Goal: Transaction & Acquisition: Purchase product/service

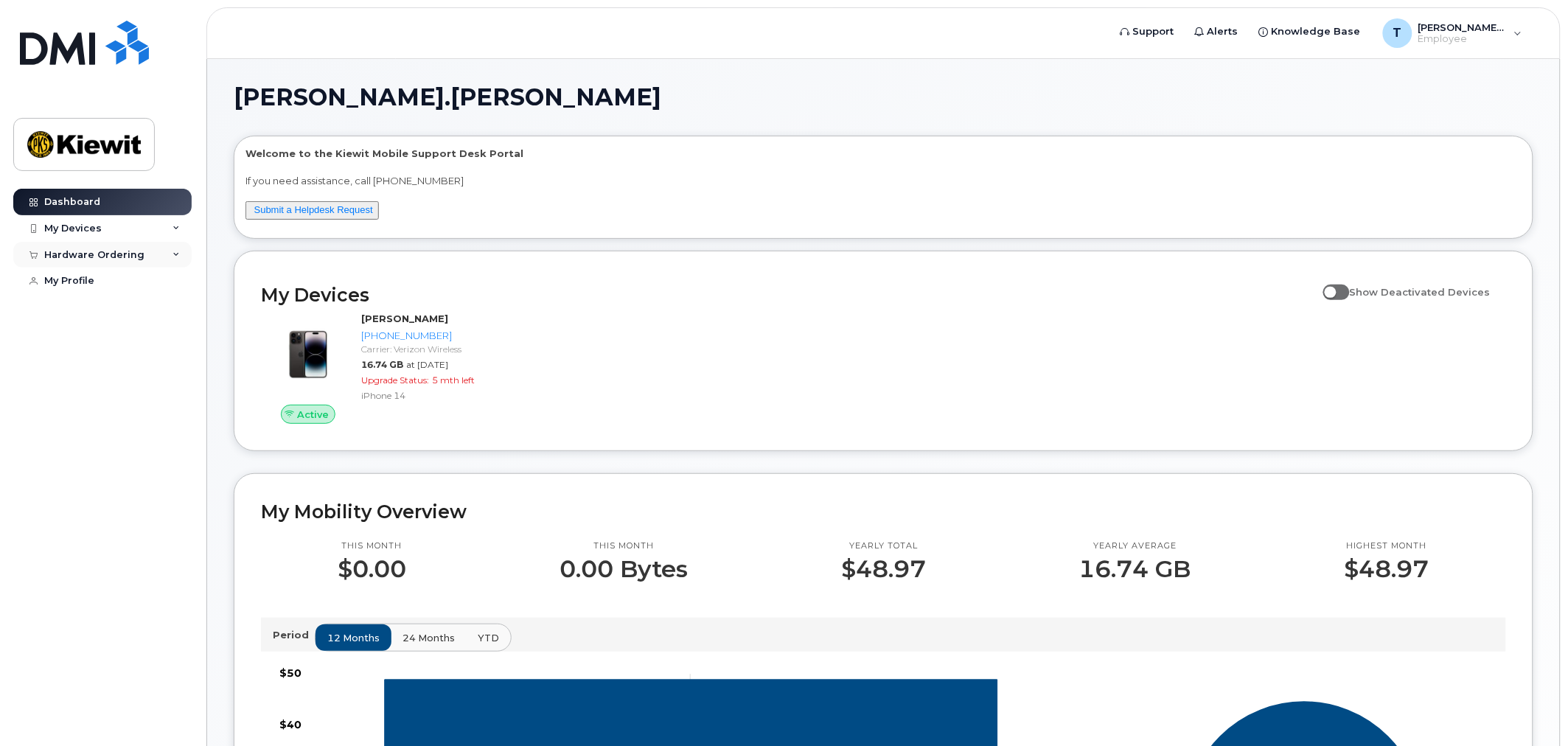
click at [100, 252] on div "Hardware Ordering" at bounding box center [94, 254] width 100 height 12
click at [65, 271] on link "New Order" at bounding box center [115, 281] width 153 height 28
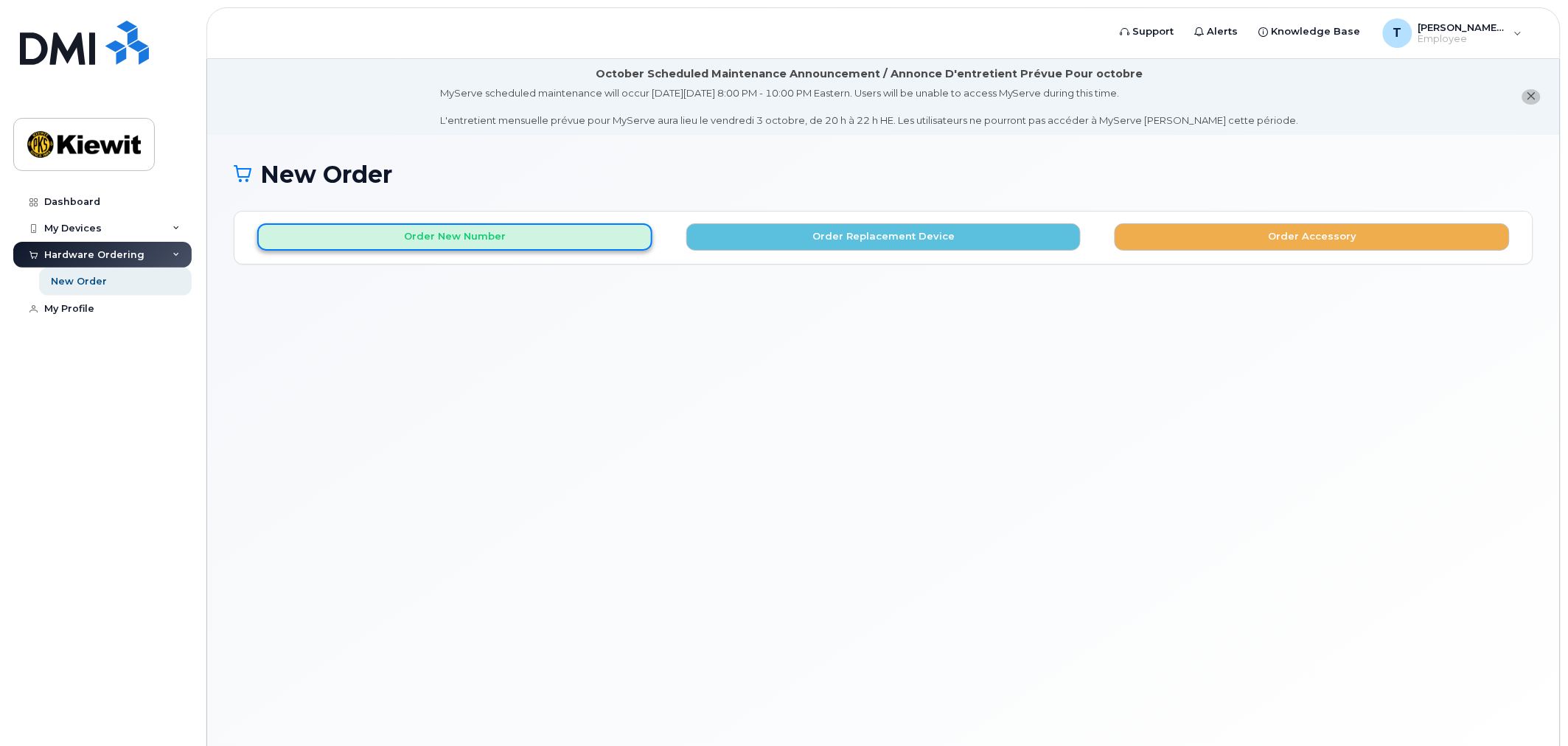
click at [529, 242] on button "Order New Number" at bounding box center [455, 237] width 395 height 27
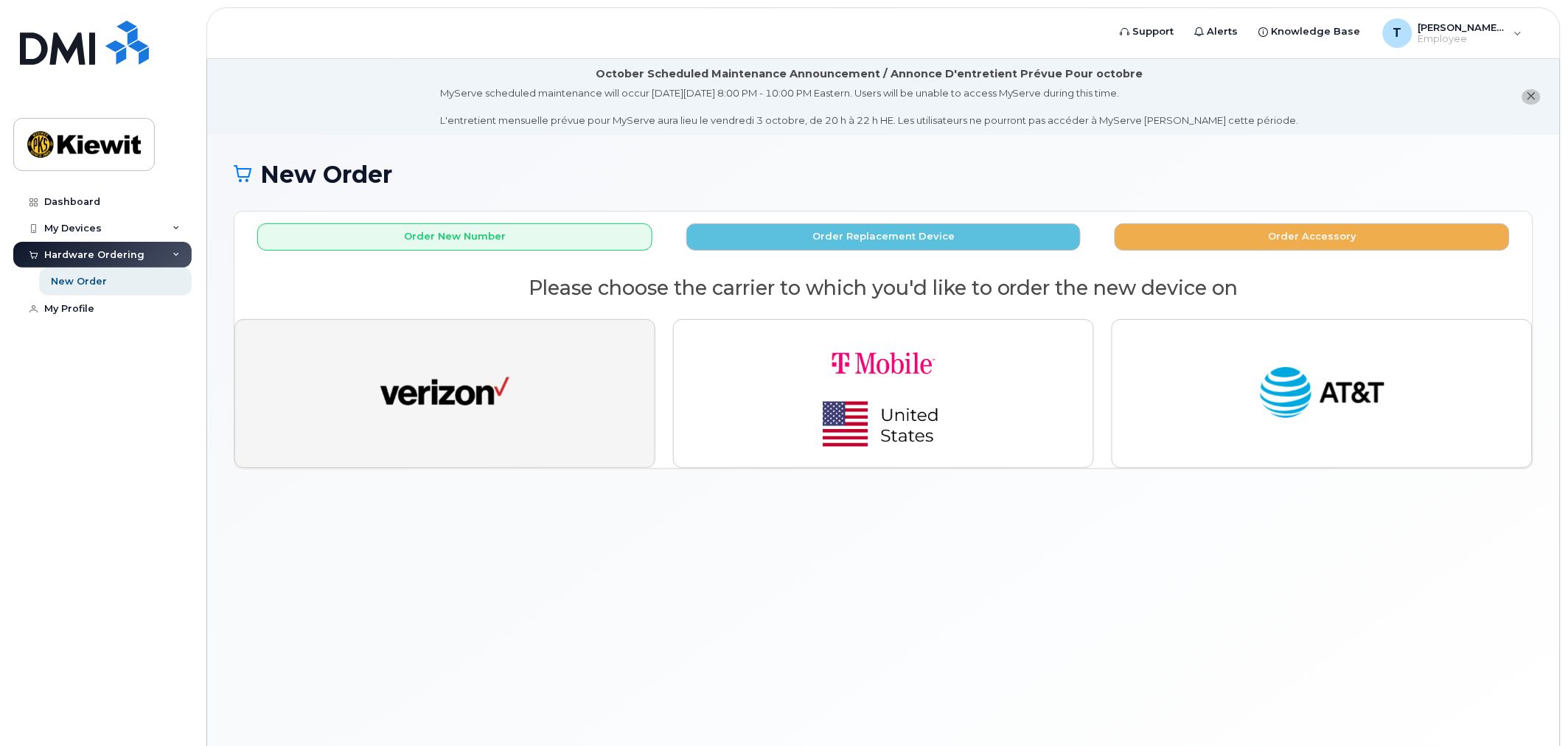
click at [561, 396] on button "button" at bounding box center [444, 394] width 421 height 149
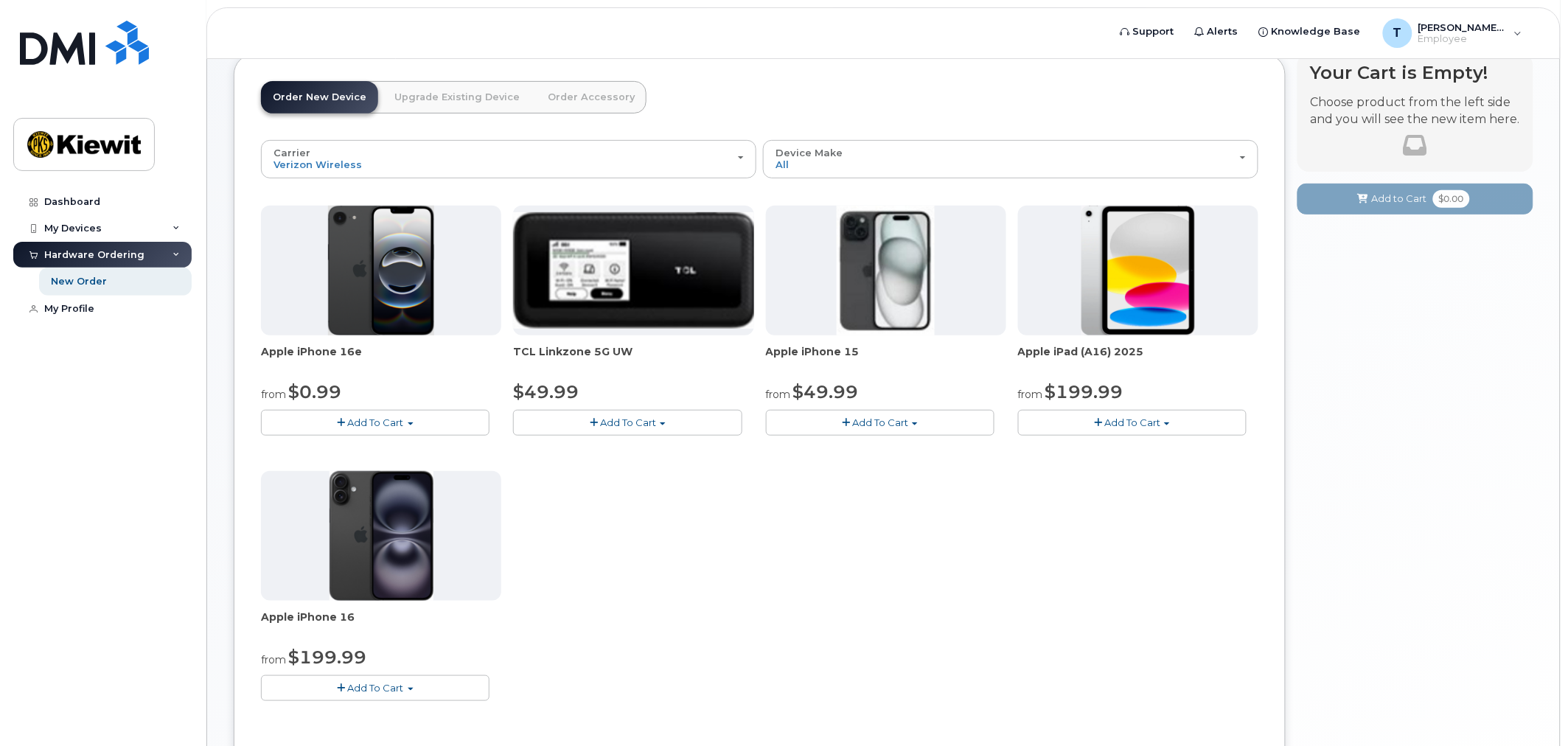
scroll to position [143, 0]
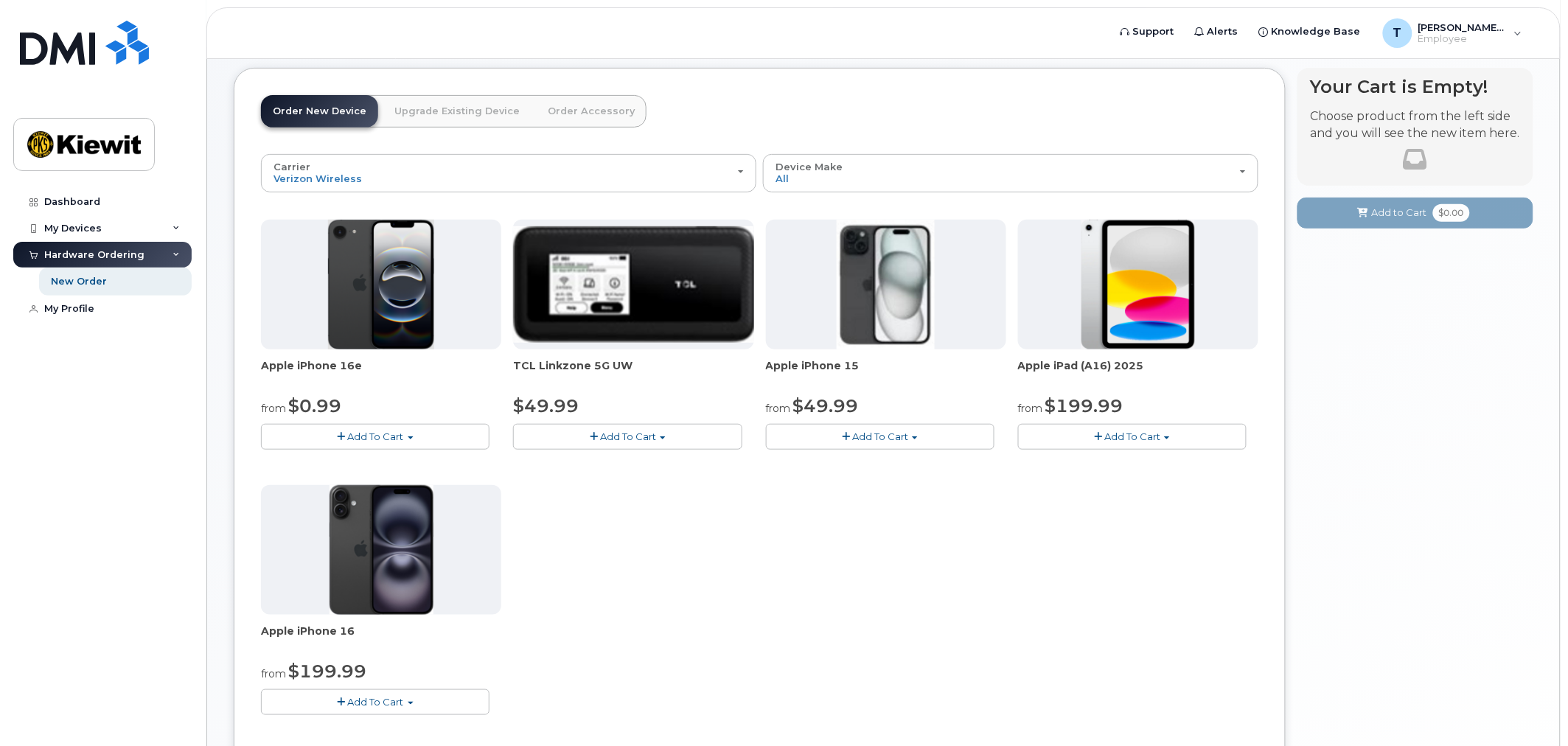
click at [1145, 438] on span "Add To Cart" at bounding box center [1132, 436] width 56 height 12
click at [1197, 463] on link "$199.99 - 2 Year Activation (128GB)" at bounding box center [1124, 465] width 203 height 19
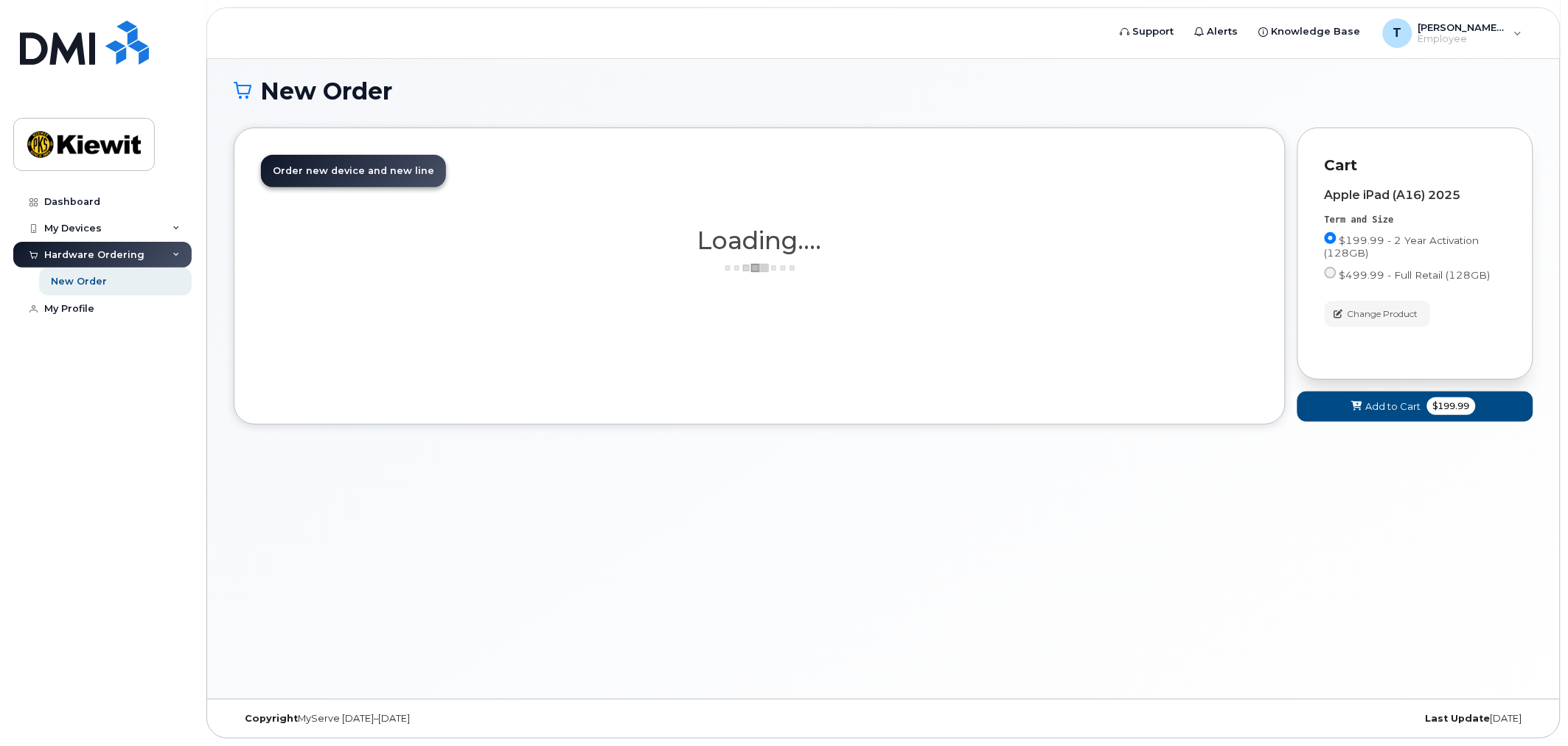
scroll to position [82, 0]
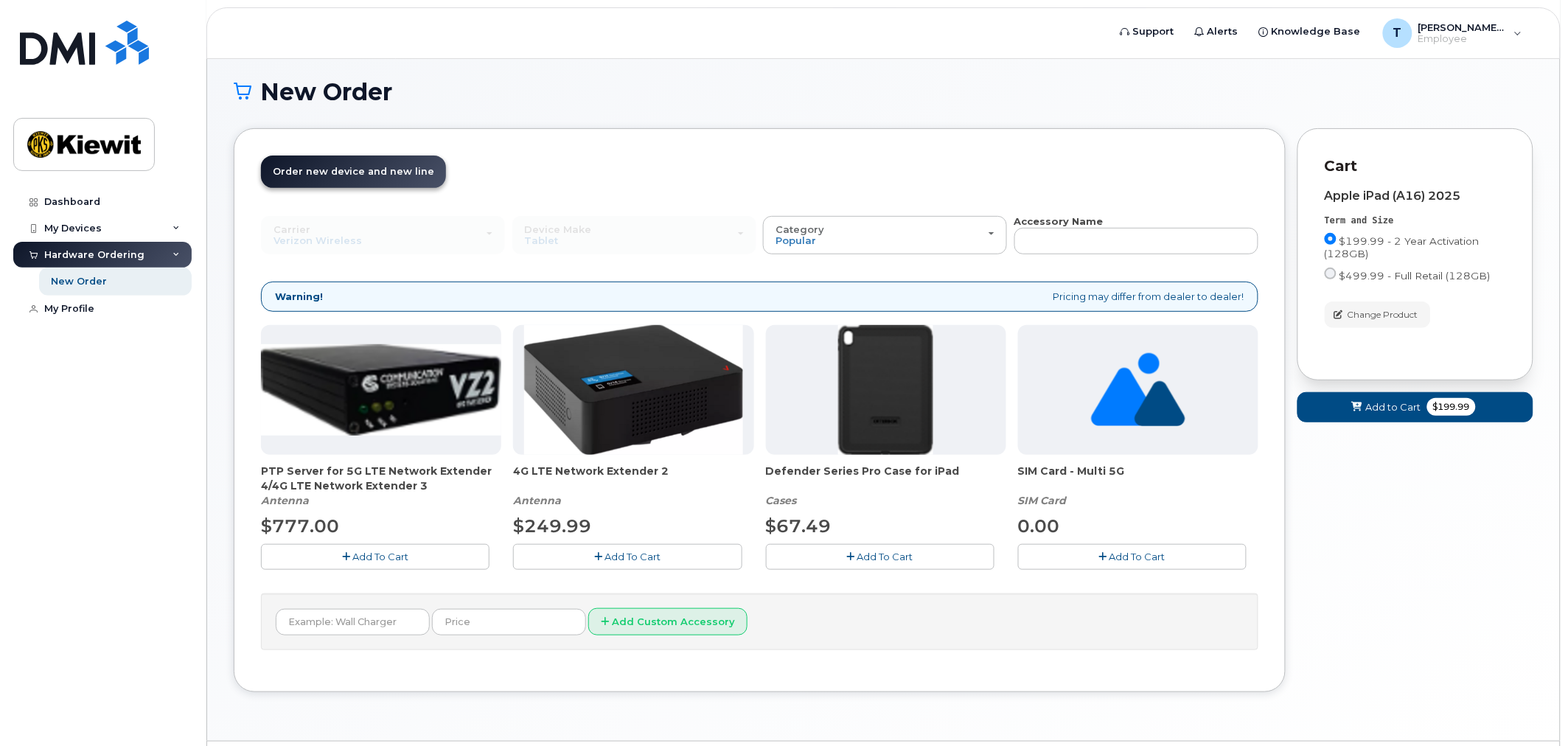
click at [898, 556] on span "Add To Cart" at bounding box center [886, 556] width 56 height 12
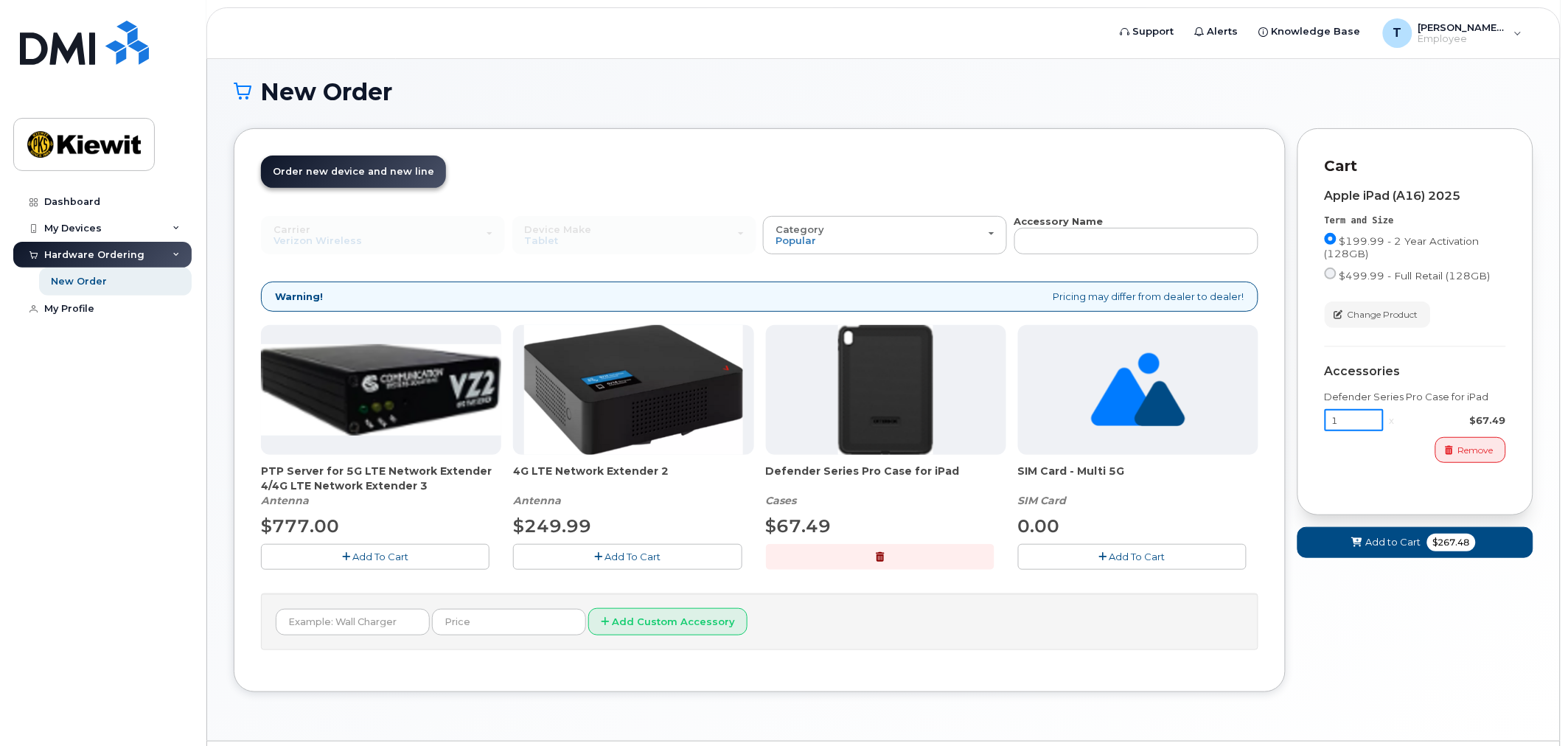
drag, startPoint x: 1350, startPoint y: 423, endPoint x: 1318, endPoint y: 421, distance: 32.1
click at [1318, 421] on div "Cart Apple iPad (A16) 2025 Term and Size $199.99 - 2 Year Activation (128GB) $4…" at bounding box center [1415, 322] width 236 height 388
type input "3"
click at [1411, 547] on span "Add to Cart" at bounding box center [1394, 542] width 55 height 14
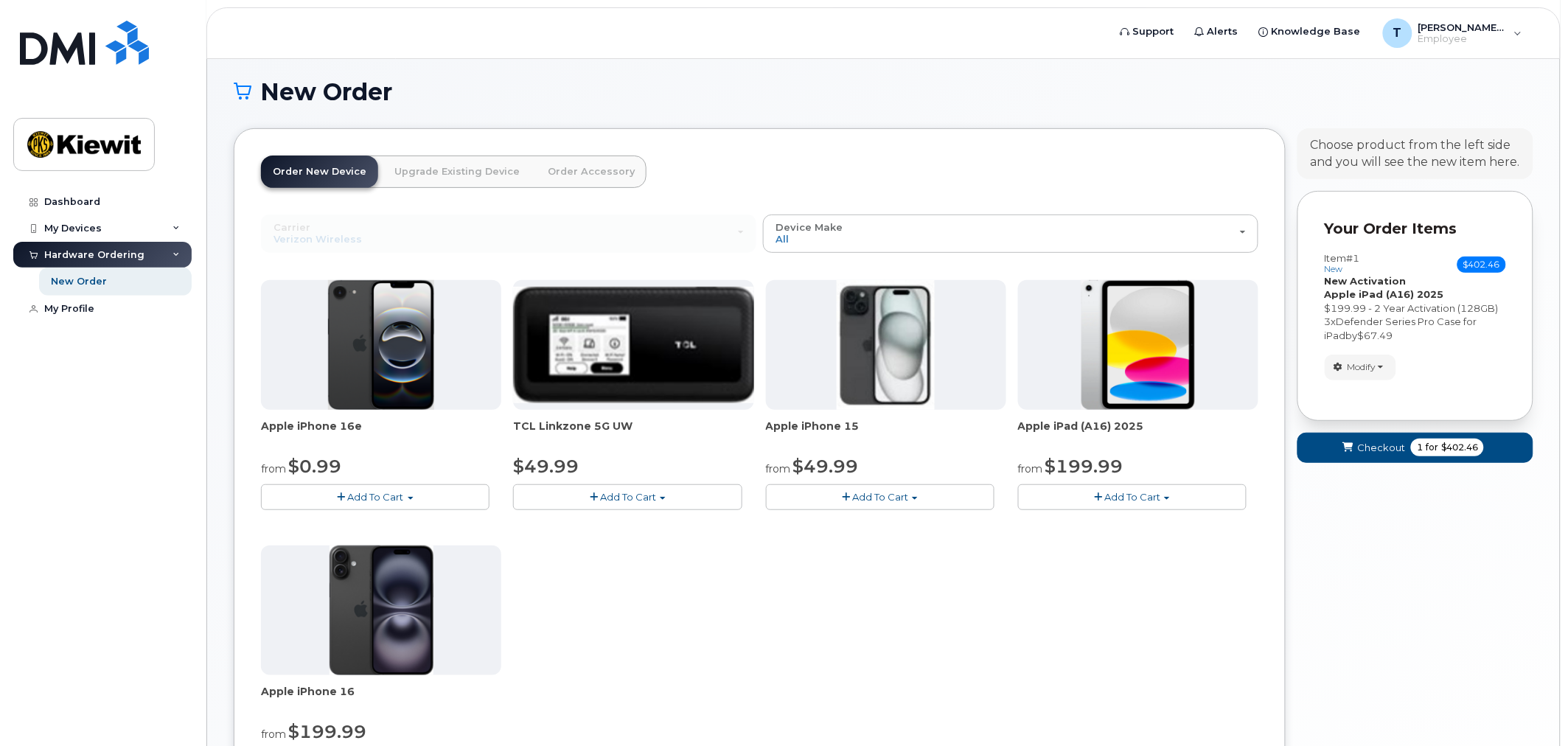
click at [1130, 498] on span "Add To Cart" at bounding box center [1132, 496] width 56 height 12
click at [1109, 524] on link "$199.99 - 2 Year Activation (128GB)" at bounding box center [1124, 525] width 203 height 19
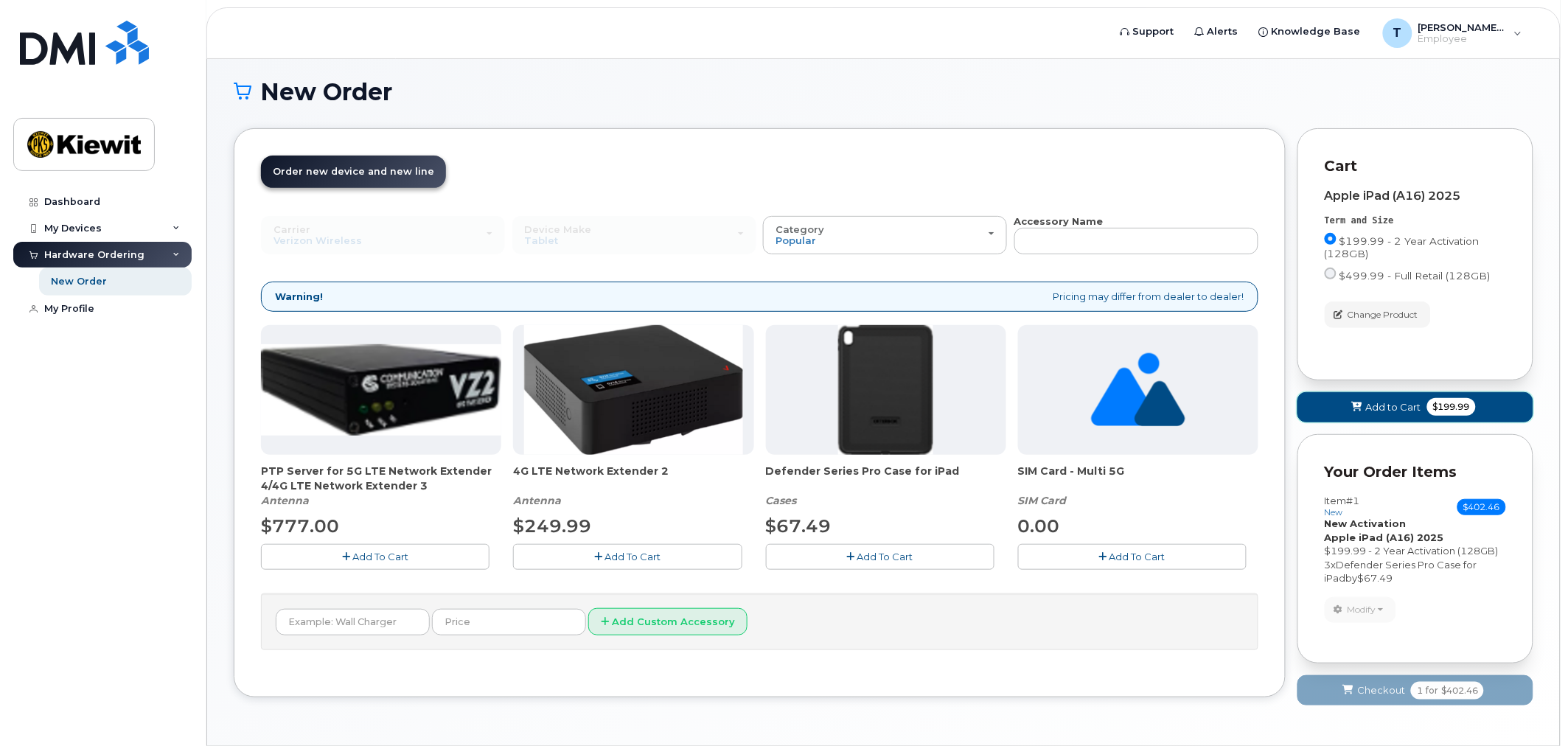
click at [1372, 401] on span "Add to Cart" at bounding box center [1394, 407] width 55 height 14
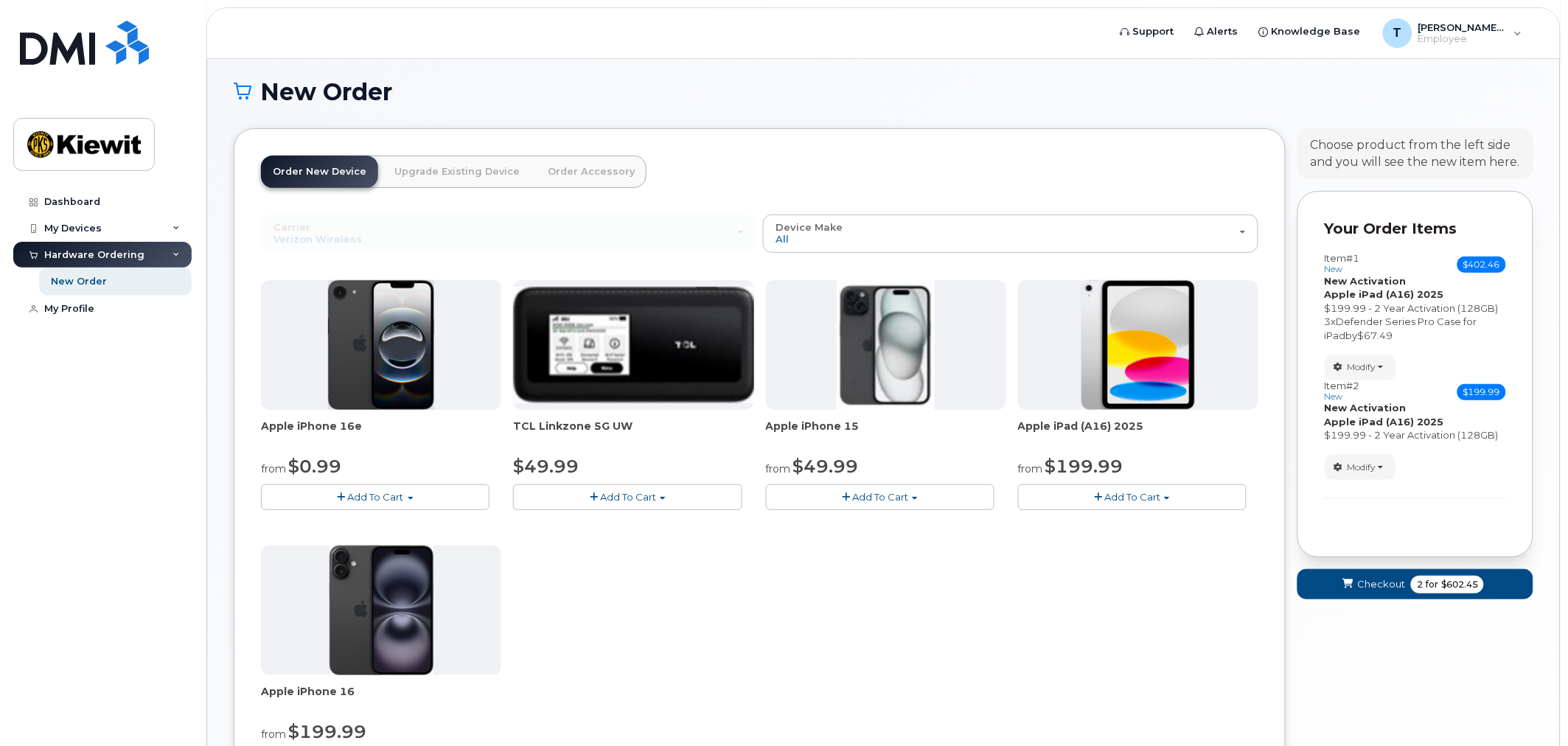
click at [1124, 502] on span "Add To Cart" at bounding box center [1132, 496] width 56 height 12
click at [1133, 527] on link "$199.99 - 2 Year Activation (128GB)" at bounding box center [1124, 525] width 203 height 19
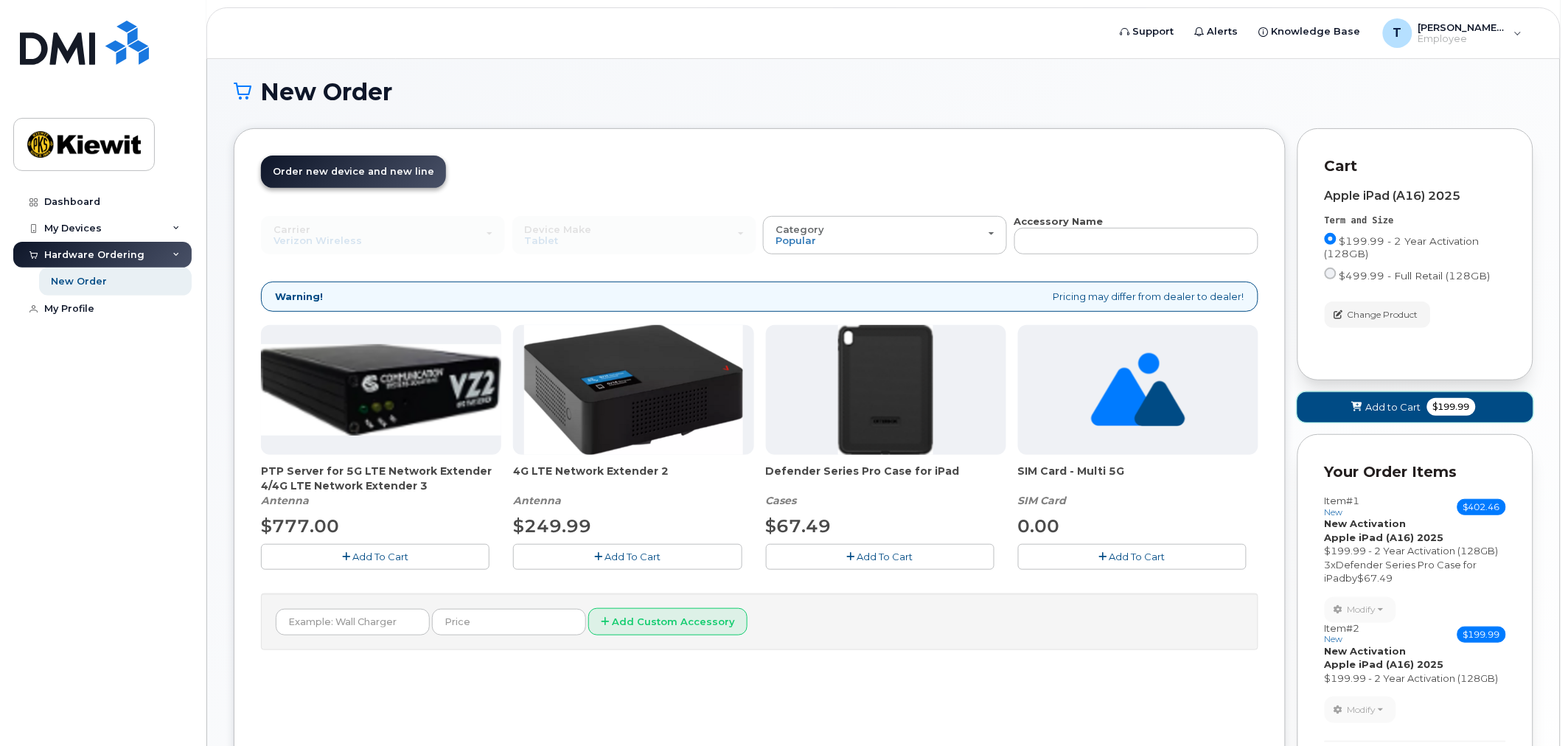
click at [1406, 406] on span "Add to Cart" at bounding box center [1394, 407] width 55 height 14
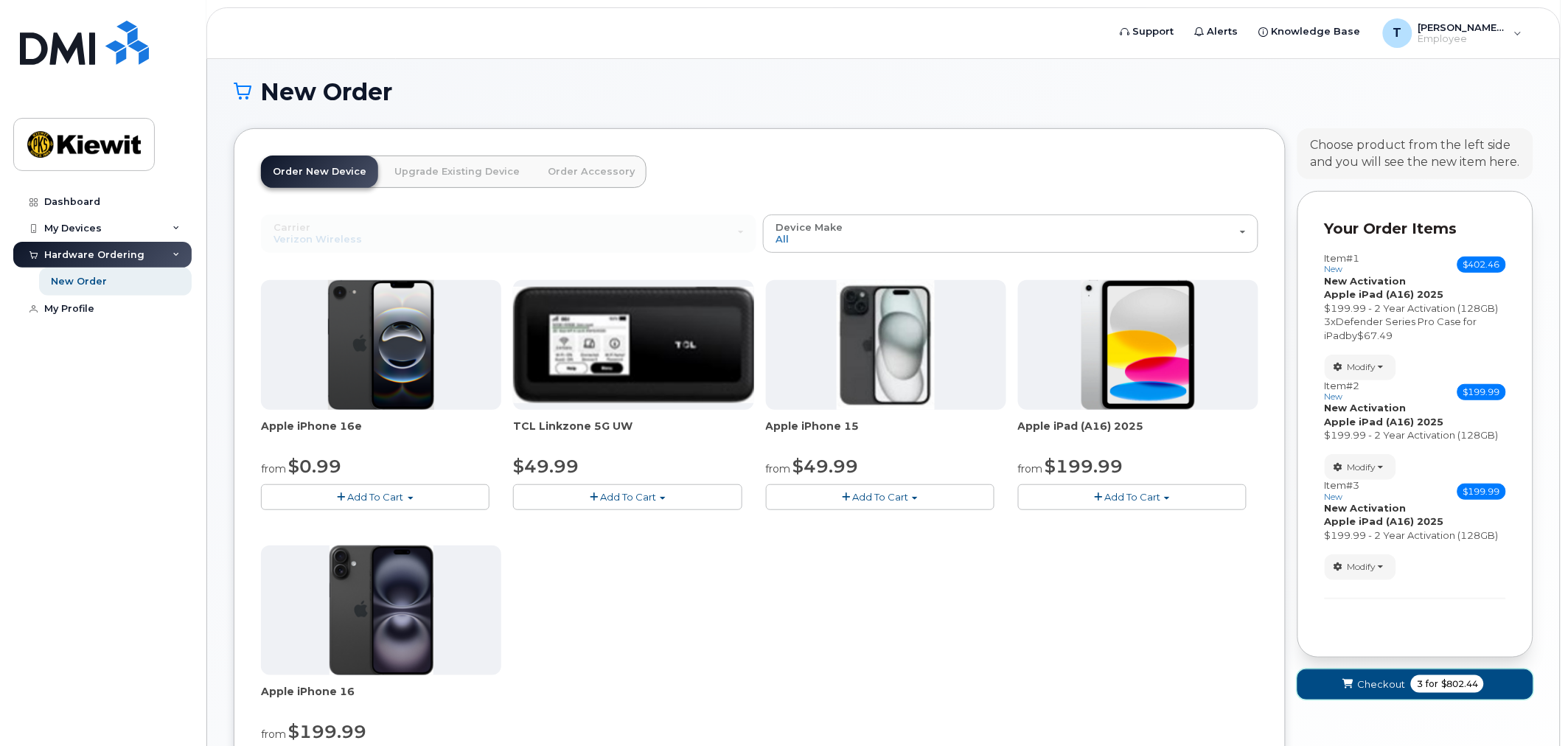
click at [1369, 686] on span "Checkout" at bounding box center [1381, 685] width 48 height 14
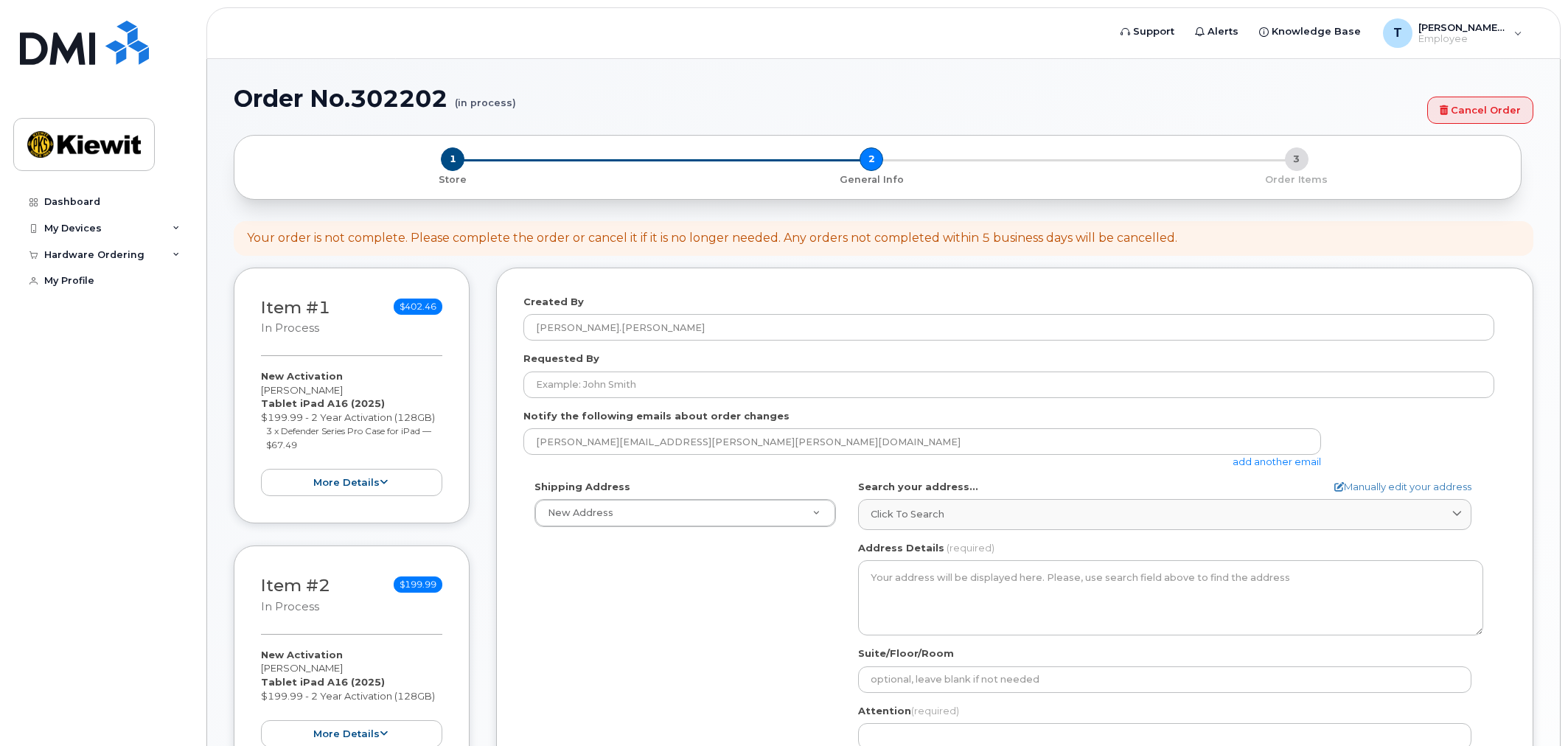
select select
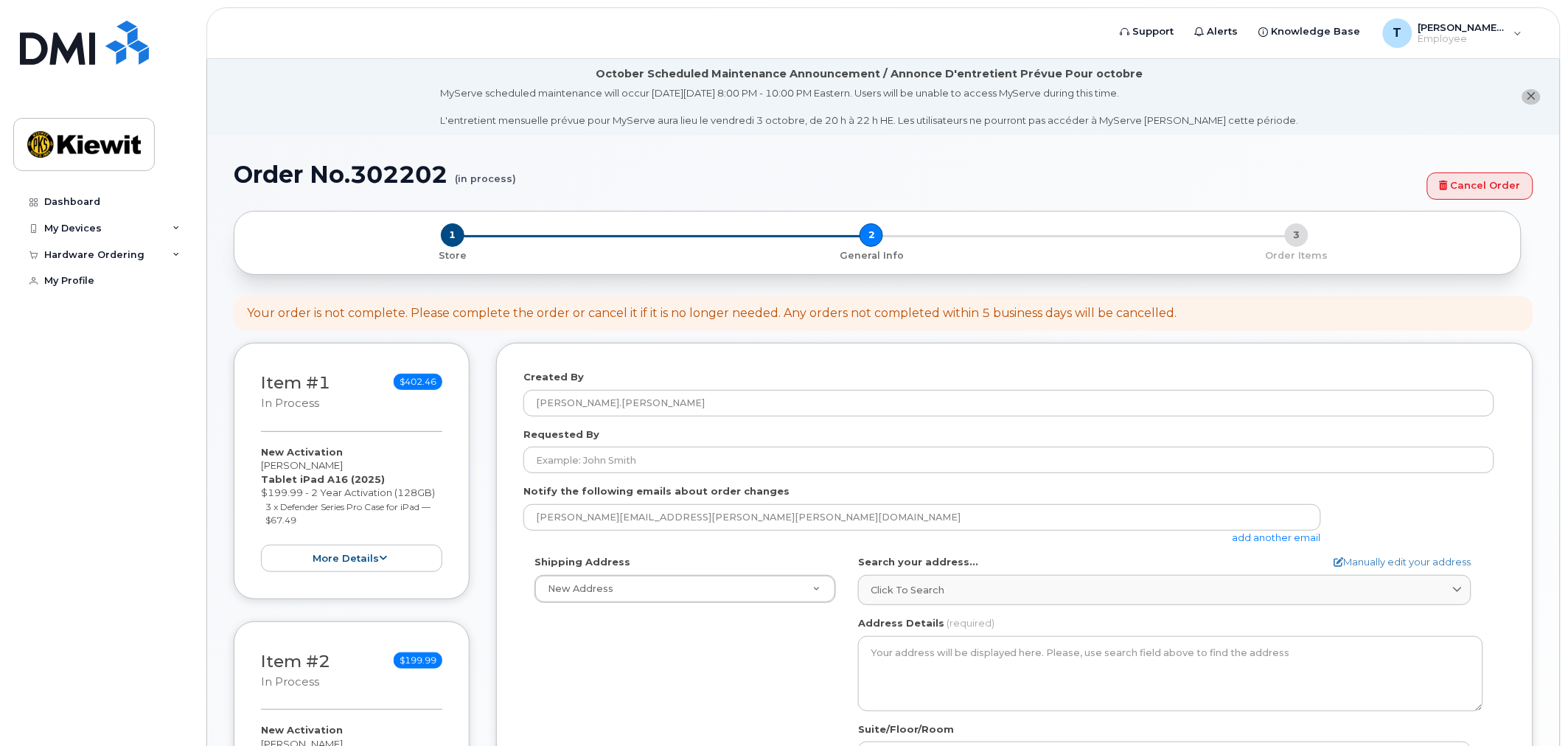
click at [974, 385] on div "Created By Tyler.James" at bounding box center [1014, 393] width 983 height 47
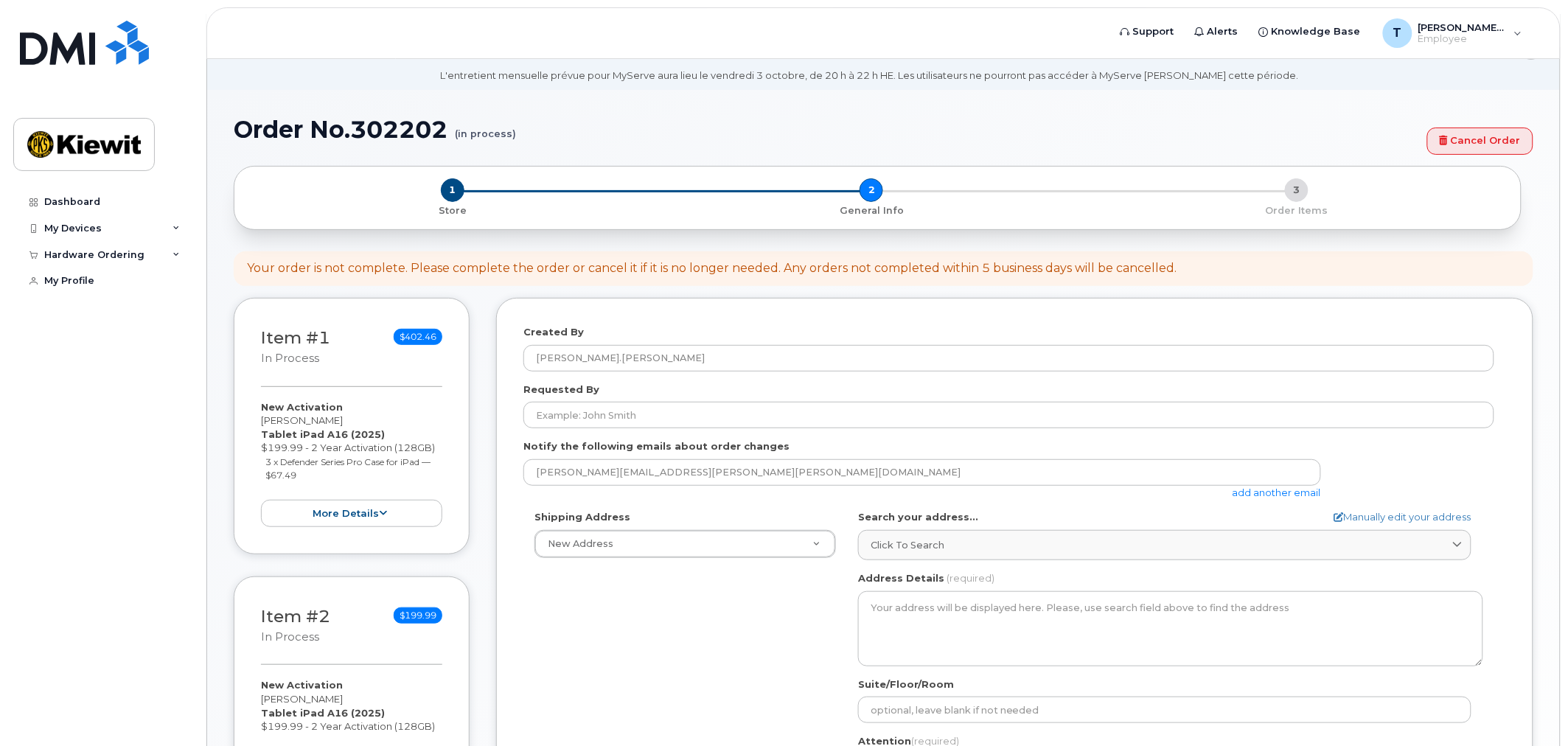
scroll to position [82, 0]
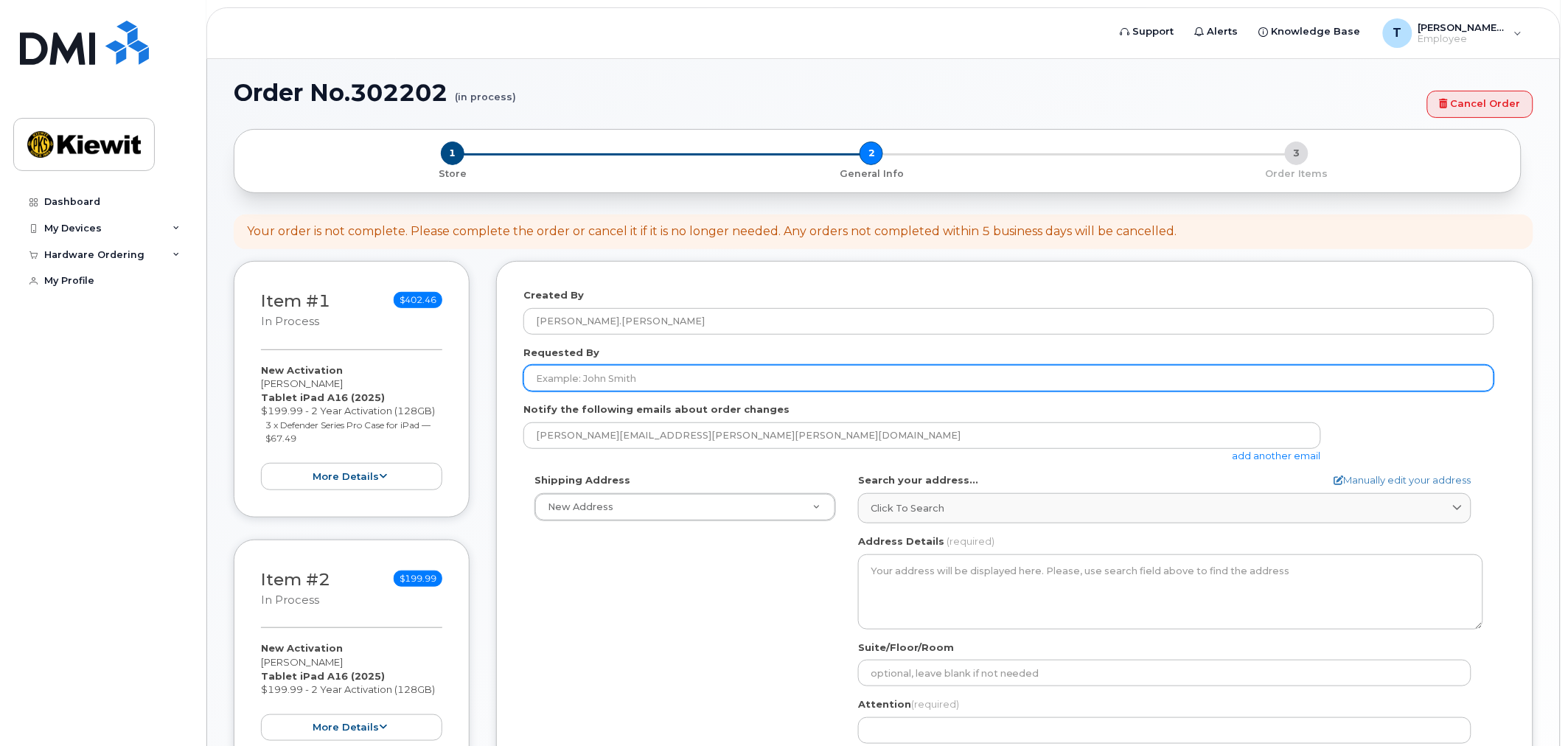
click at [717, 382] on input "Requested By" at bounding box center [1009, 378] width 971 height 26
type input "[PERSON_NAME]"
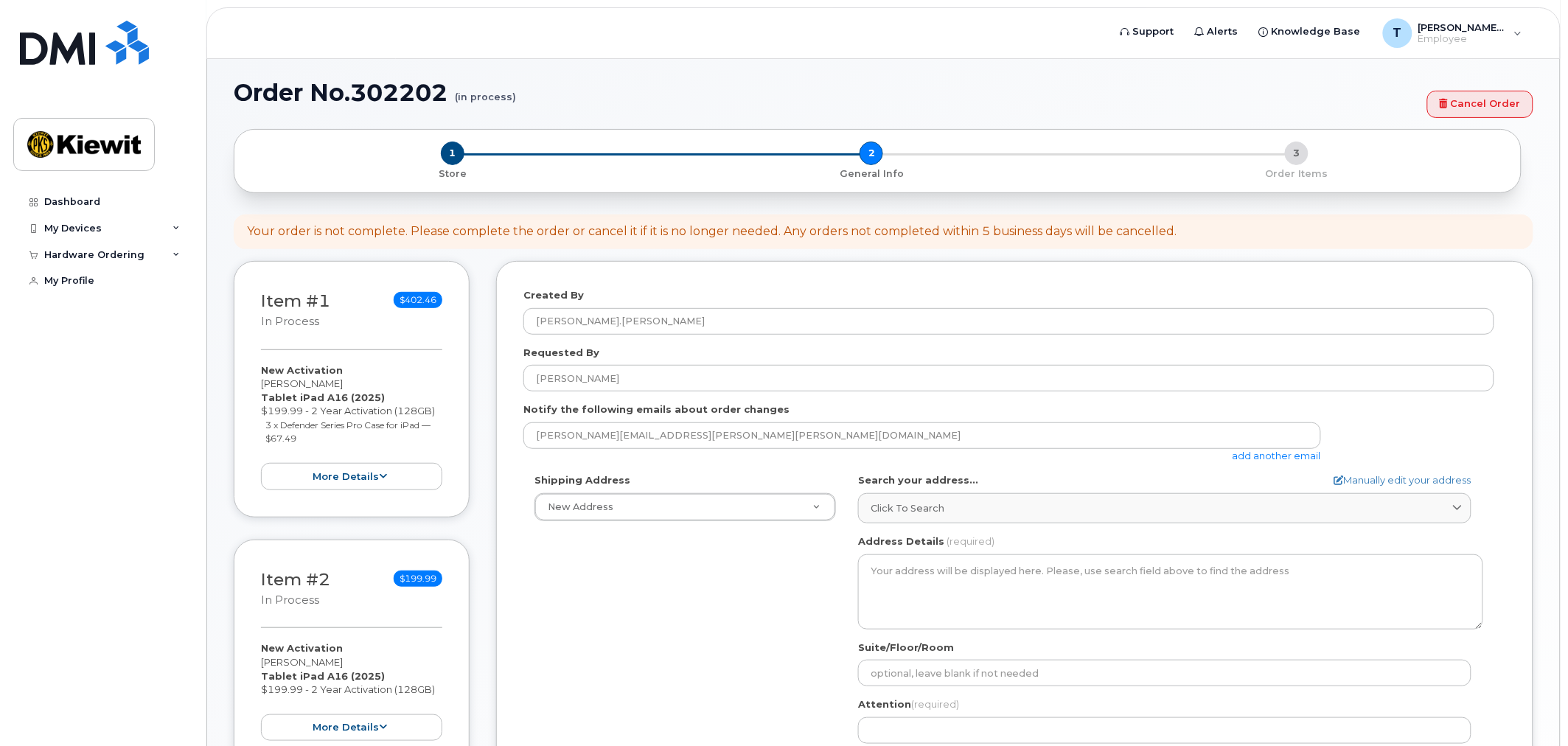
click at [559, 610] on div "Shipping Address New Address New Address AB Search your address... Manually edi…" at bounding box center [1009, 642] width 971 height 338
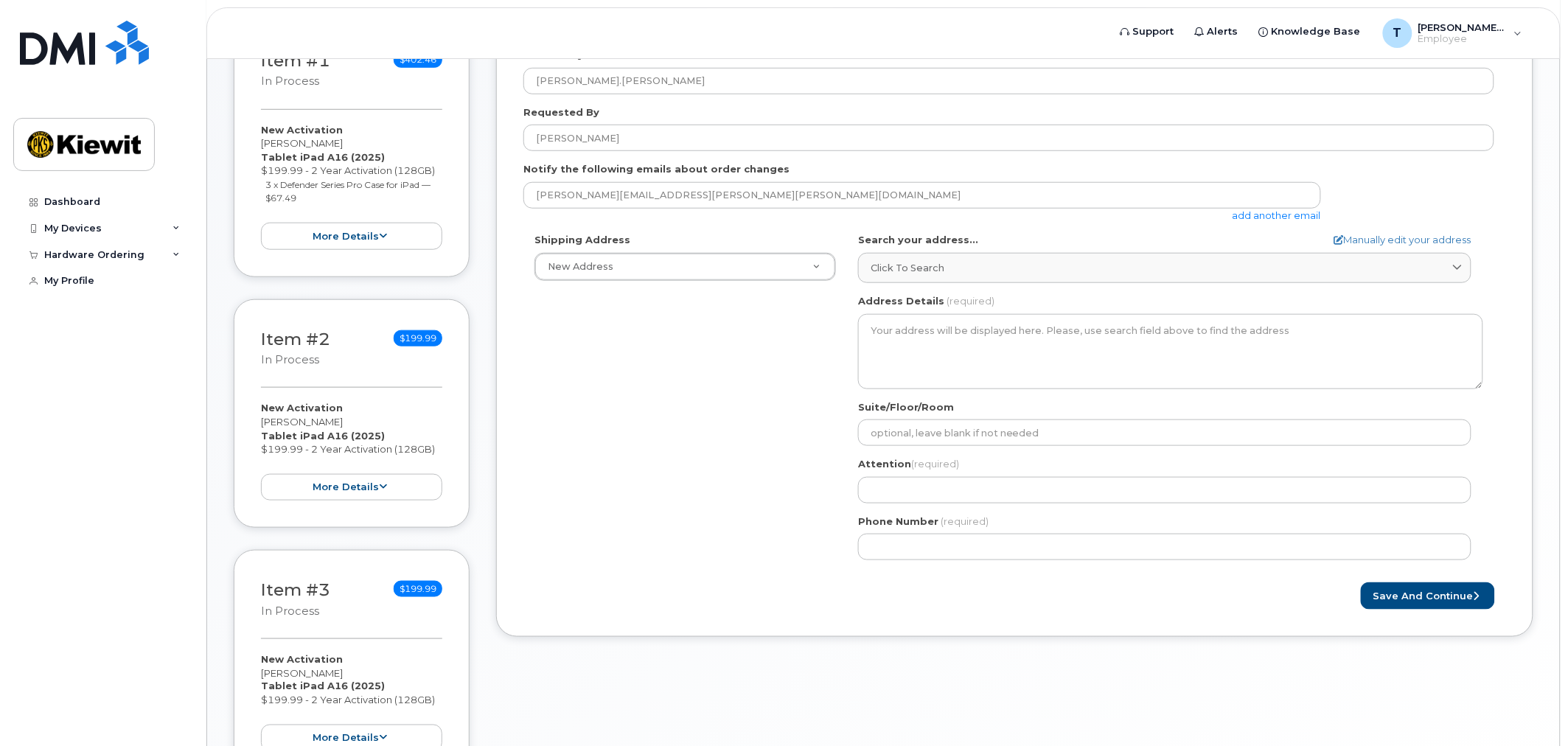
scroll to position [327, 0]
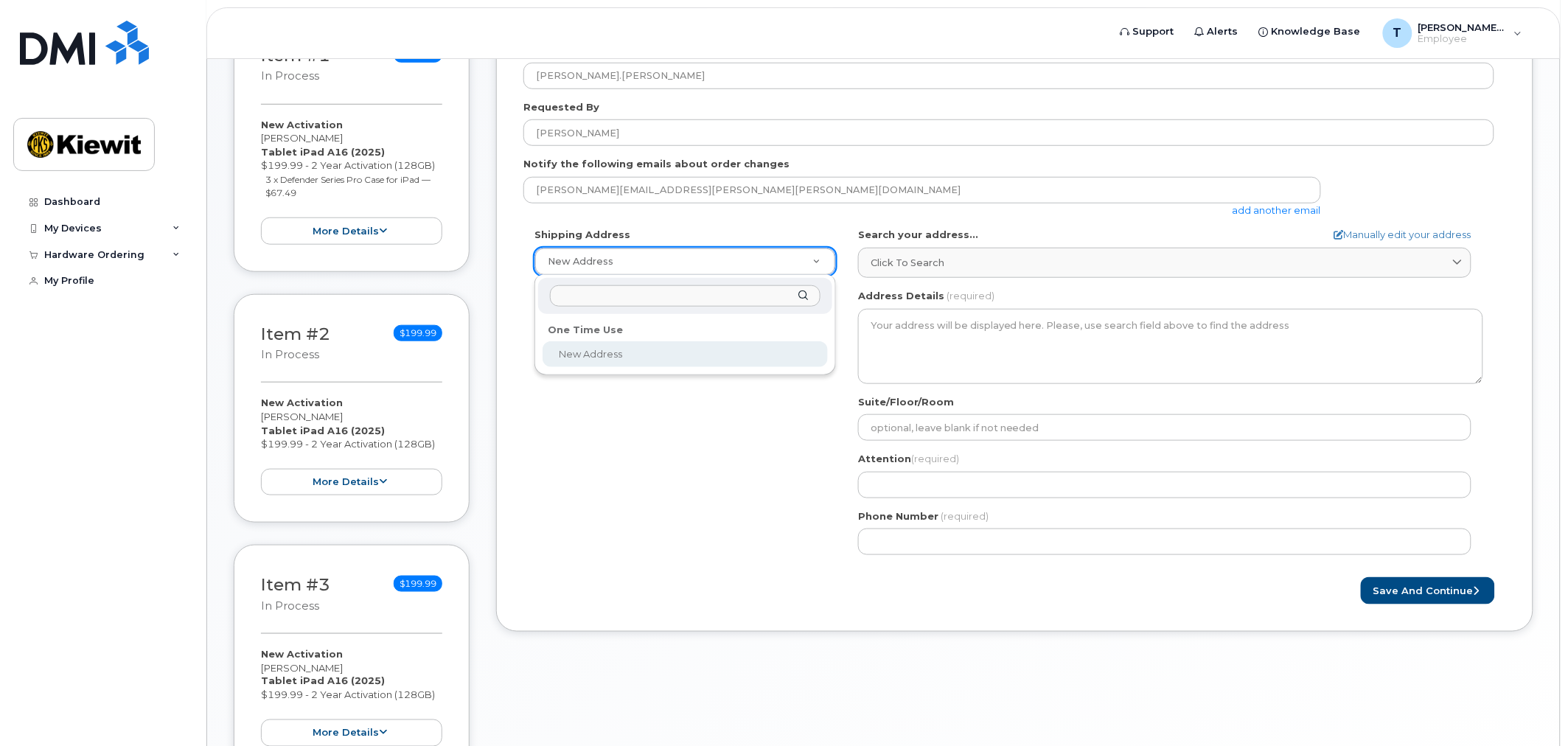
select select
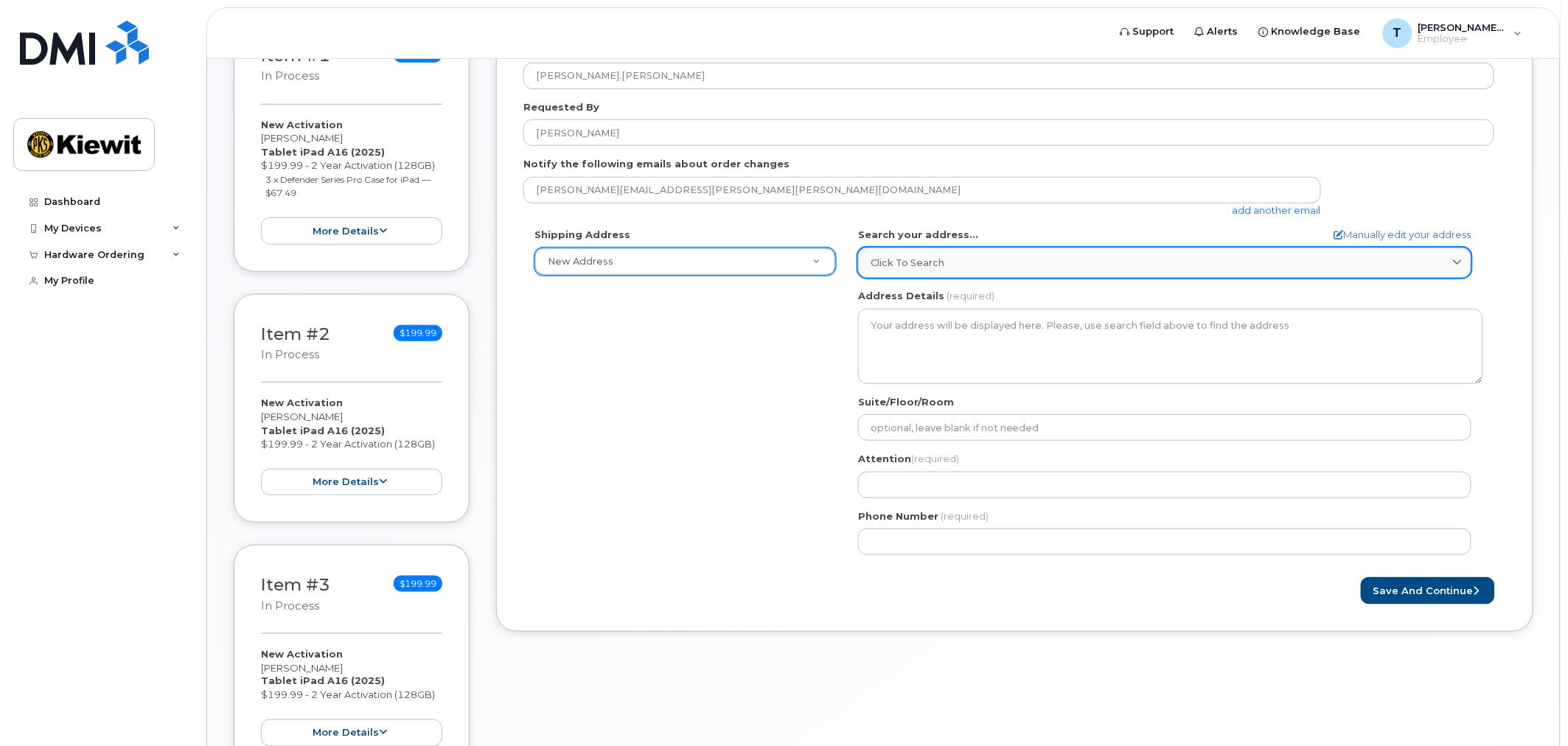
click at [911, 266] on span "Click to search" at bounding box center [907, 263] width 74 height 14
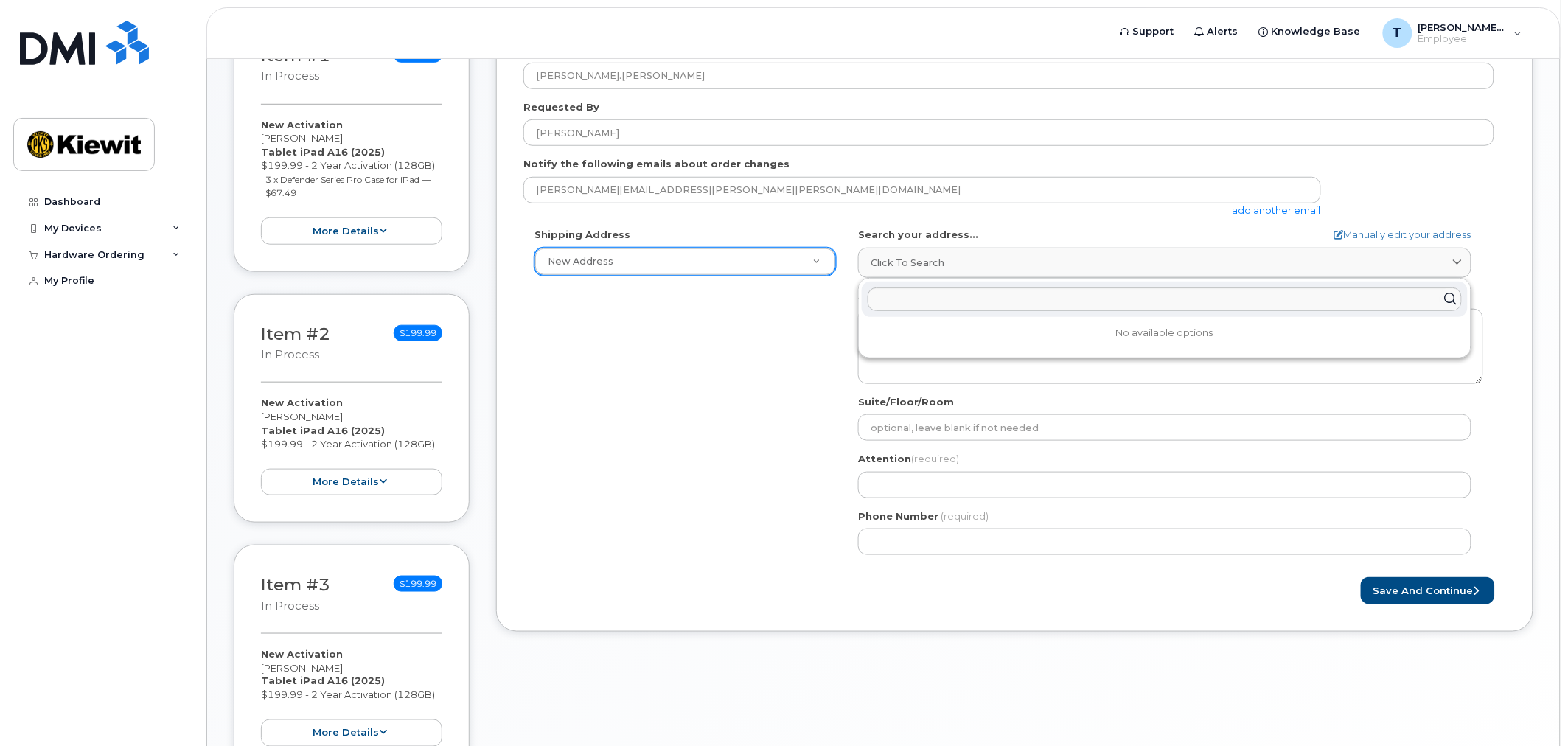
click at [767, 367] on div "Shipping Address New Address New Address AB Search your address... Manually edi…" at bounding box center [1009, 397] width 971 height 338
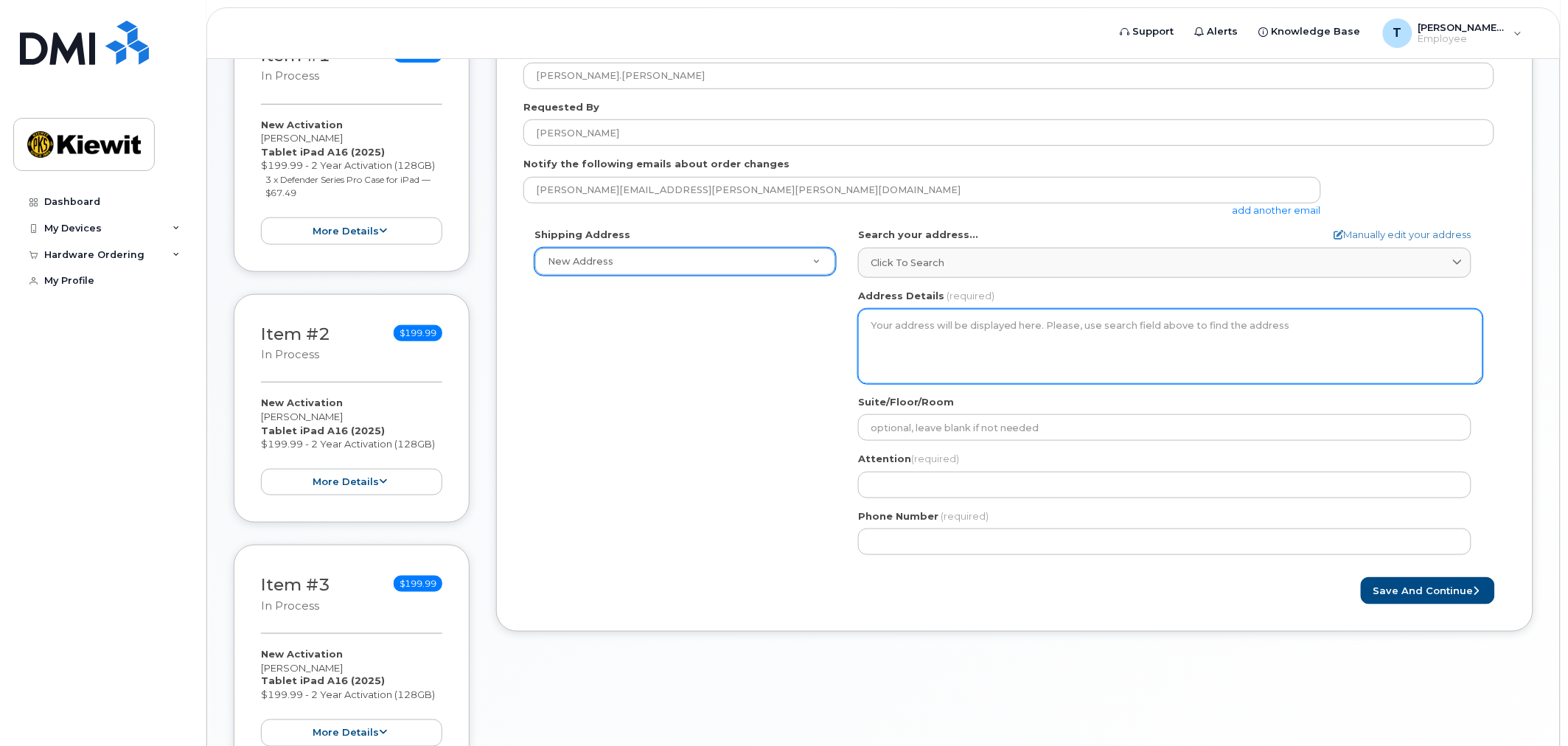
click at [917, 333] on textarea "Address Details" at bounding box center [1171, 346] width 625 height 75
click at [981, 316] on textarea "Address Details" at bounding box center [1171, 346] width 625 height 75
click at [990, 337] on textarea "Address Details" at bounding box center [1171, 346] width 625 height 75
click at [979, 320] on textarea "Address Details" at bounding box center [1171, 346] width 625 height 75
click at [983, 328] on textarea "Address Details" at bounding box center [1171, 346] width 625 height 75
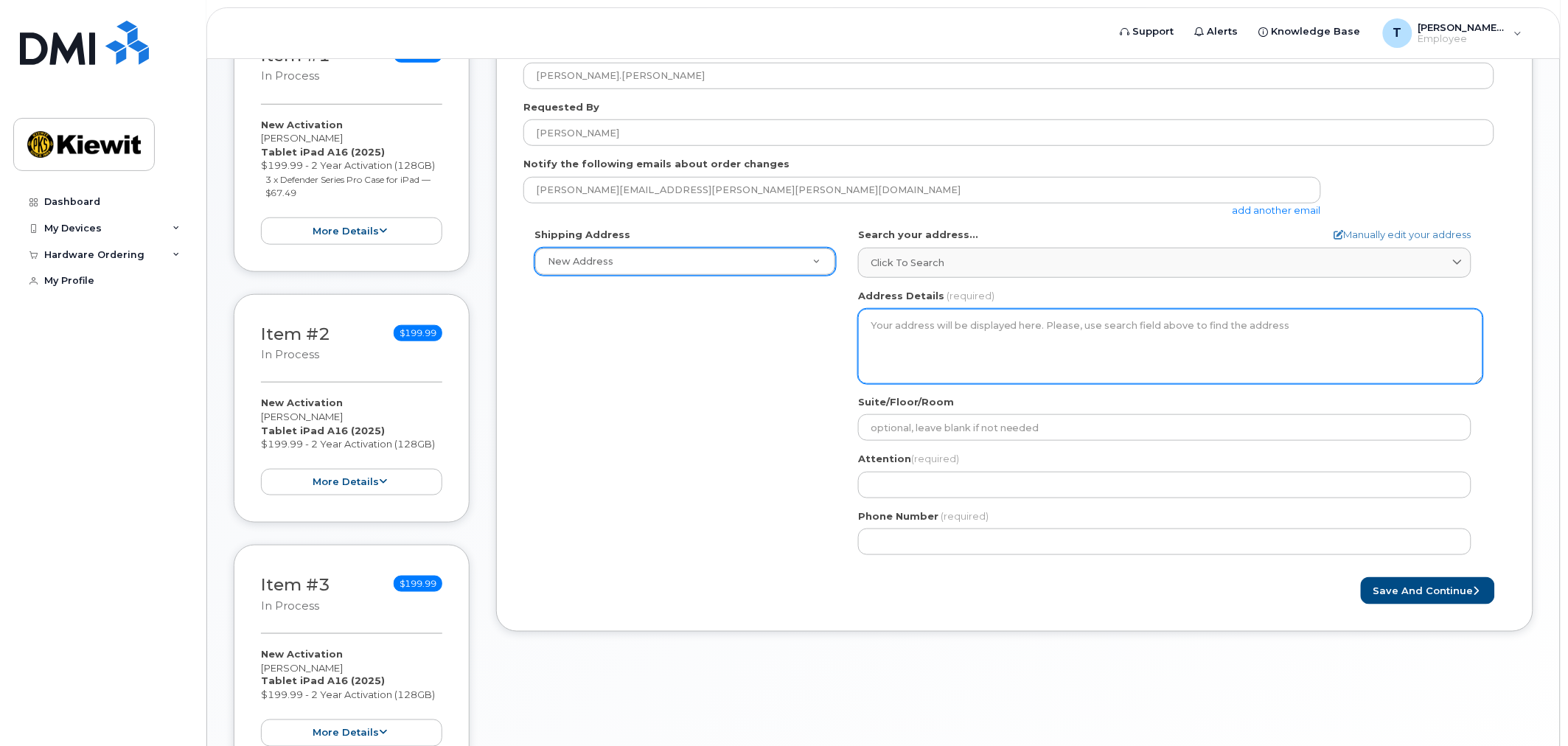
click at [983, 329] on textarea "Address Details" at bounding box center [1171, 346] width 625 height 75
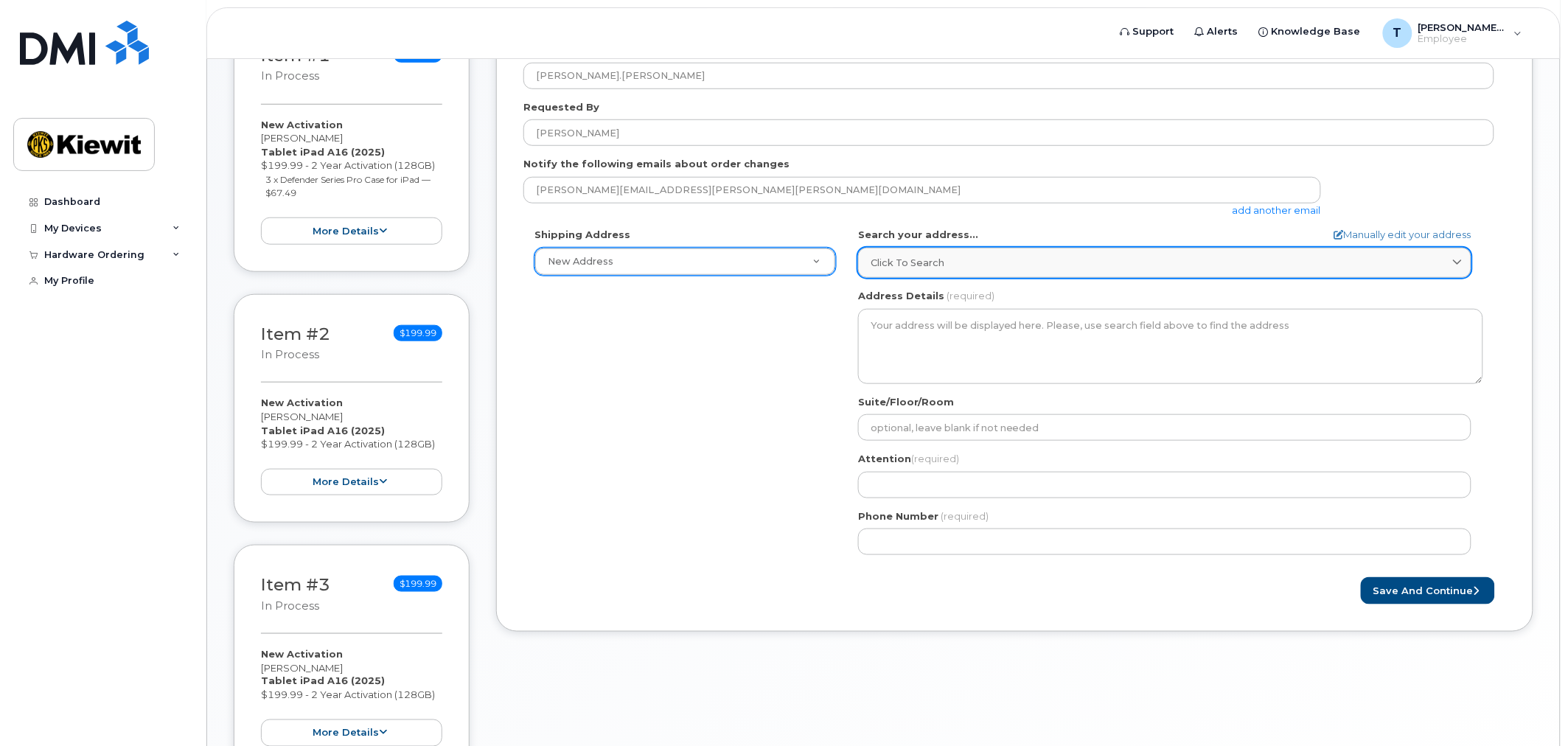
click at [1018, 274] on link "Click to search" at bounding box center [1165, 262] width 613 height 30
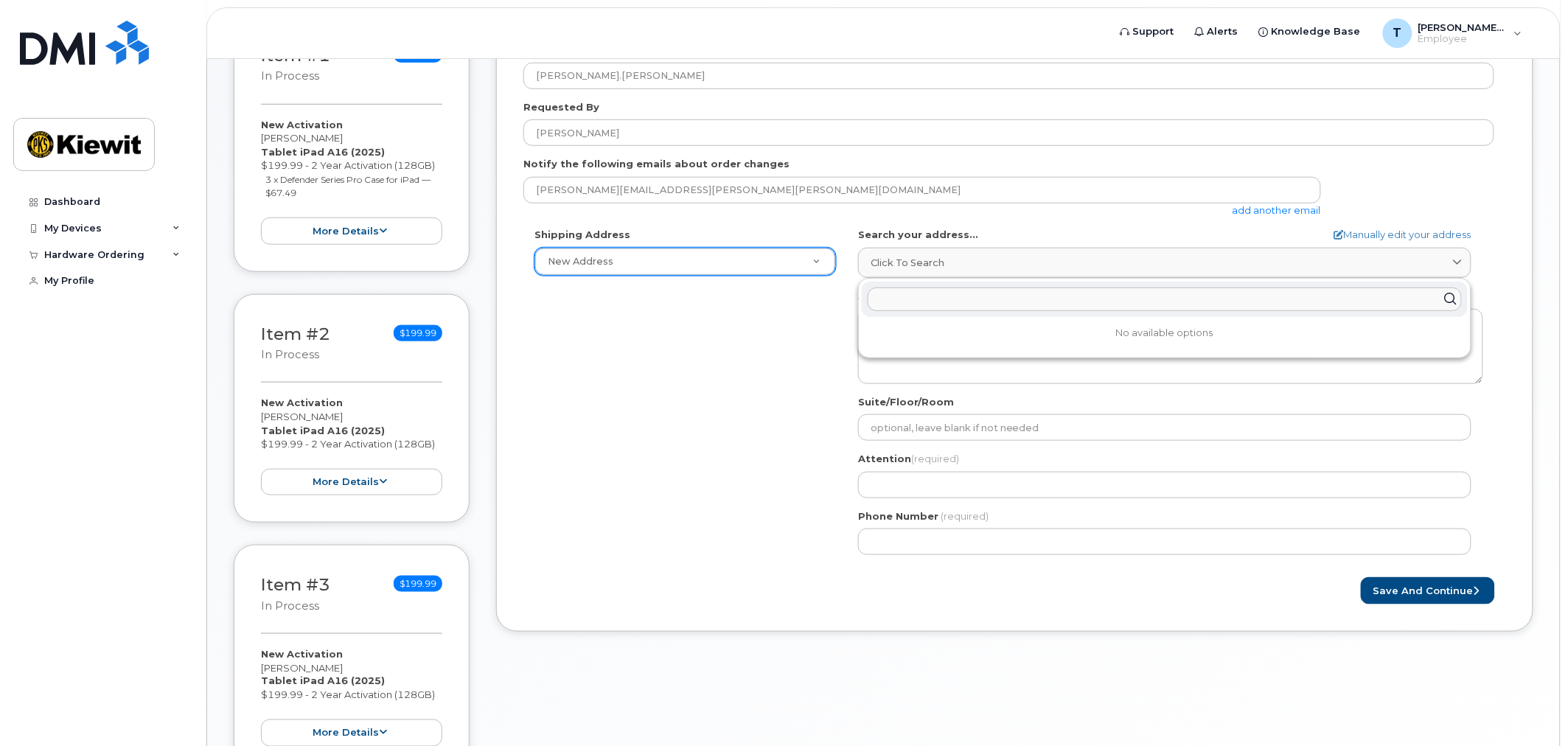
click at [1017, 306] on input "text" at bounding box center [1165, 299] width 594 height 23
paste input "Kiewit Foundations Attn. Tyler James 40 Maxwell Dr Room 309 Vicksburg, MS 39180"
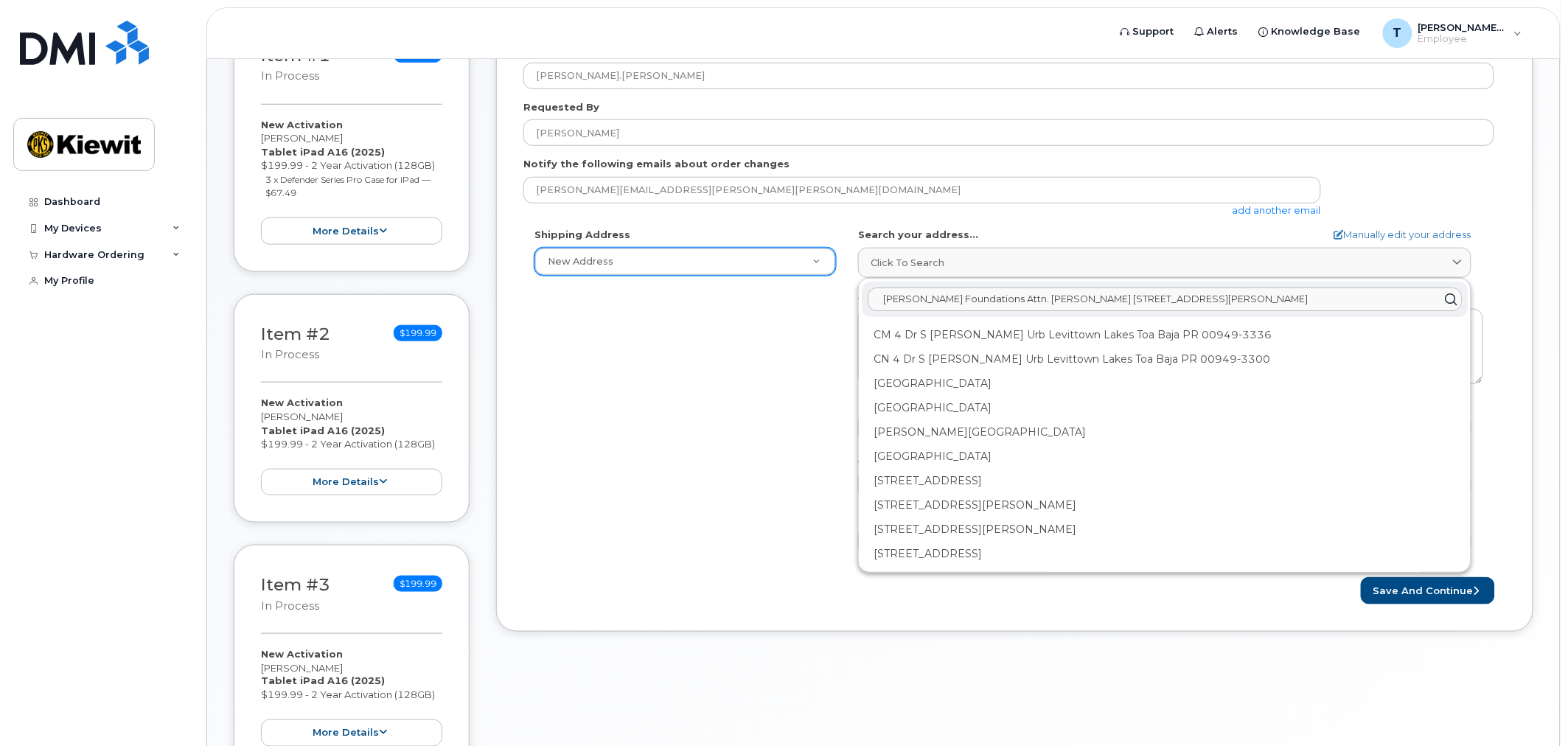
drag, startPoint x: 1060, startPoint y: 297, endPoint x: 733, endPoint y: 293, distance: 327.0
click at [733, 293] on div "Shipping Address New Address New Address AB Search your address... Manually edi…" at bounding box center [1009, 397] width 971 height 338
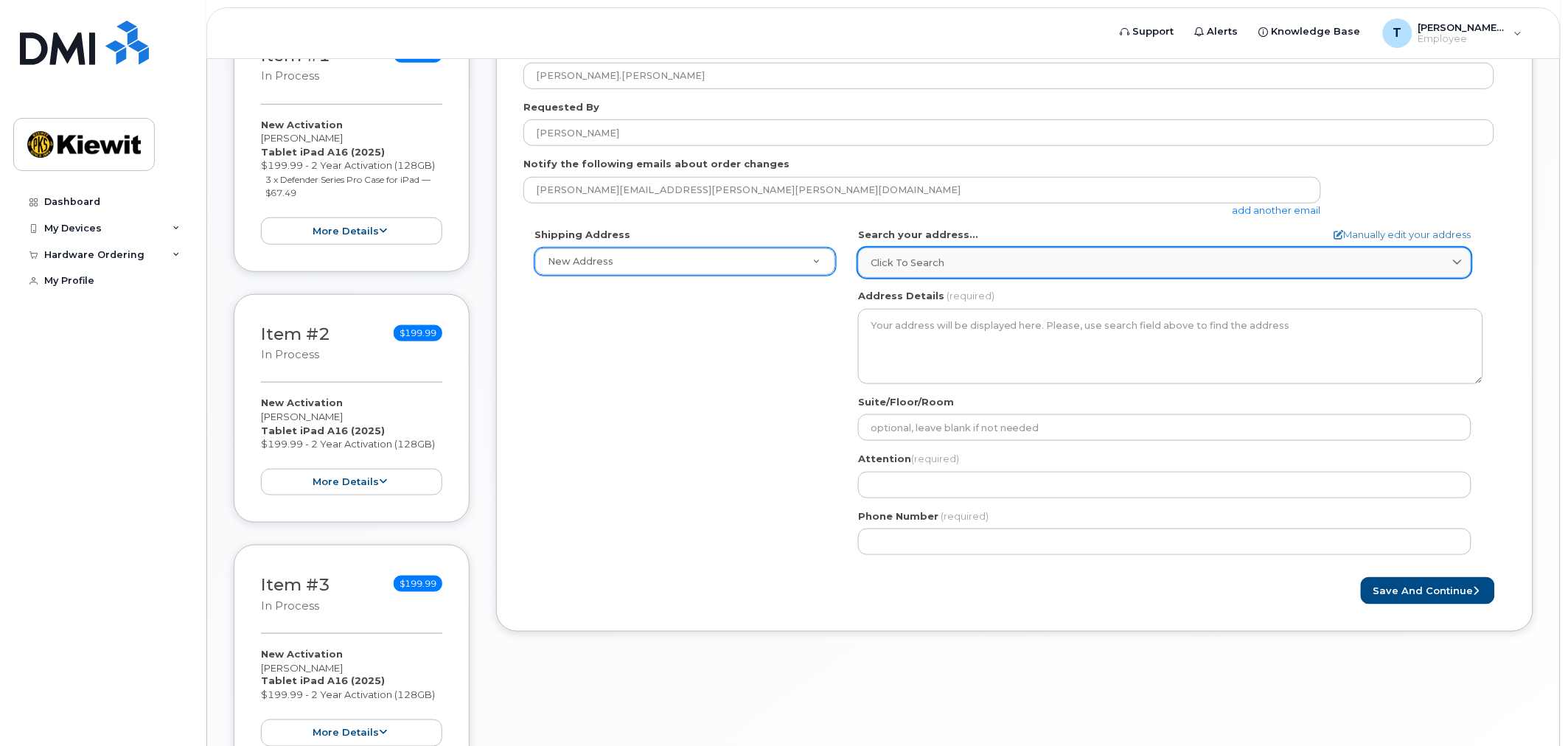
click at [936, 261] on span "Click to search" at bounding box center [907, 263] width 74 height 14
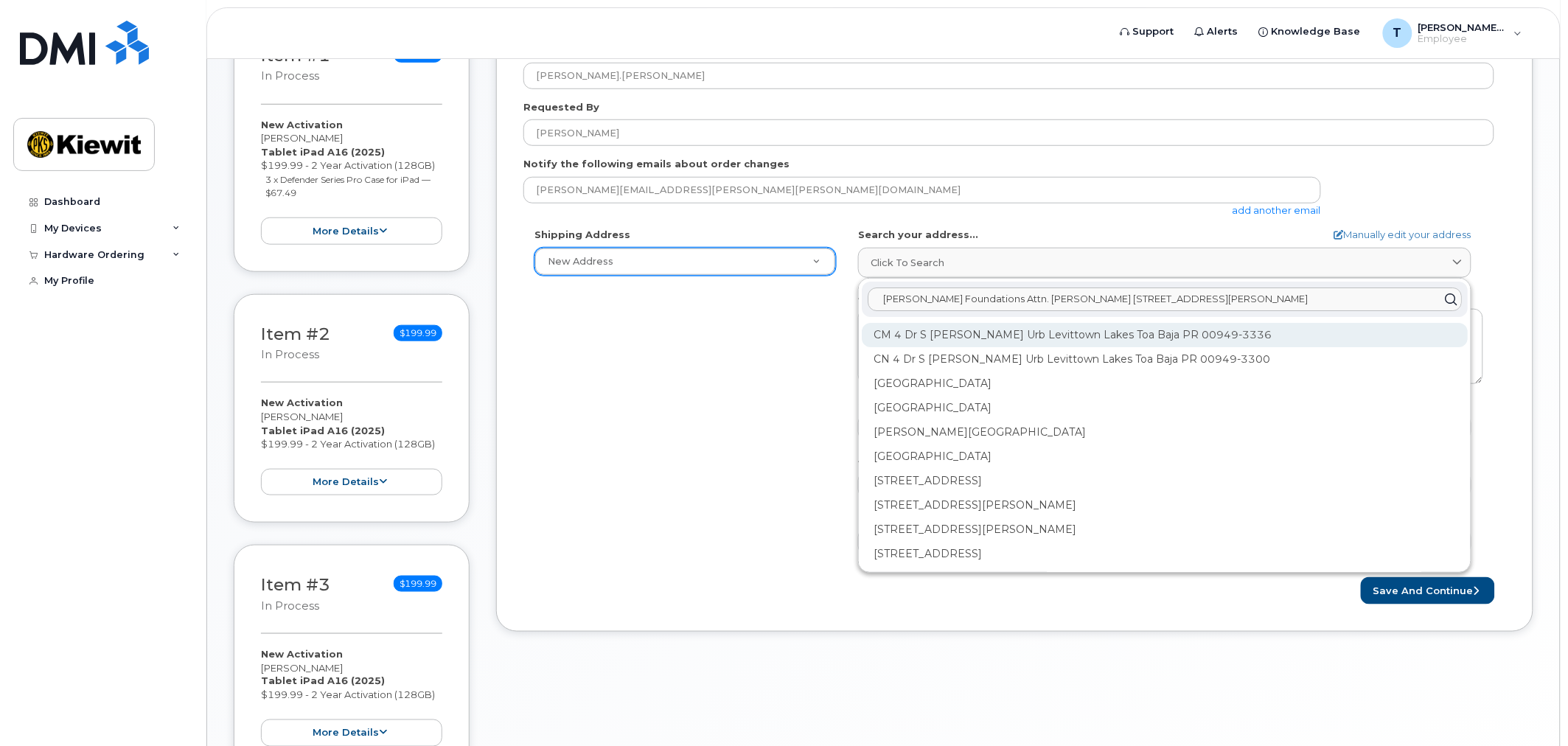
type input "40 Maxwell Dr Room 309 Vicksburg, MS 39180"
click at [1361, 577] on button "Save and Continue" at bounding box center [1428, 590] width 134 height 27
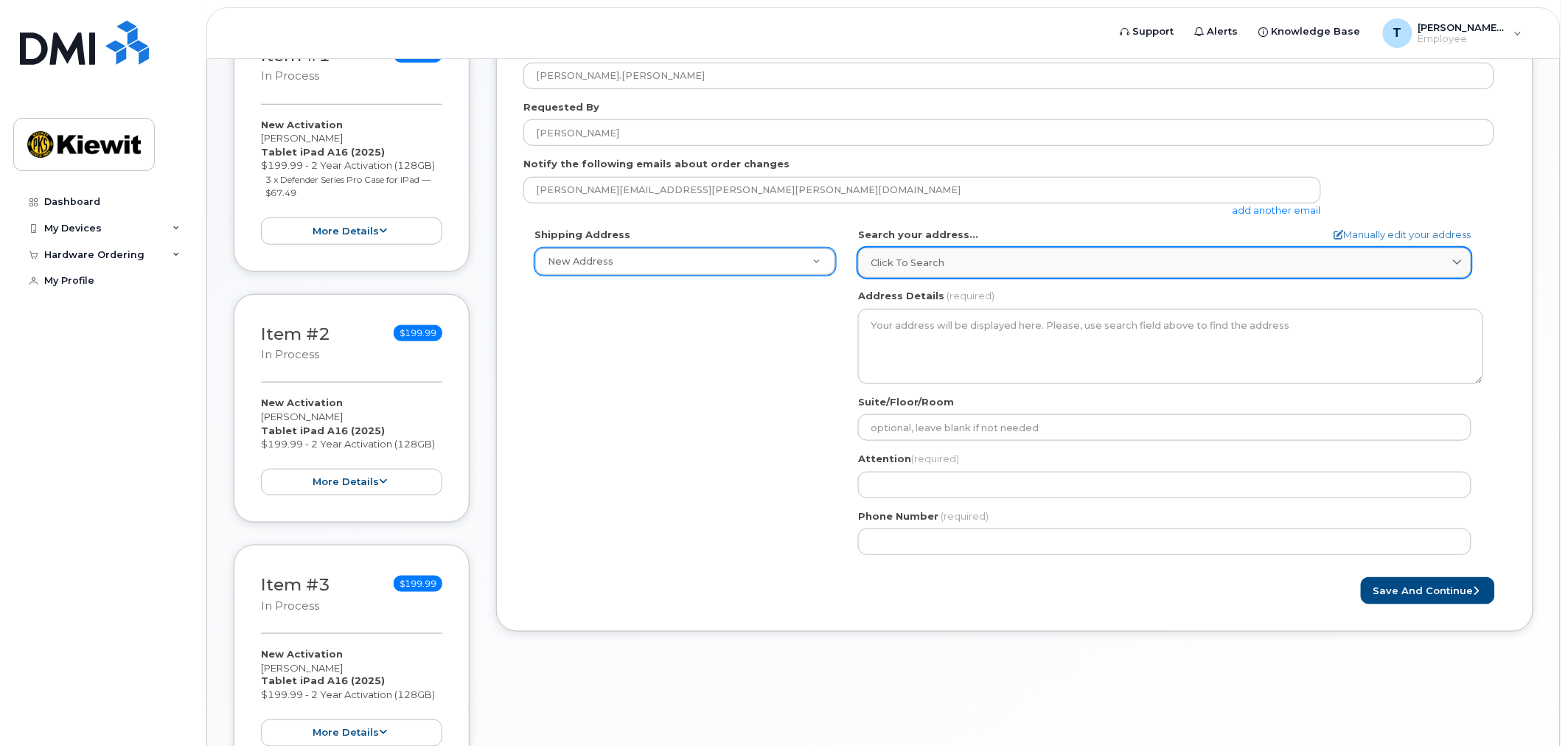
click at [947, 260] on div "Click to search" at bounding box center [1165, 263] width 589 height 14
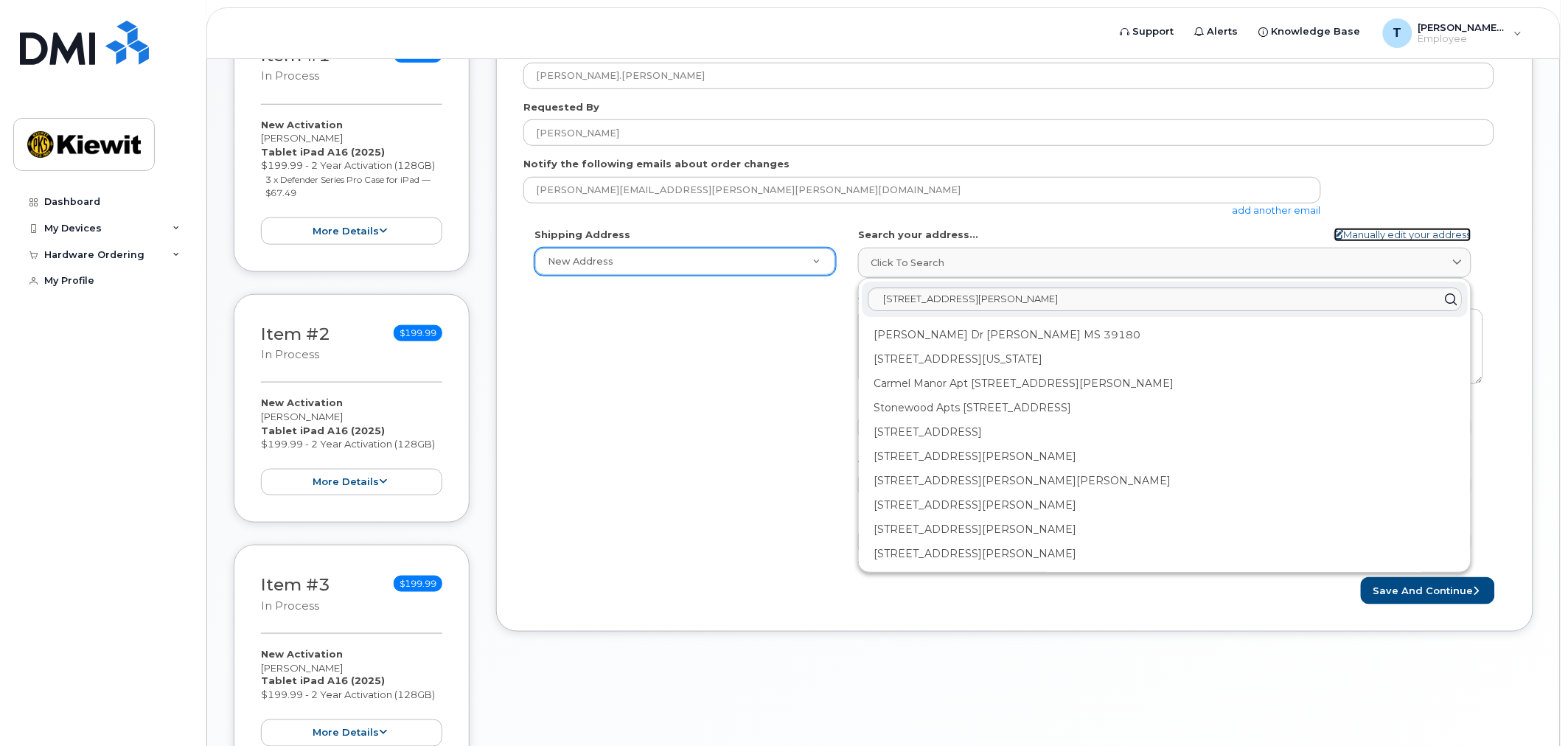
click at [1451, 237] on link "Manually edit your address" at bounding box center [1403, 235] width 137 height 14
select select
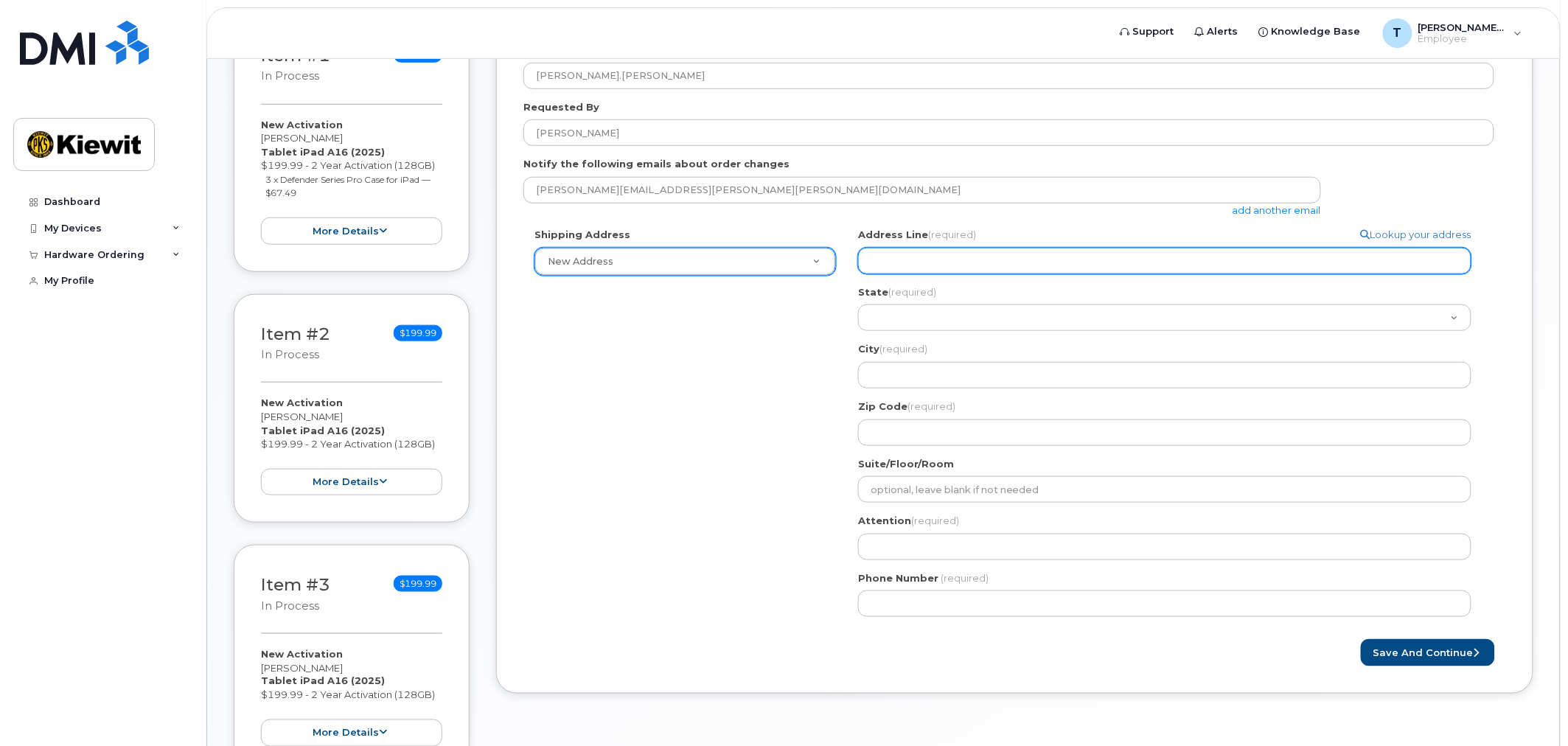
click at [945, 270] on input "Address Line (required)" at bounding box center [1165, 261] width 613 height 26
select select
type input "4"
select select
type input "40"
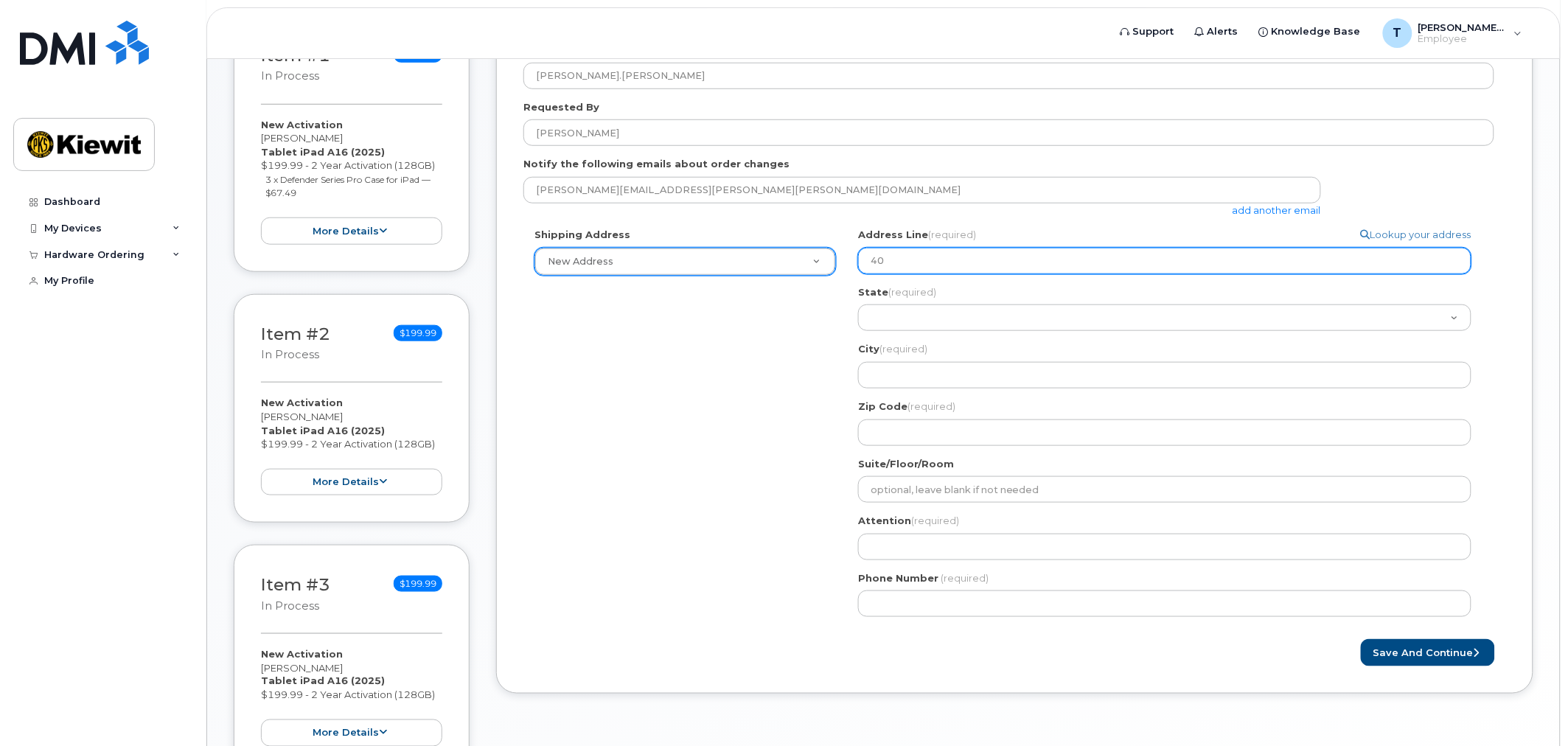
select select
type input "40 M"
select select
type input "40 Ma"
select select
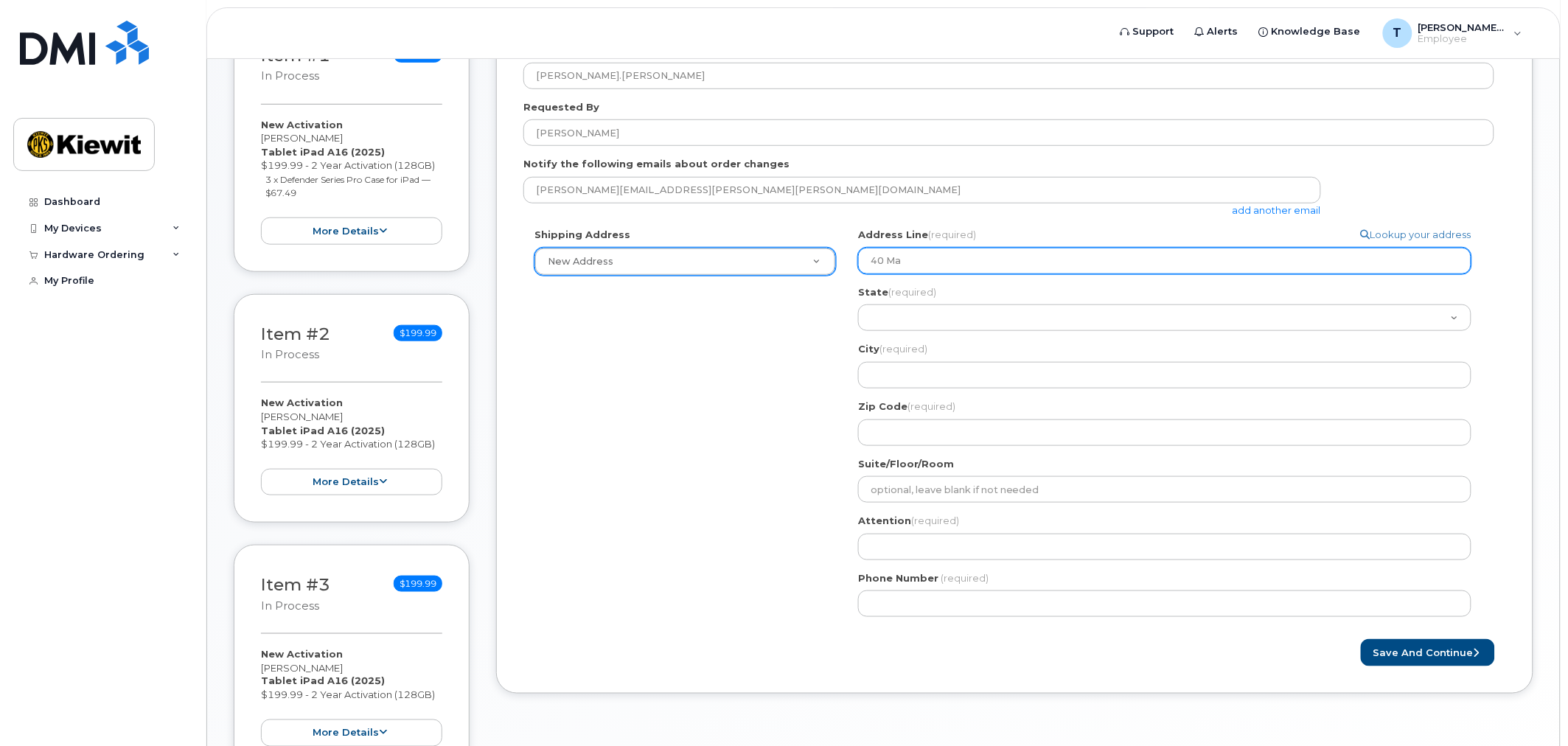
type input "40 Max"
select select
type input "40 Maxw"
select select
type input "40 Maxwi"
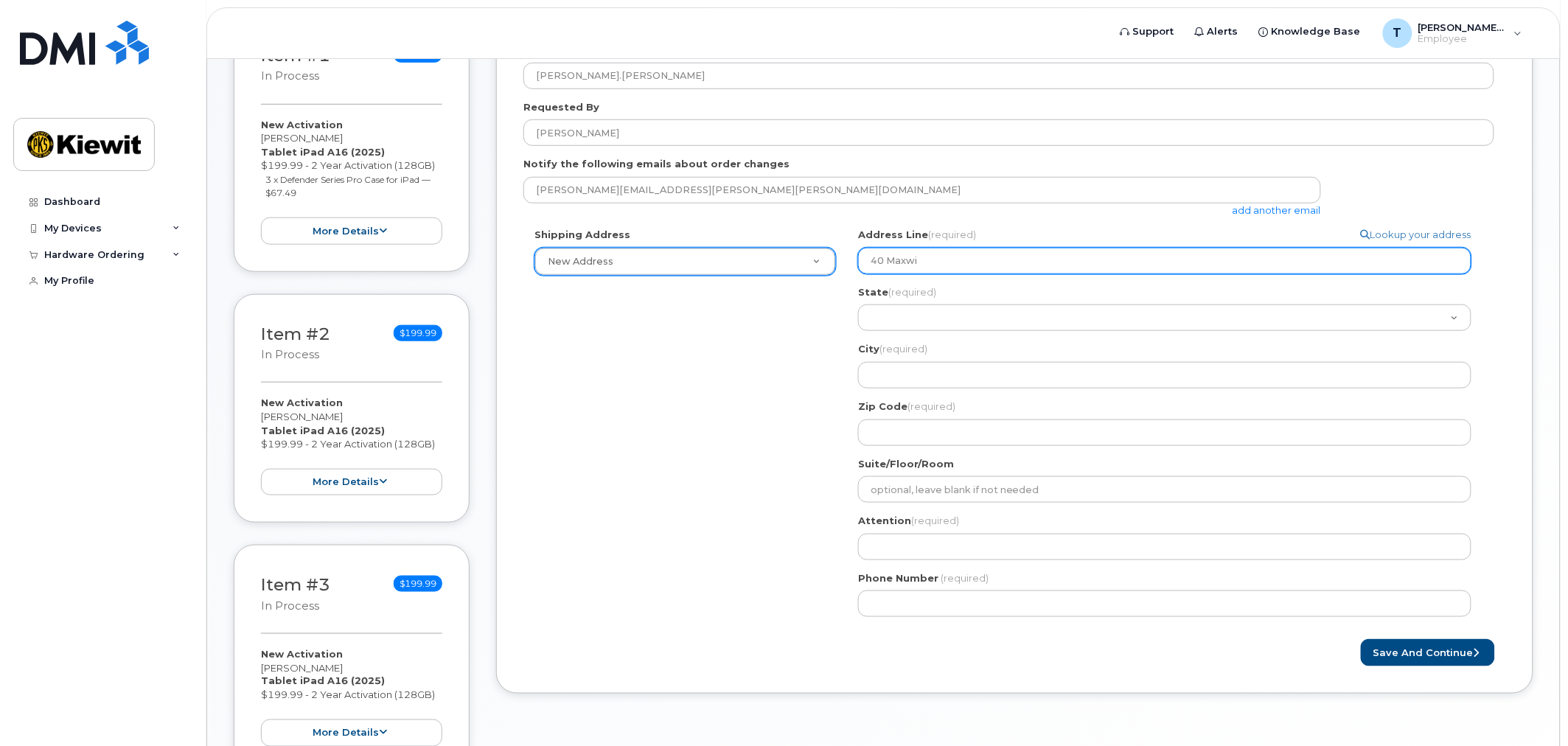
select select
type input "40 Maxwil"
select select
type input "40 Maxwill"
select select
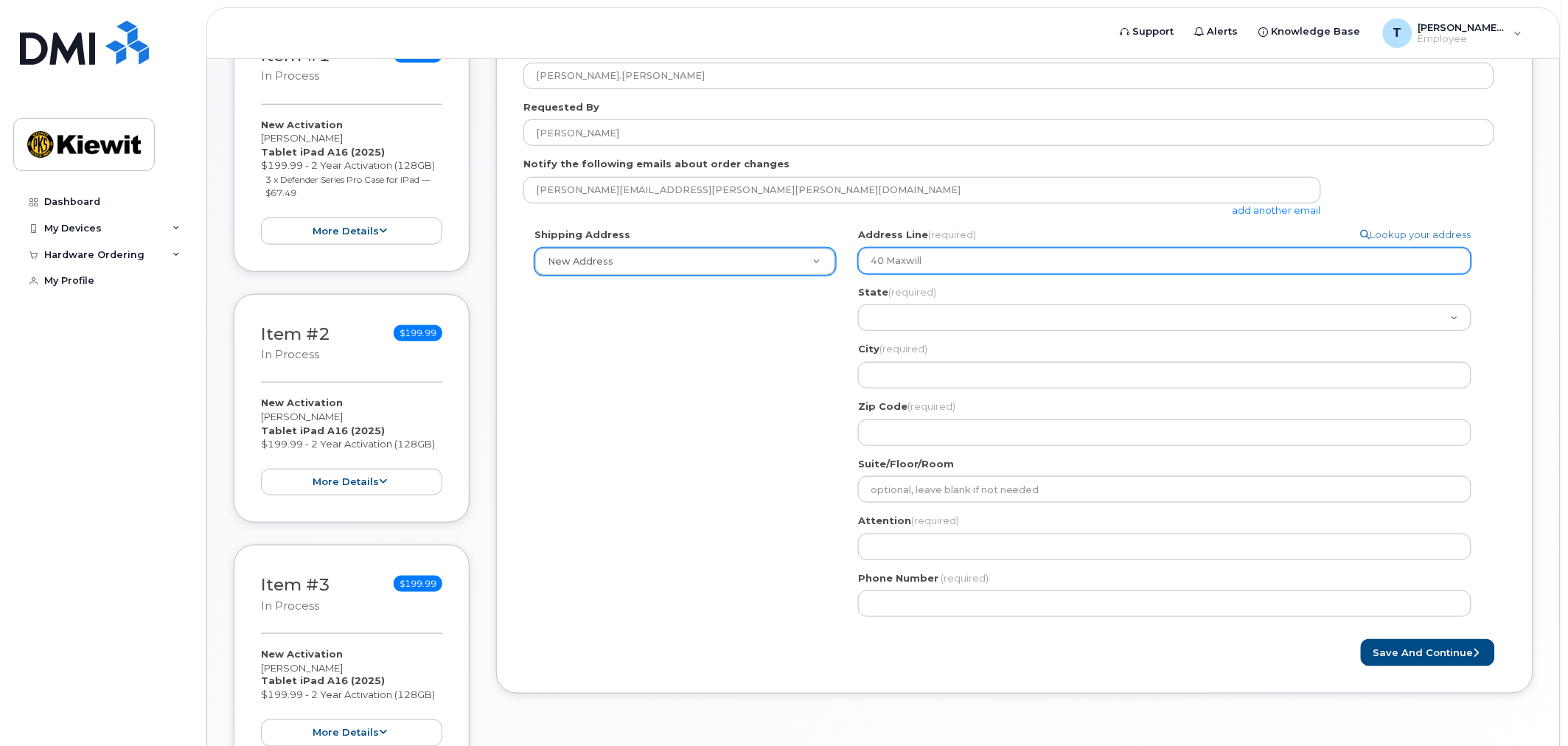
type input "40 Maxwil"
select select
type input "40 Maxwi"
select select
type input "40 Maxwie"
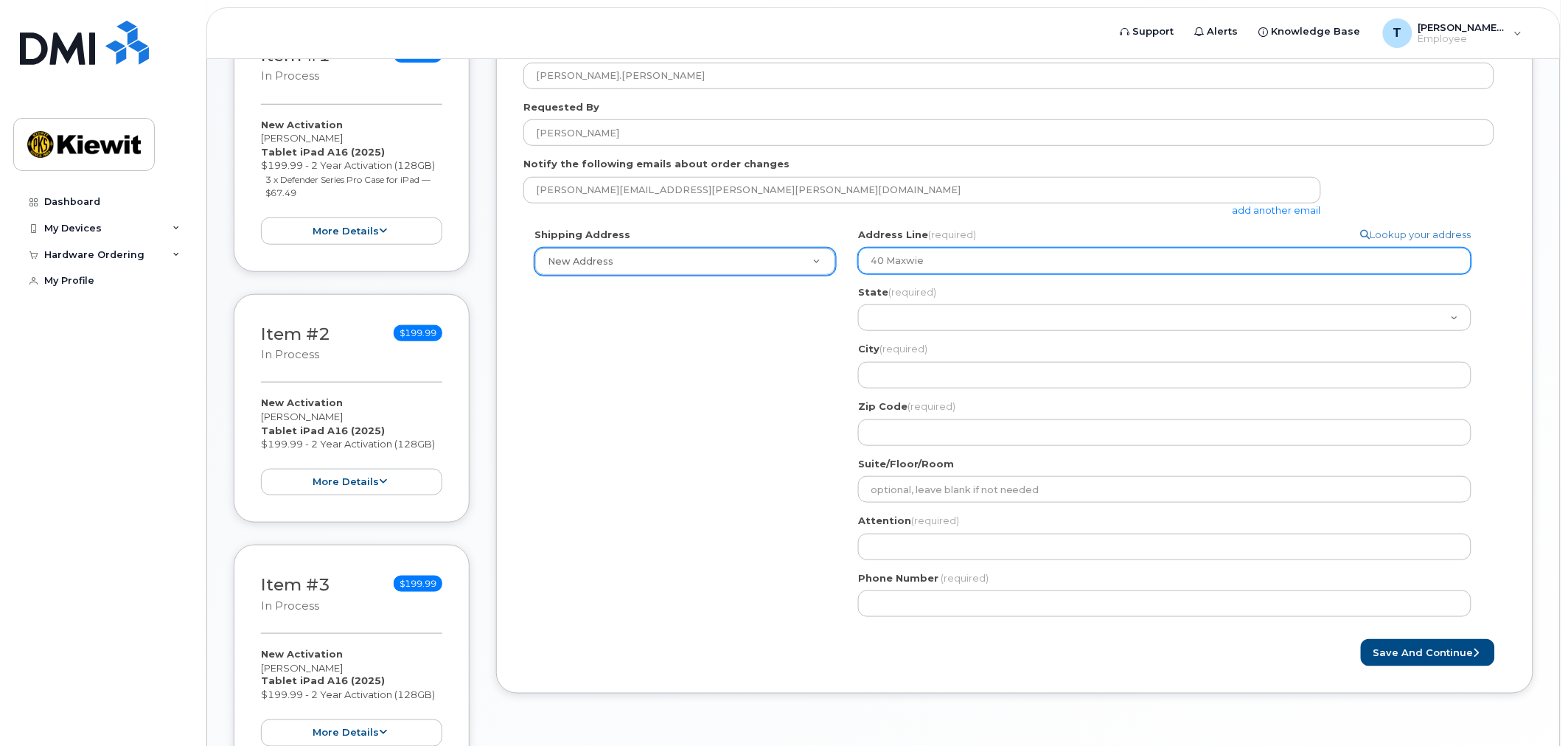
select select
type input "40 Maxwiel"
select select
type input "40 Maxwiell"
select select
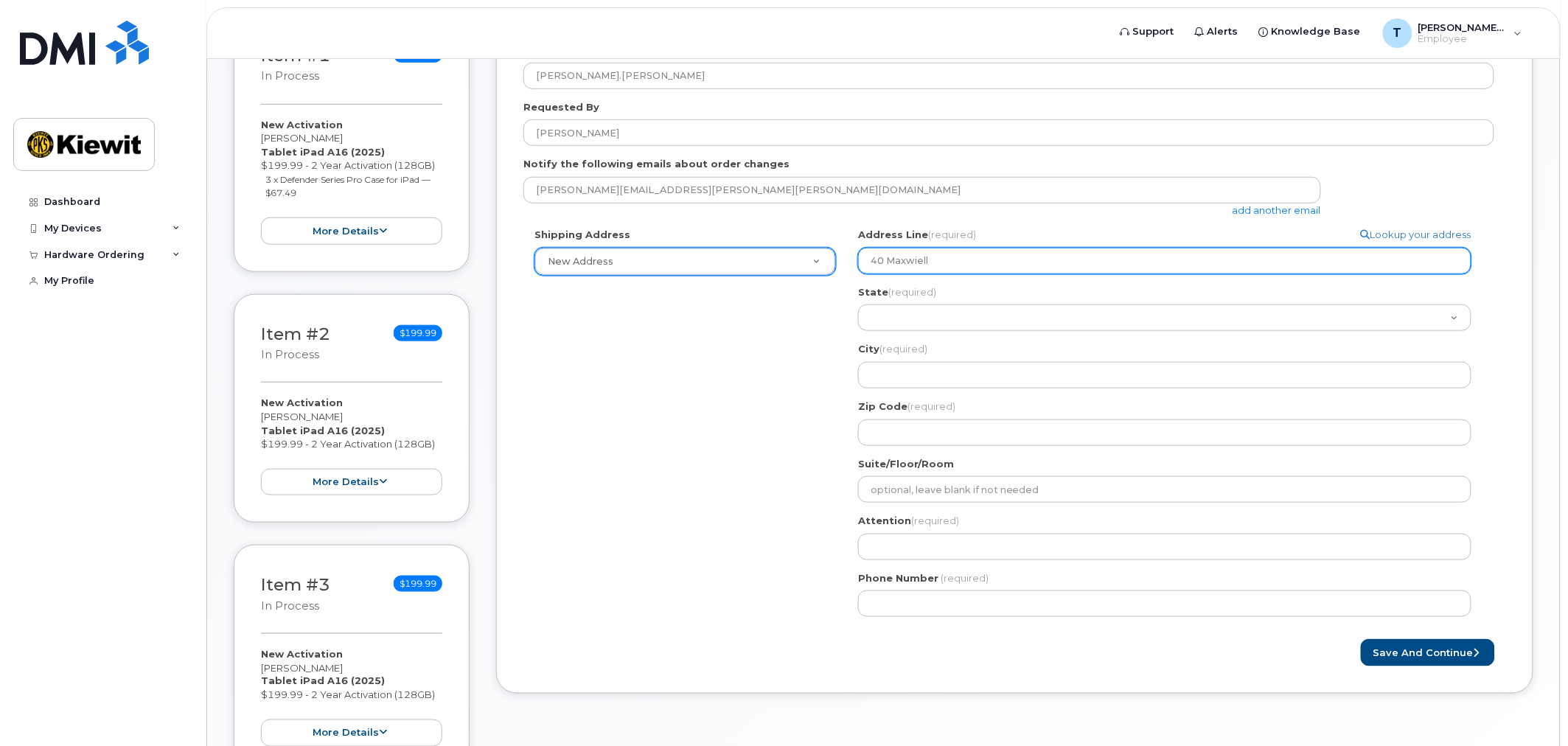
type input "40 Maxwiel"
select select
type input "40 Maxwie"
select select
type input "40 Maxwi"
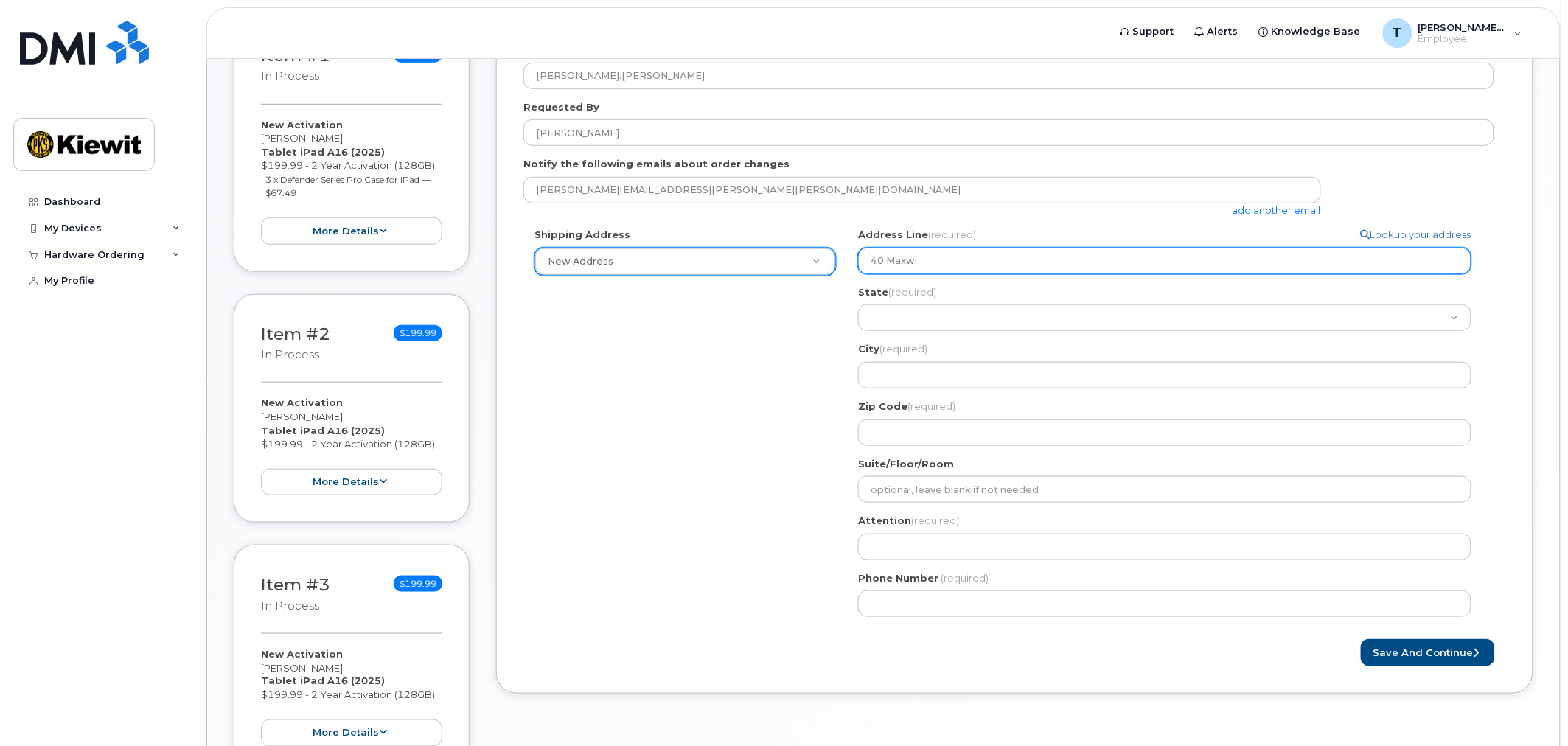
select select
type input "40 Maxw"
select select
type input "40 Maxwe"
select select
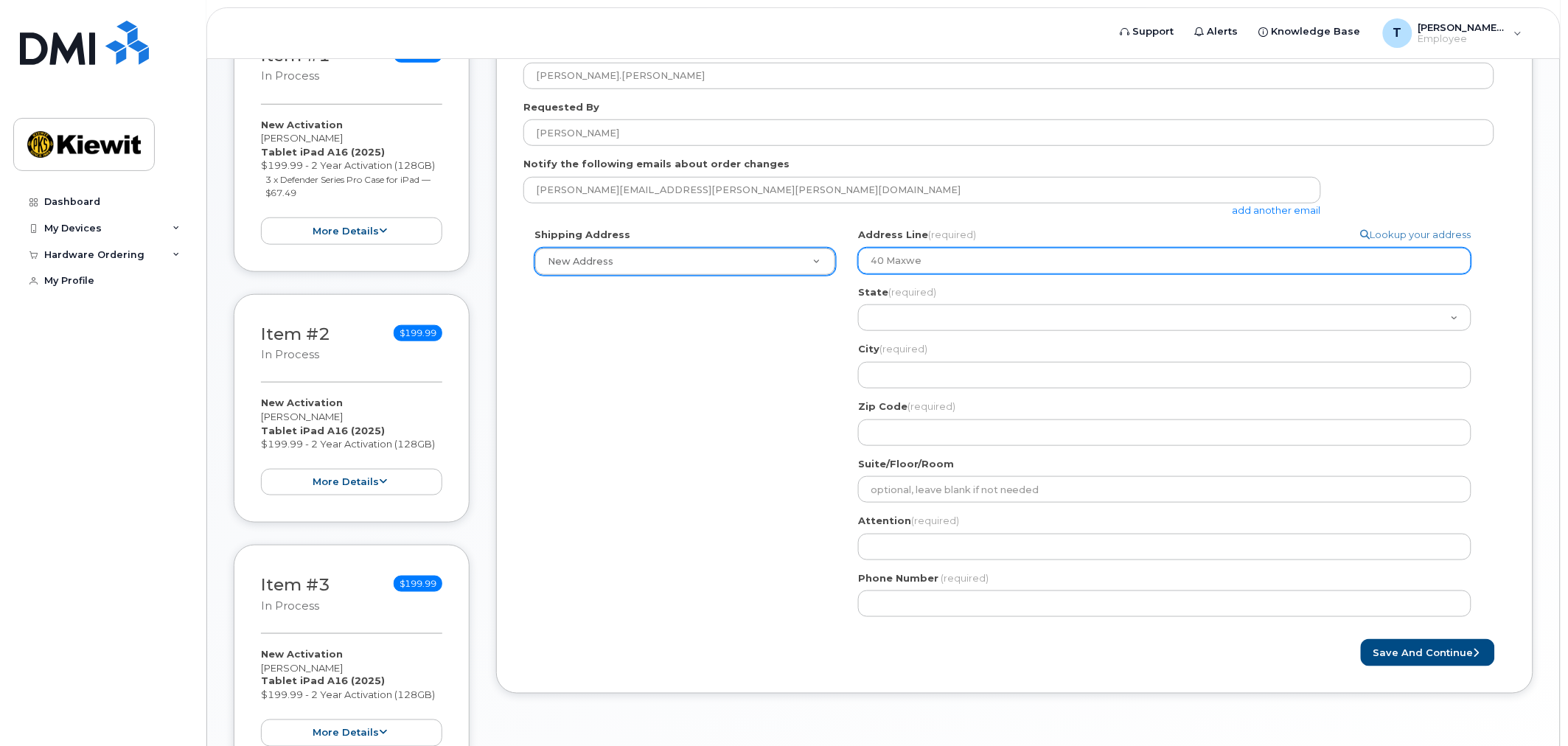
type input "40 Maxwel"
select select
type input "40 Maxwell"
select select
type input "40 Maxwell D"
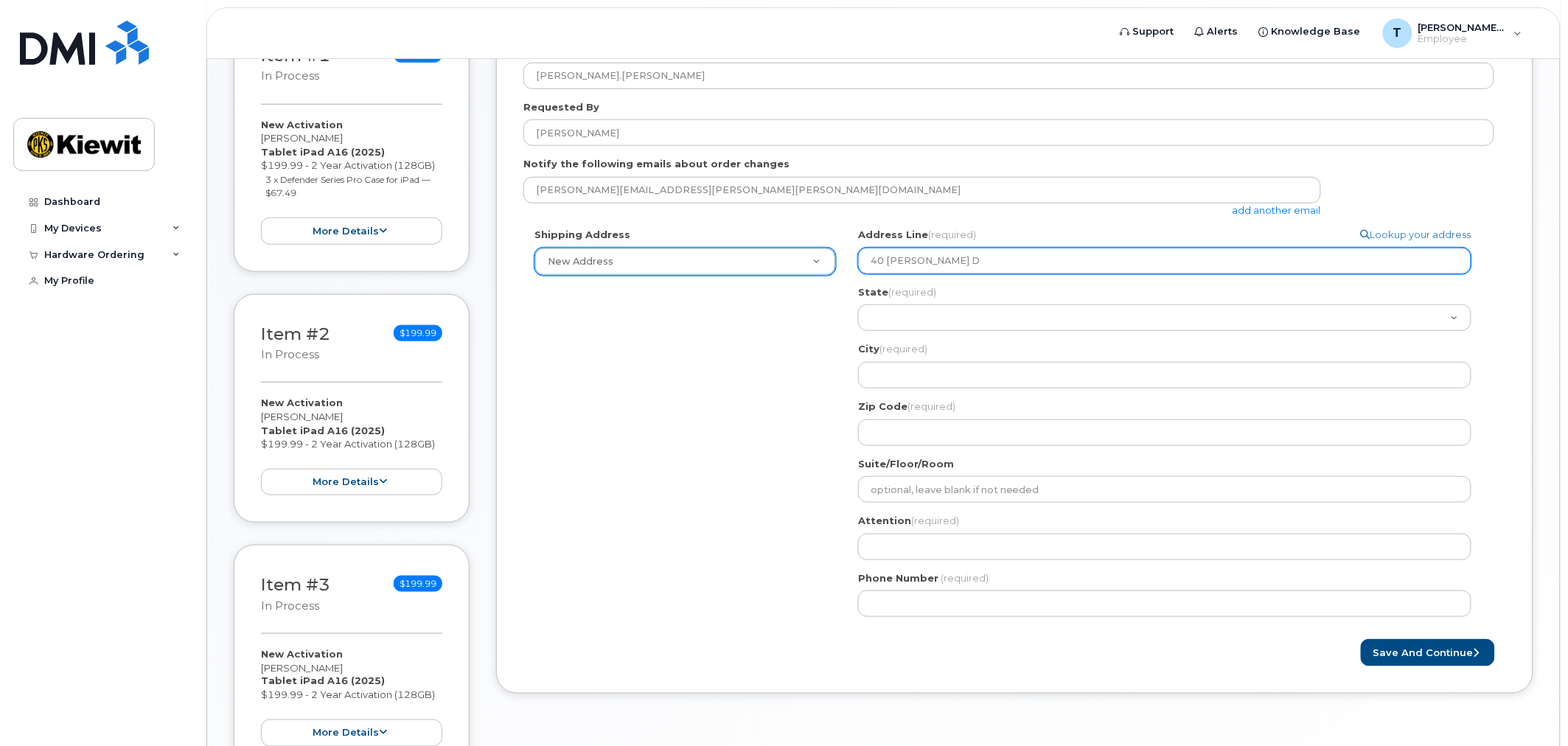
select select
type input "40 Maxwell Dr"
select select
type input "40 Maxwell Dr."
select select
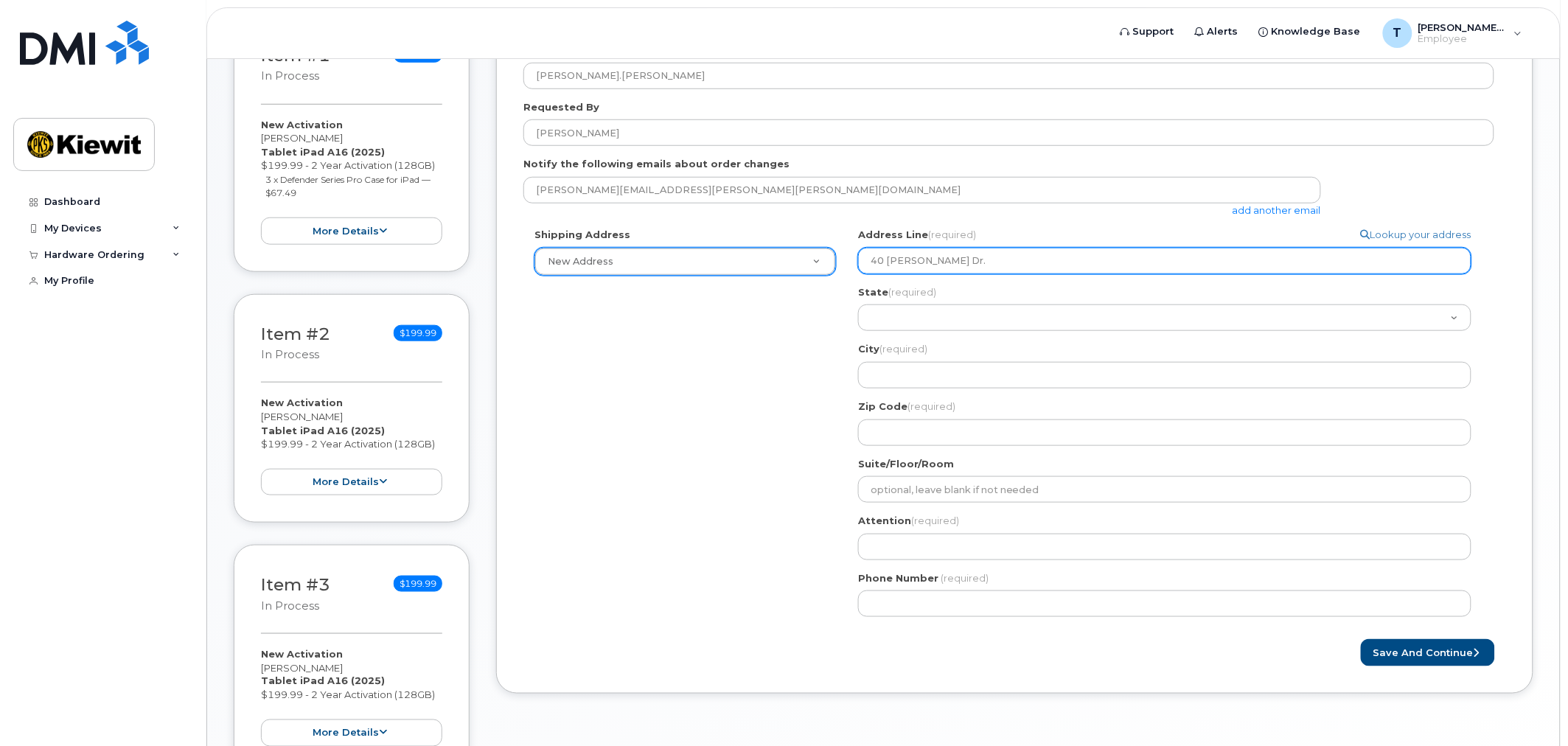
type input "40 Maxwell Dr. R"
select select
type input "40 Maxwell Dr. Ro"
select select
type input "40 Maxwell Dr. Roo"
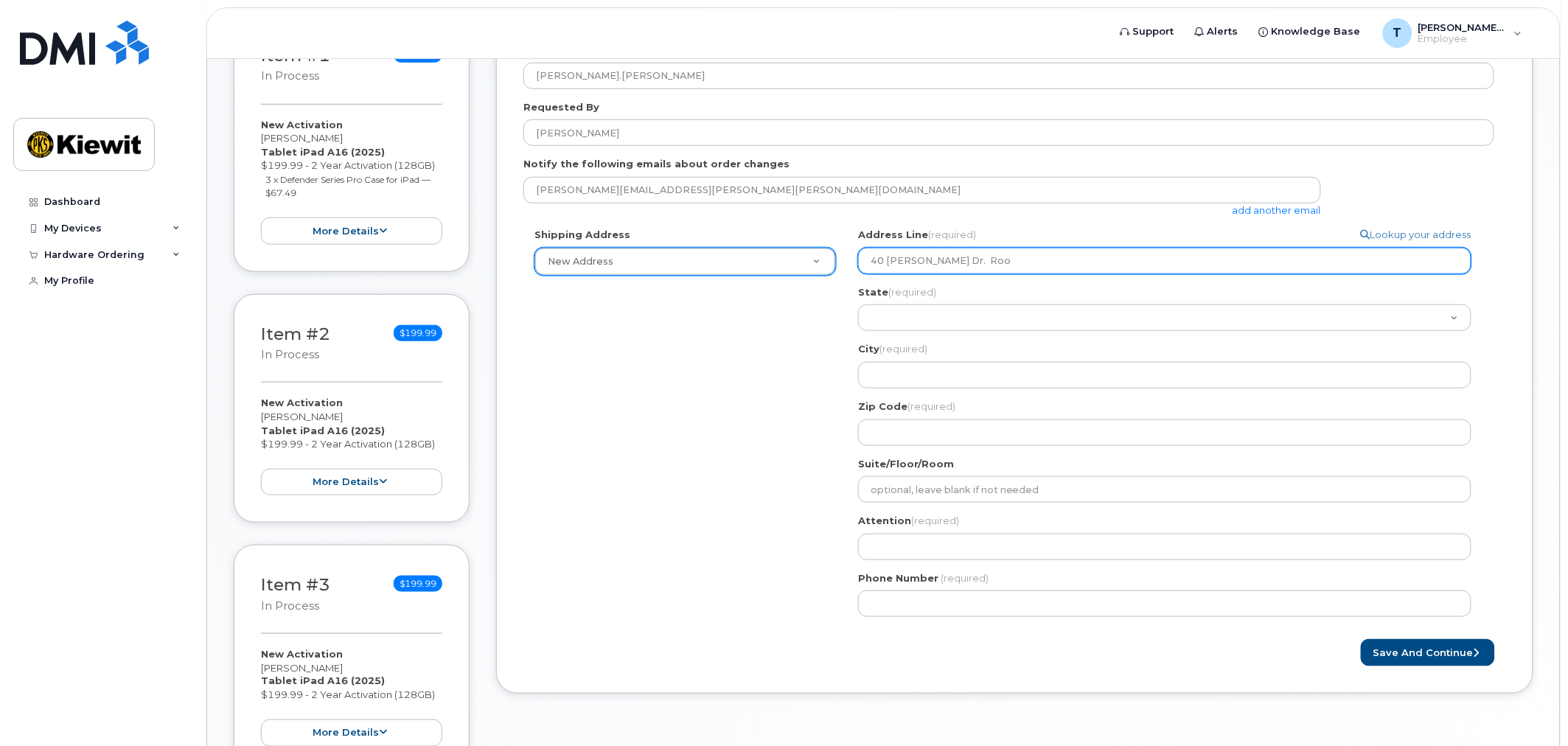
select select
type input "40 Maxwell Dr. Room"
select select
type input "40 Maxwell Dr. Room 3"
select select
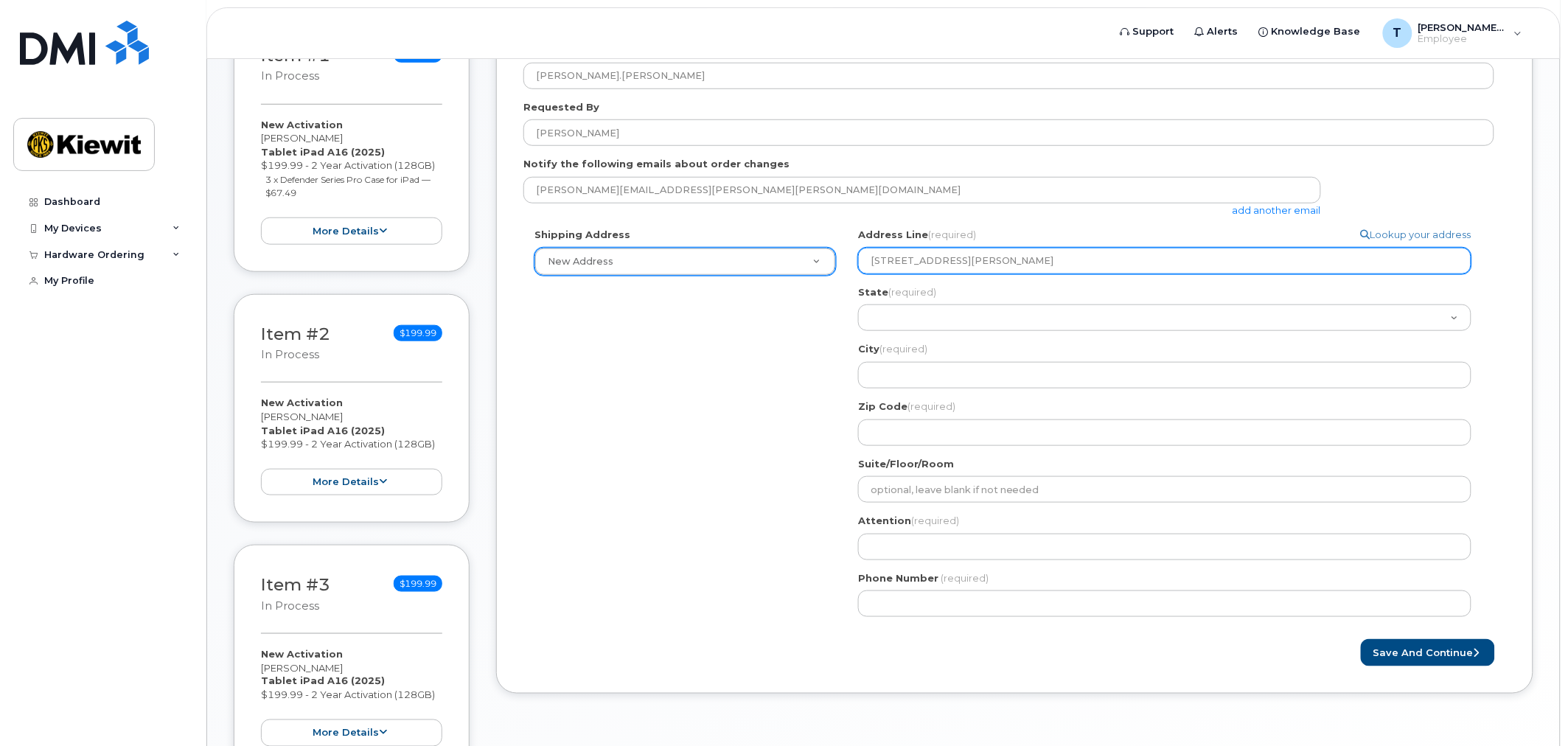
type input "40 Maxwell Dr. Room 30"
select select
type input "40 Maxwell Dr. Room 309"
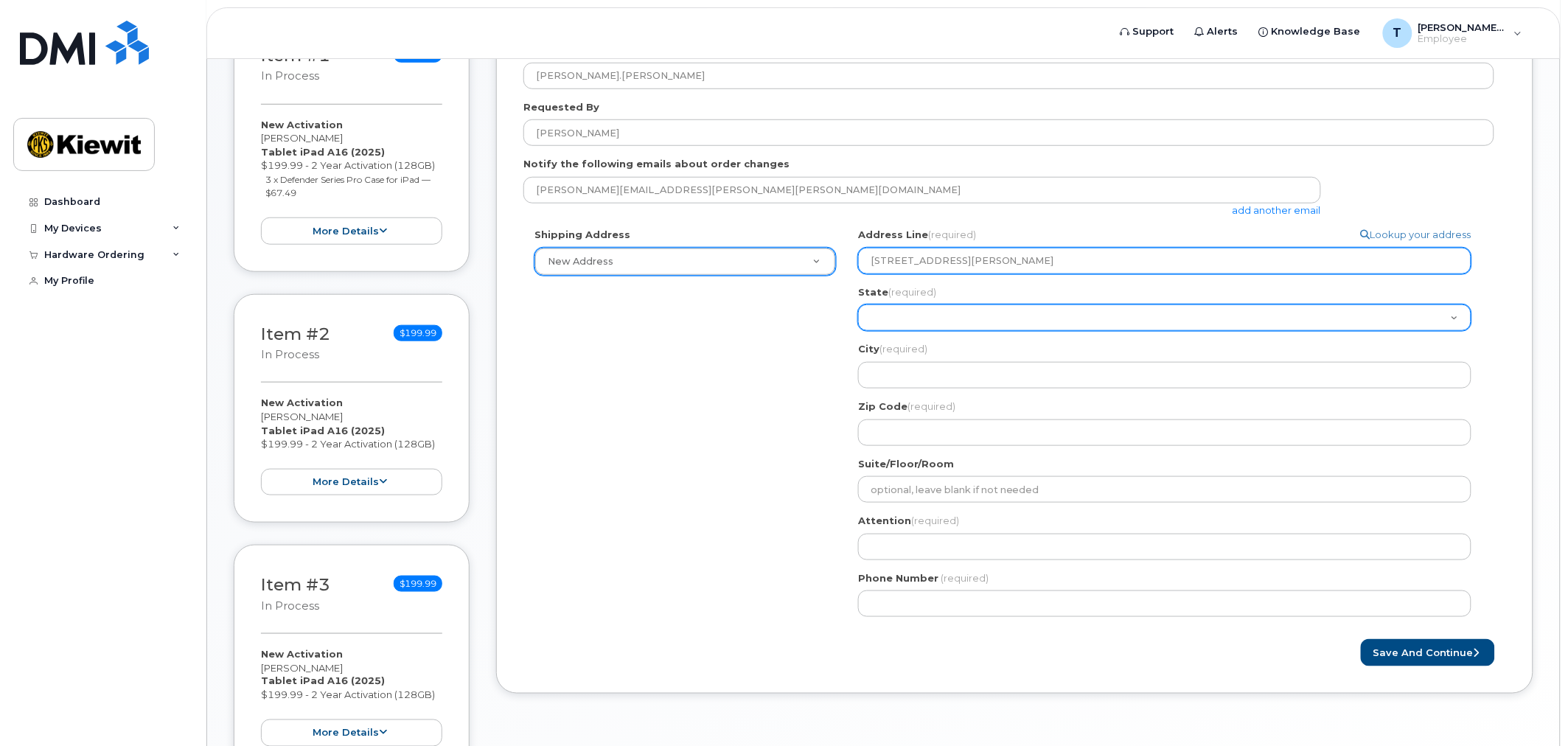
select select "ME"
select select
select select "MD"
select select
select select "MA"
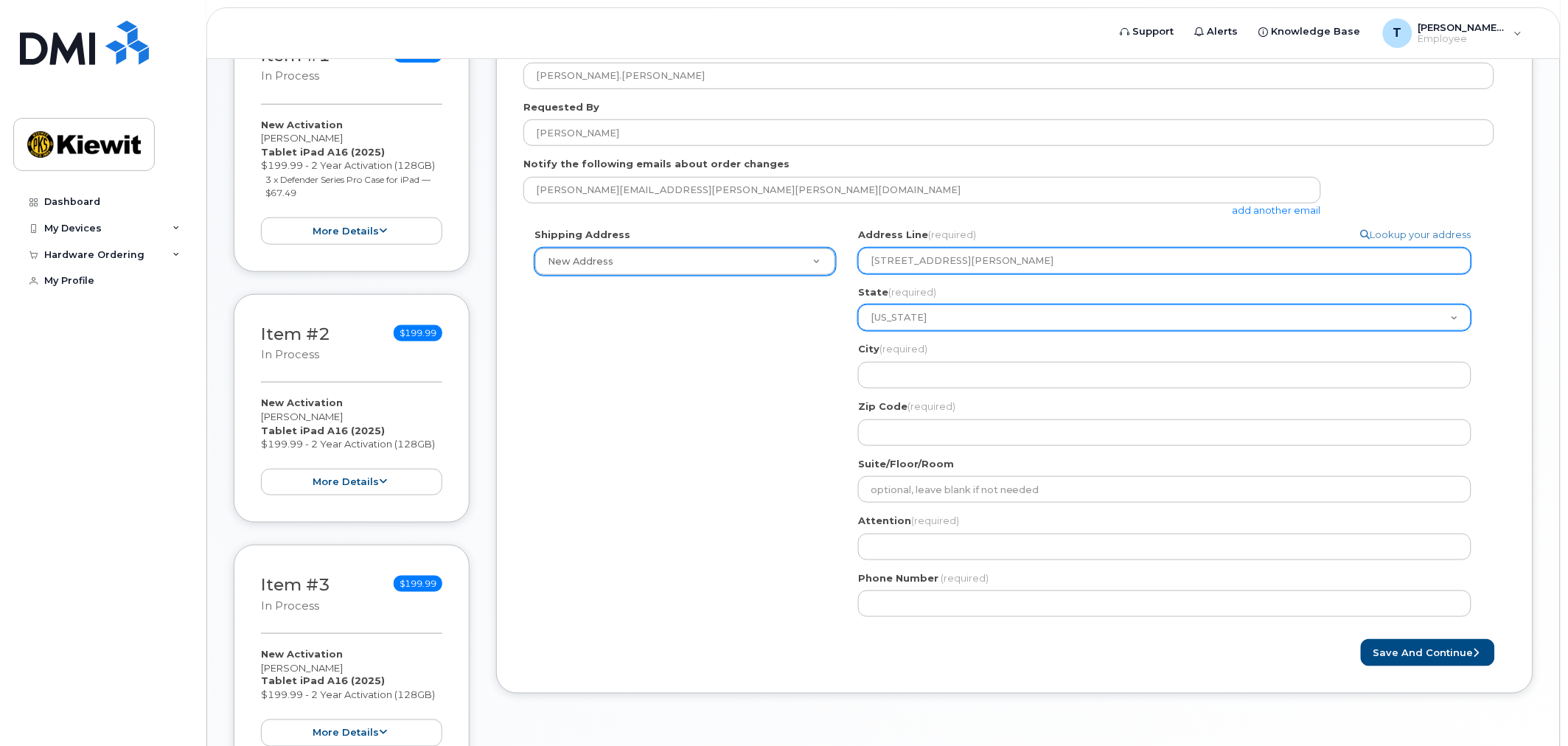
select select
select select "MI"
select select
select select "MN"
select select
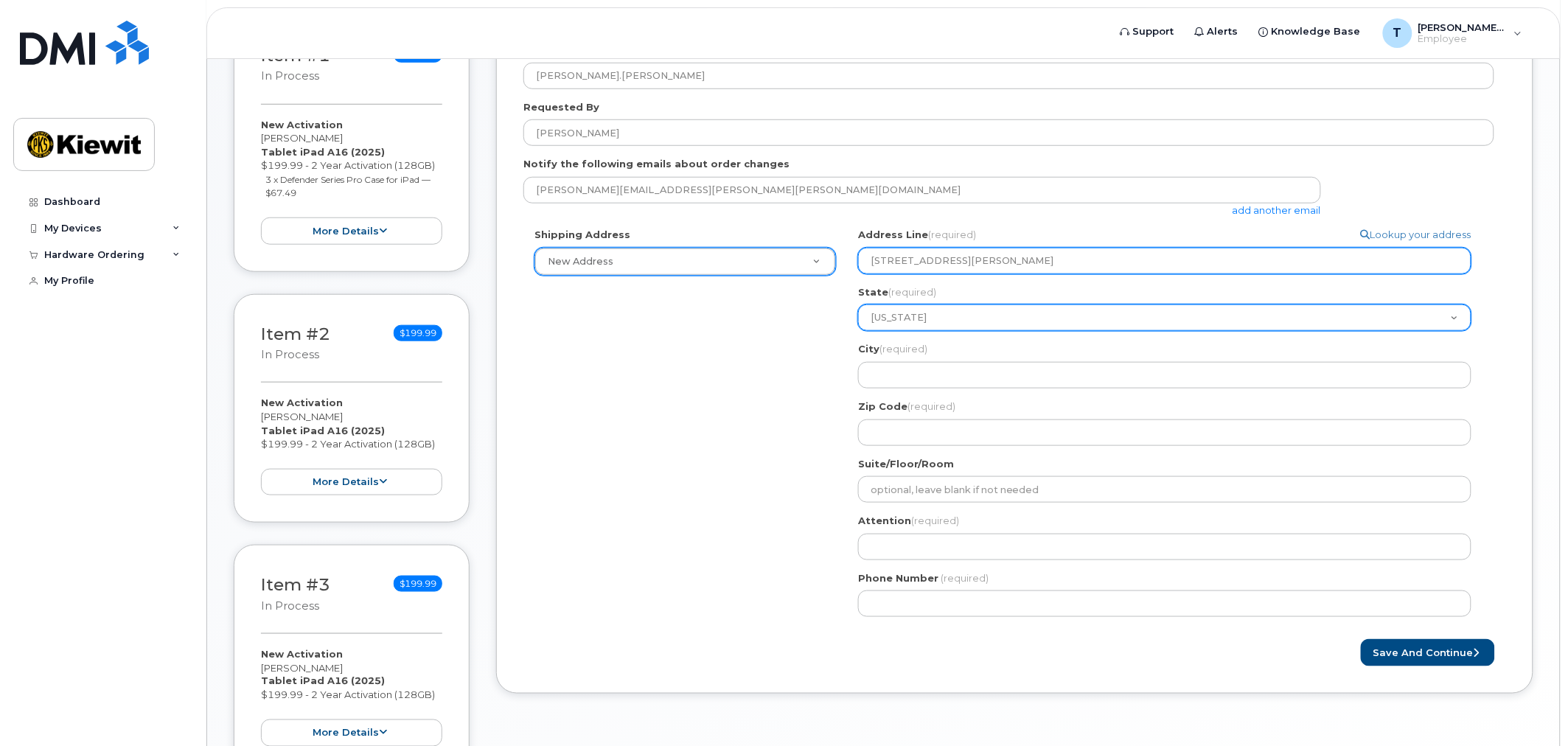
select select "MS"
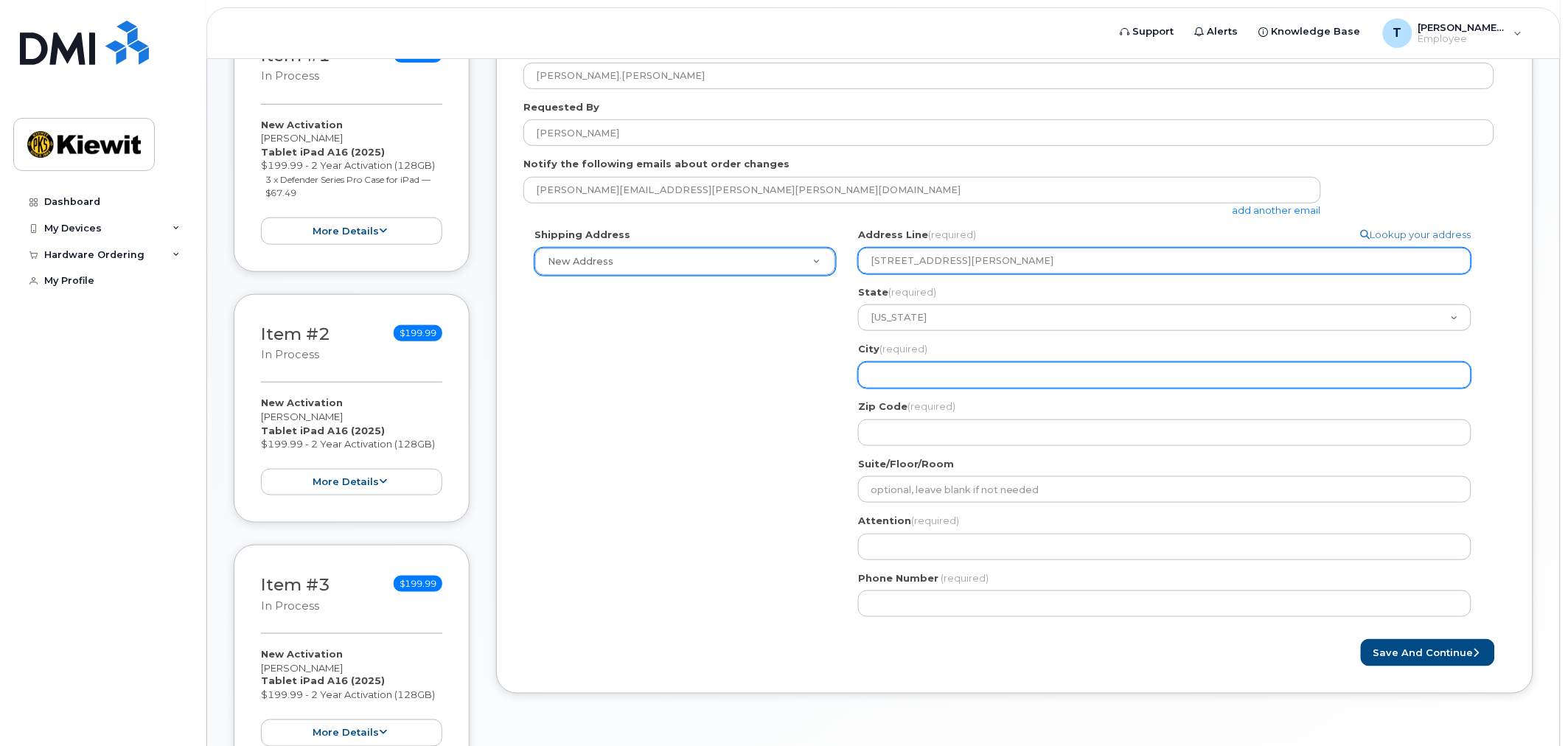
select select
type input "V"
select select
type input "Vi"
select select
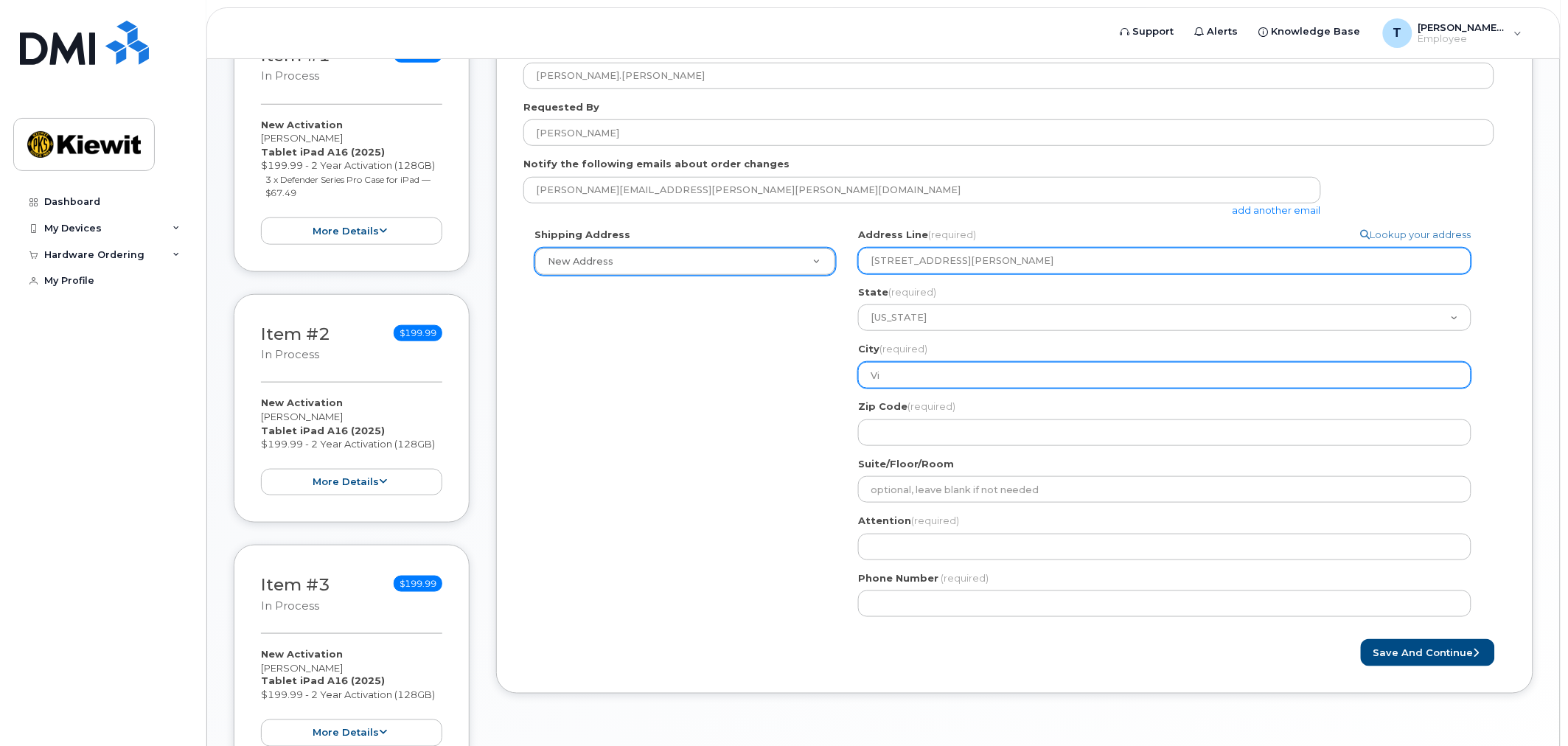
type input "Vic"
select select
type input "Vick"
select select
type input "Vicks"
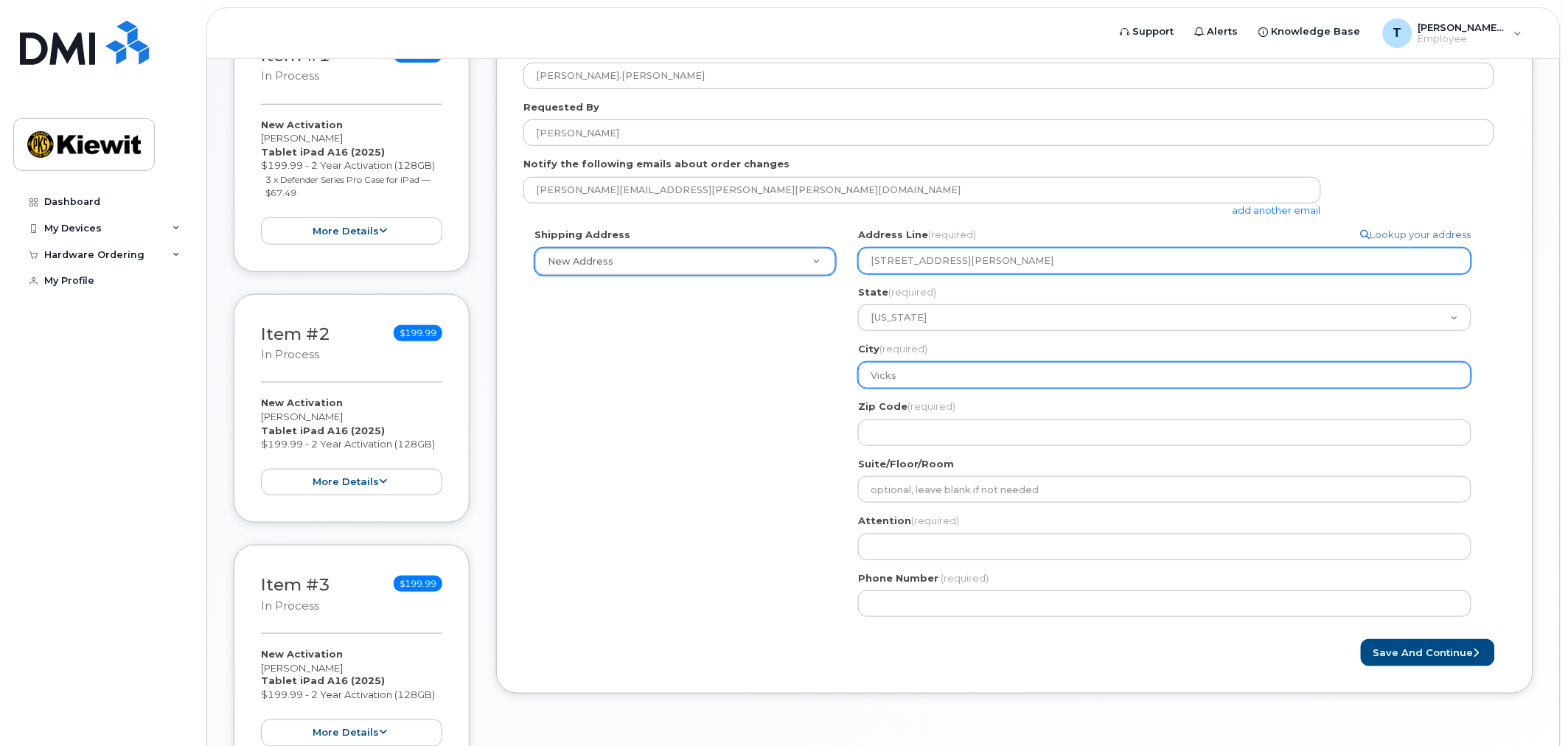
select select
type input "Vicksb"
select select
type input "Vicksbu"
select select
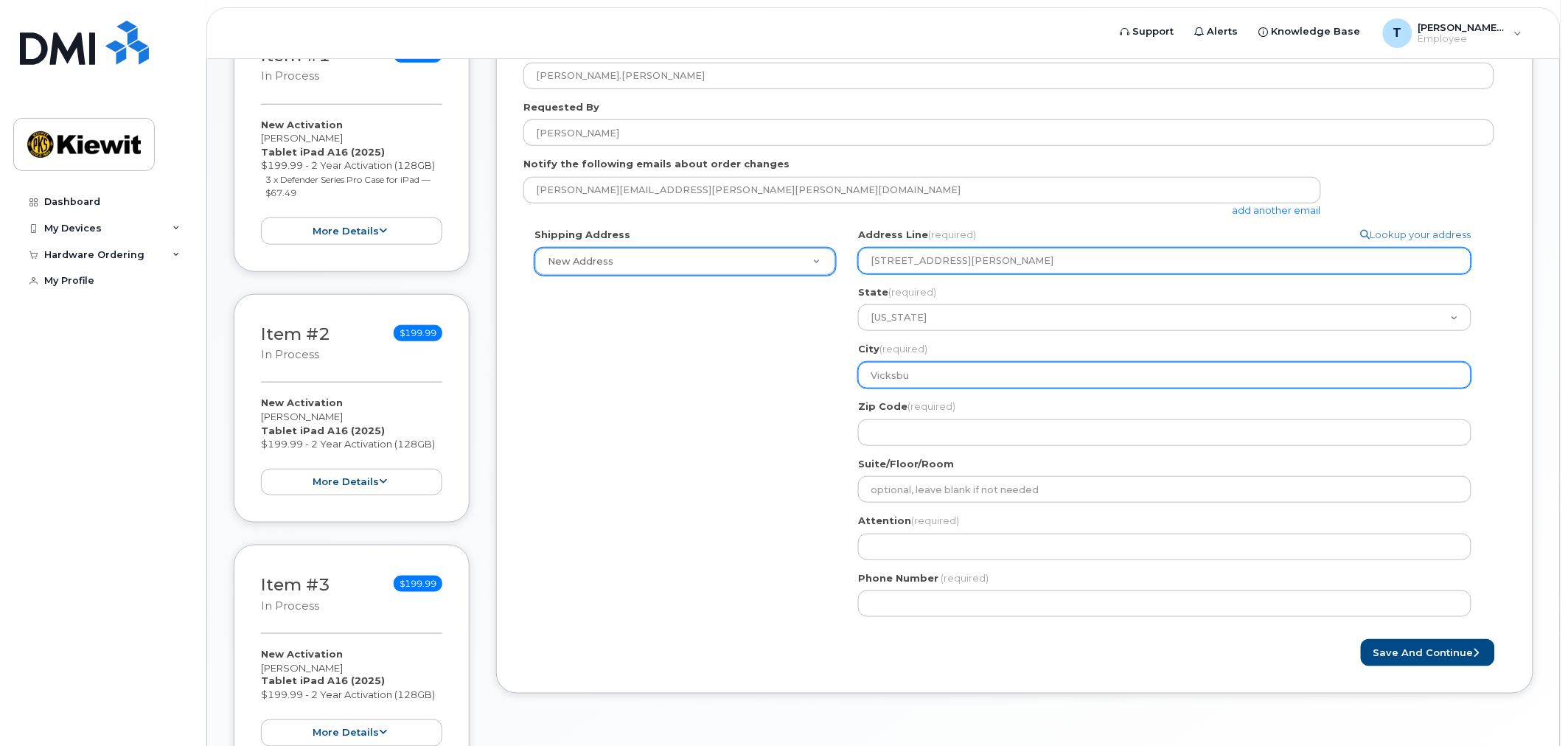
type input "Vicksbur"
select select
type input "Vicksburg"
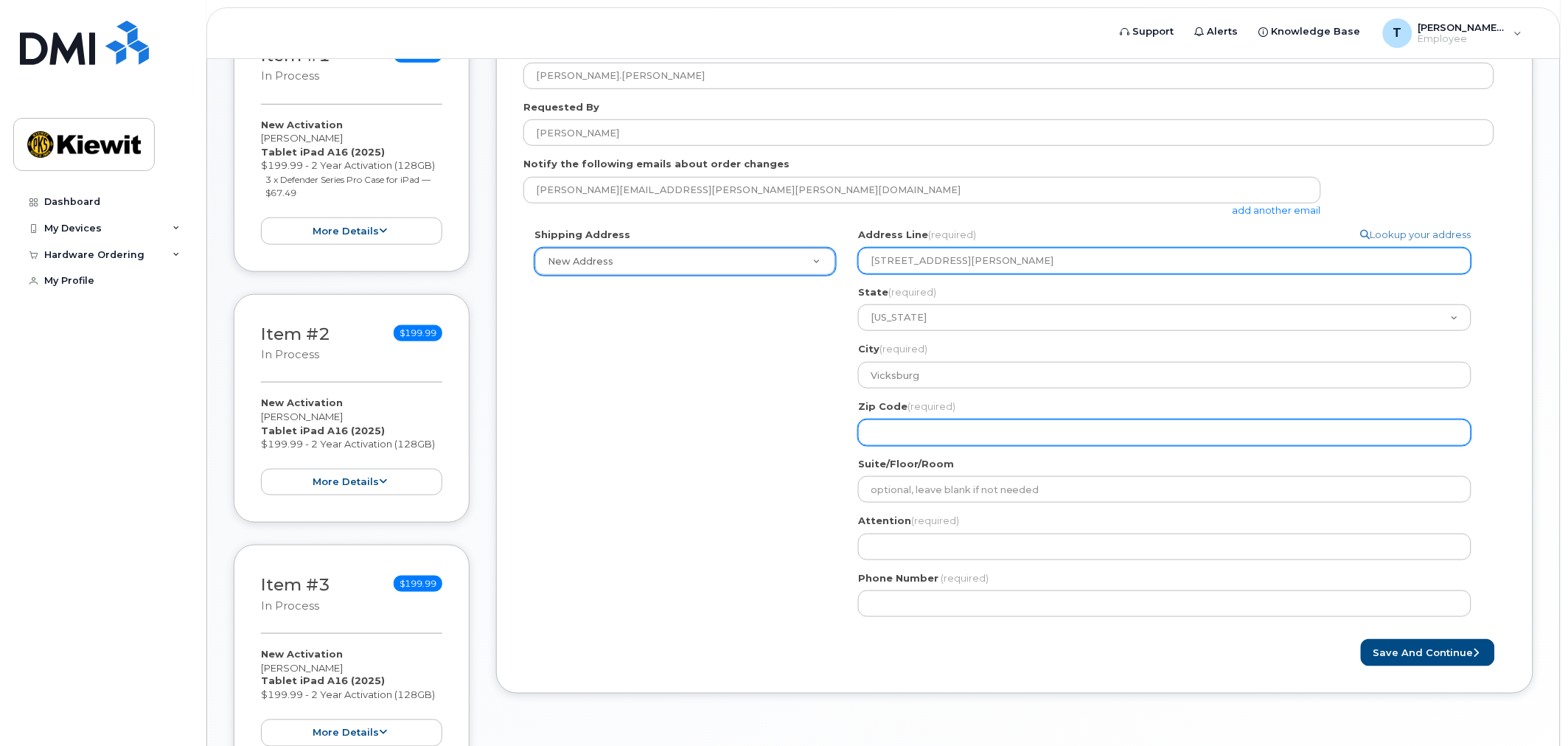
select select
type input "3"
select select
type input "39"
select select
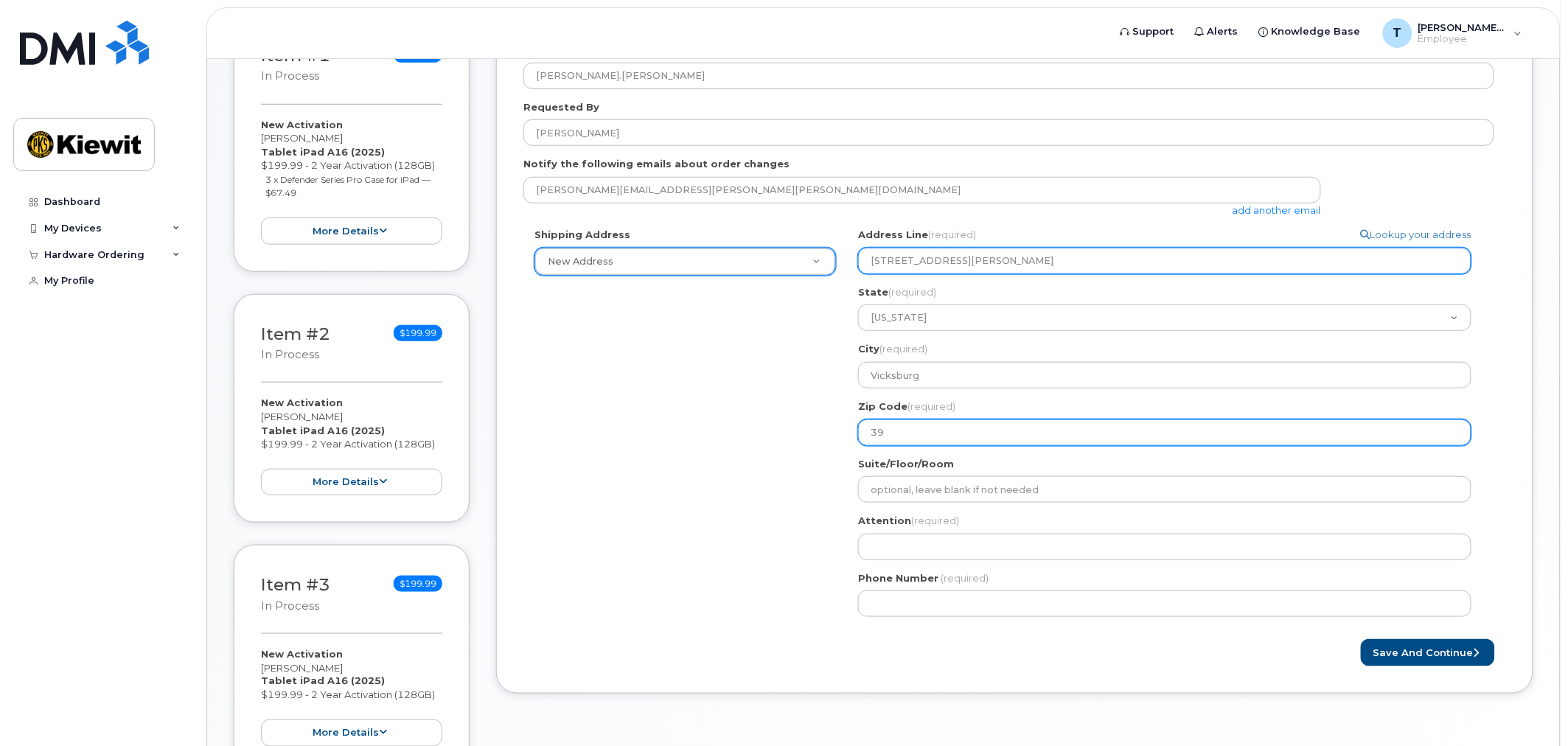
type input "391"
select select
type input "3918"
select select
type input "39180"
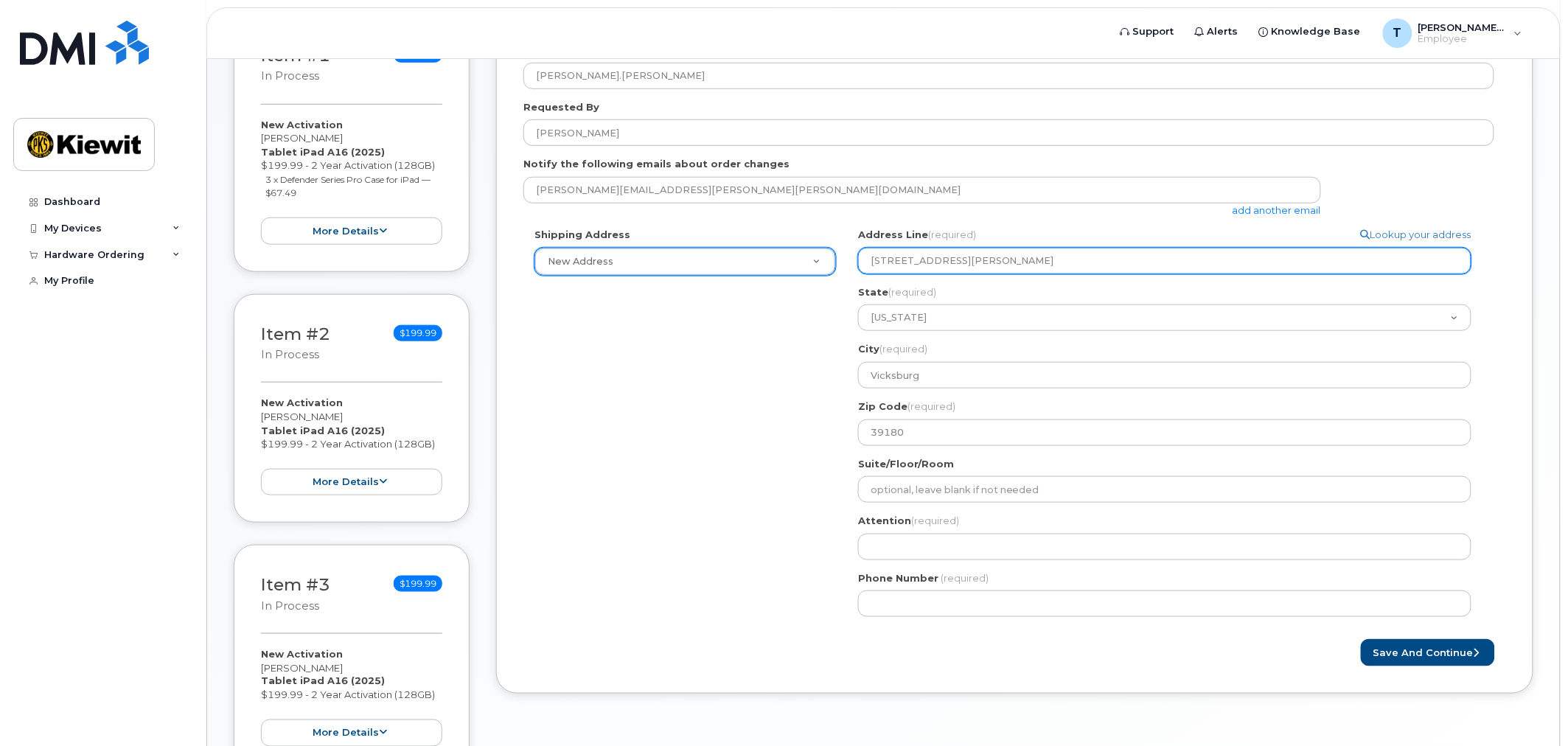
drag, startPoint x: 1013, startPoint y: 259, endPoint x: 948, endPoint y: 262, distance: 65.1
click at [948, 262] on input "40 Maxwell Dr. Room 309" at bounding box center [1165, 261] width 613 height 26
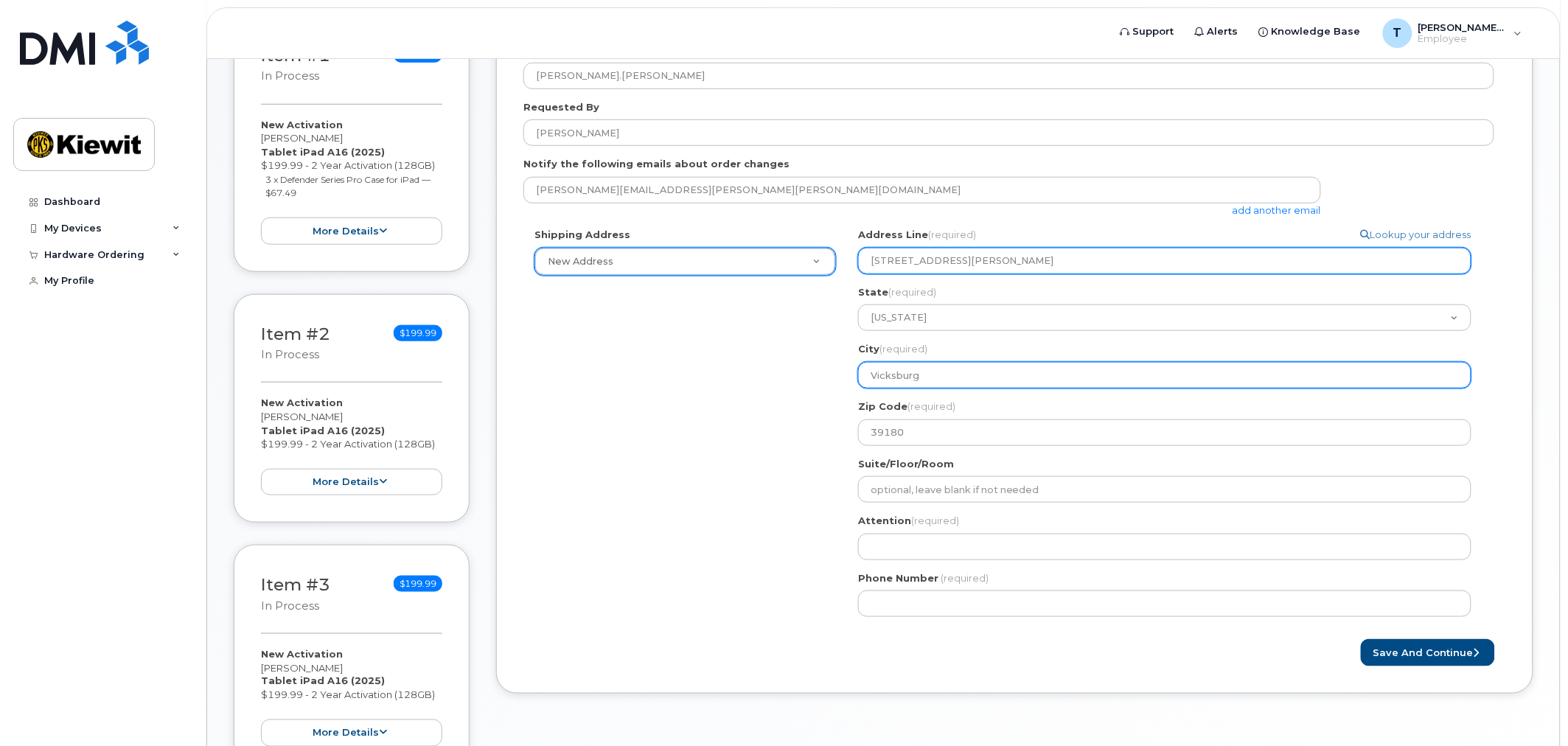
select select
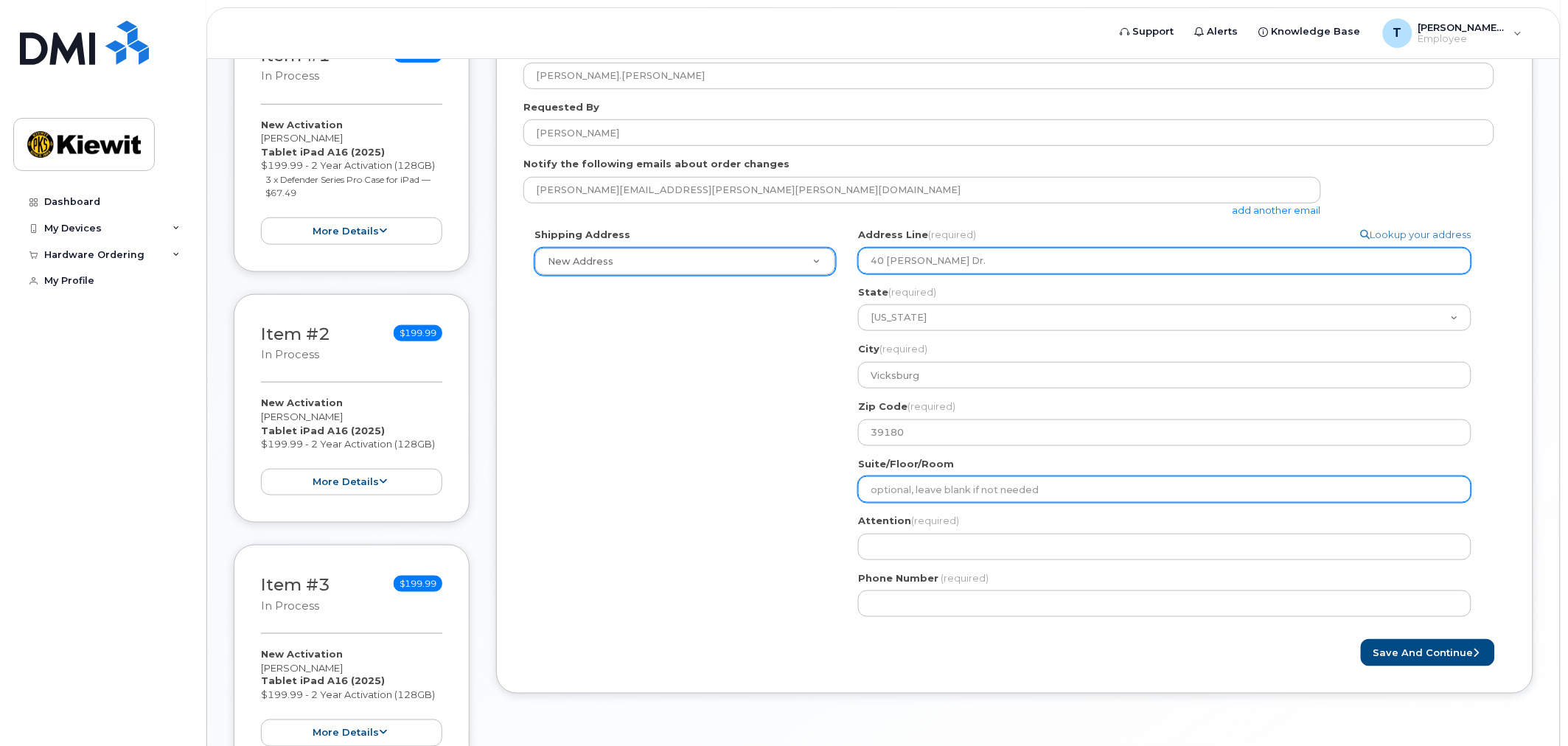
type input "40 Maxwell Dr."
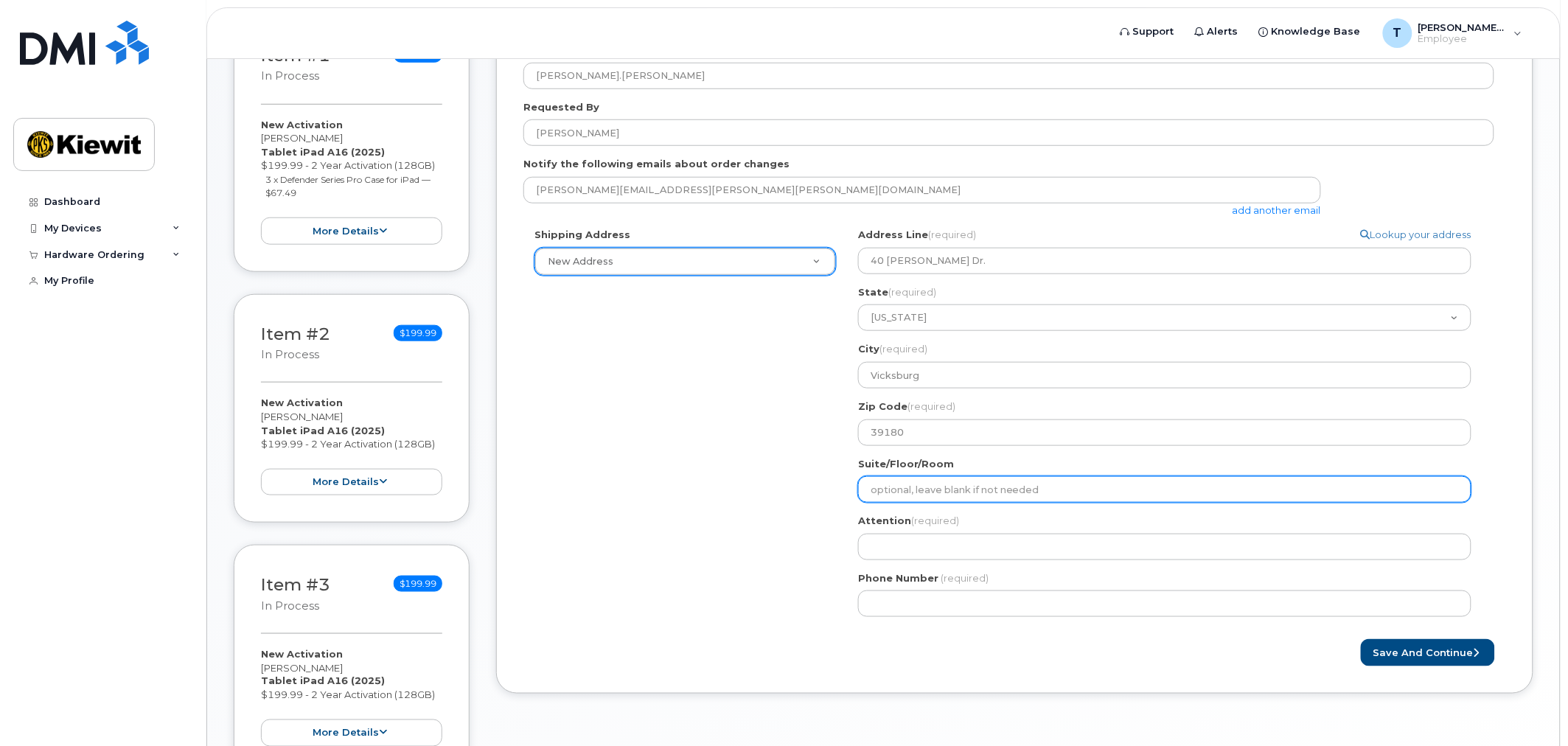
click at [1000, 490] on input "Suite/Floor/Room" at bounding box center [1165, 489] width 613 height 26
paste input "Room 309"
select select
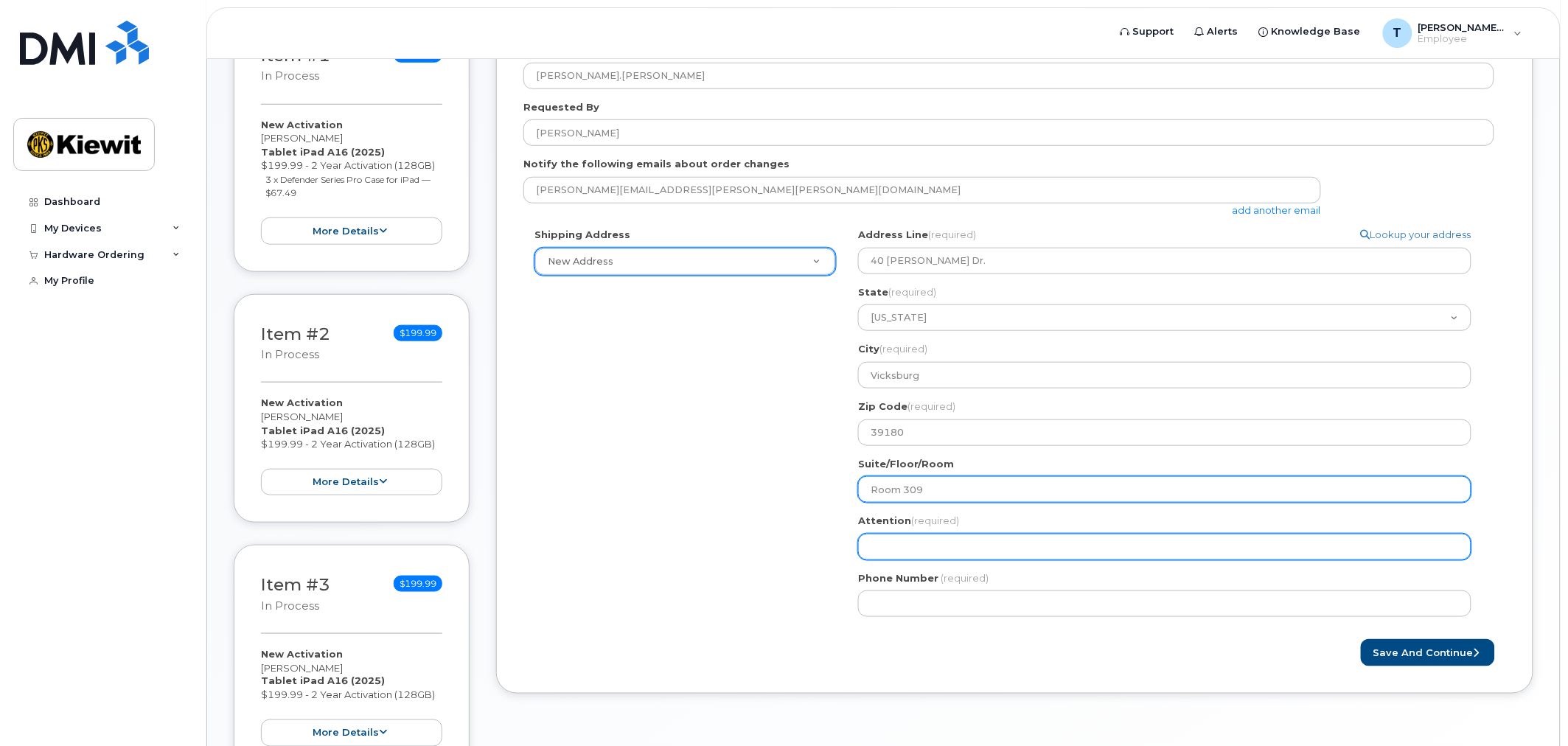
type input "Room 309"
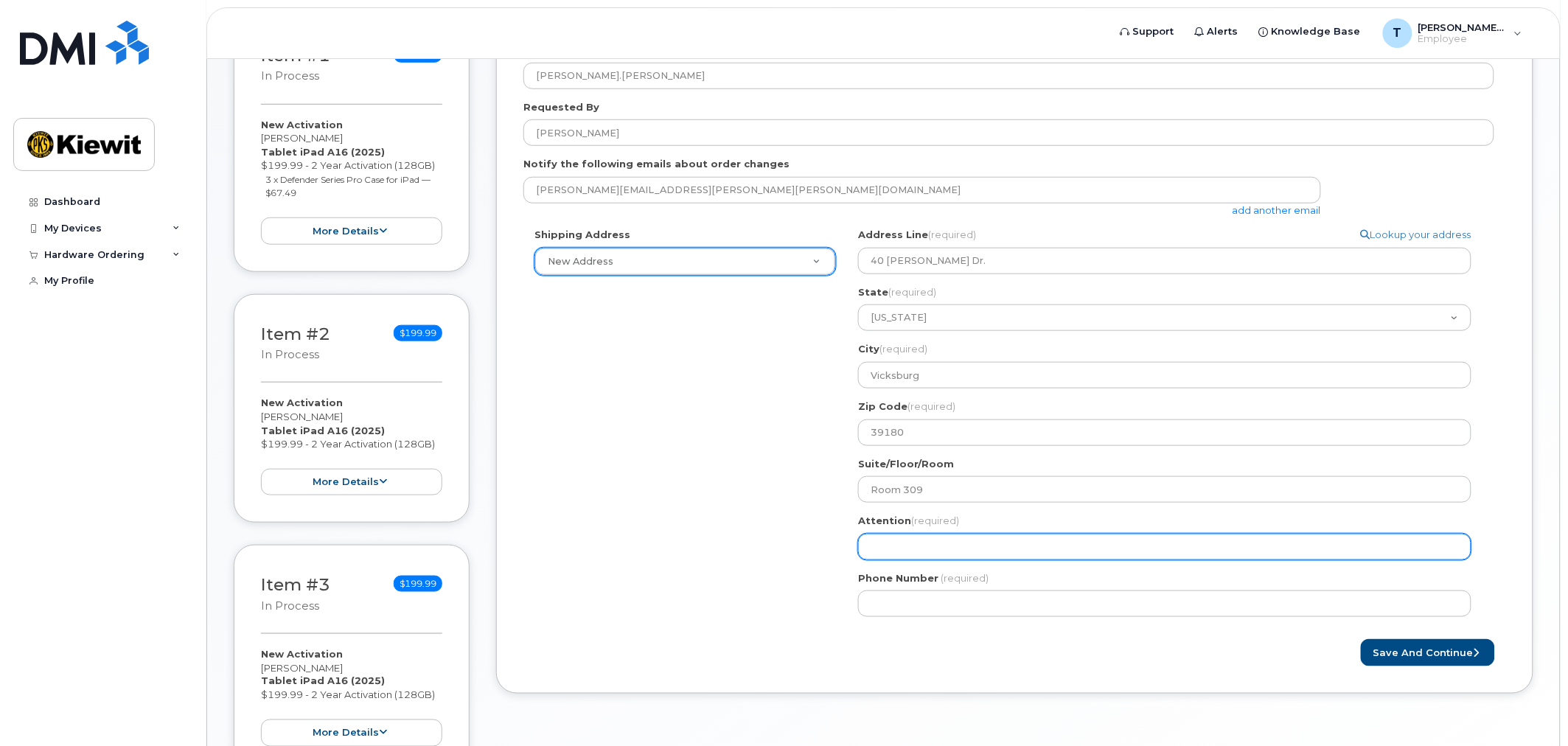
click at [954, 547] on input "Attention (required)" at bounding box center [1165, 547] width 613 height 26
select select
type input "A"
select select
type input "At"
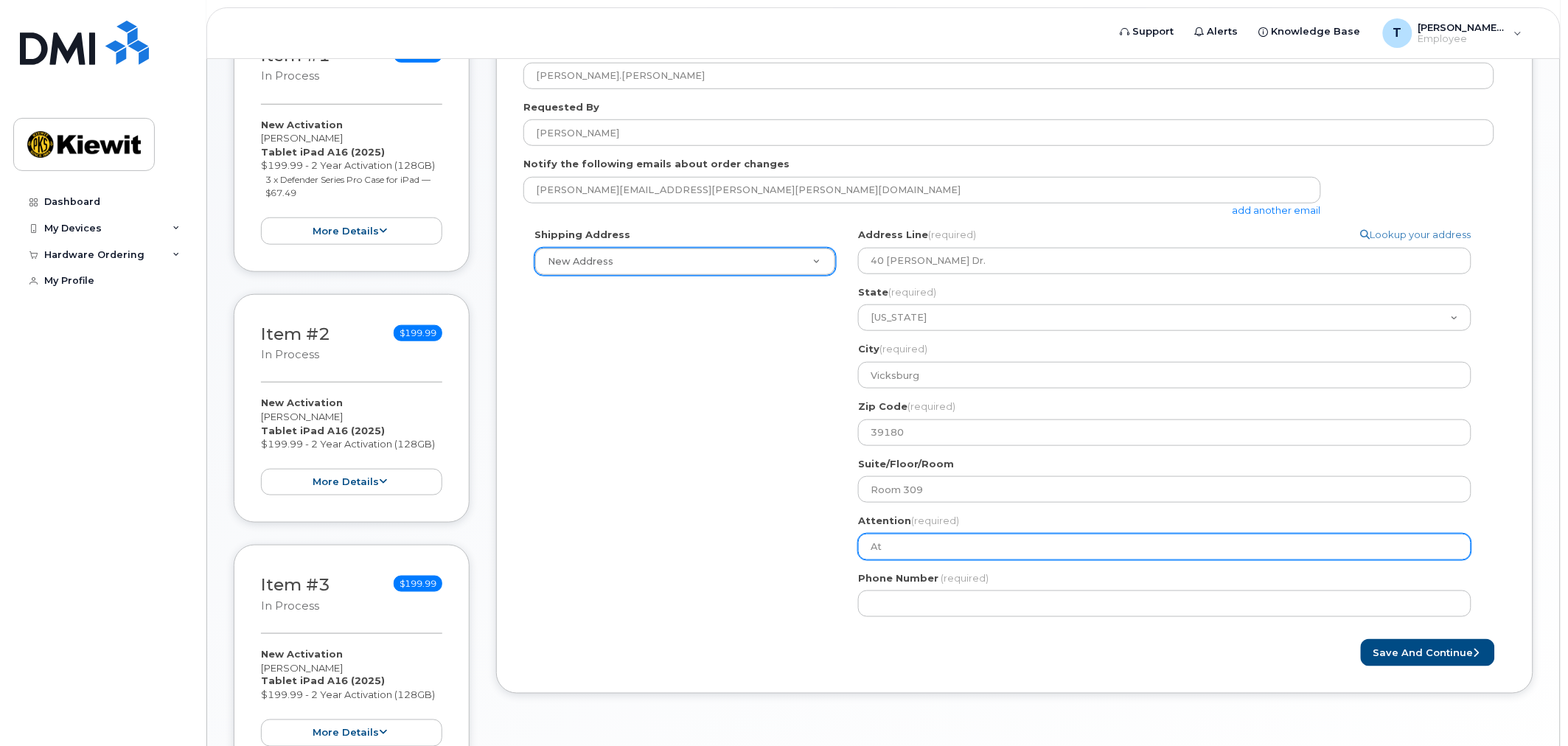
select select
type input "Att"
select select
type input "At"
select select
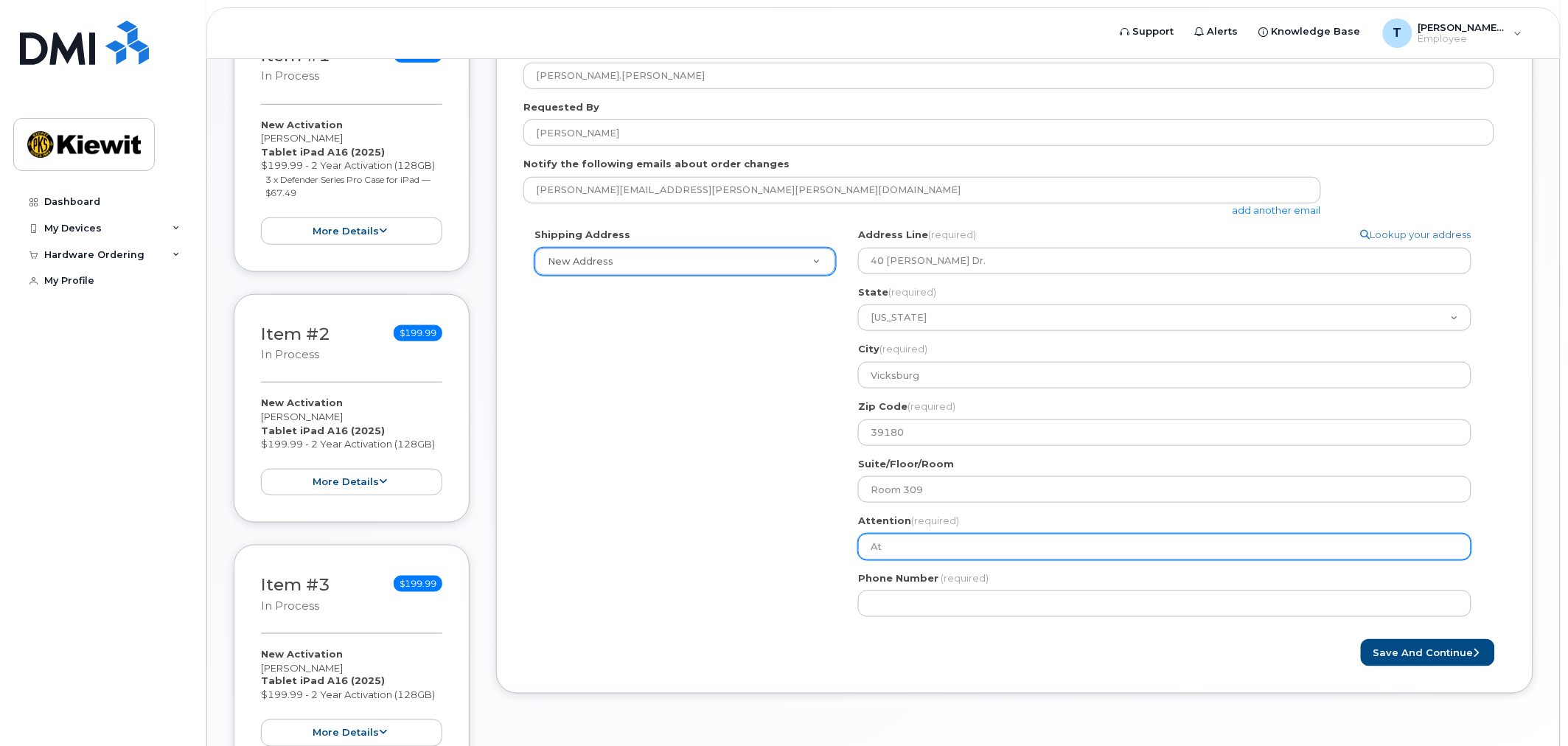
type input "A"
select select
type input "K"
select select
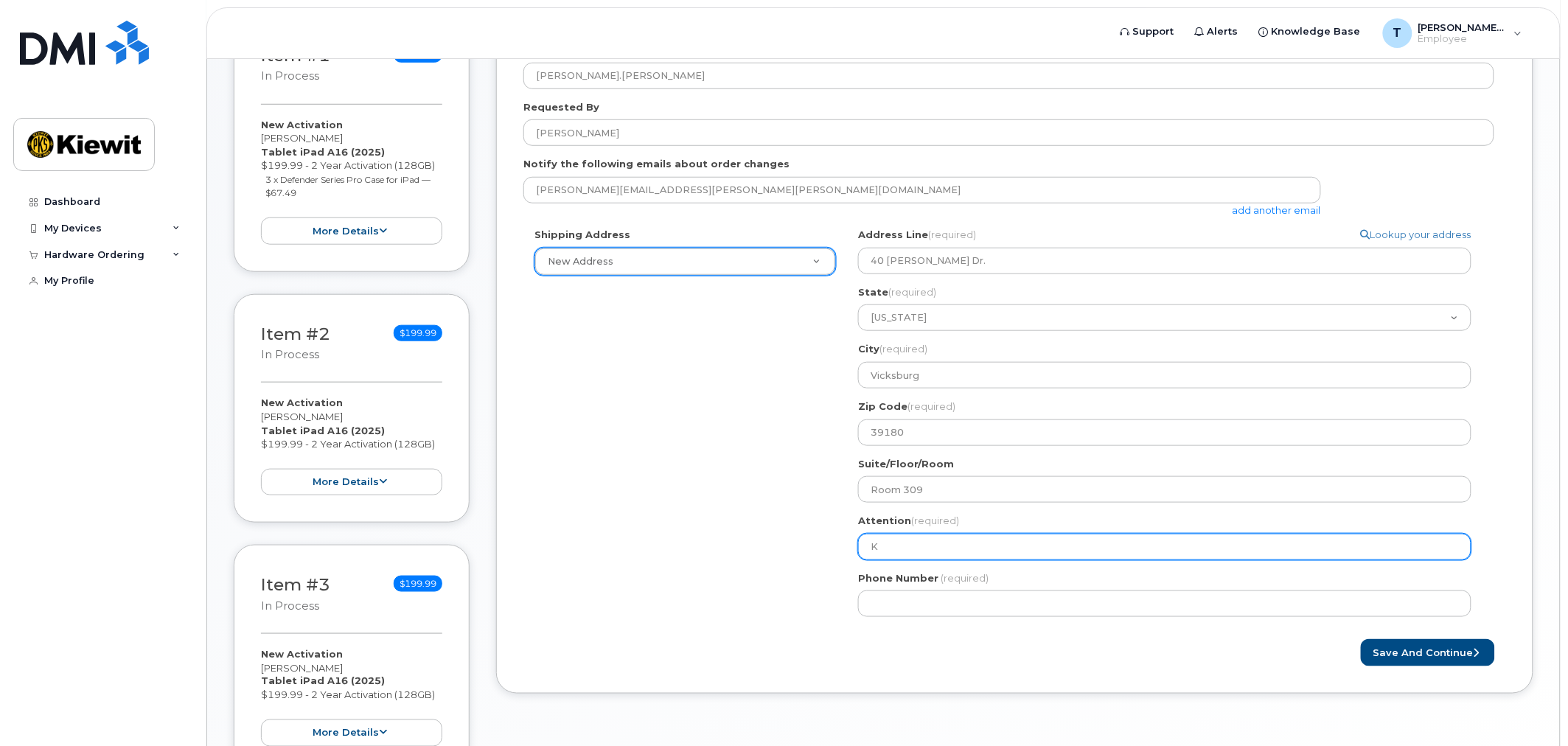
type input "Ki"
select select
type input "Kie"
select select
type input "Kiew"
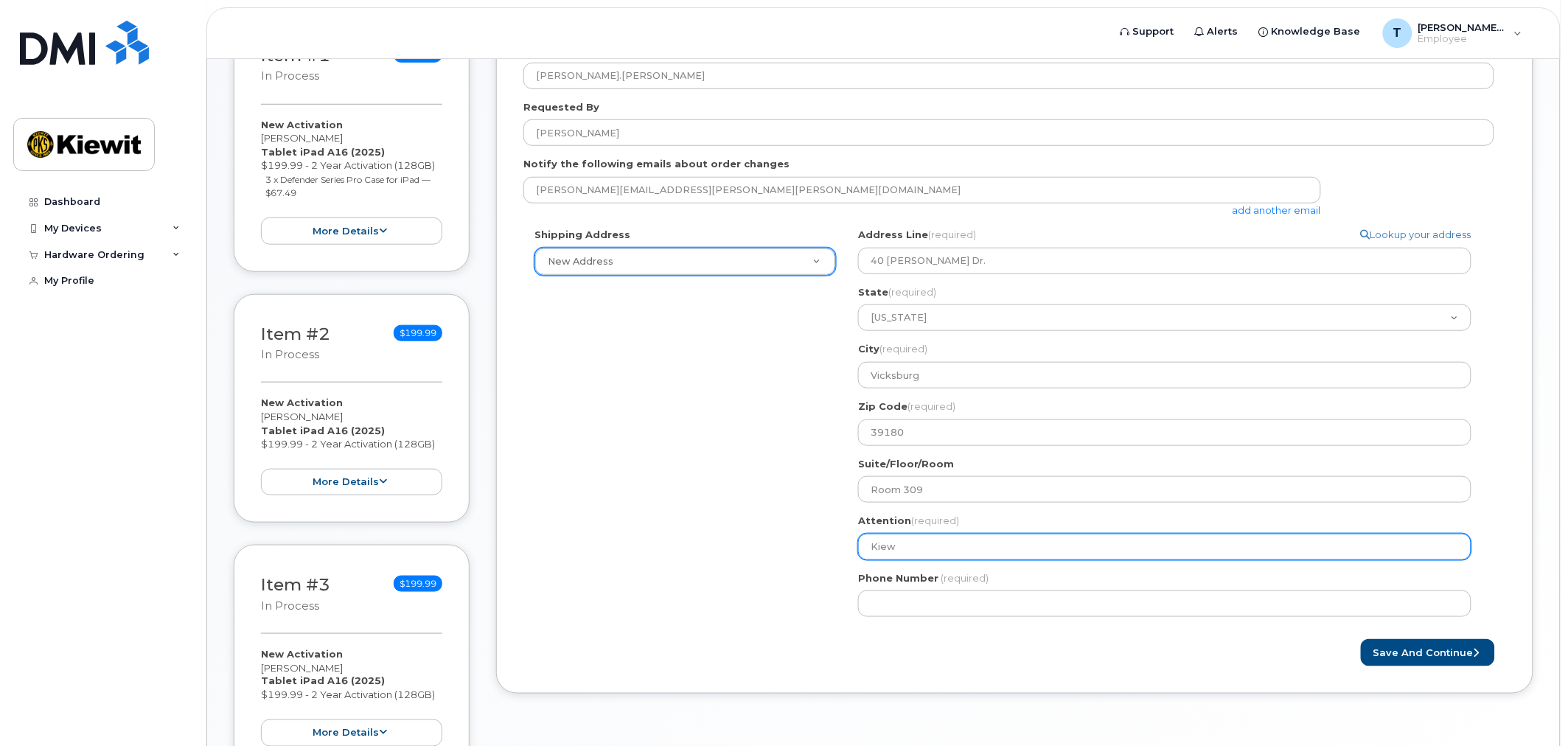
select select
type input "Kiewi"
select select
type input "Kiewit"
select select
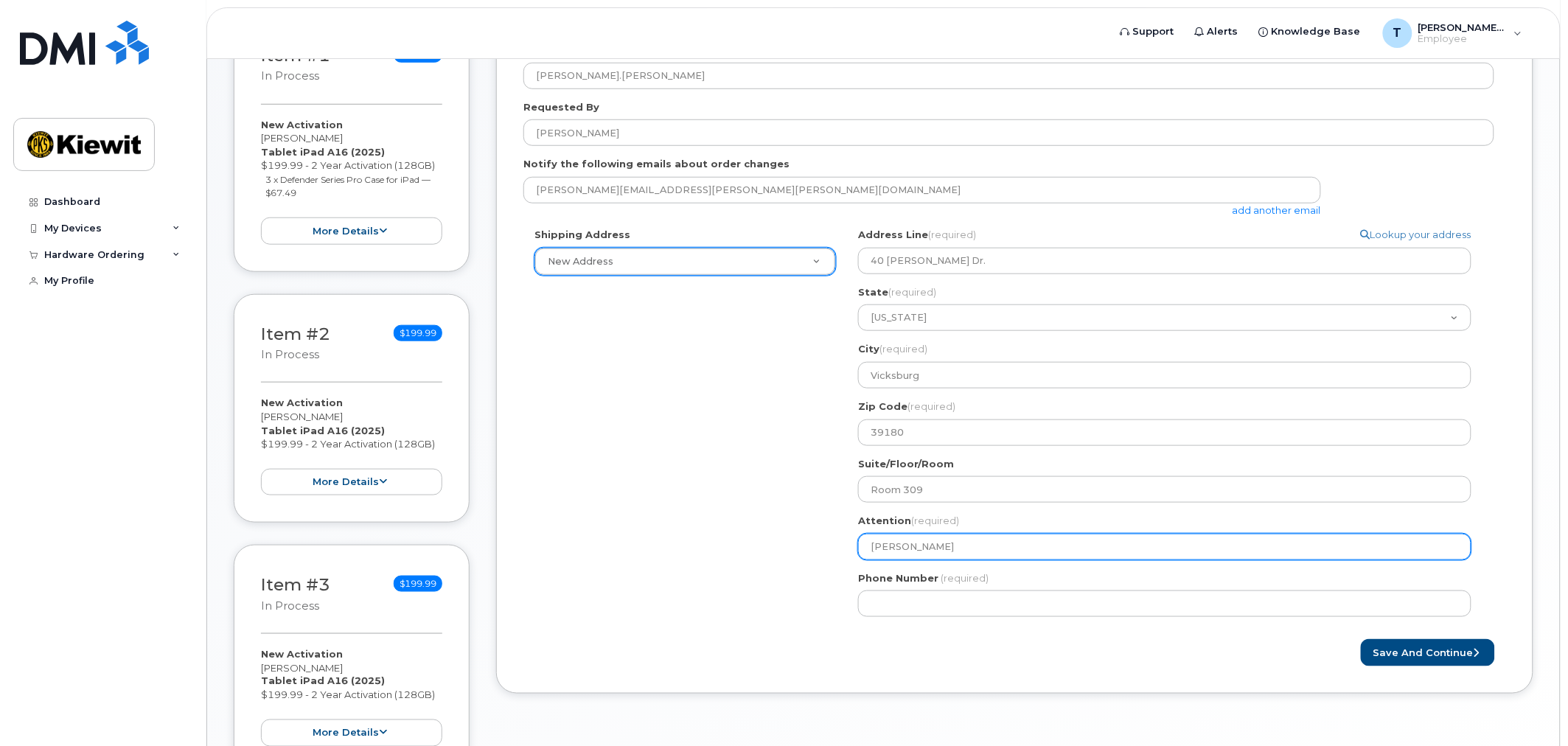
type input "Kiewit F"
select select
type input "Kiewit Fo"
select select
type input "Kiewit Fou"
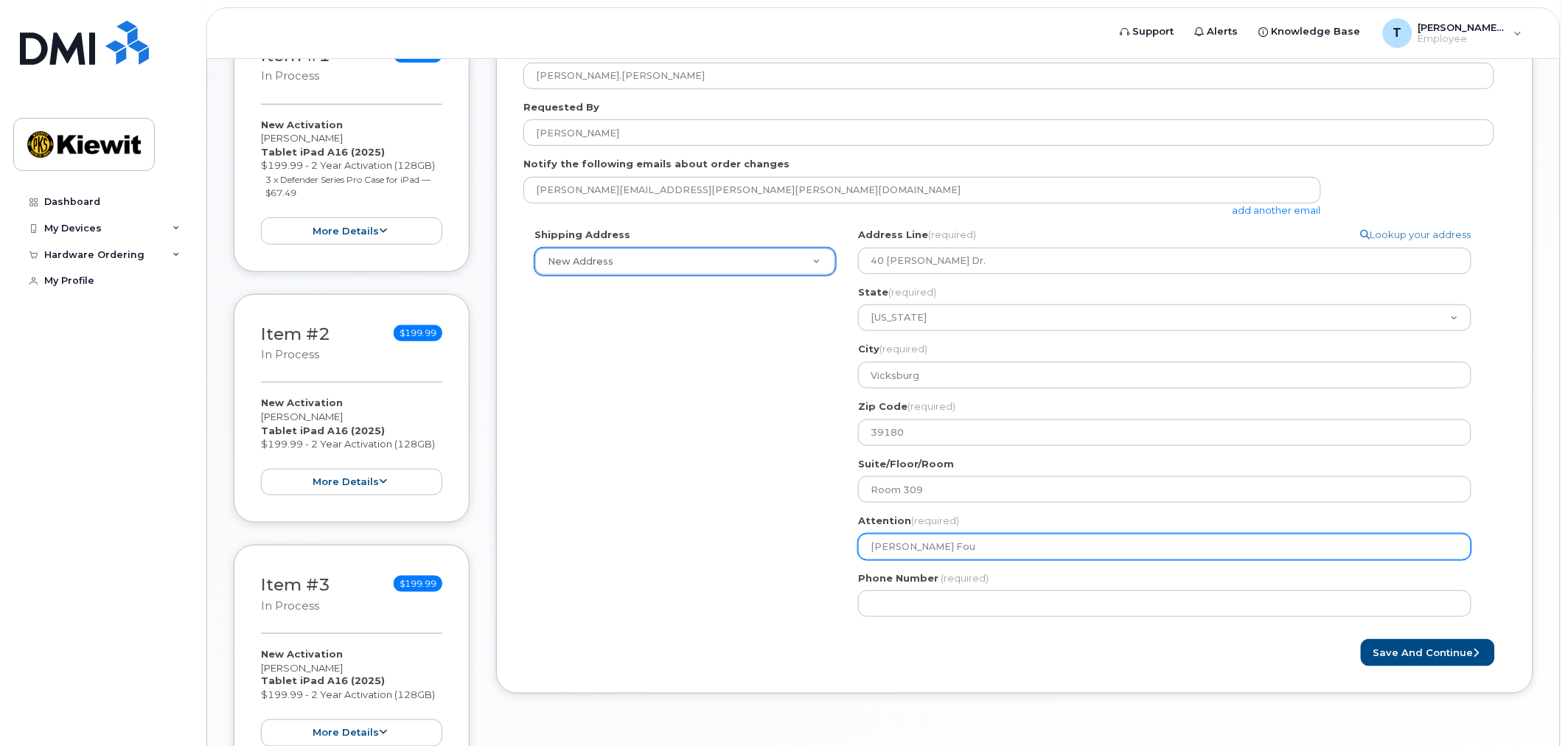
select select
type input "Kiewit Foun"
select select
type input "Kiewit Found"
select select
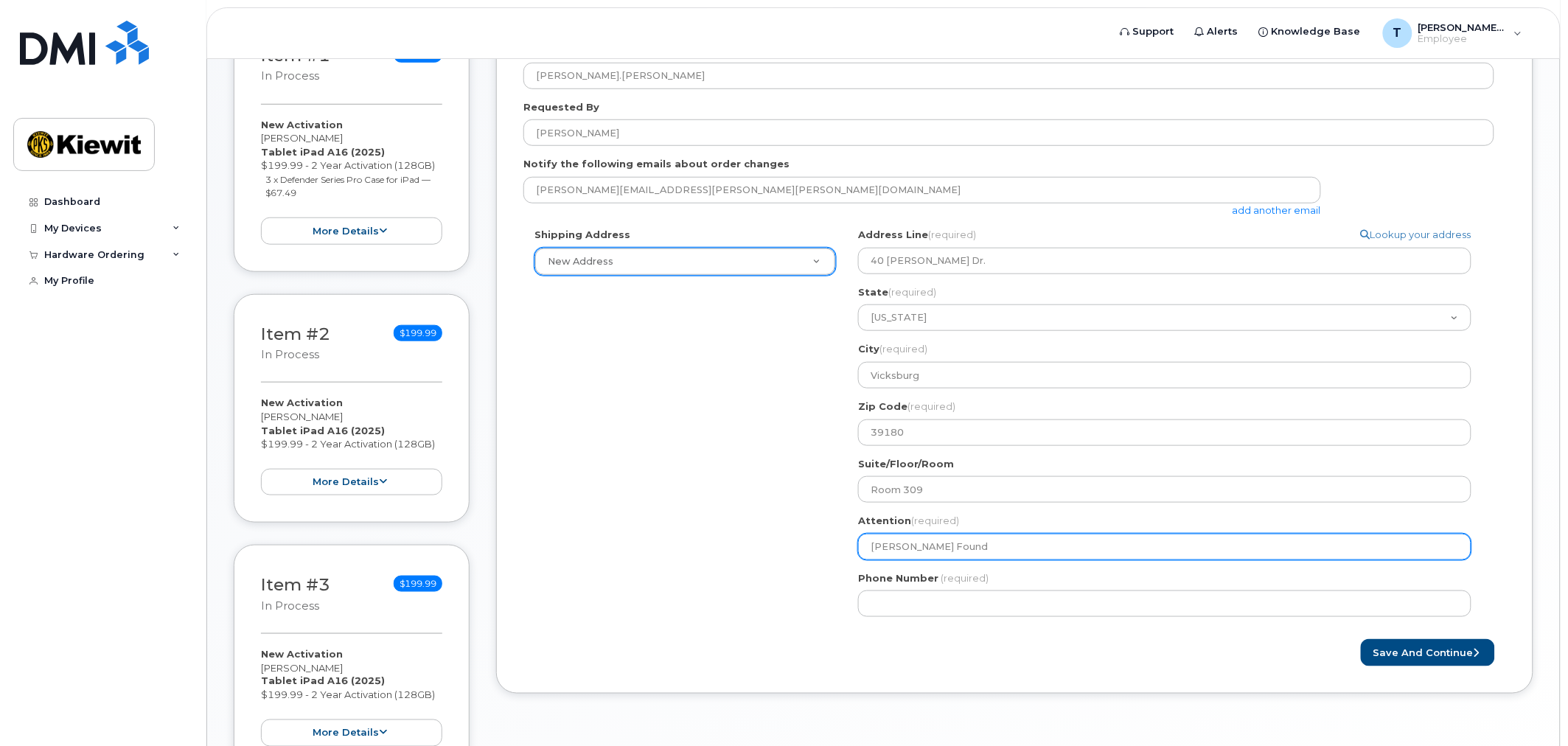
type input "Kiewit Founda"
select select
type input "Kiewit Foundat"
select select
type input "Kiewit Foundati"
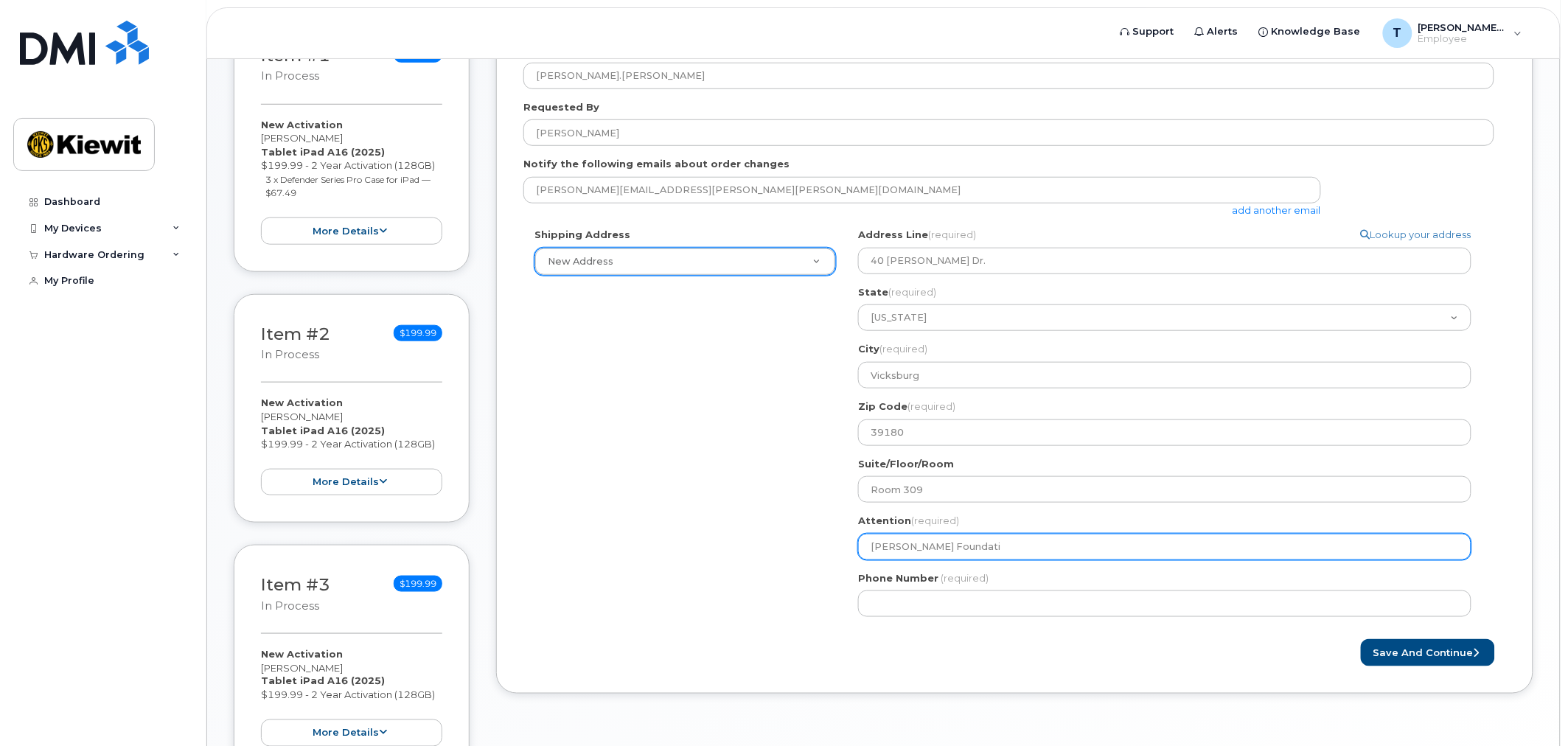
select select
type input "Kiewit Foundatio"
select select
type input "Kiewit Foundation"
select select
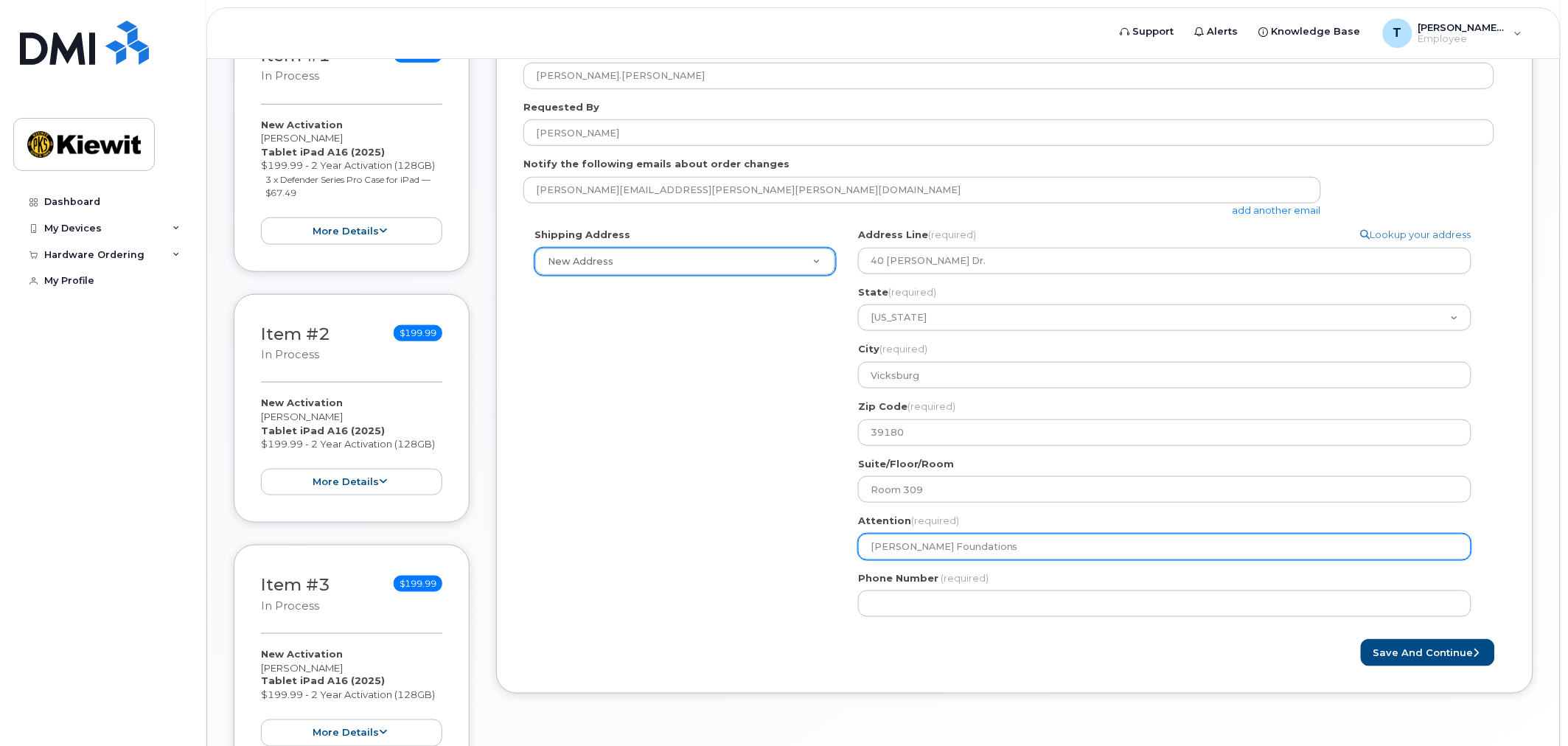
type input "Kiewit Foundations"
select select
type input "Kiewit Foundations -"
select select
type input "Kiewit Foundations --"
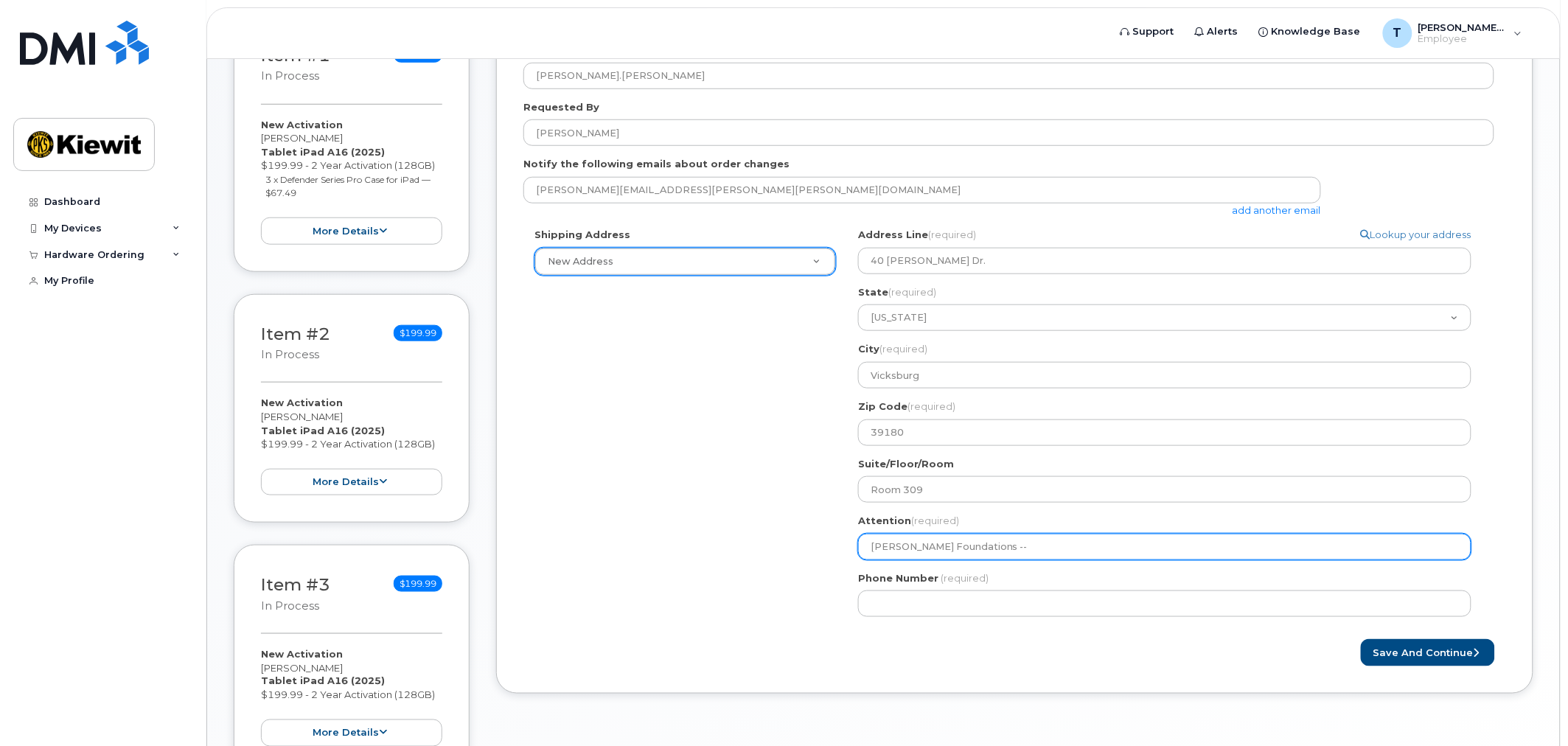
select select
type input "Kiewit Foundations -- A"
select select
type input "Kiewit Foundations -- At"
select select
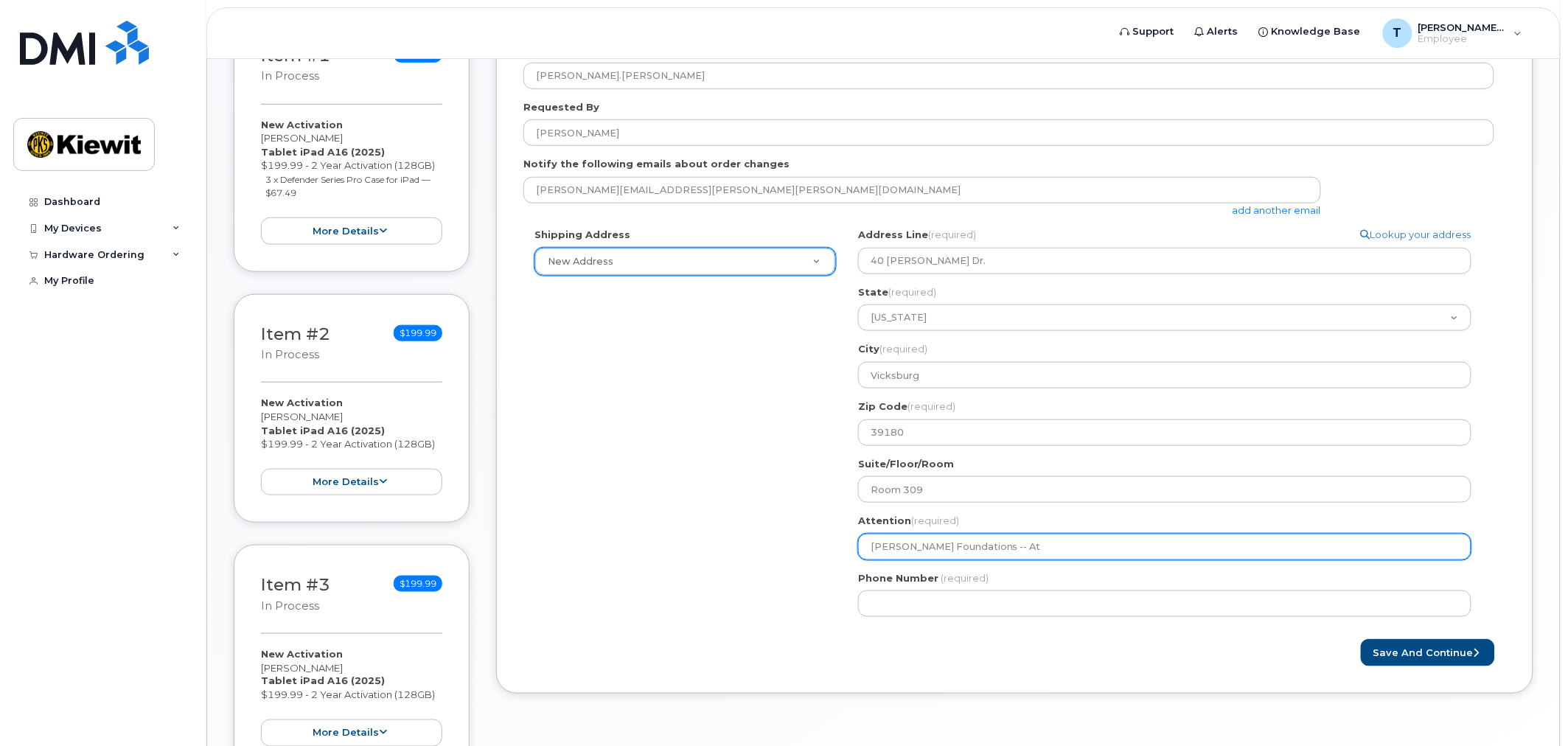
type input "Kiewit Foundations -- Att"
select select
type input "Kiewit Foundations -- Attn"
select select
type input "Kiewit Foundations -- Attn."
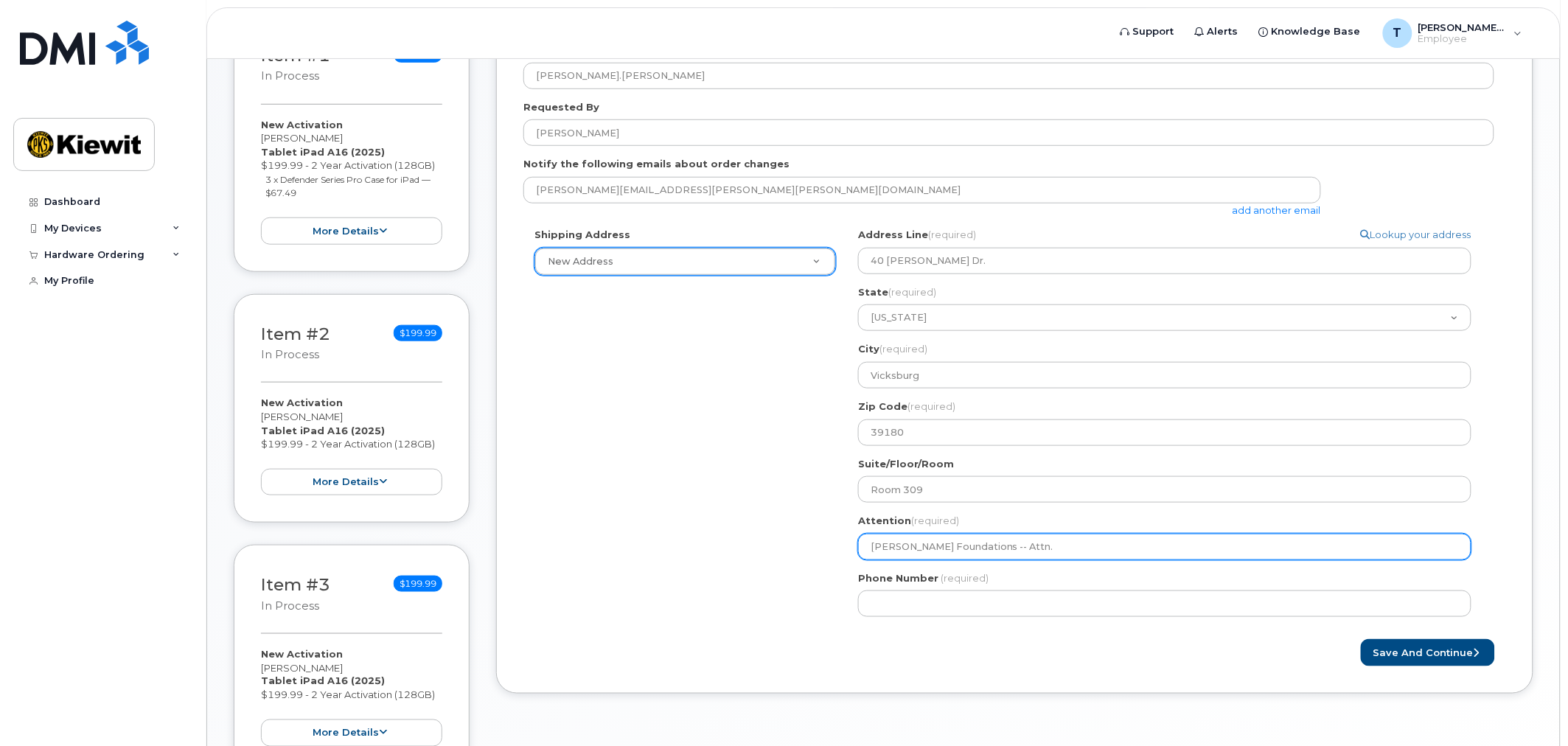
select select
type input "Kiewit Foundations -- Attn. T"
select select
type input "Kiewit Foundations -- Attn. Ty"
select select
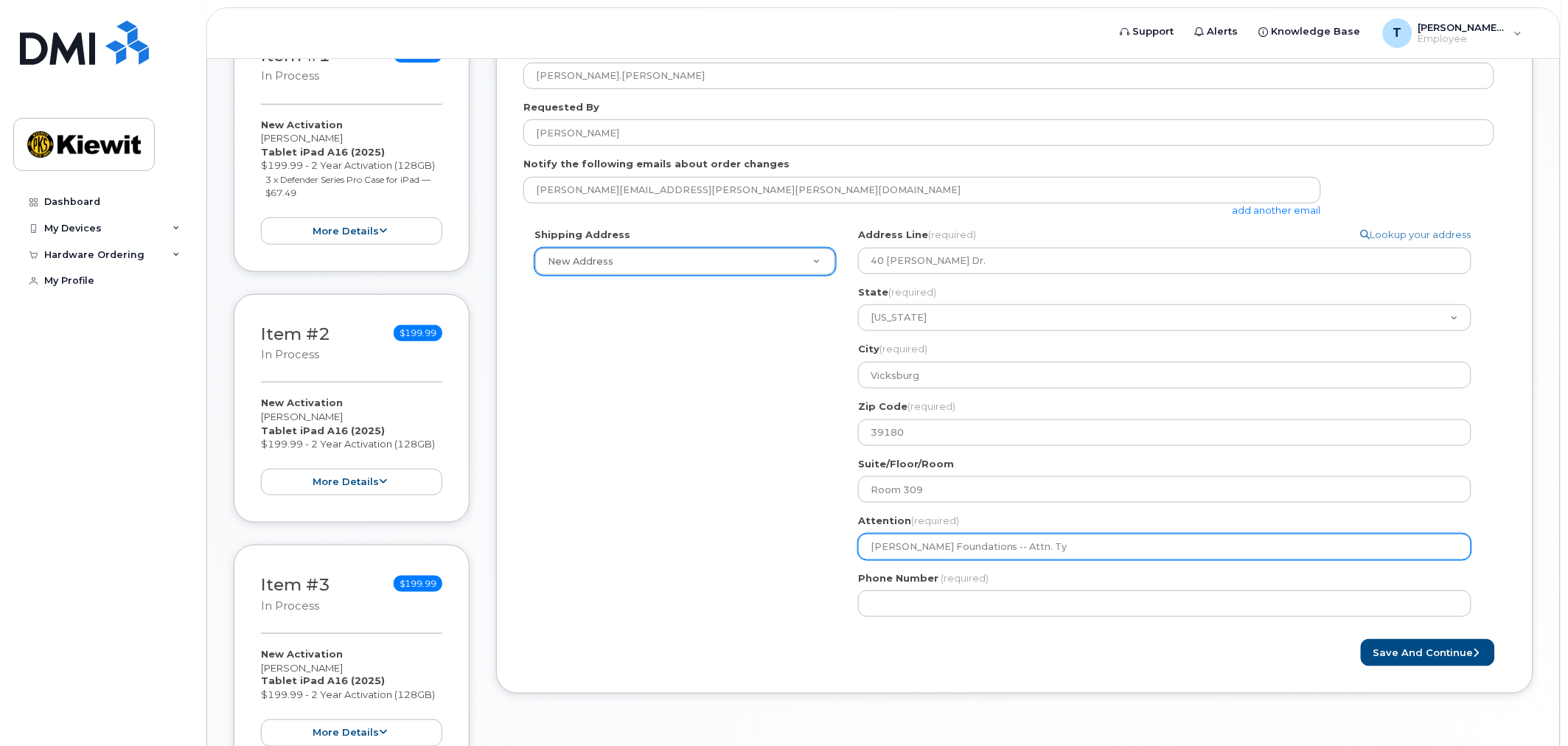
type input "Kiewit Foundations -- Attn. Tyl"
select select
type input "Kiewit Foundations -- Attn. Tyle"
select select
type input "Kiewit Foundations -- Attn. Tyler"
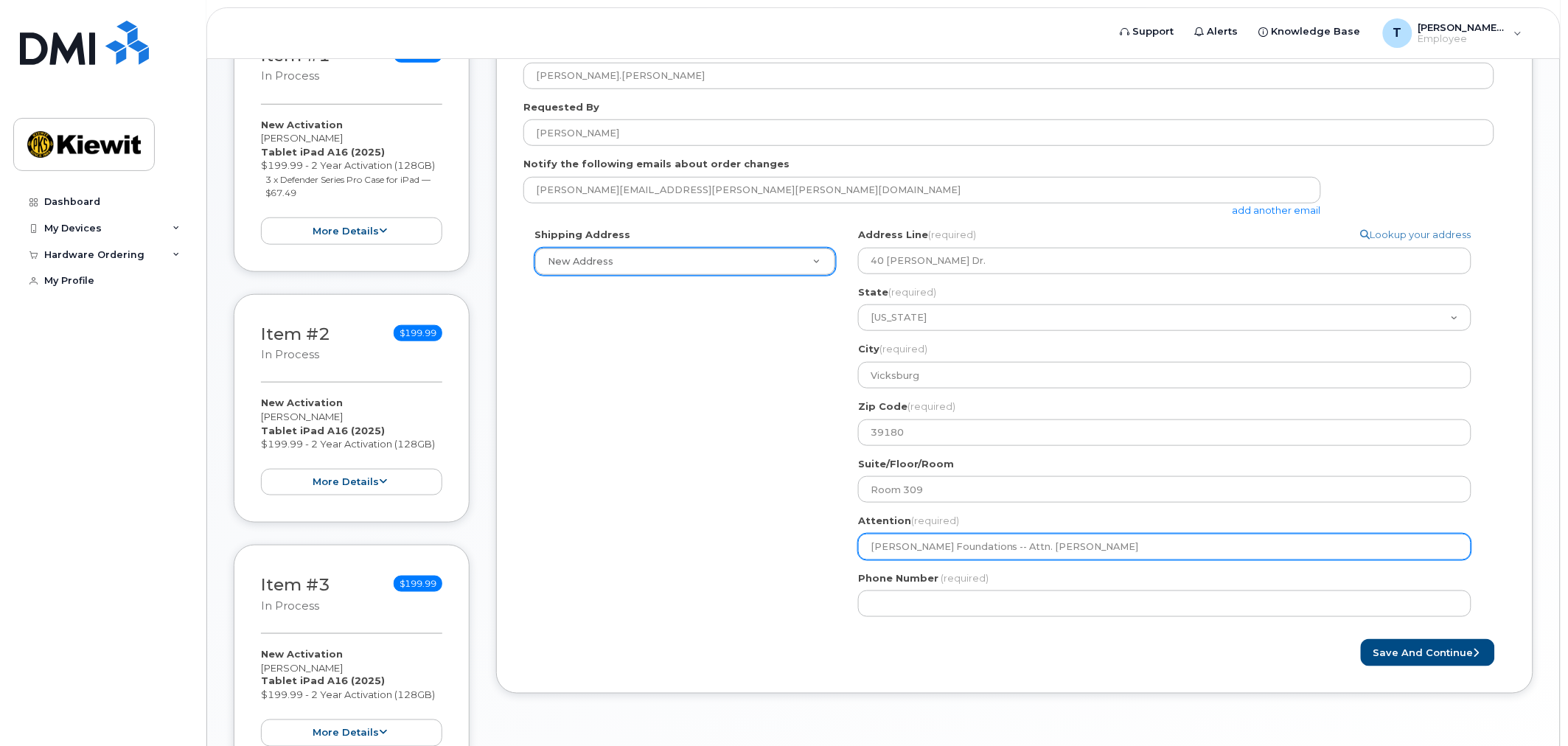
select select
type input "Kiewit Foundations -- Attn. Tyler J"
select select
type input "Kiewit Foundations -- Attn. Tyler"
select select
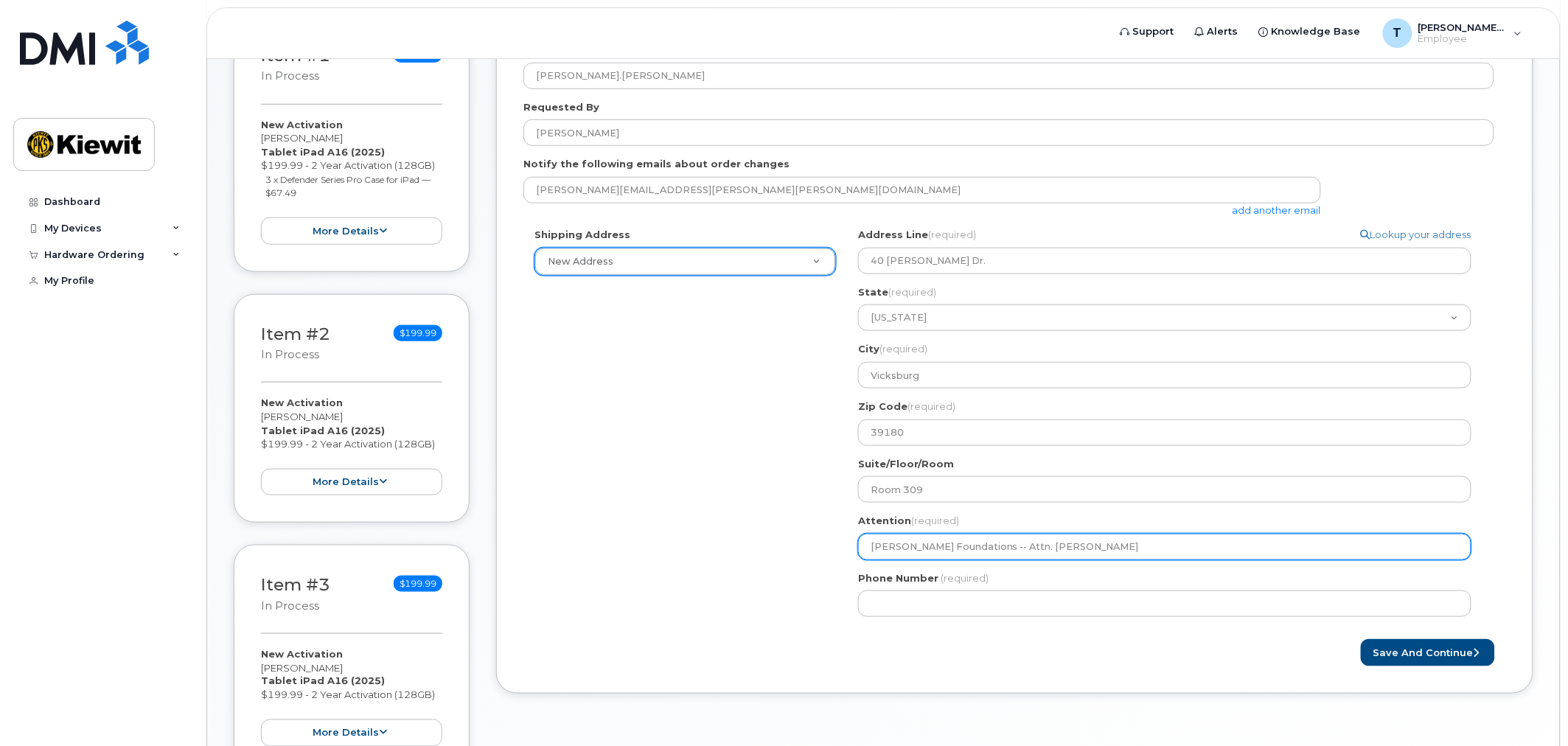
type input "Kiewit Foundations -- Attn."
select select
type input "Kiewit Foundations -- Attn"
select select
type input "Kiewit Foundations --"
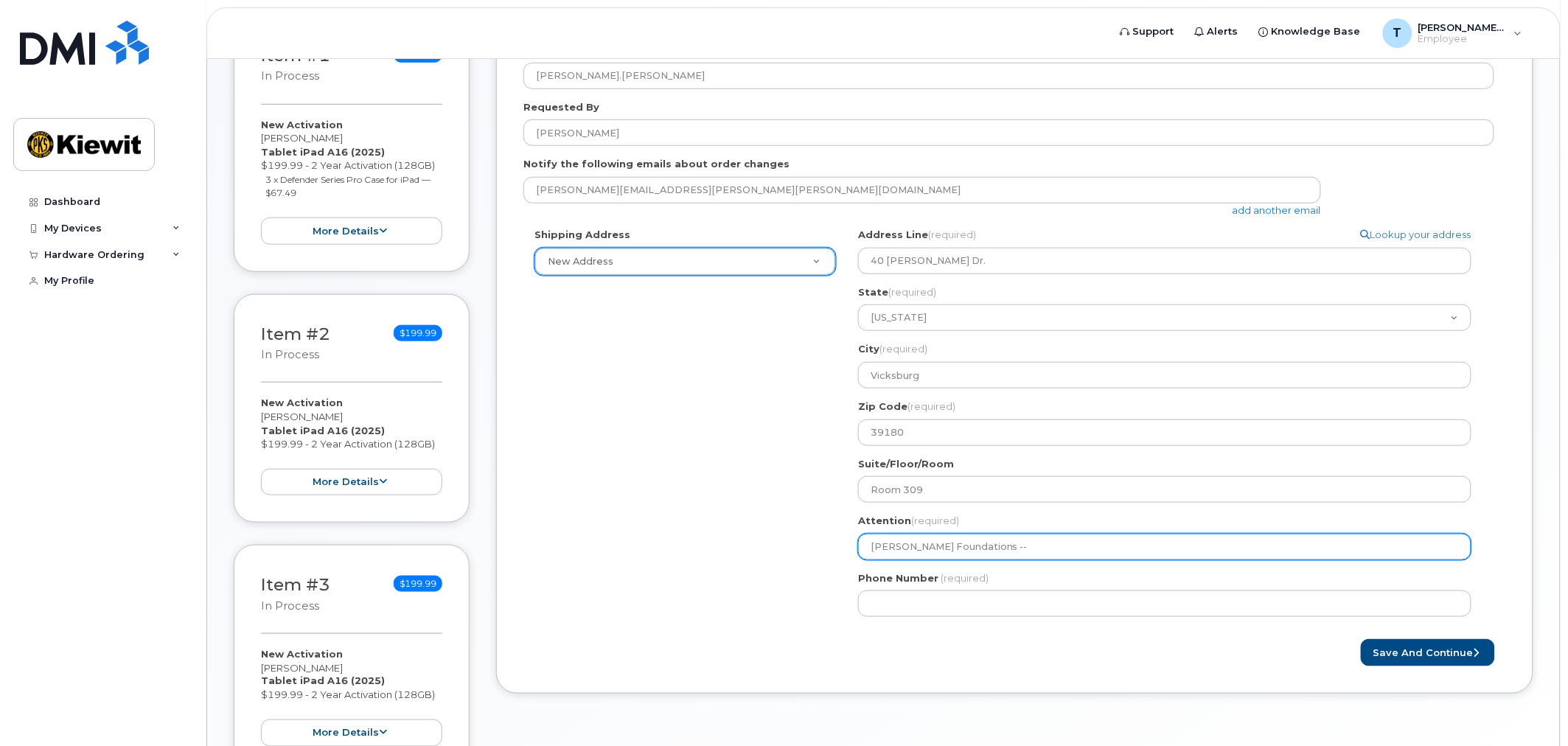
select select
type input "Kiewit Foundations -- T"
select select
type input "Kiewit Foundations -- Ty"
select select
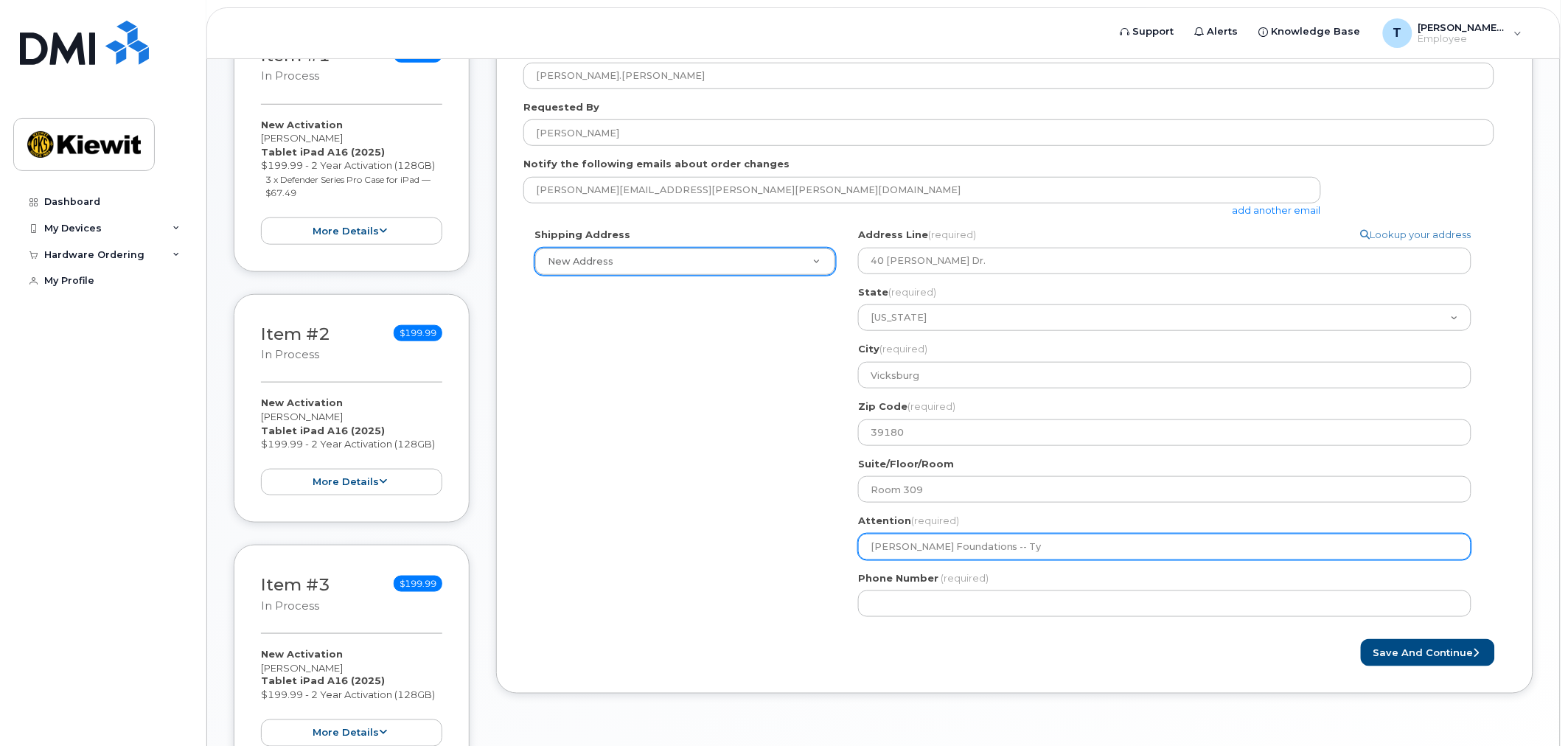
type input "Kiewit Foundations -- Tyl"
select select
type input "Kiewit Foundations -- Tyle"
select select
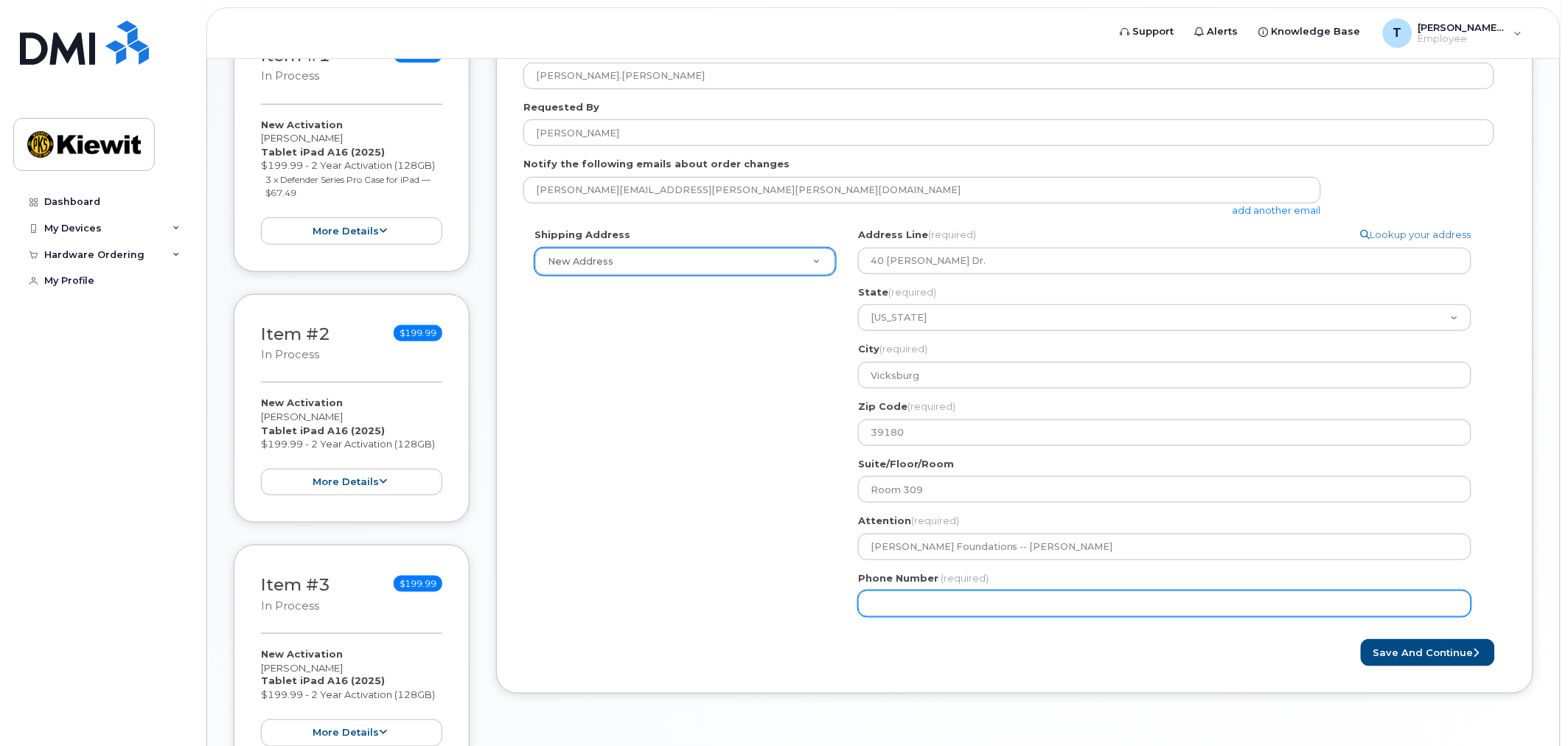
click at [961, 599] on input "Phone Number" at bounding box center [1165, 604] width 613 height 26
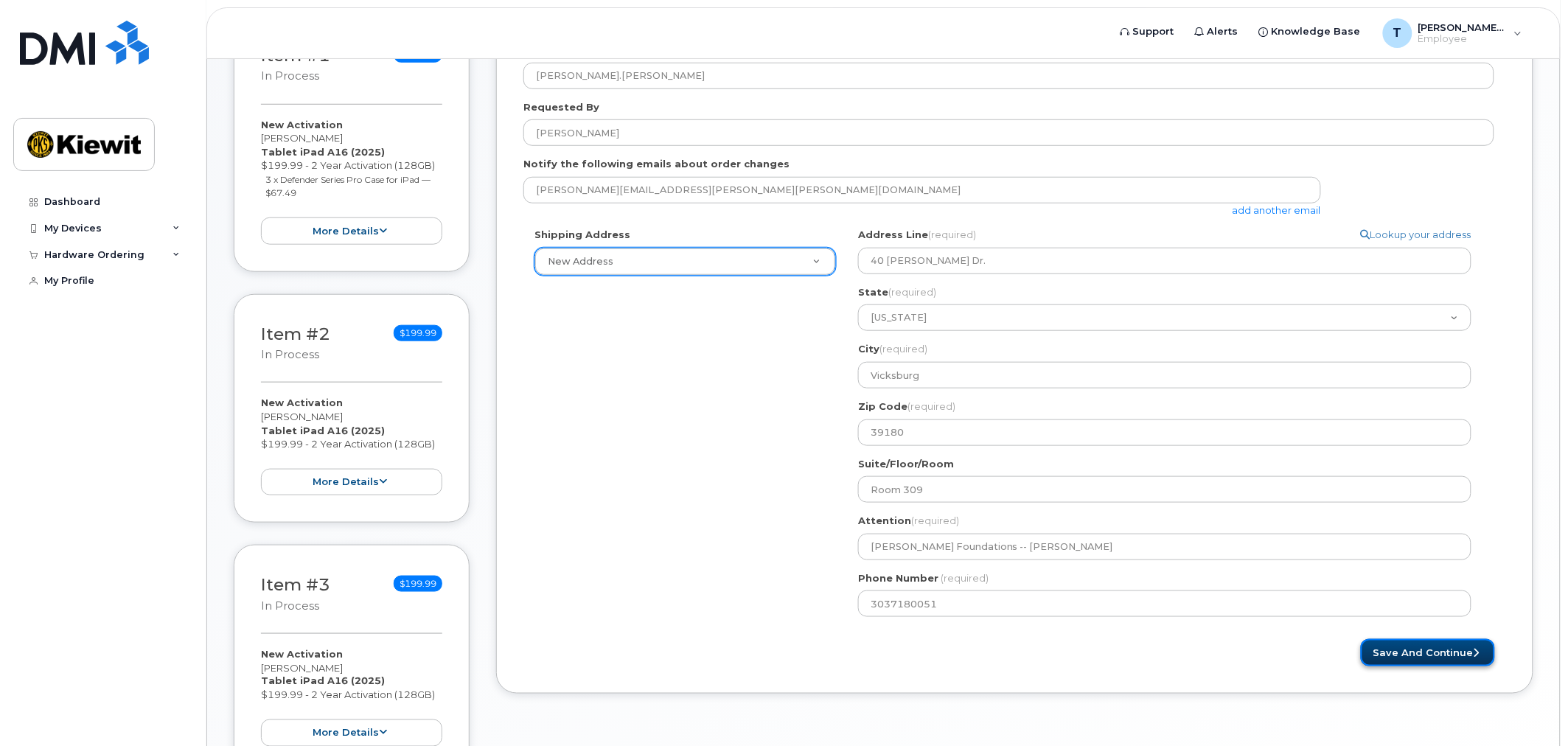
click at [1412, 654] on button "Save and Continue" at bounding box center [1428, 652] width 134 height 27
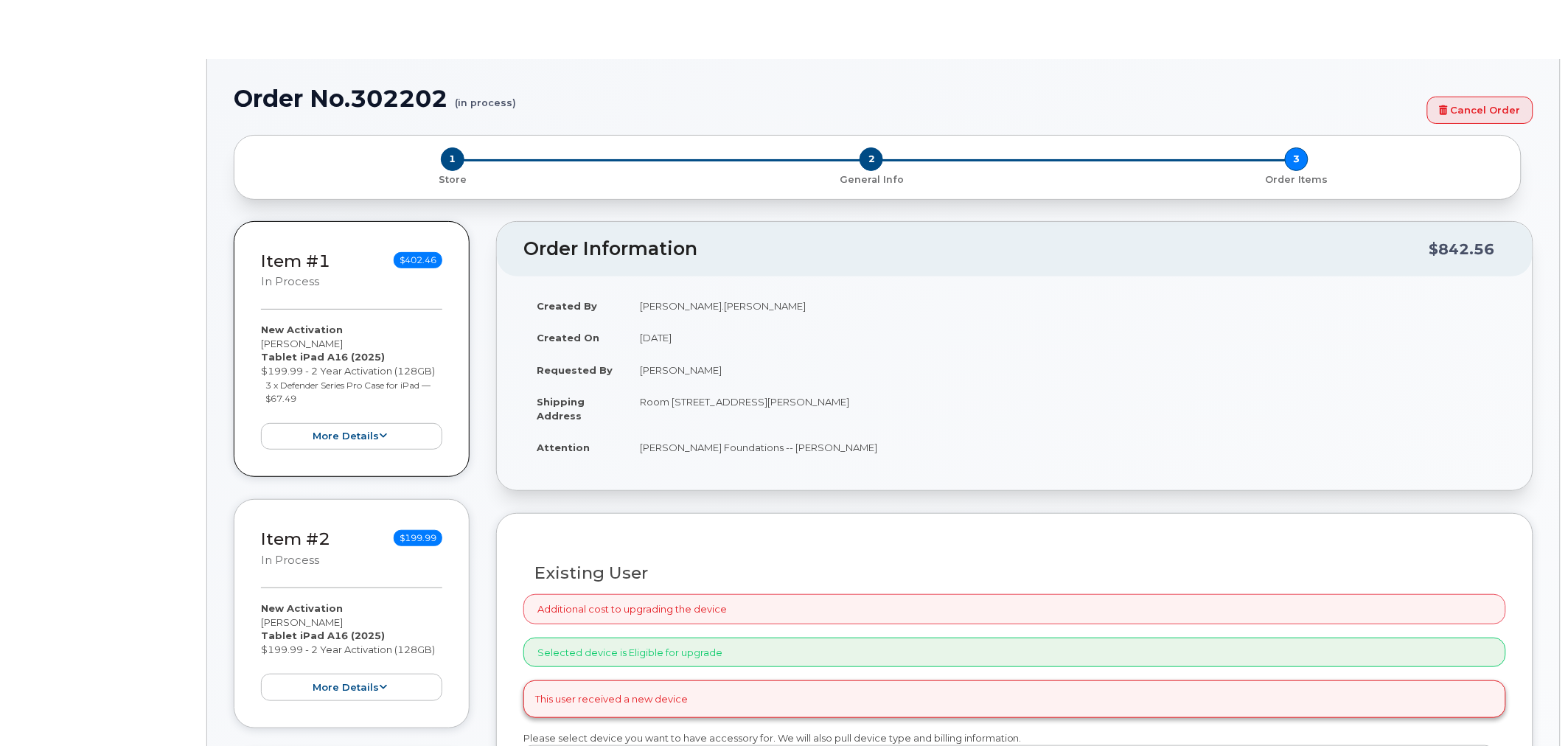
radio input "true"
select select
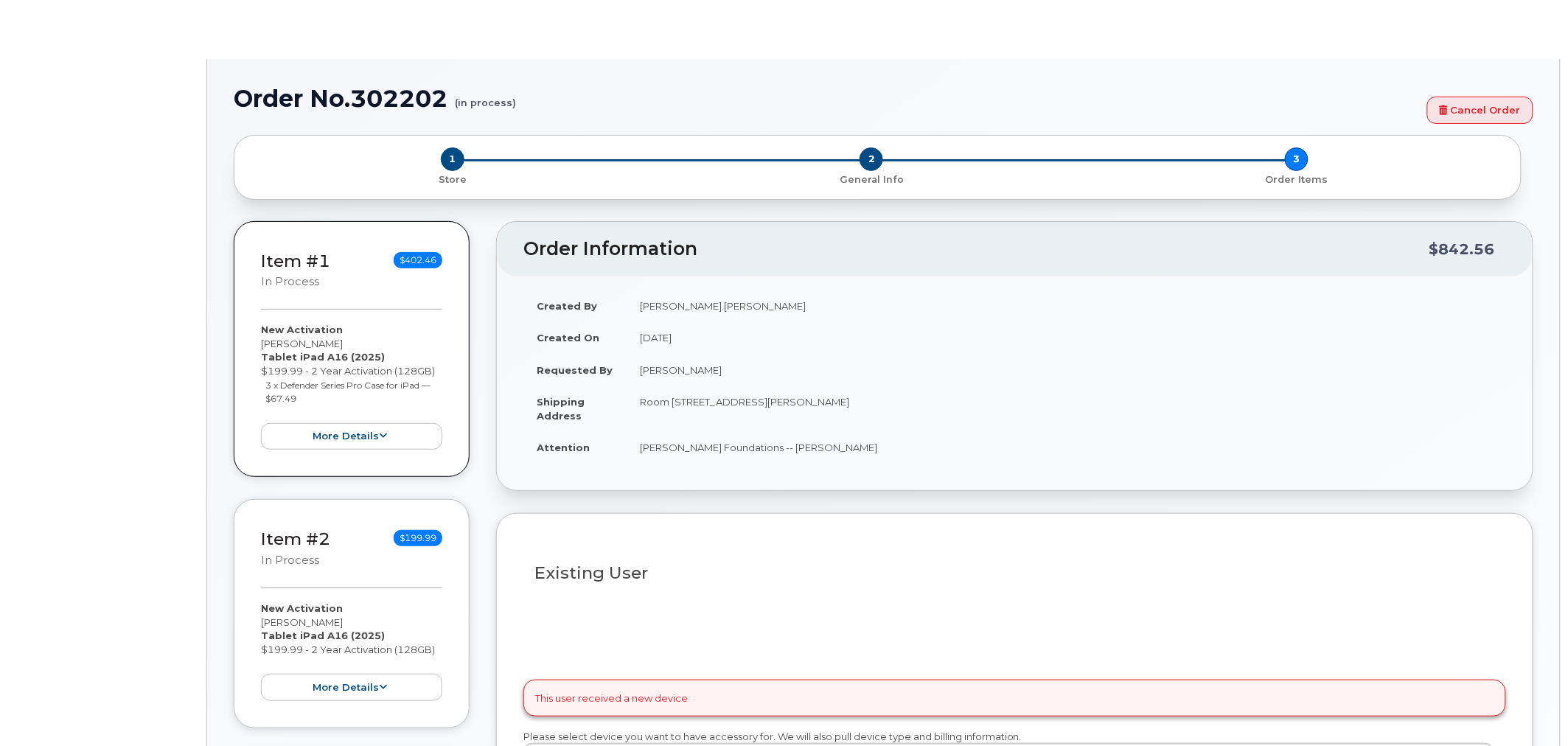
type input "2165693"
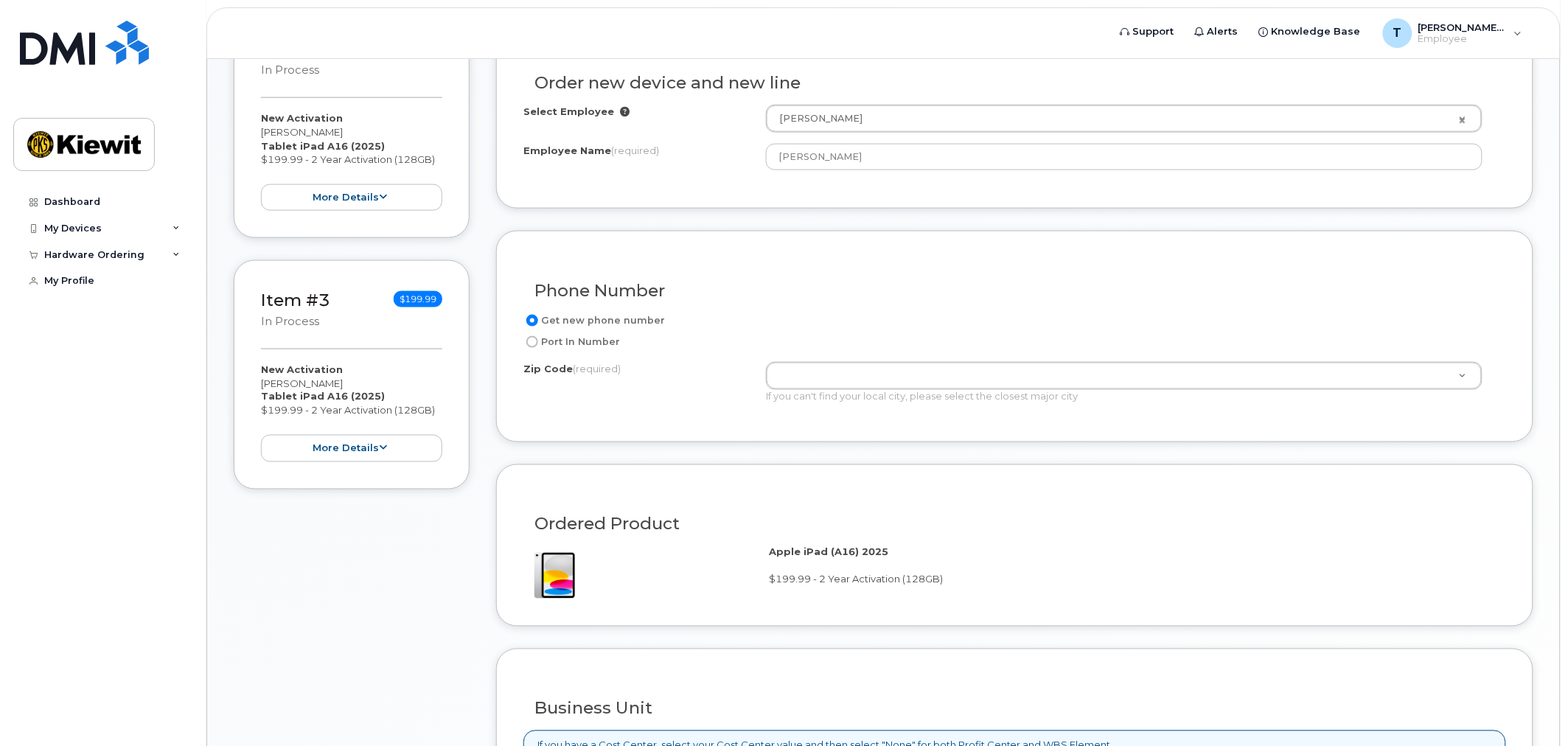
scroll to position [654, 0]
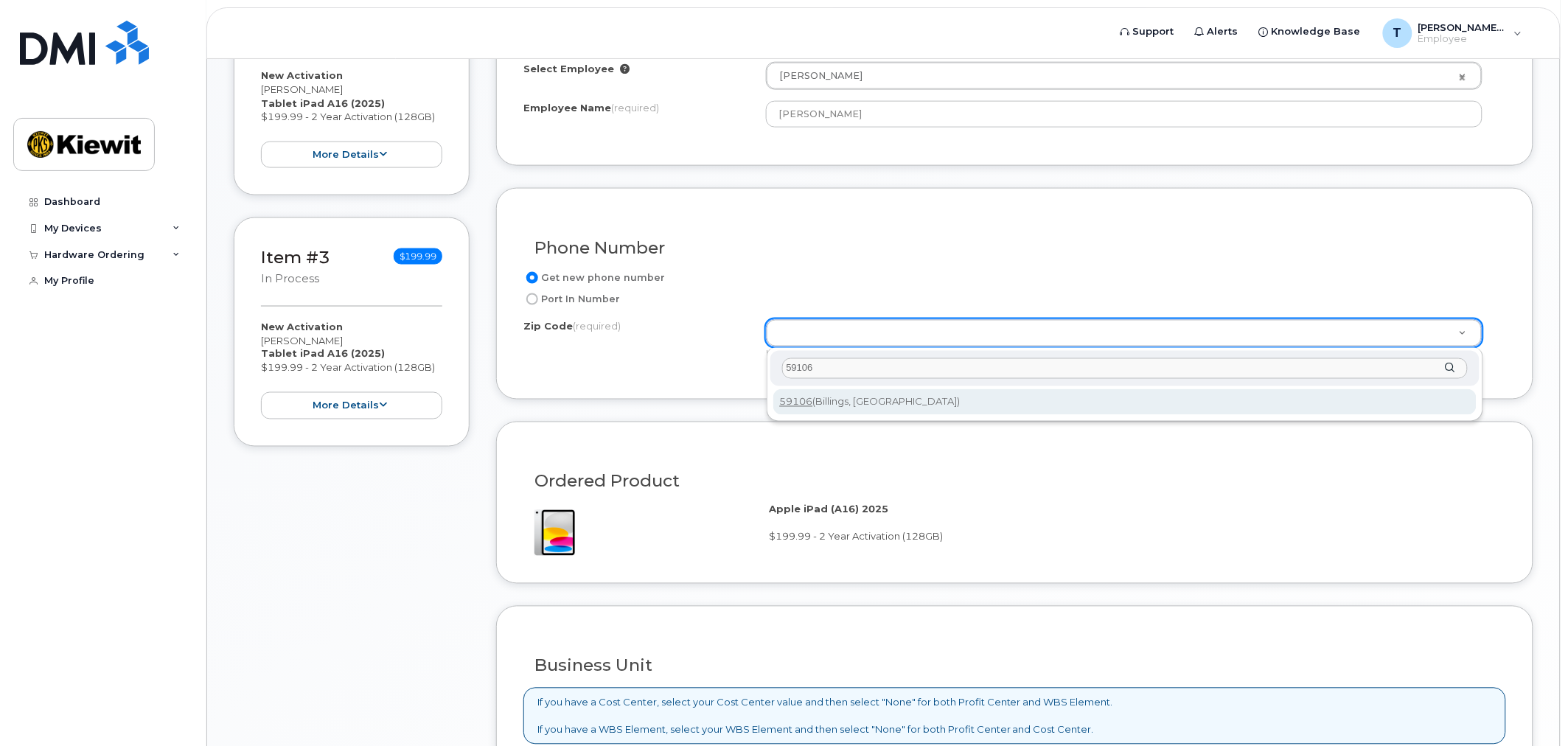
type input "59106"
type input "59106 (Billings, MT)"
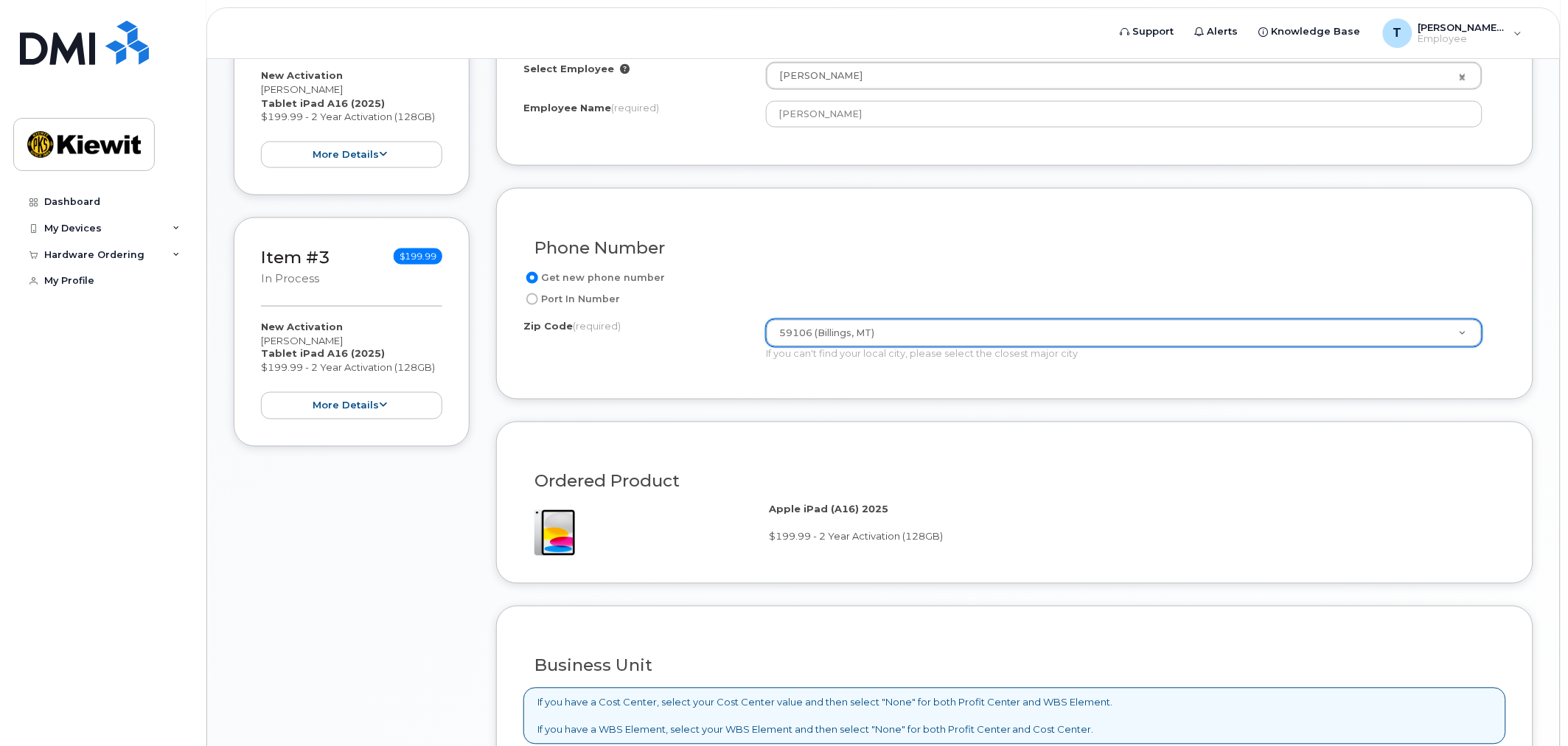
click at [602, 337] on div "Zip Code (required)" at bounding box center [644, 330] width 243 height 20
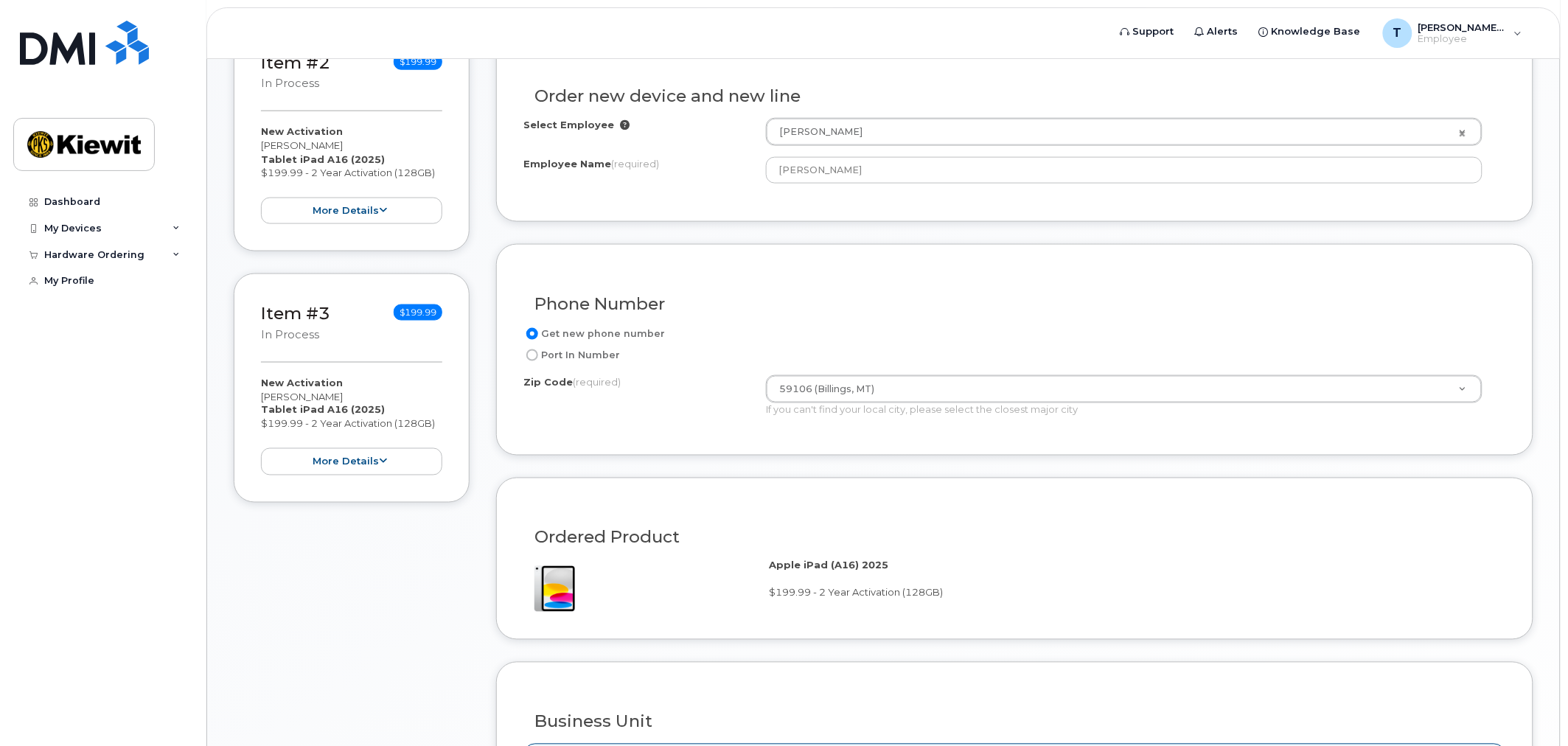
drag, startPoint x: 862, startPoint y: 383, endPoint x: 870, endPoint y: 389, distance: 10.0
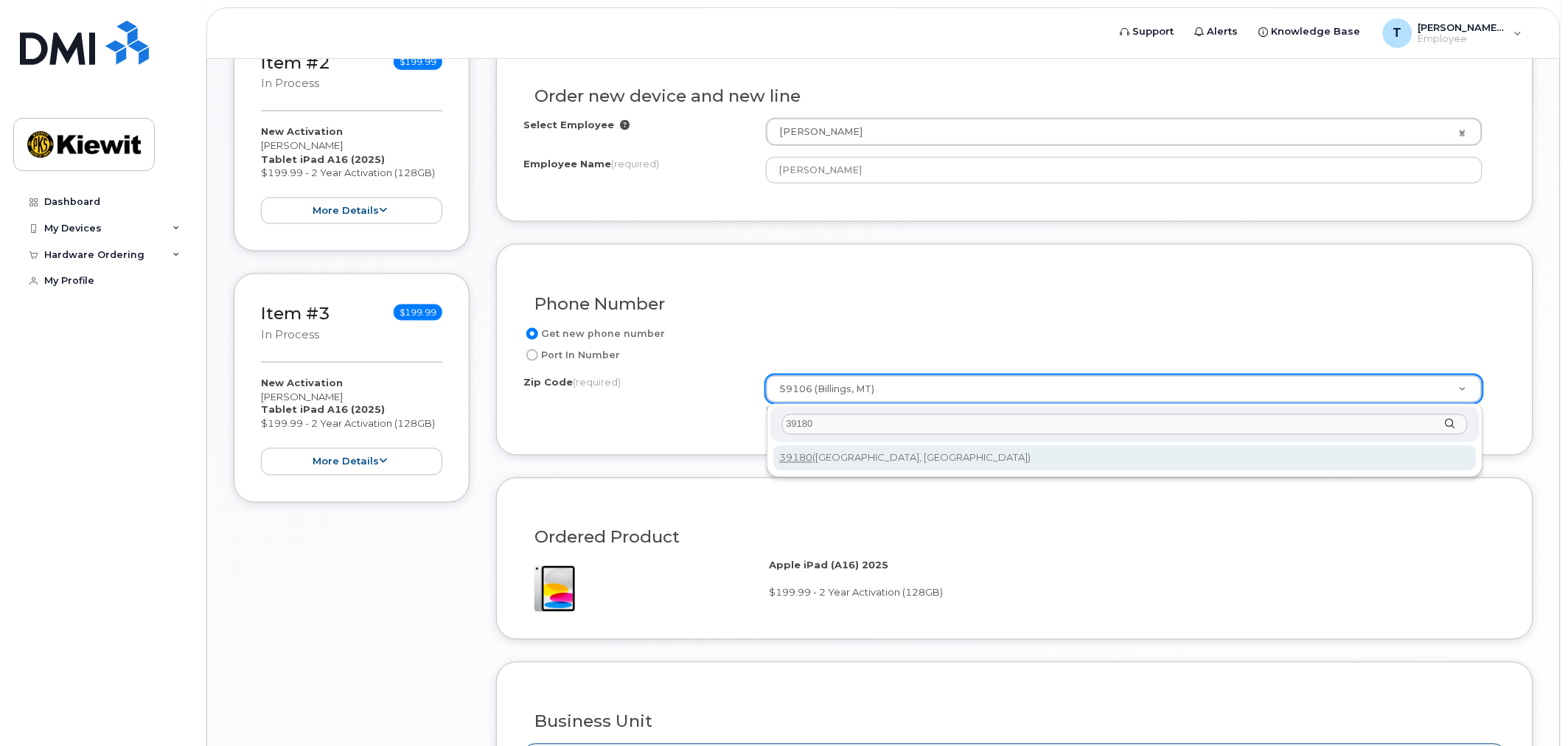
type input "39180"
type input "39180 ([GEOGRAPHIC_DATA], [GEOGRAPHIC_DATA])"
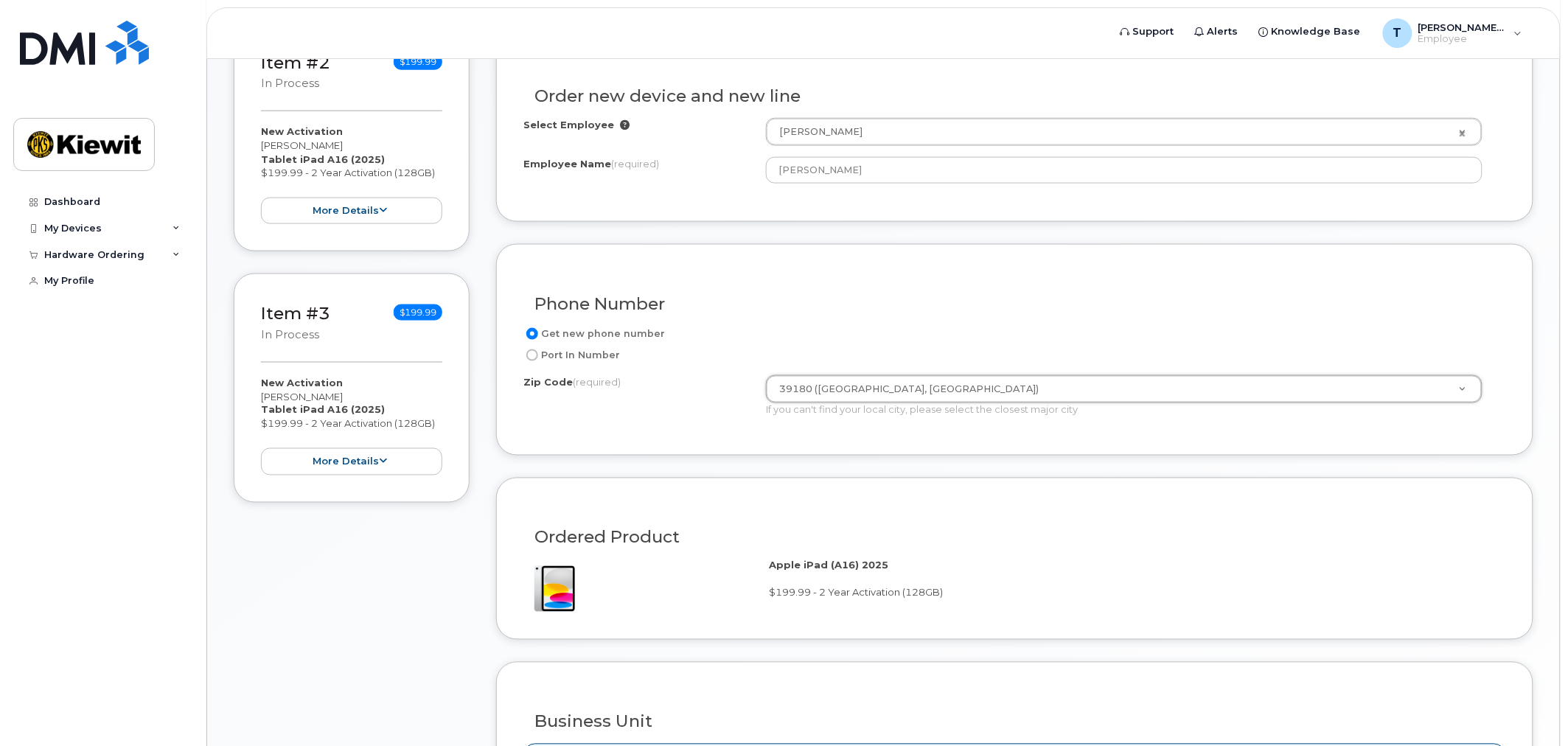
click at [705, 443] on div "Phone Number Get new phone number Port In Number Zip Code (required) 39180 (Vic…" at bounding box center [1015, 350] width 1038 height 212
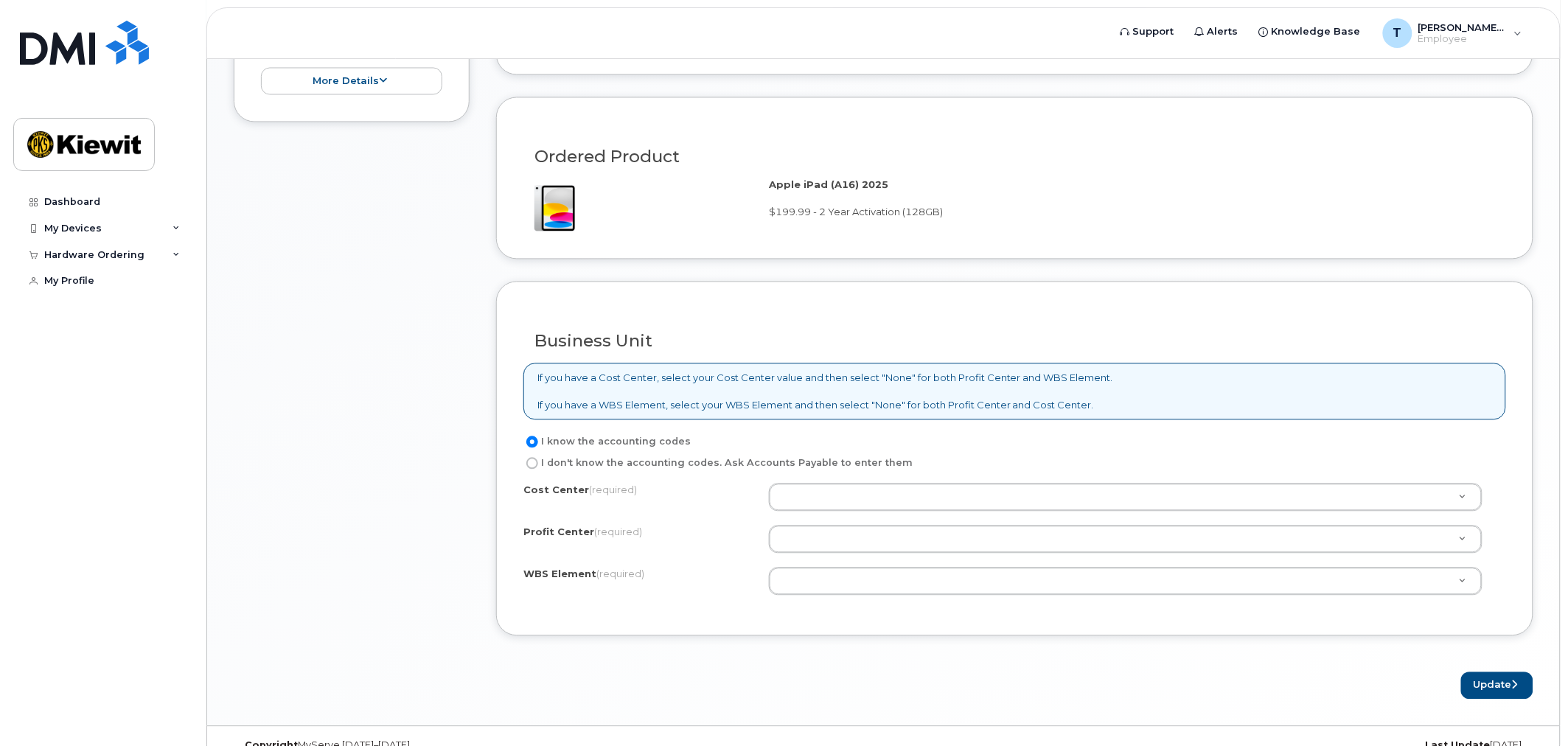
scroll to position [1008, 0]
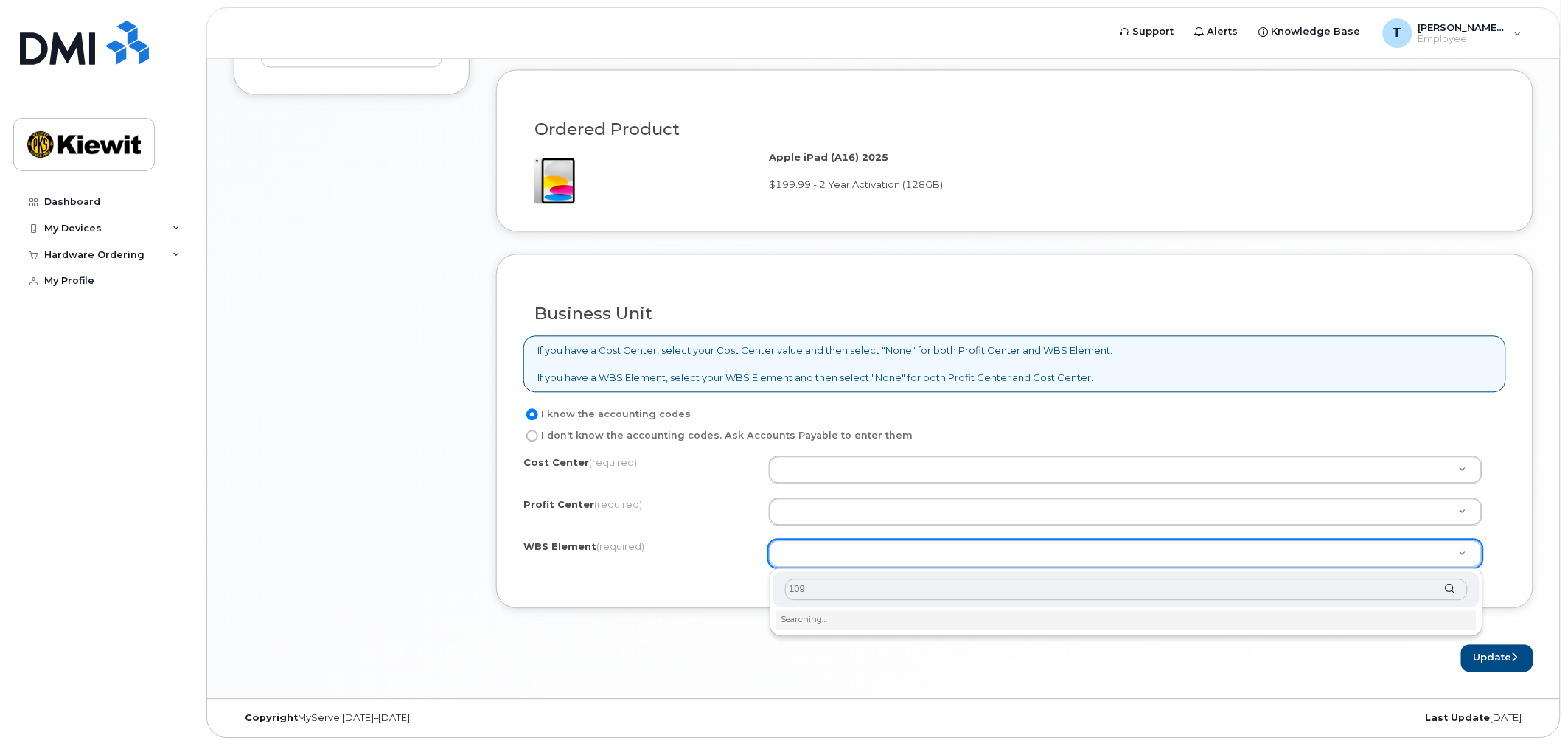
type input "1091"
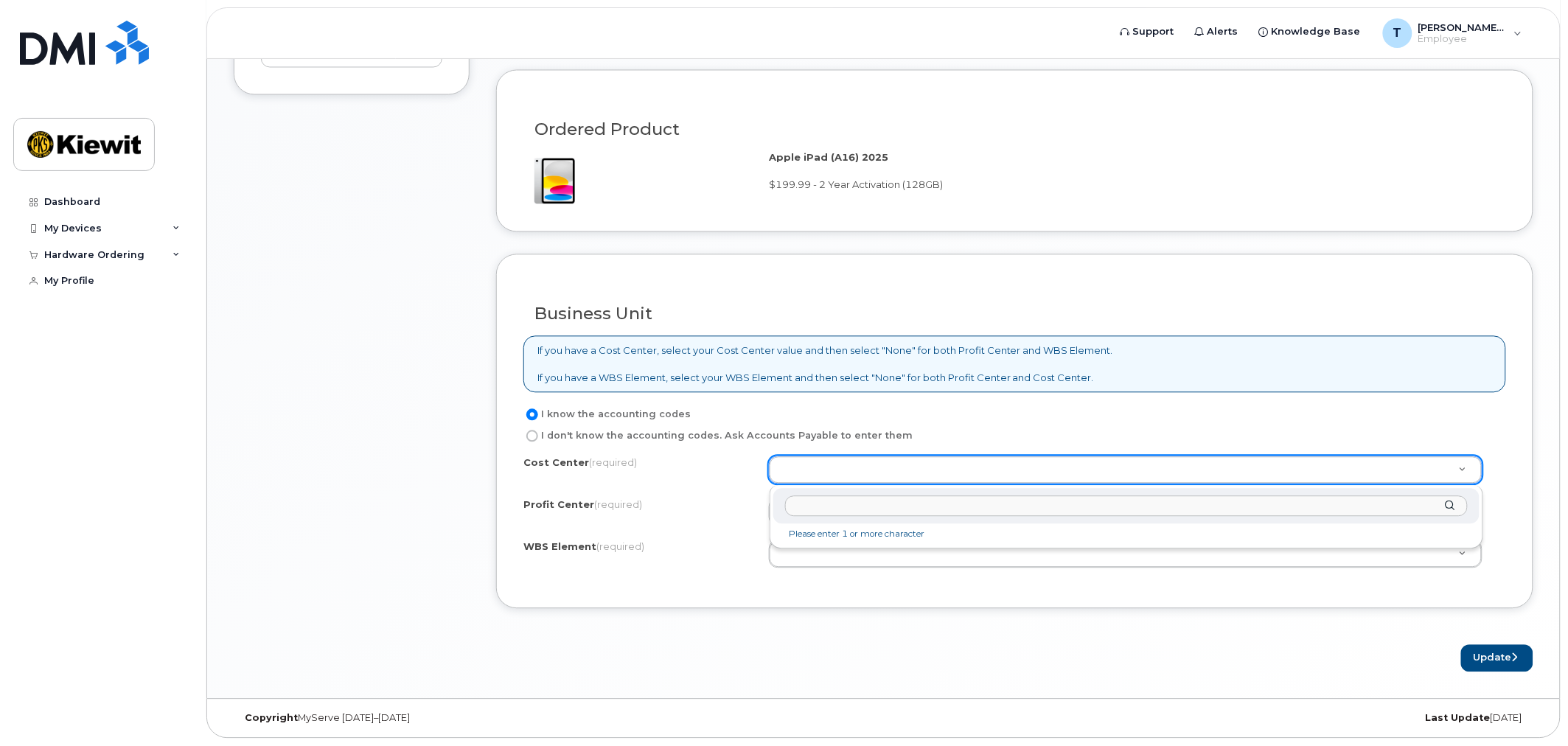
click at [851, 505] on input "text" at bounding box center [1127, 507] width 682 height 22
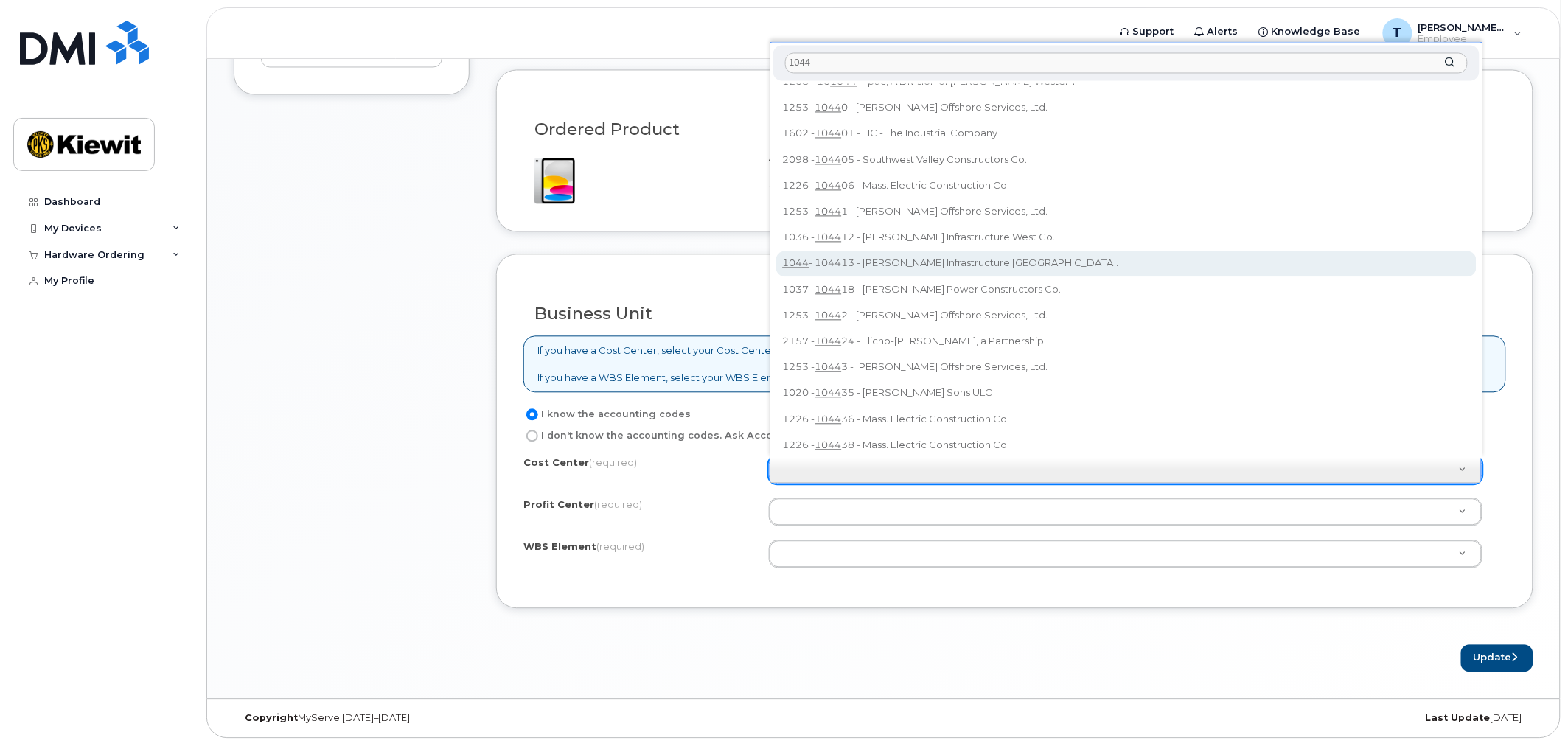
scroll to position [0, 0]
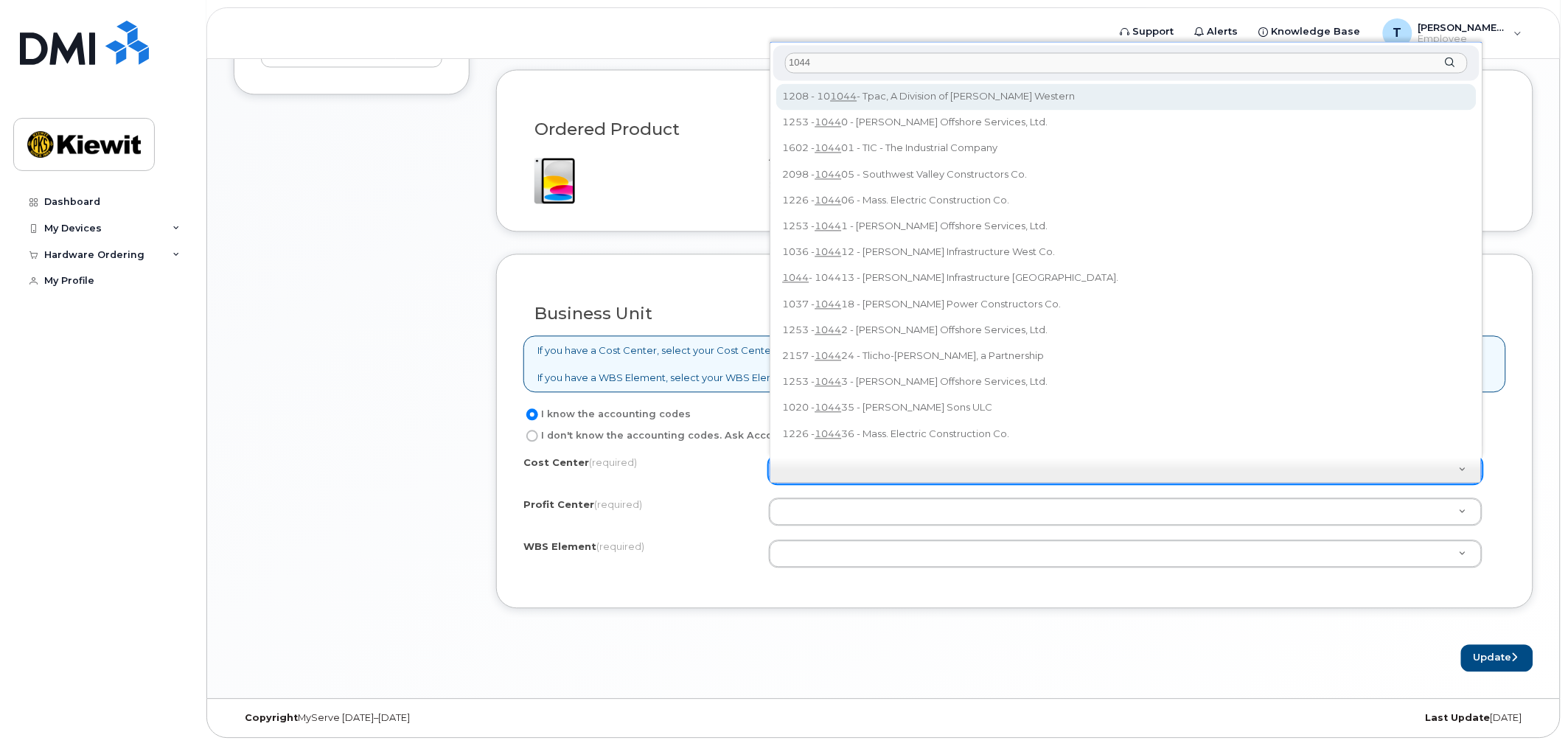
click at [841, 60] on input "1044" at bounding box center [1127, 64] width 682 height 22
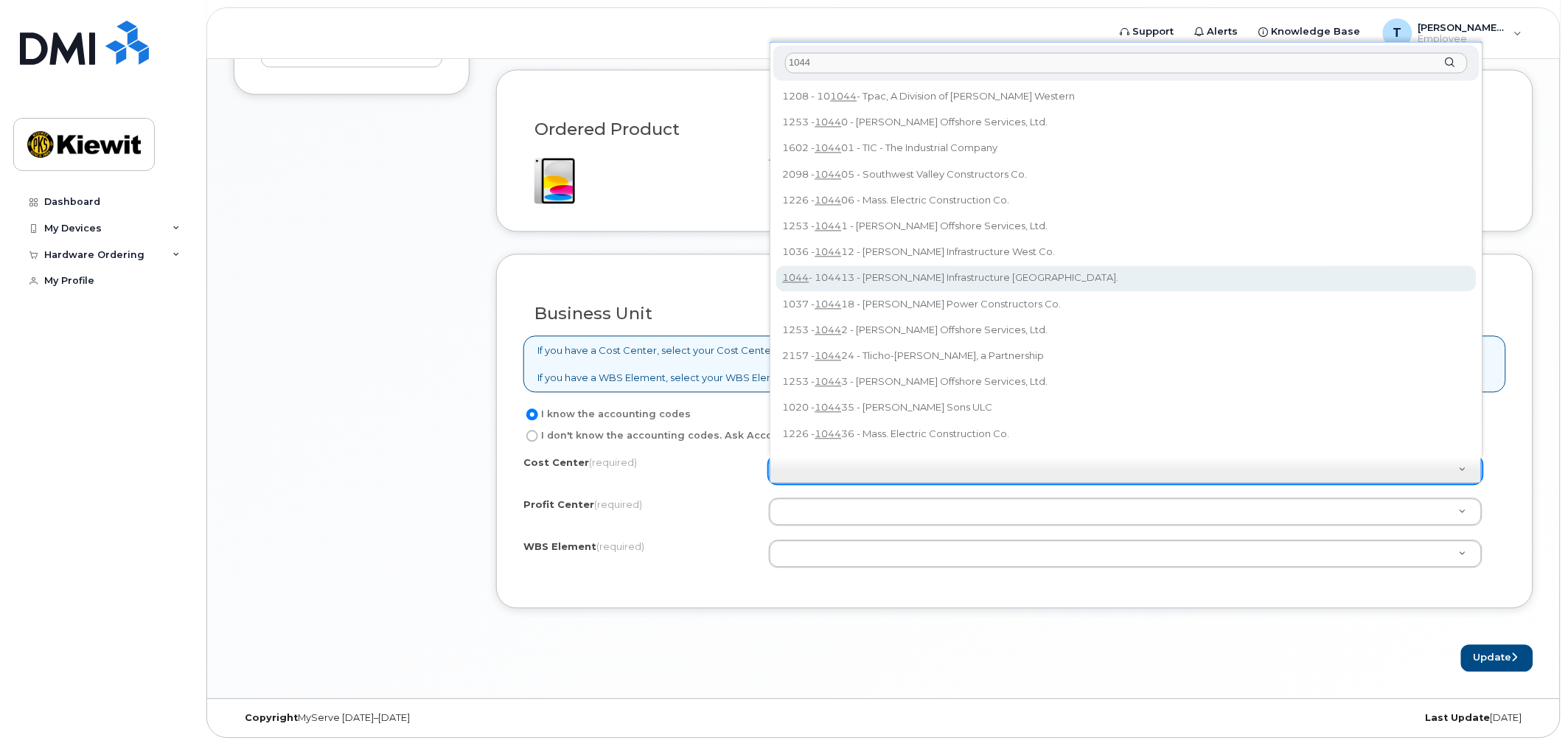
type input "1044"
type input "104413"
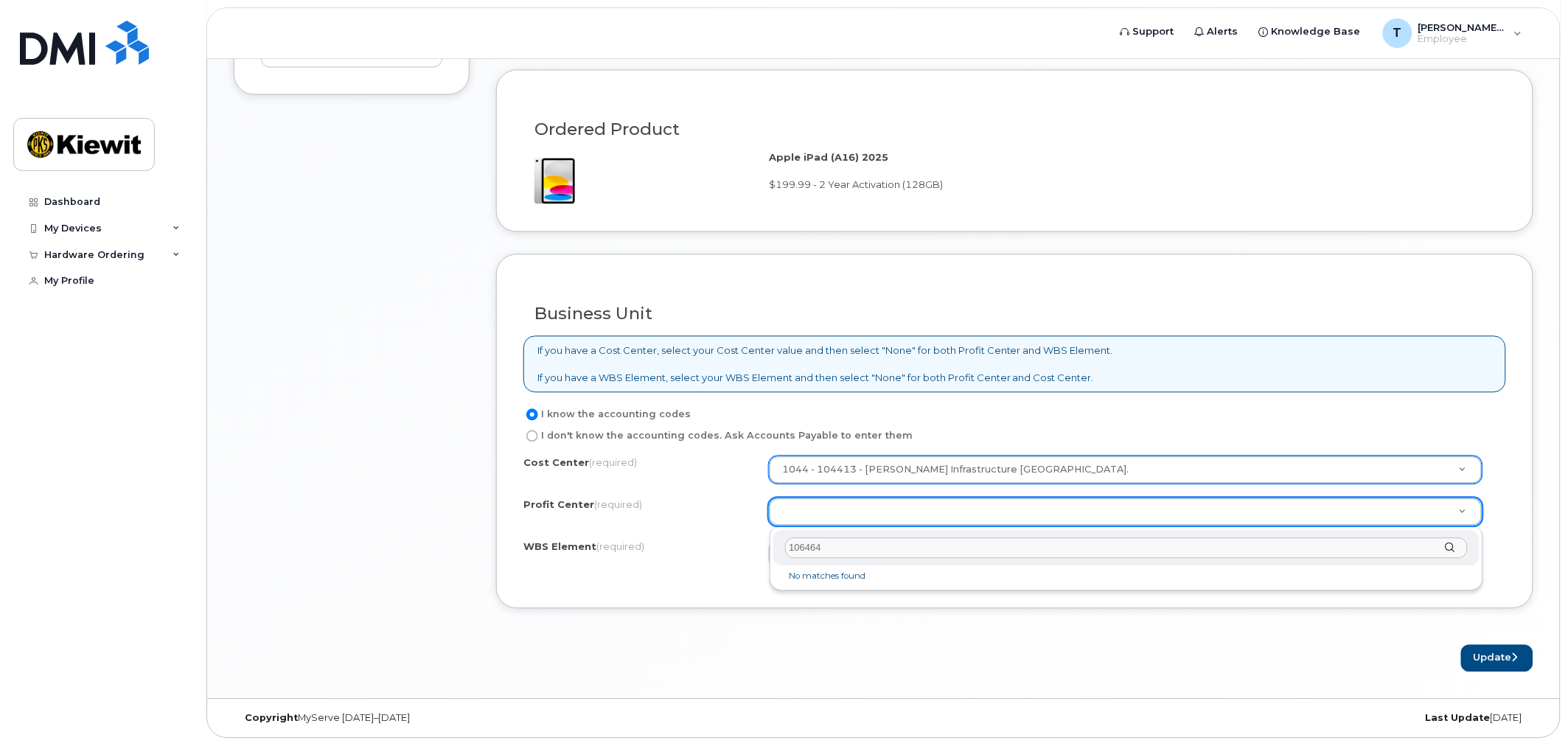
click at [1459, 553] on input "106464" at bounding box center [1127, 549] width 682 height 22
type input "106464"
click at [1454, 547] on div "106464" at bounding box center [1126, 549] width 706 height 36
click at [837, 576] on li "No matches found" at bounding box center [1126, 577] width 700 height 16
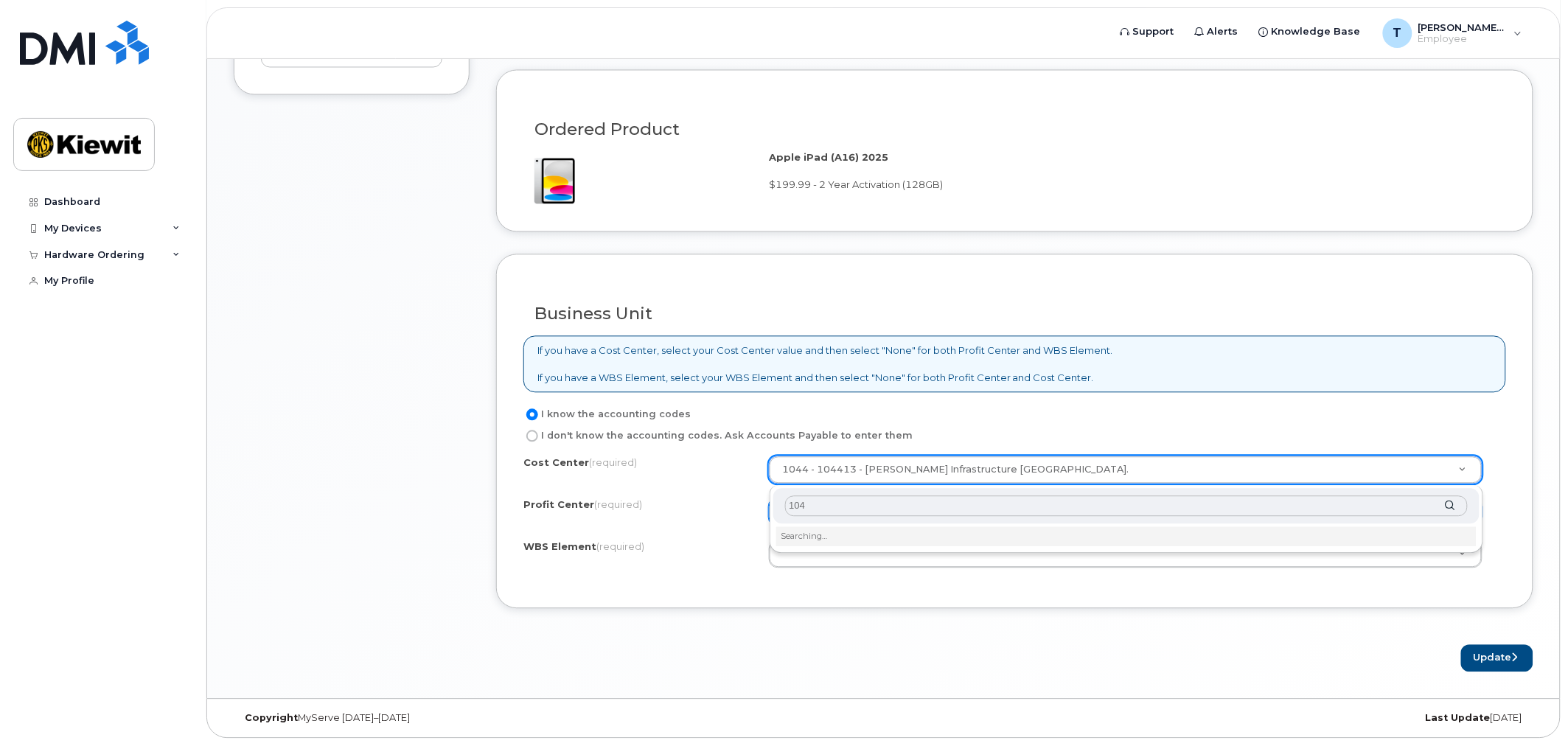
type input "1044"
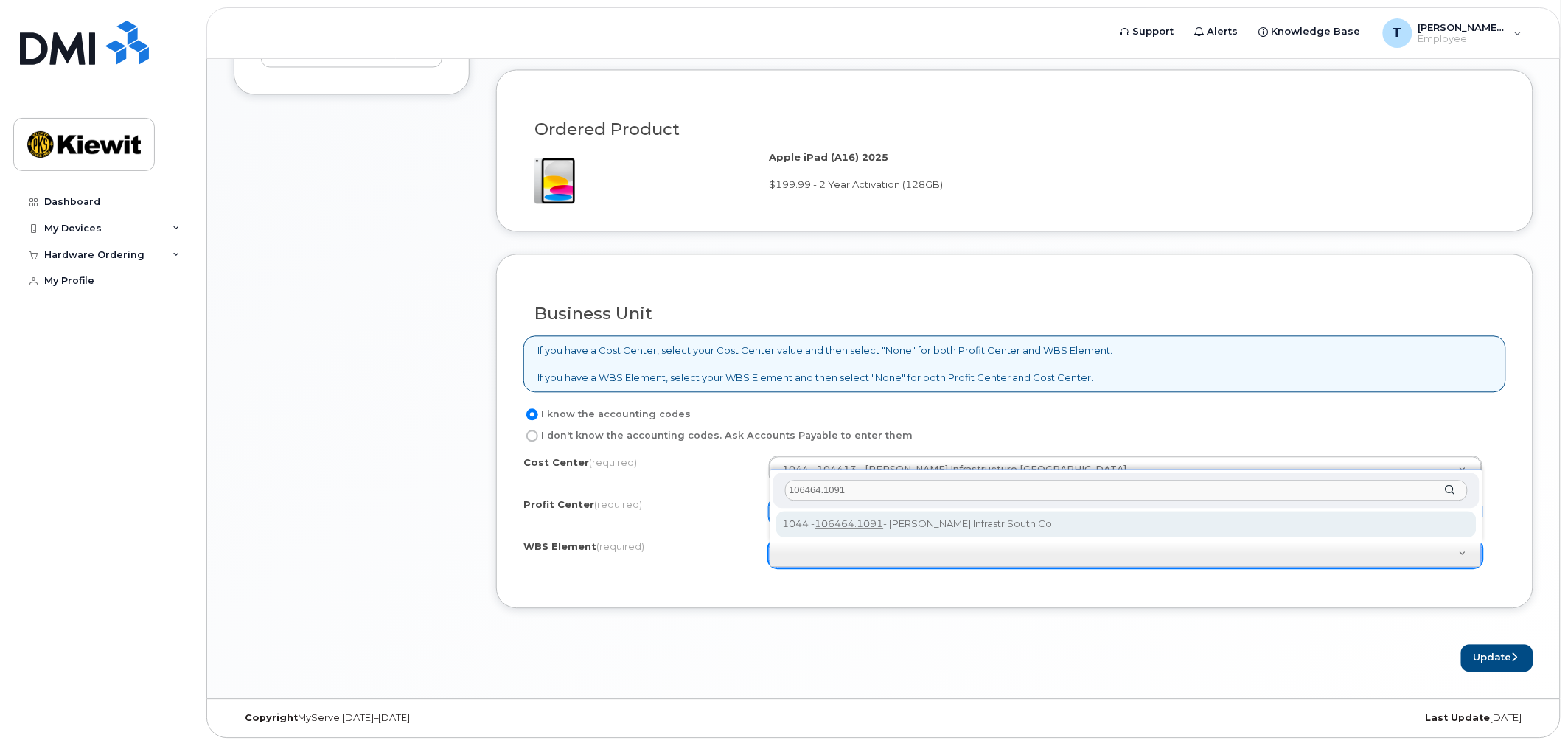
type input "106464.1091"
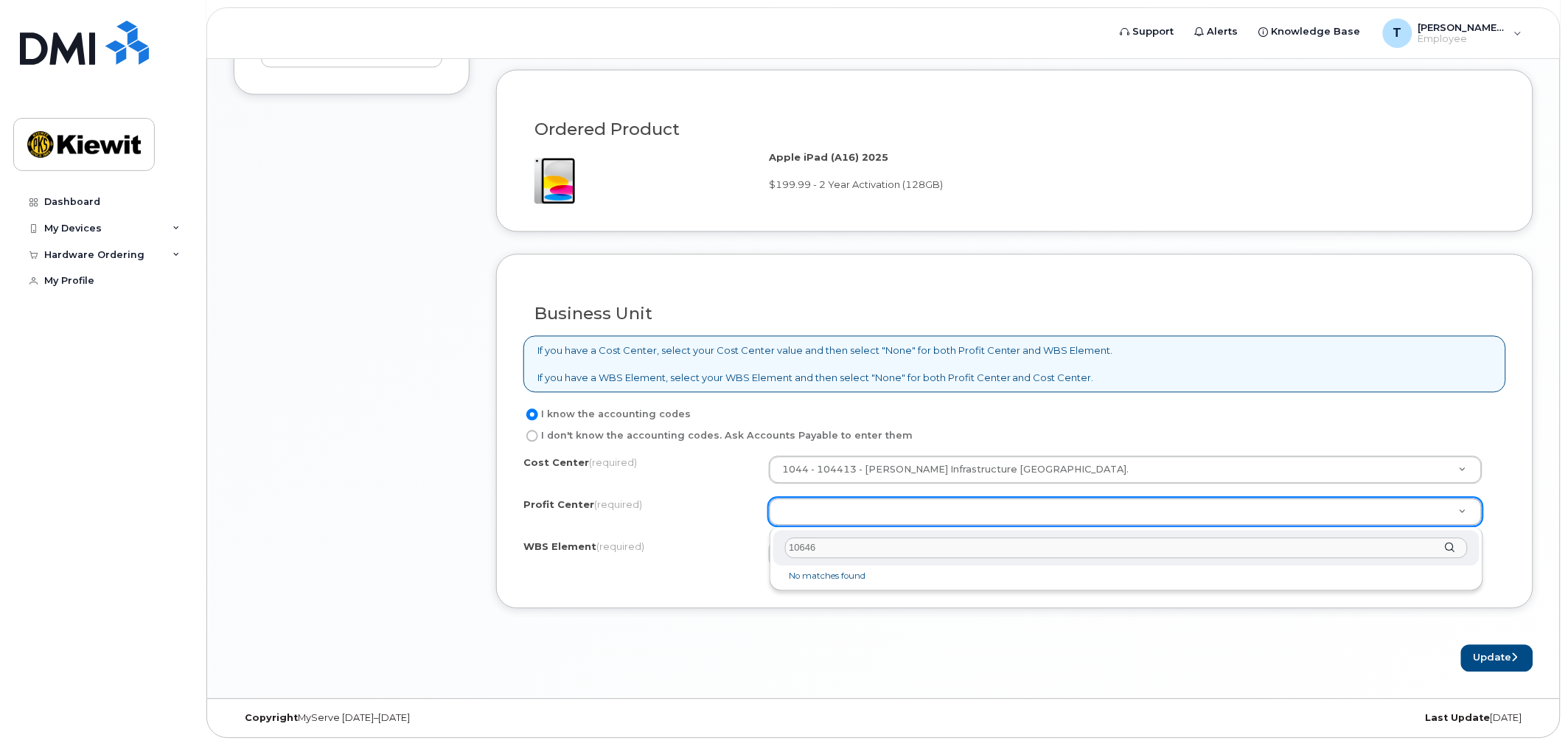
type input "106464"
click at [1452, 547] on div at bounding box center [1126, 549] width 706 height 36
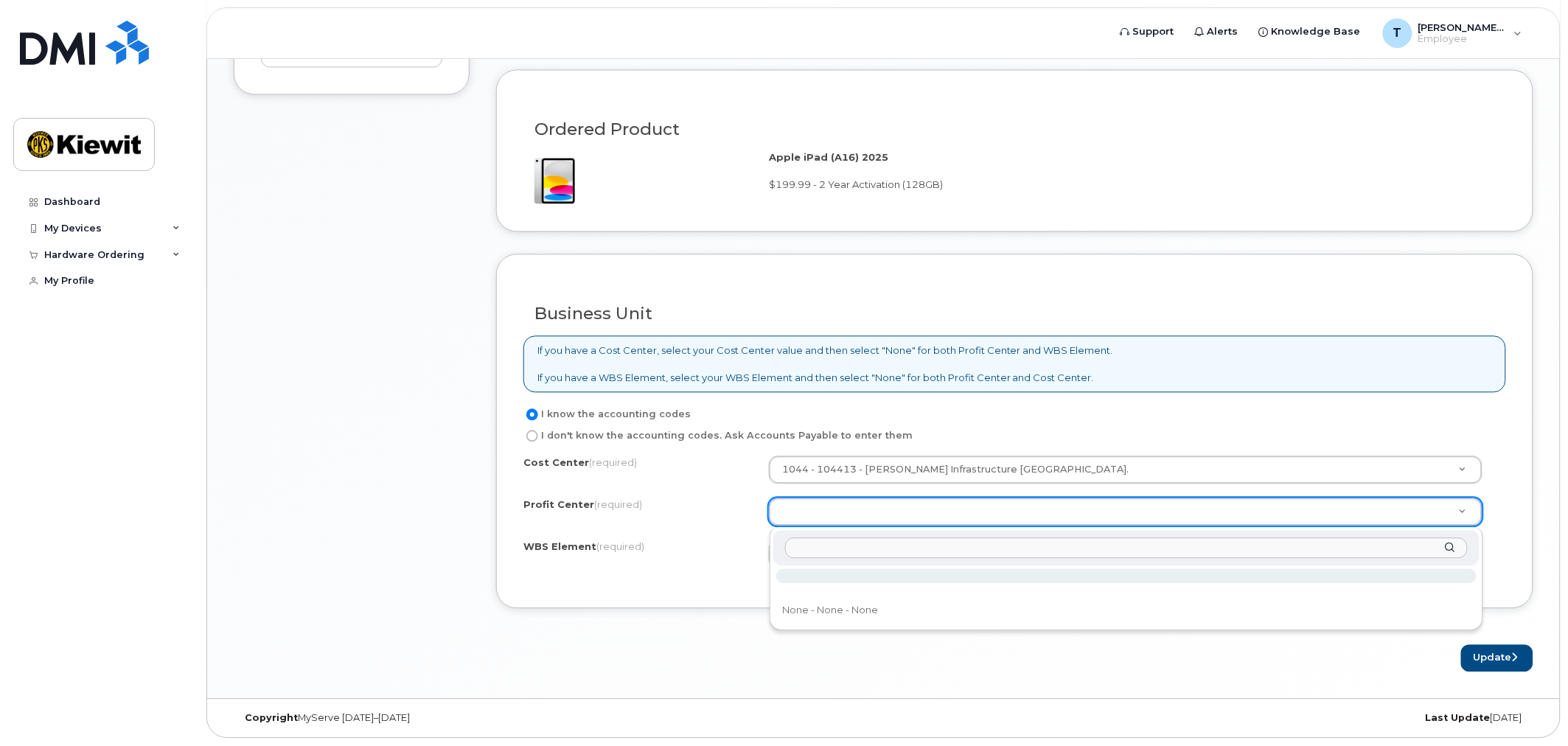
click at [1449, 547] on div at bounding box center [1126, 549] width 706 height 36
type input "1"
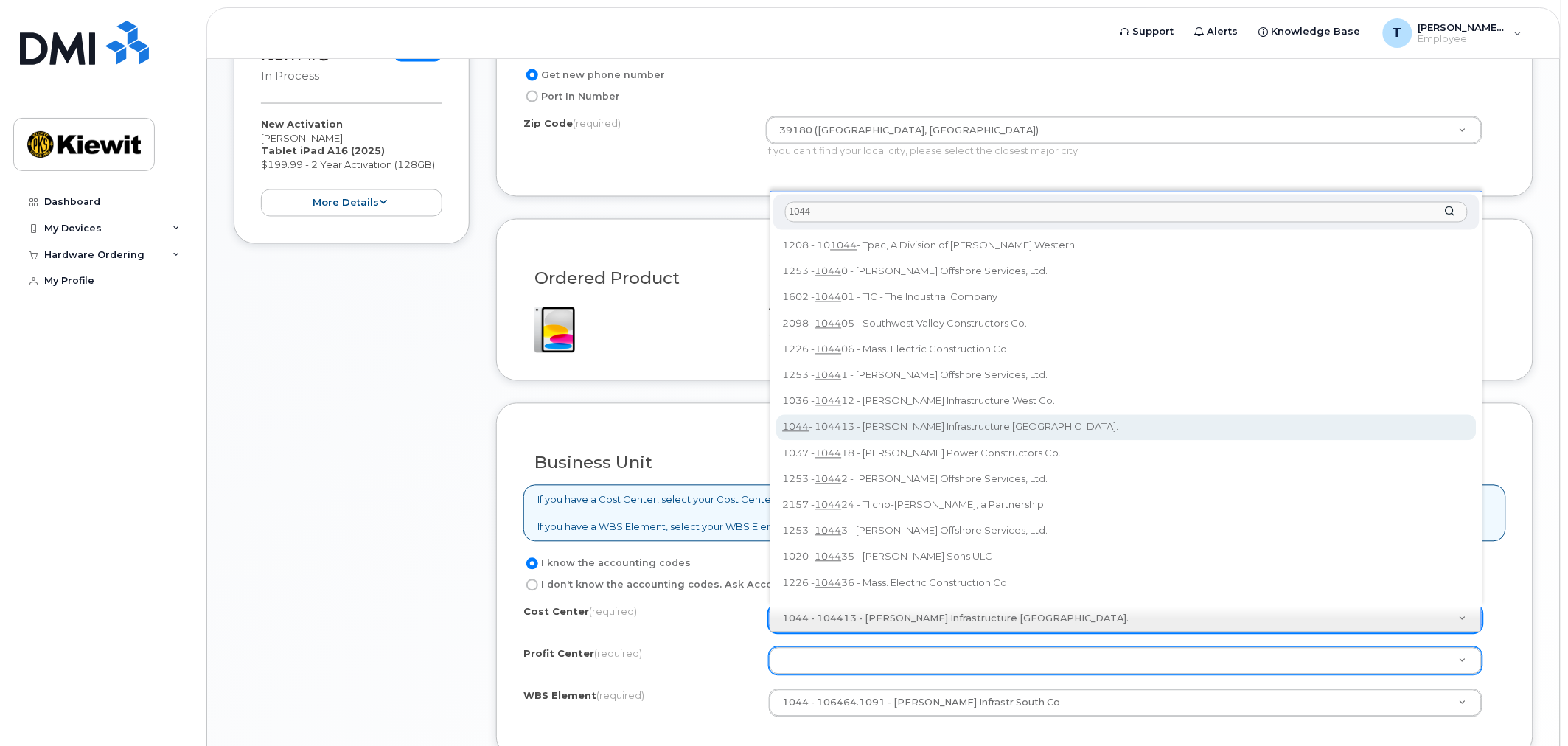
scroll to position [844, 0]
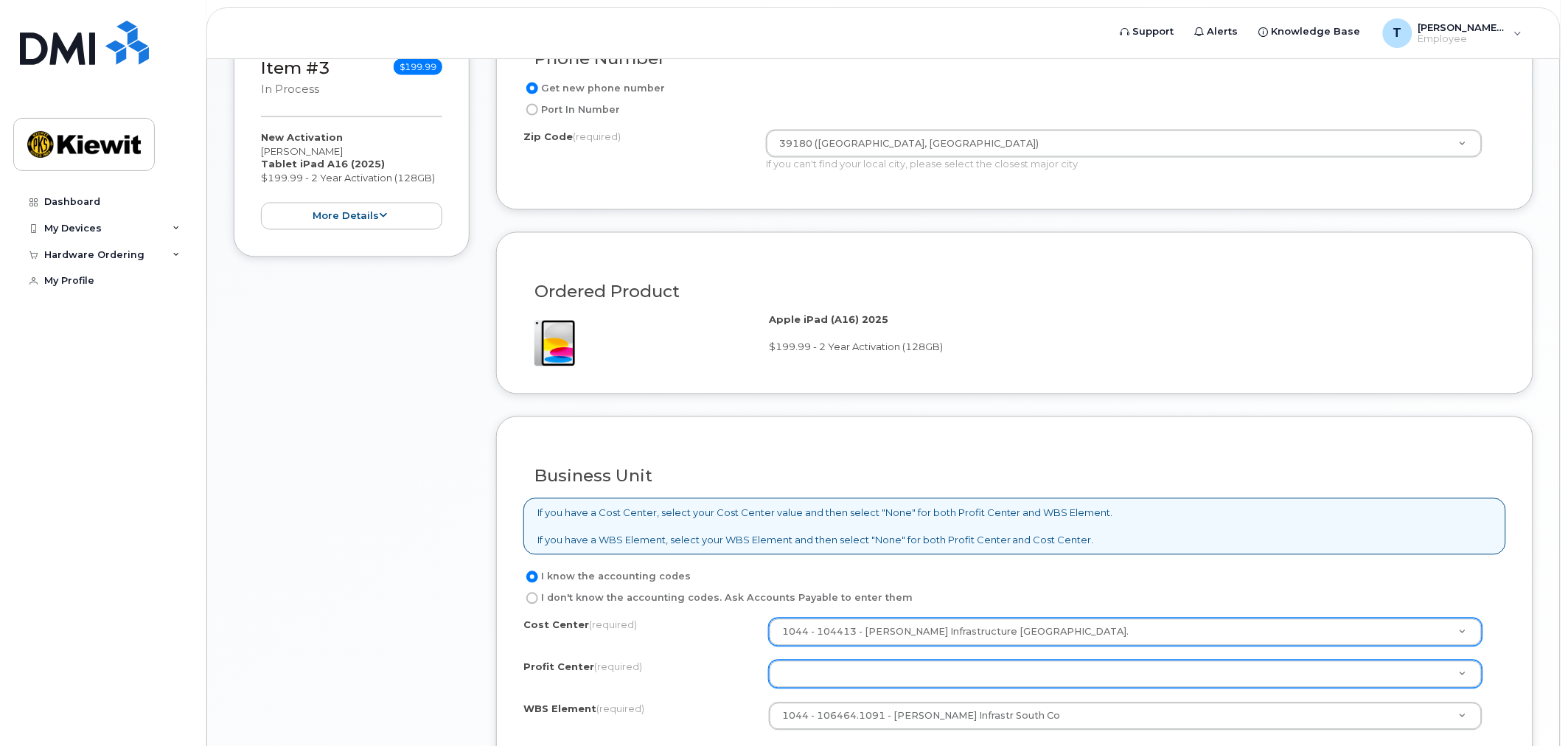
click at [380, 536] on div "Item #1 in process $402.46 New Activation Tyler James Tablet iPad A16 (2025) $1…" at bounding box center [351, 166] width 236 height 1335
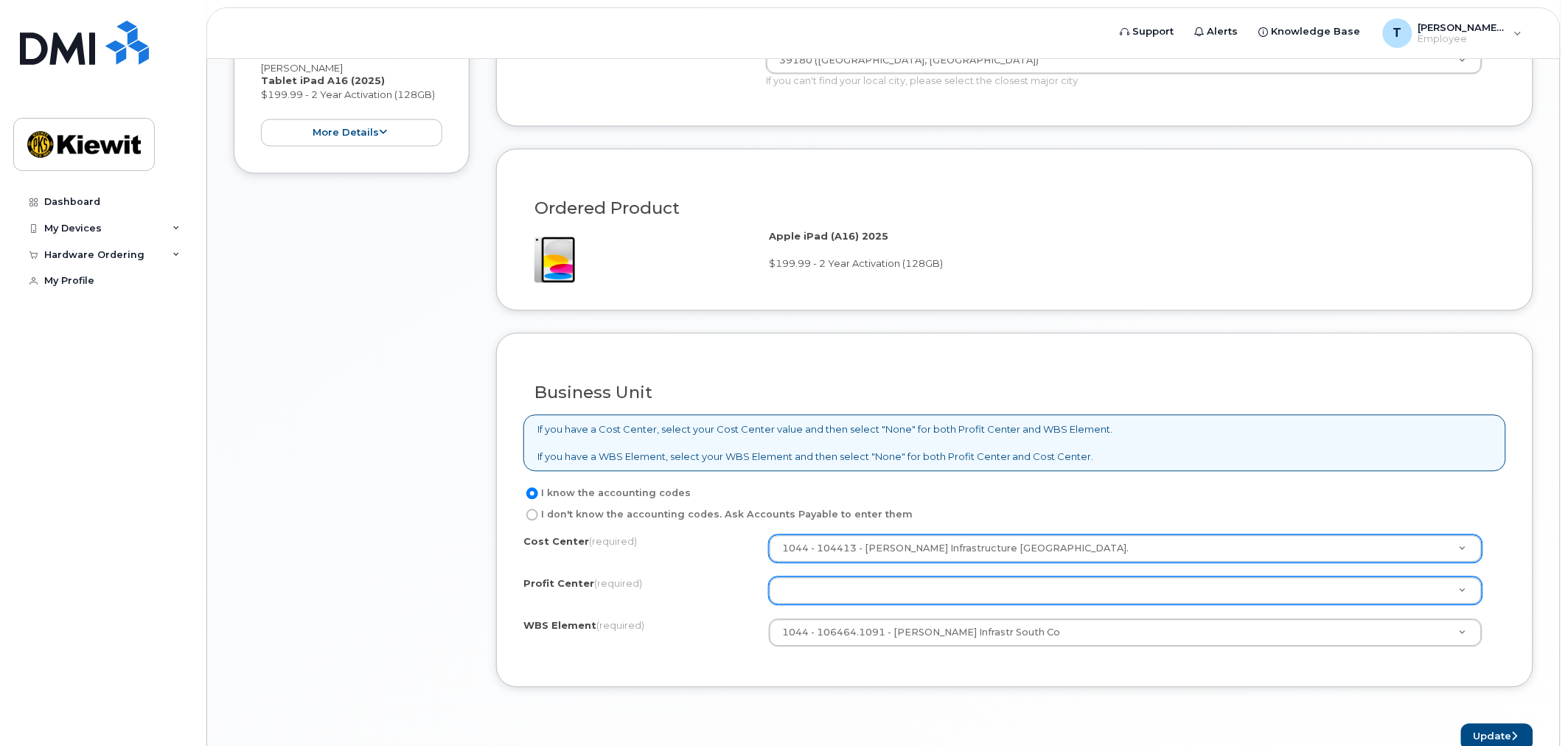
scroll to position [1008, 0]
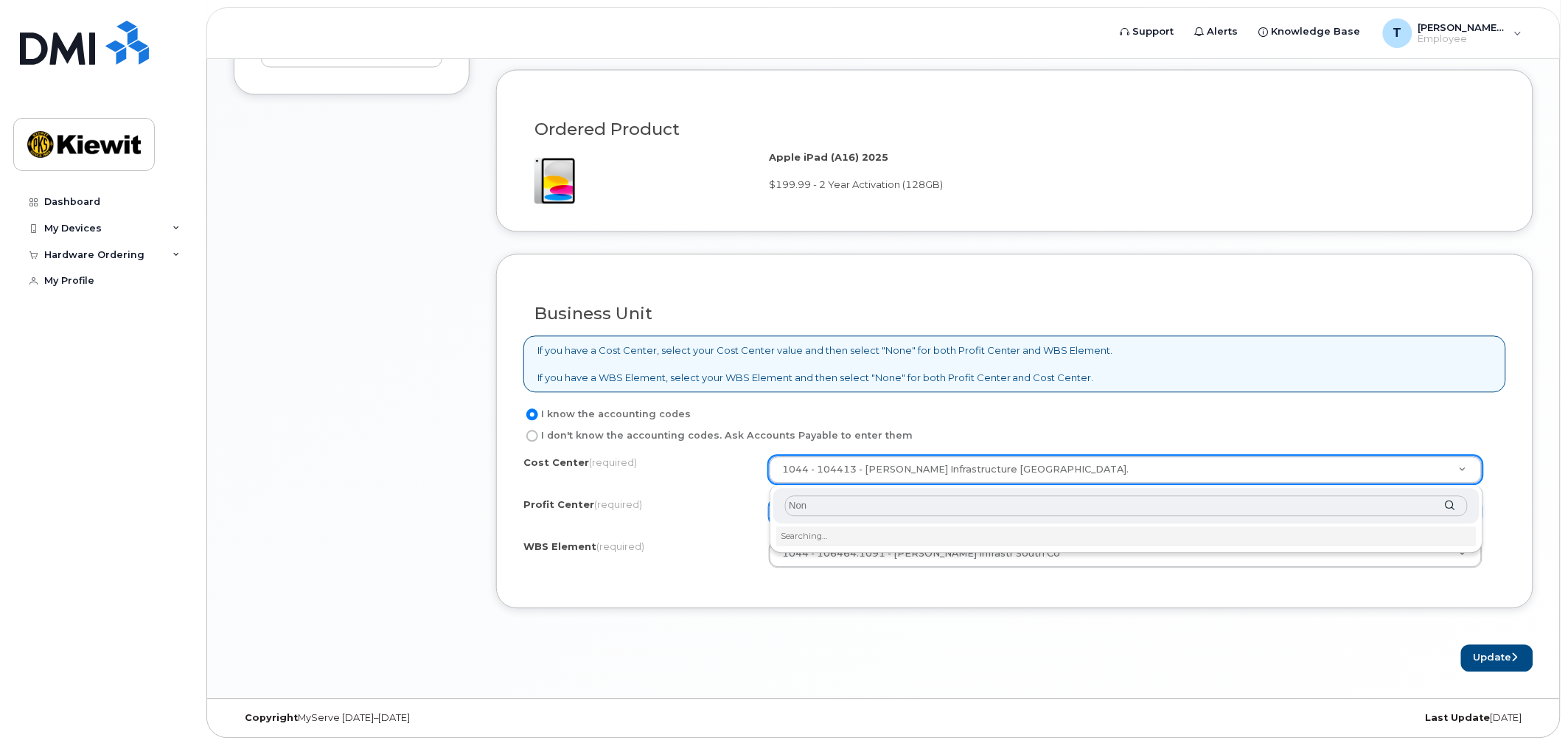
type input "None"
click at [945, 502] on input "text" at bounding box center [1127, 507] width 682 height 22
type input "No"
type input "None"
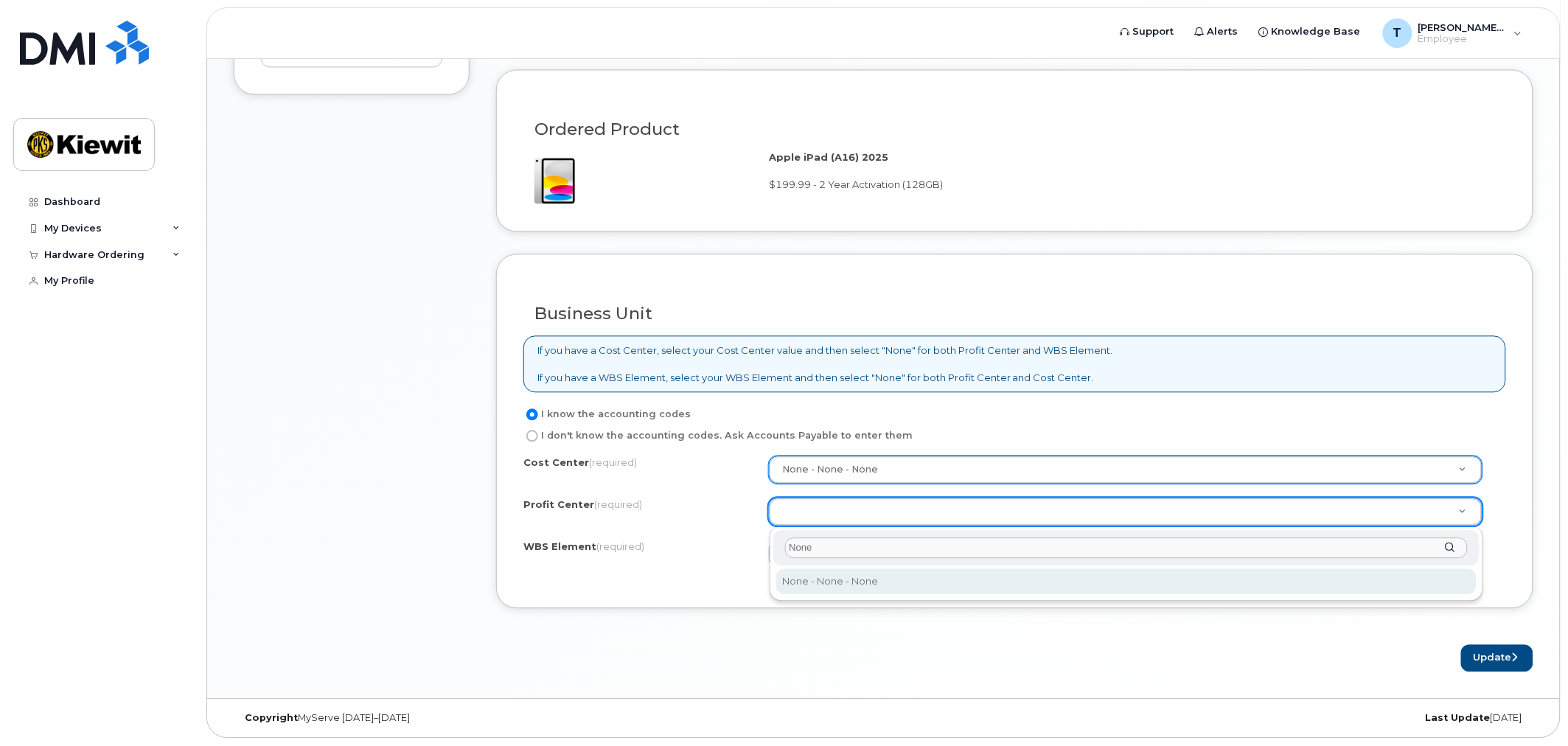
type input "None"
select select "None"
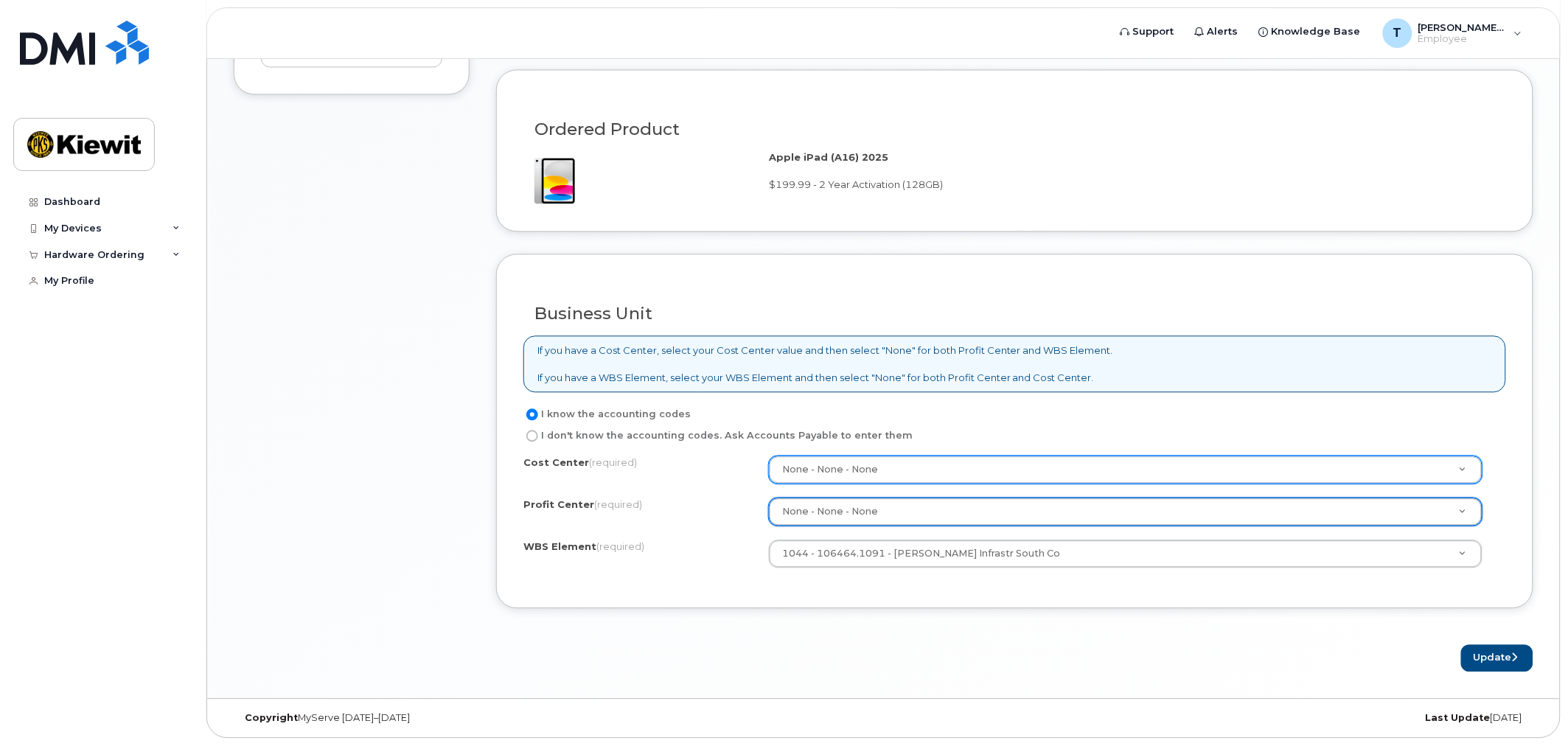
click at [1081, 625] on form "Existing User Additional cost to upgrading the device Selected device is Eligib…" at bounding box center [1015, 150] width 1038 height 1043
click at [1490, 658] on button "Update" at bounding box center [1497, 658] width 72 height 27
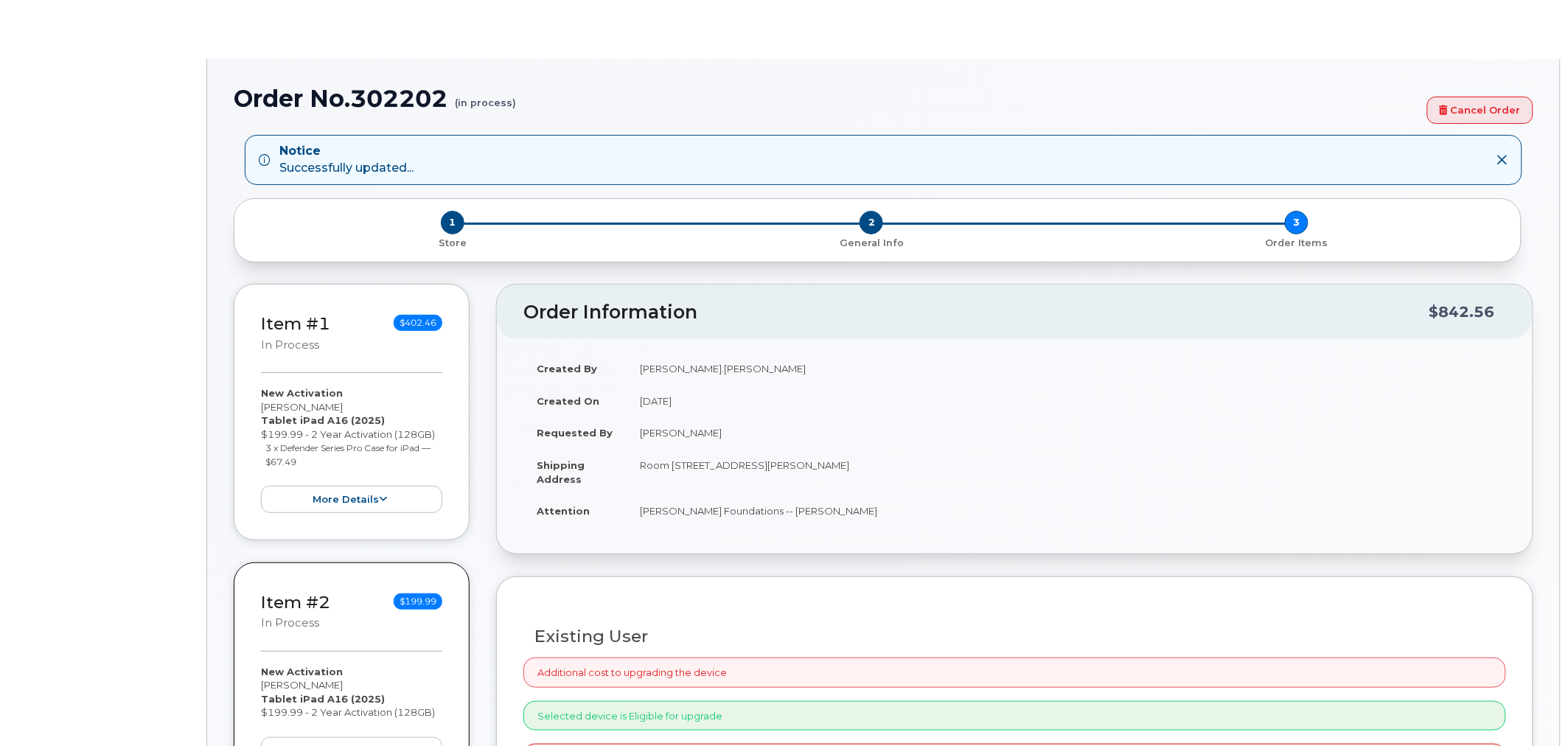
radio input "true"
type input "2165693"
select select
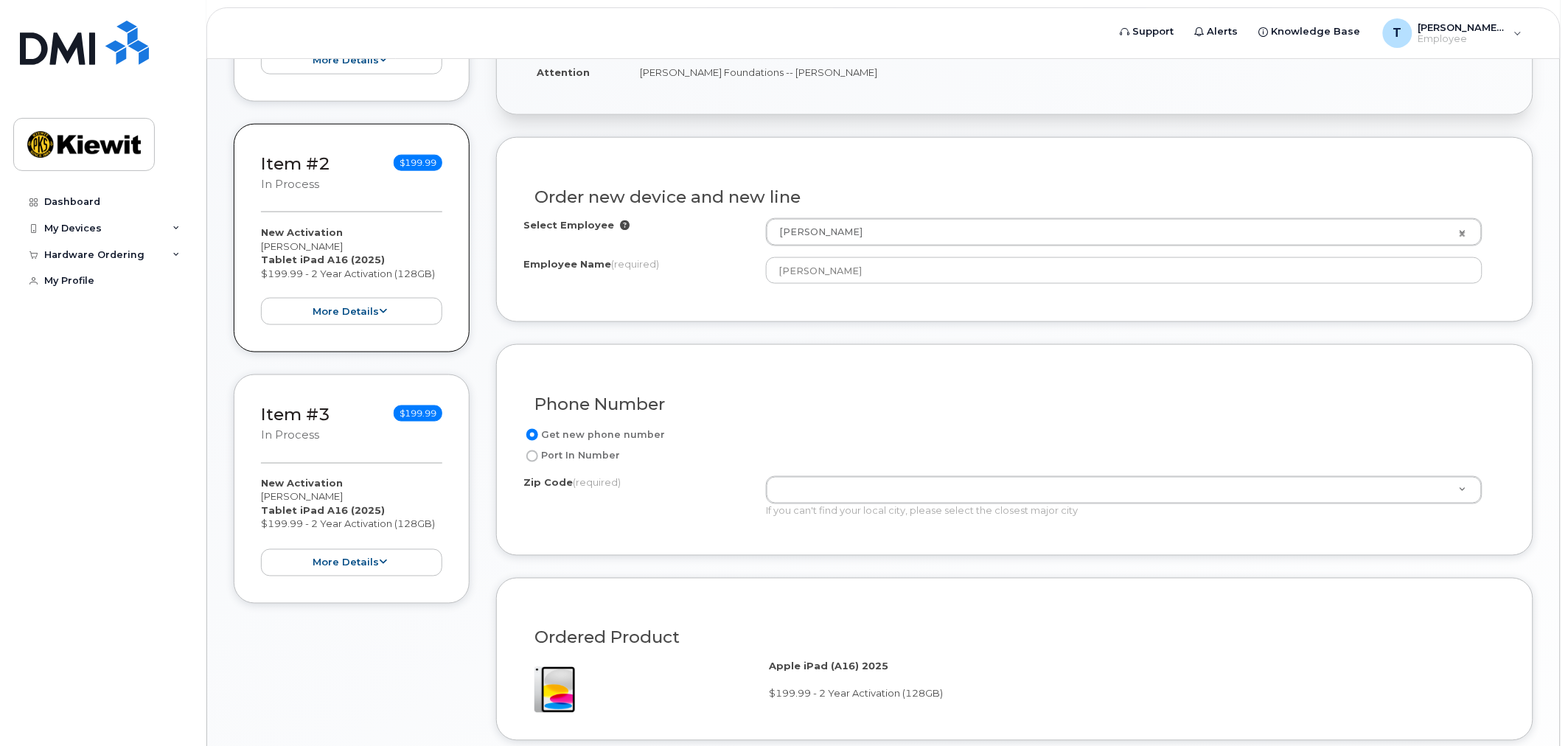
scroll to position [573, 0]
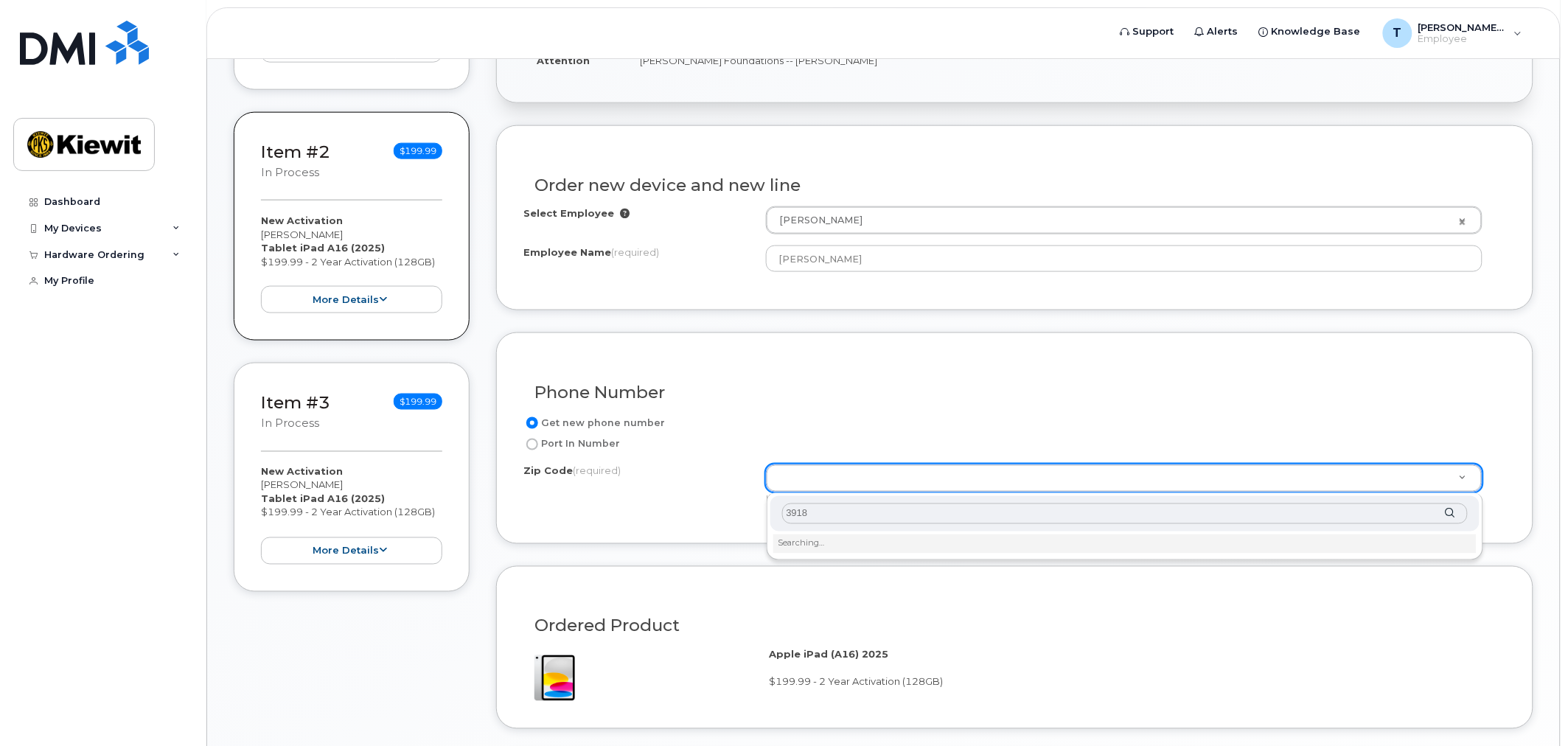
type input "39180"
type input "39180 ([GEOGRAPHIC_DATA], [GEOGRAPHIC_DATA])"
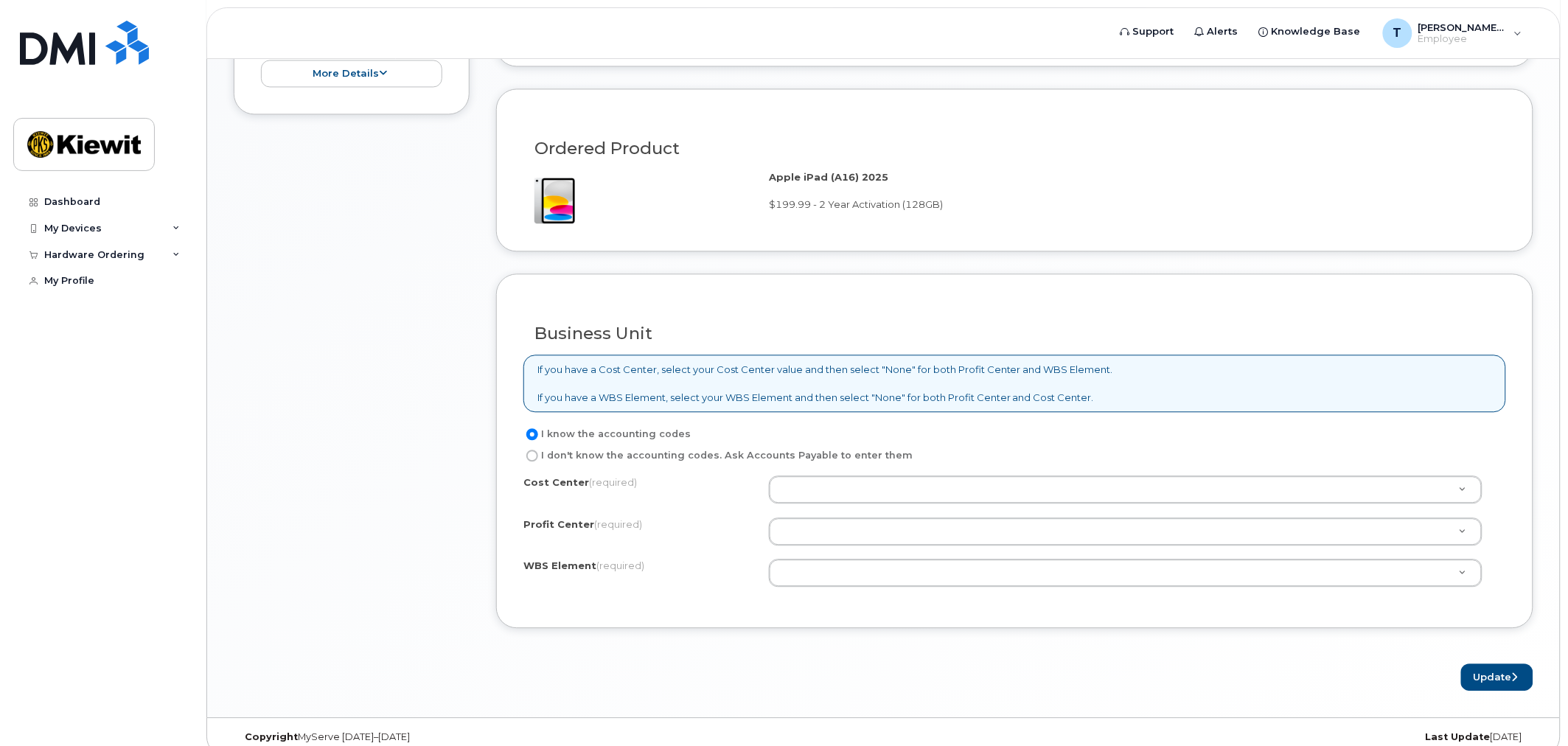
scroll to position [1065, 0]
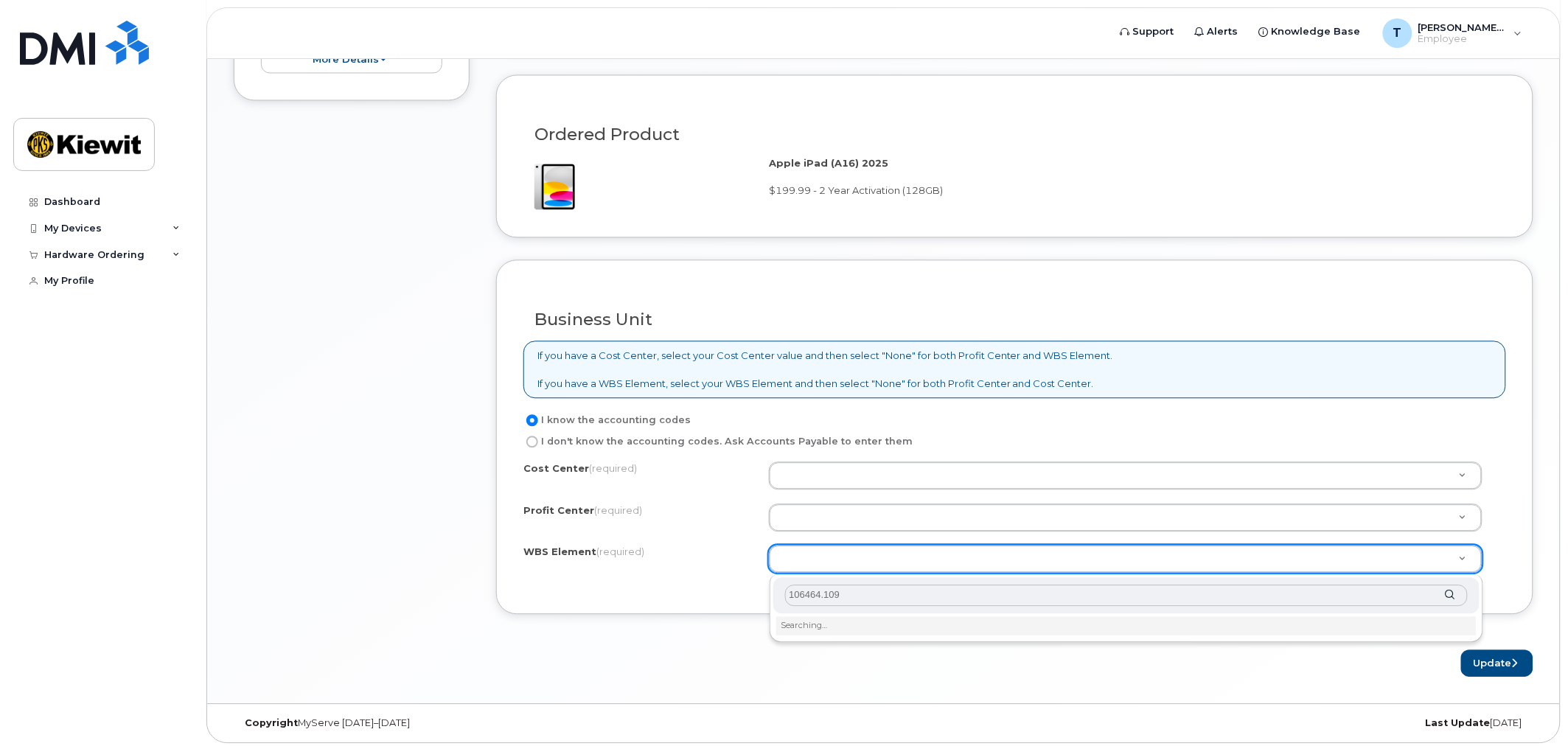
type input "106464.1091"
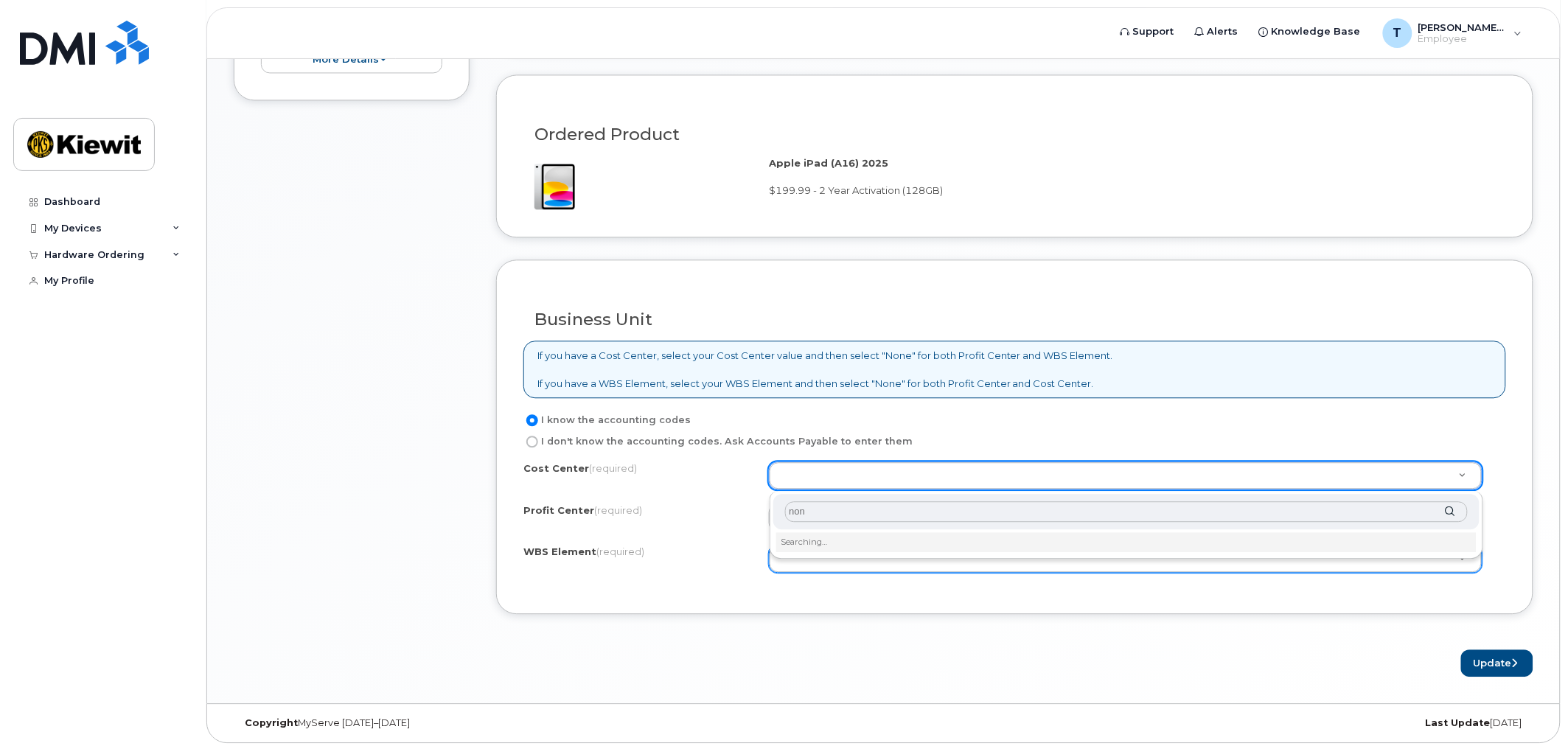
type input "none"
type input "None"
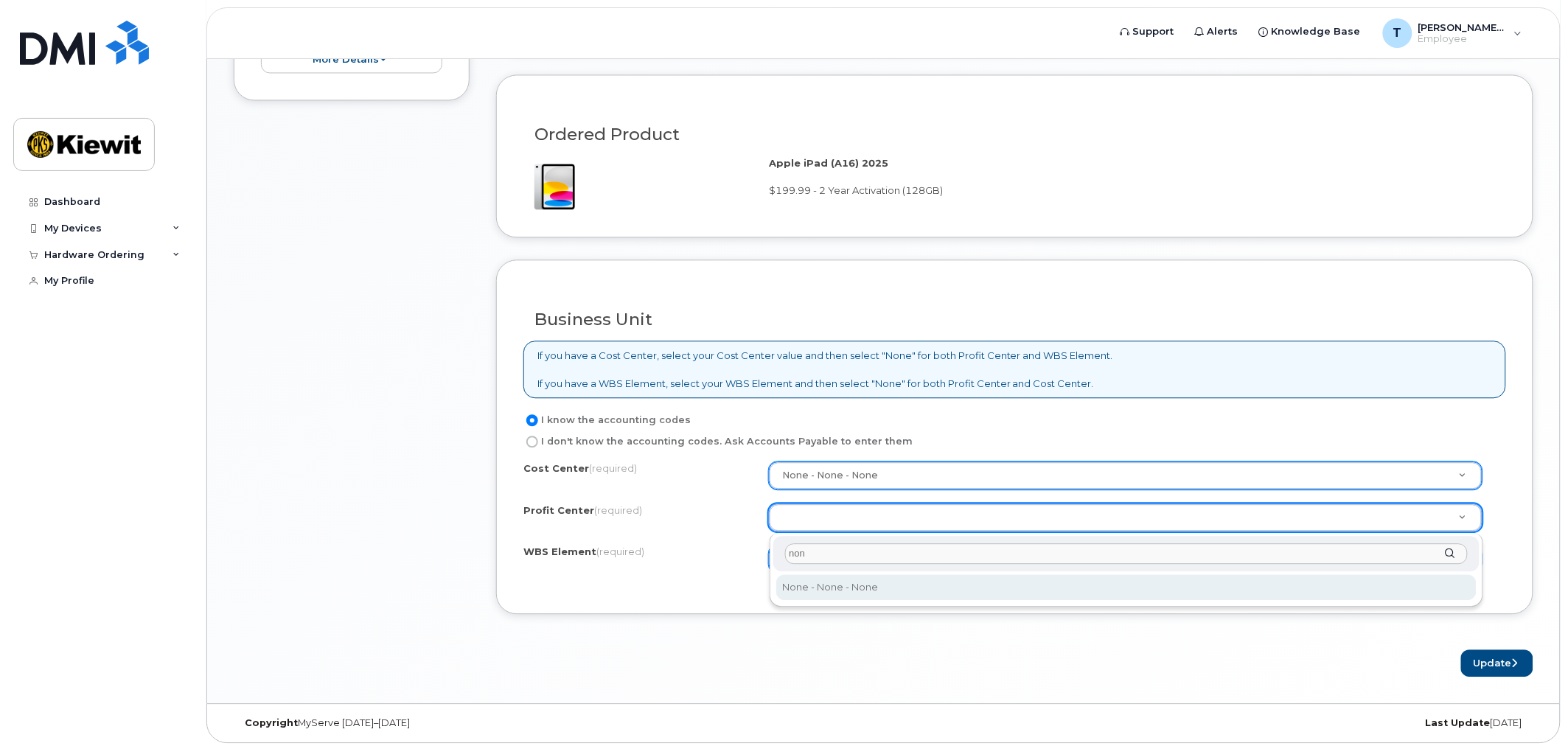
type input "none"
select select "None"
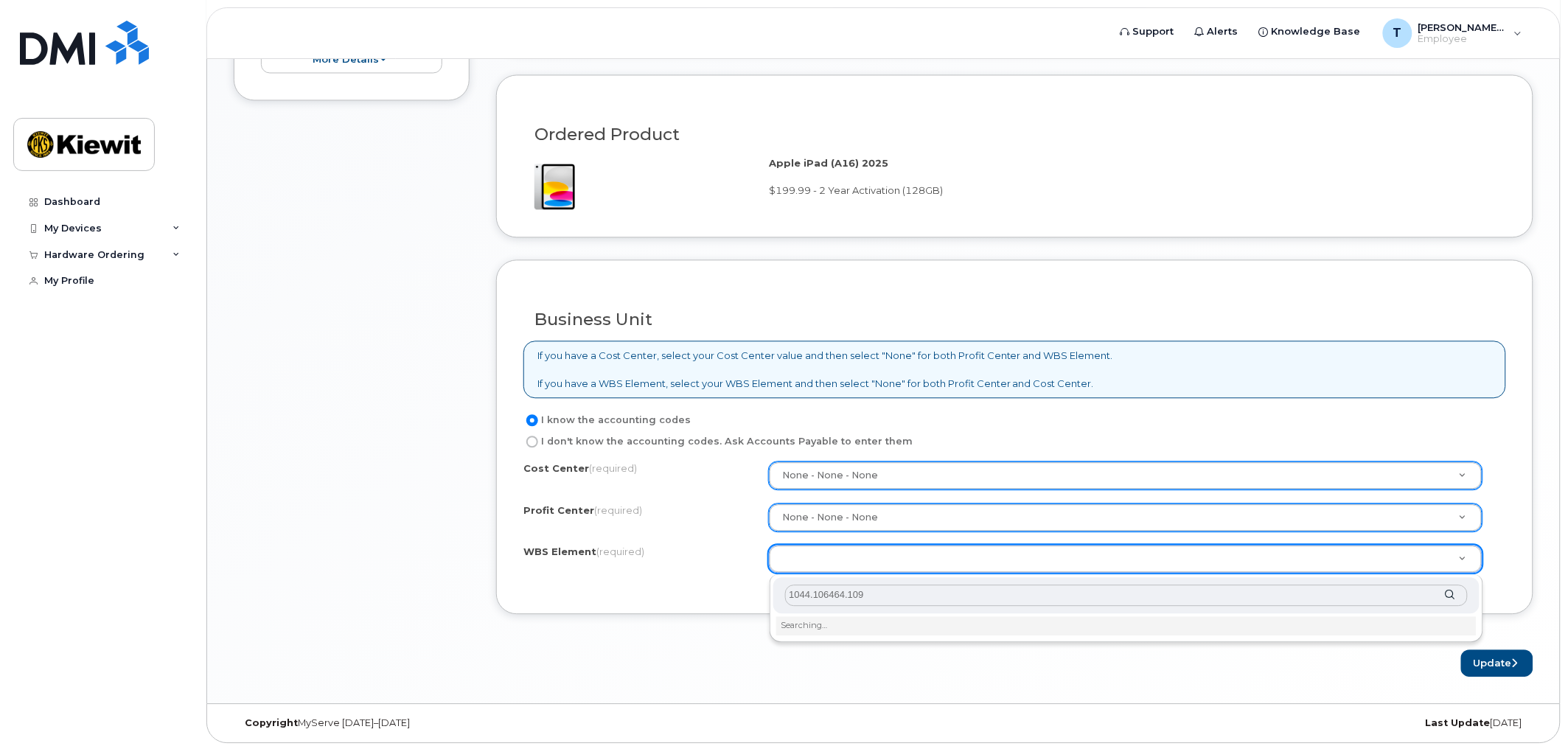
type input "1044.106464.1091"
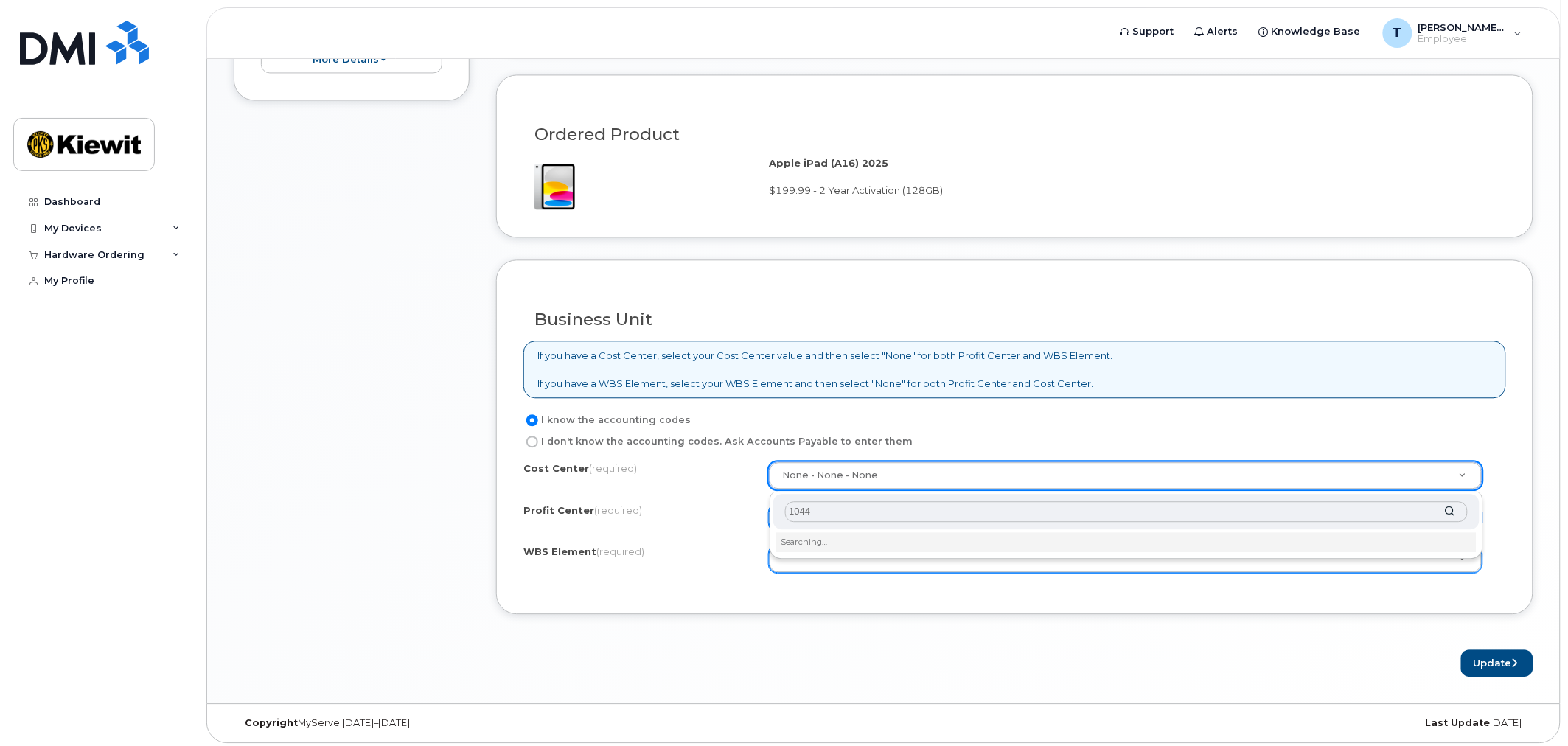
type input "1044"
click at [1451, 509] on div "1044" at bounding box center [1126, 512] width 706 height 36
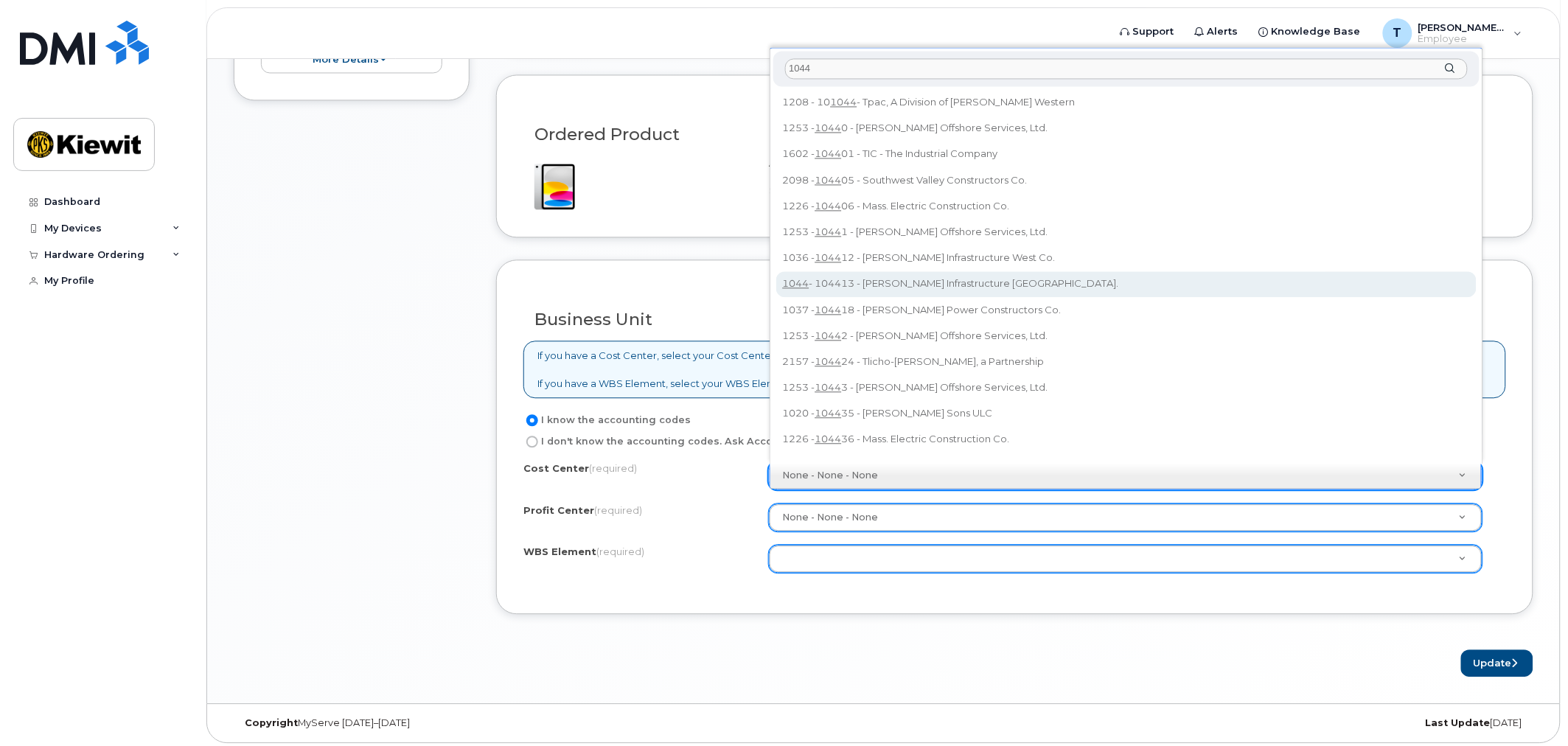
type input "104413"
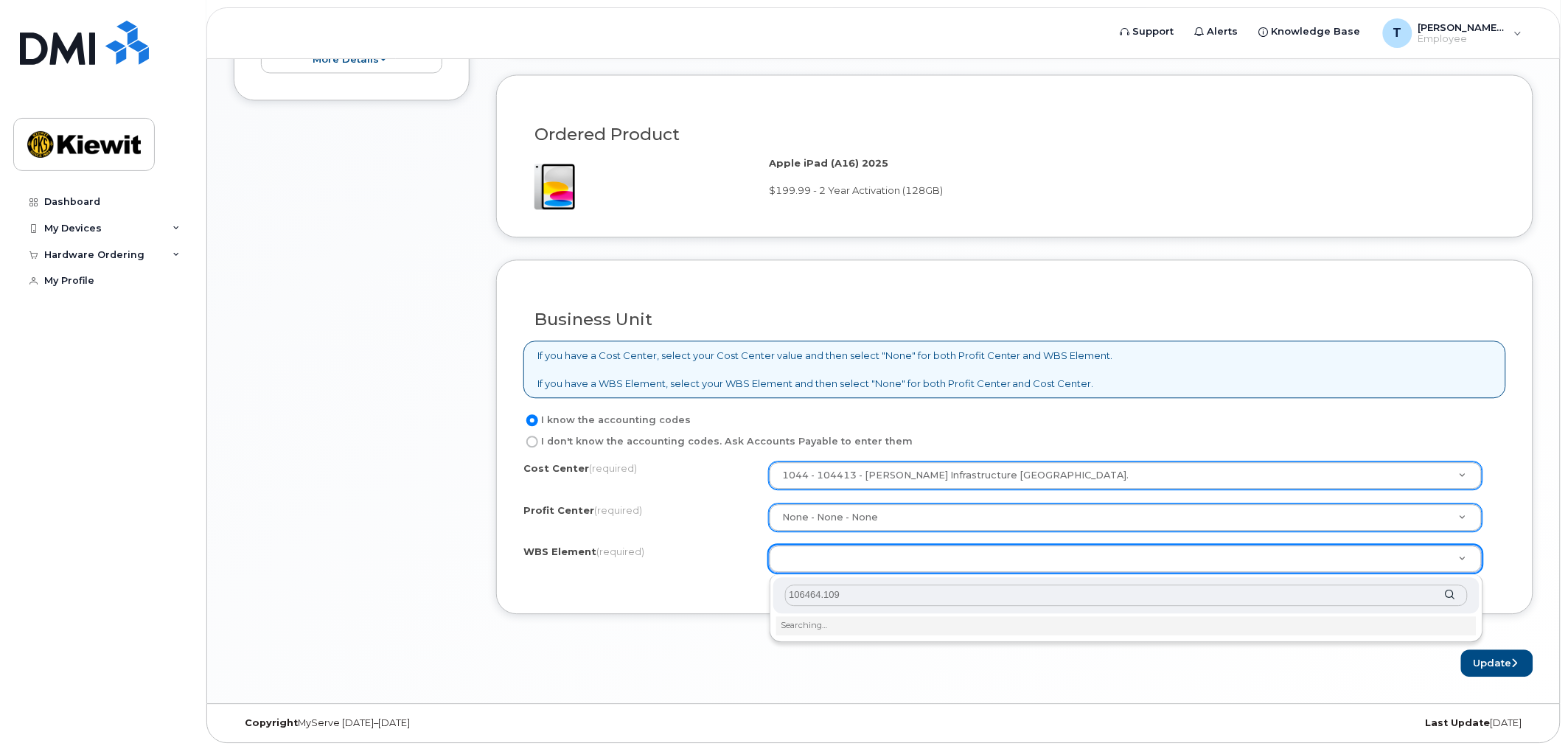
type input "106464.1091"
click at [850, 591] on input "106464.1091" at bounding box center [1127, 596] width 682 height 22
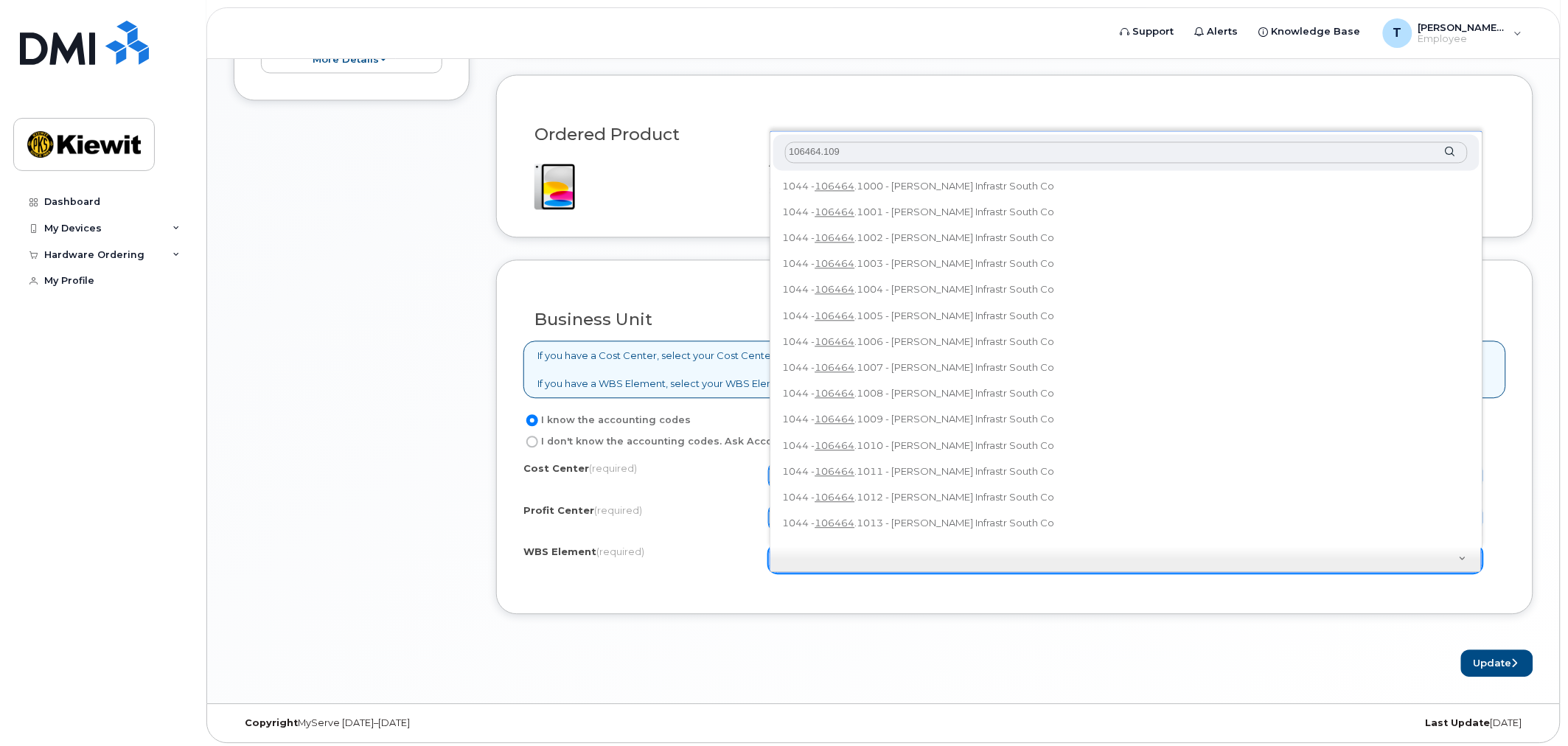
type input "106464.1091"
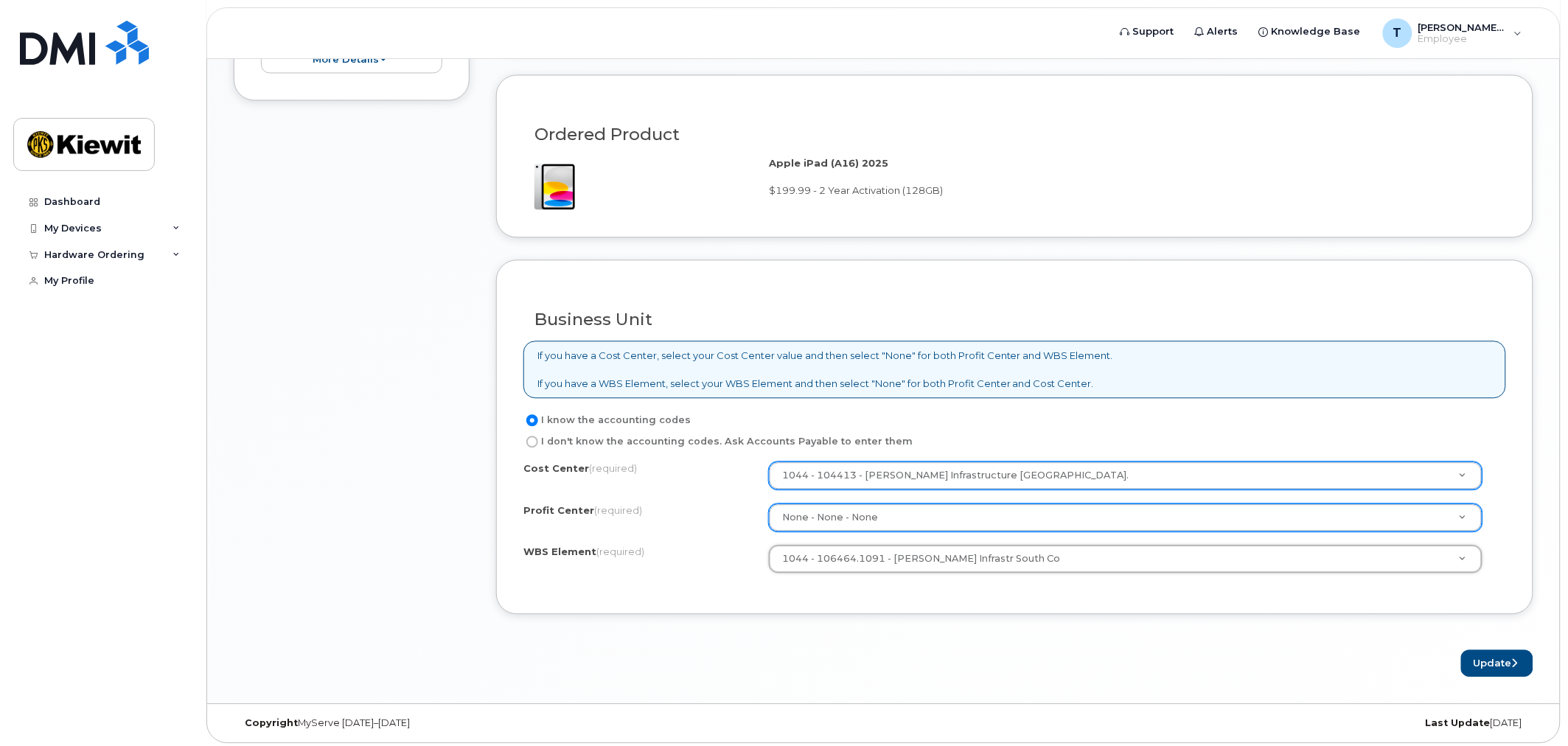
type input "106464.1091"
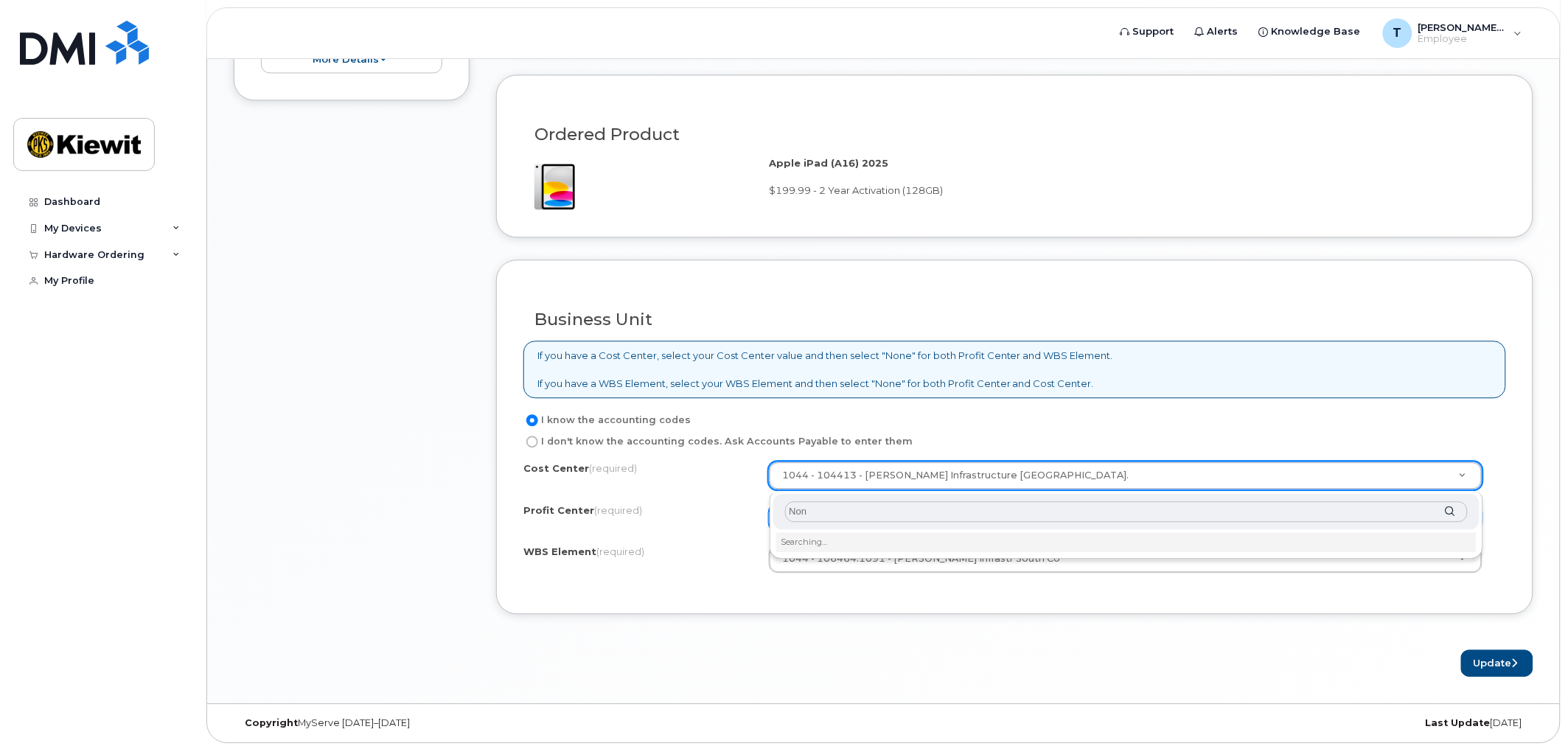
type input "None"
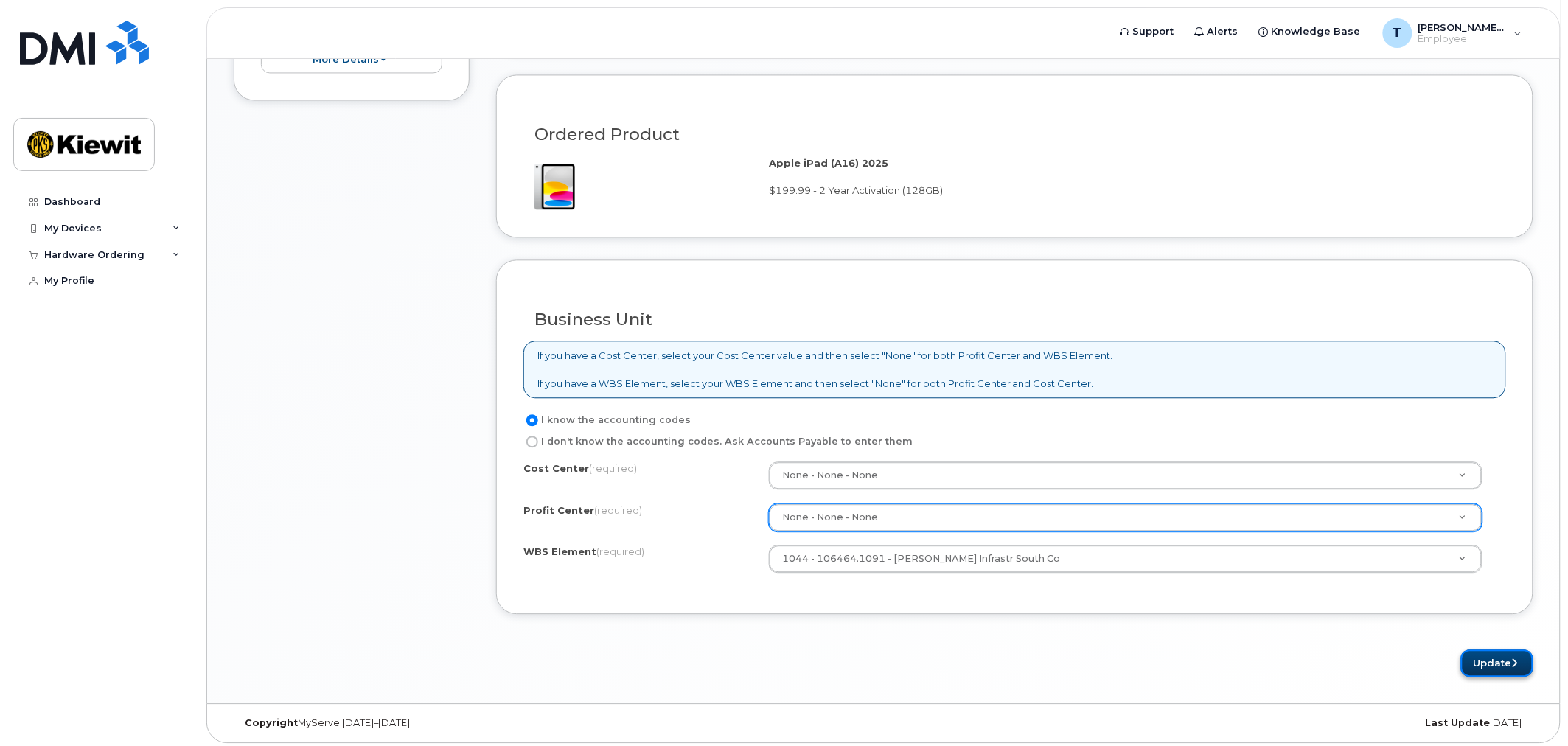
click at [1490, 660] on button "Update" at bounding box center [1497, 663] width 72 height 27
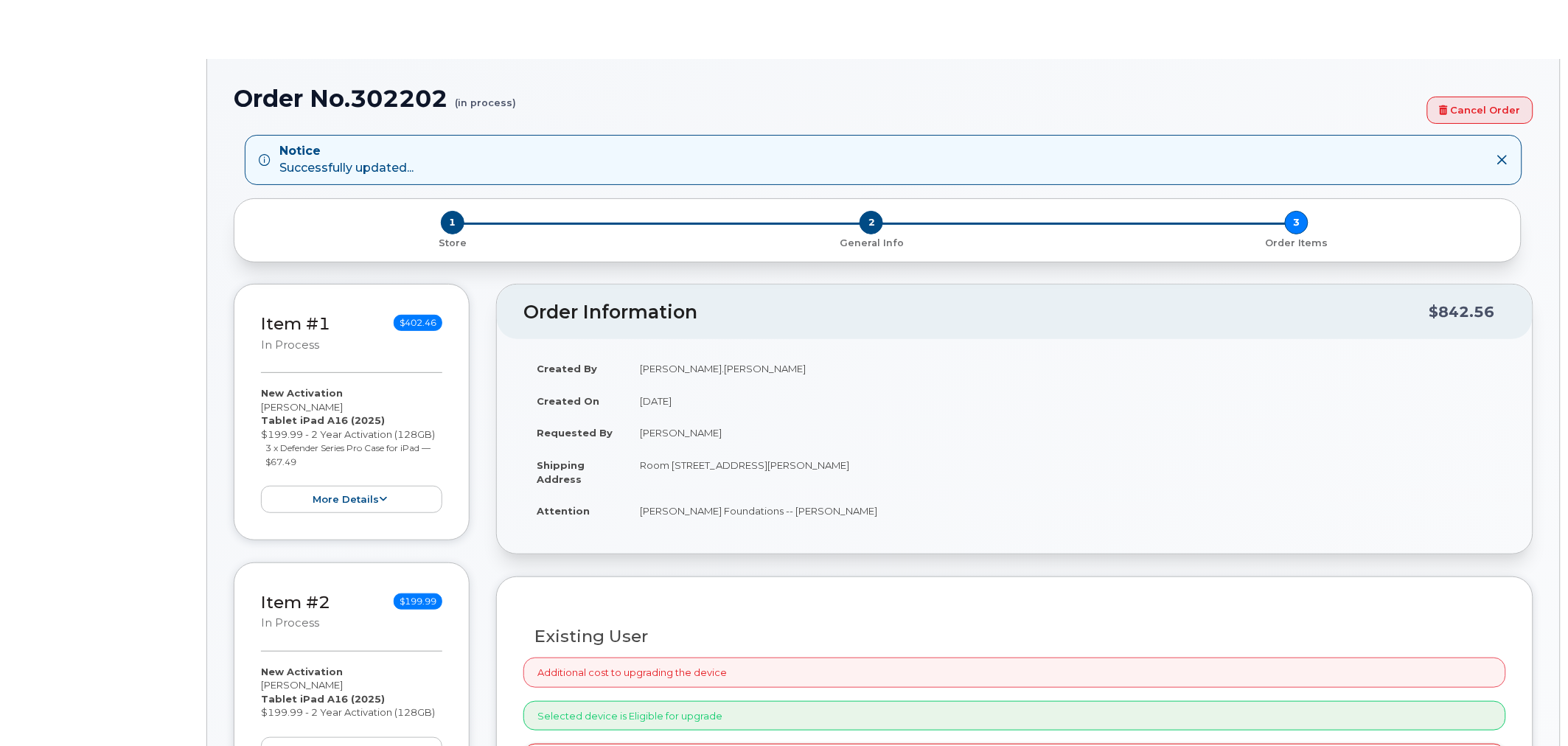
radio input "true"
type input "2165693"
select select
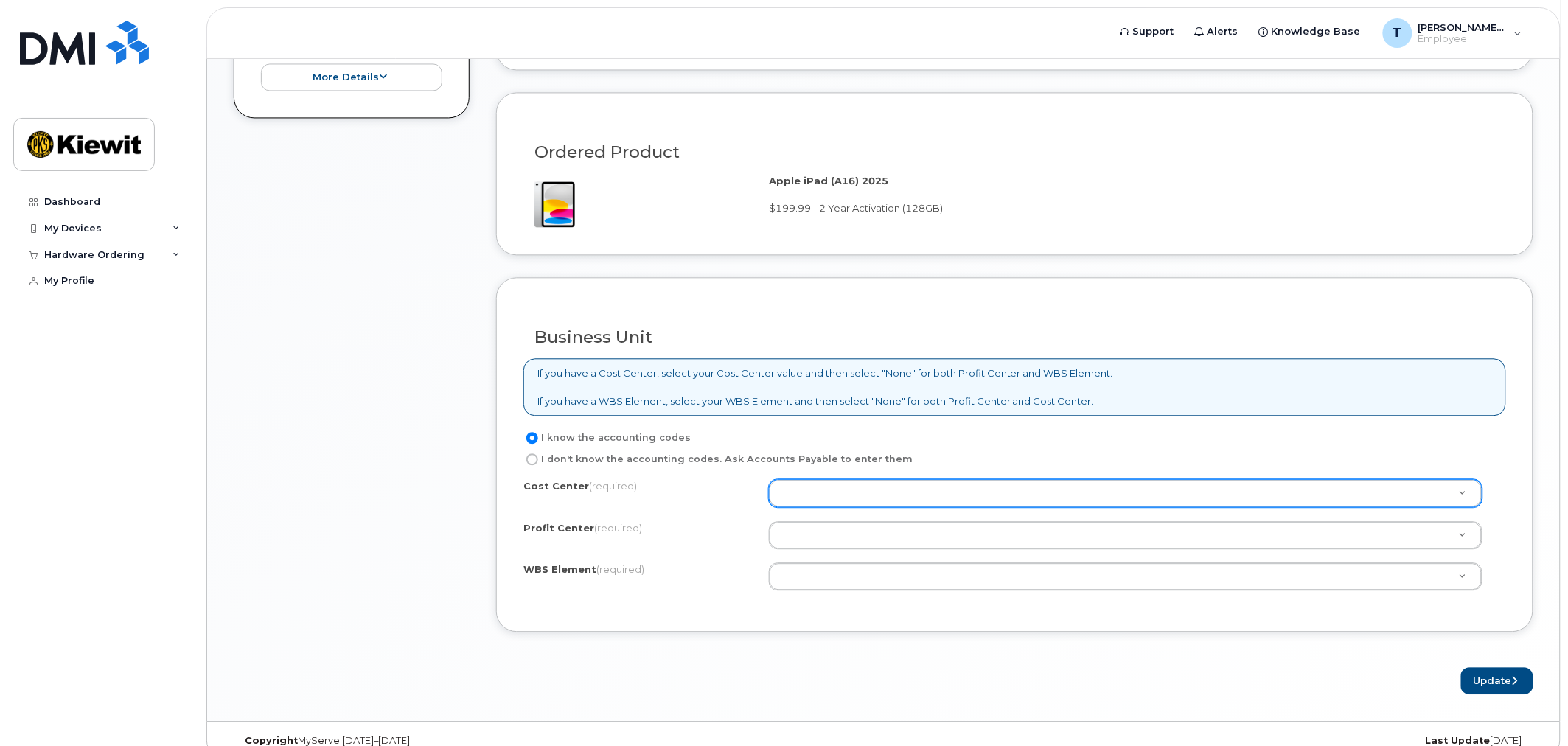
scroll to position [1071, 0]
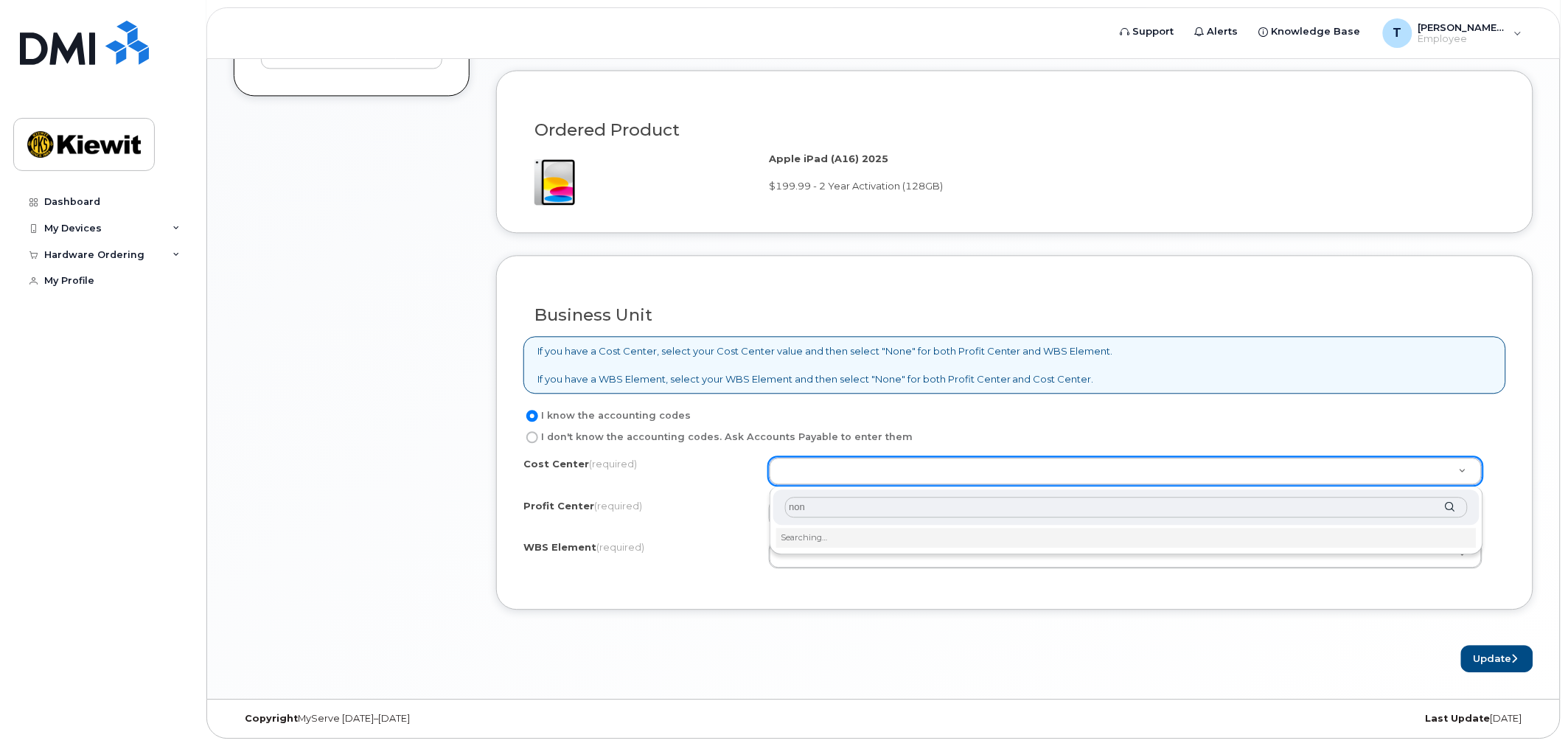
type input "none"
type input "None"
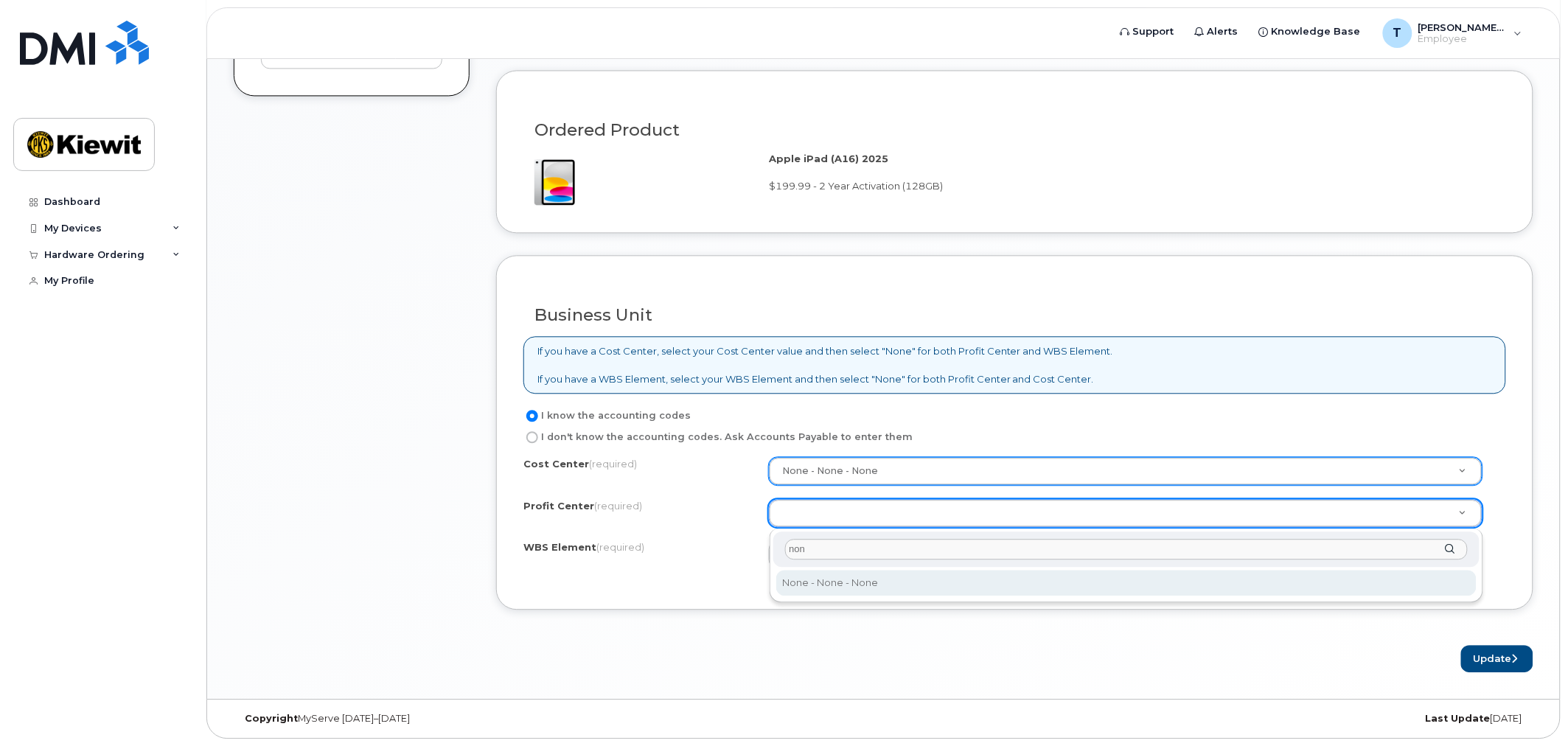
type input "none"
select select "None"
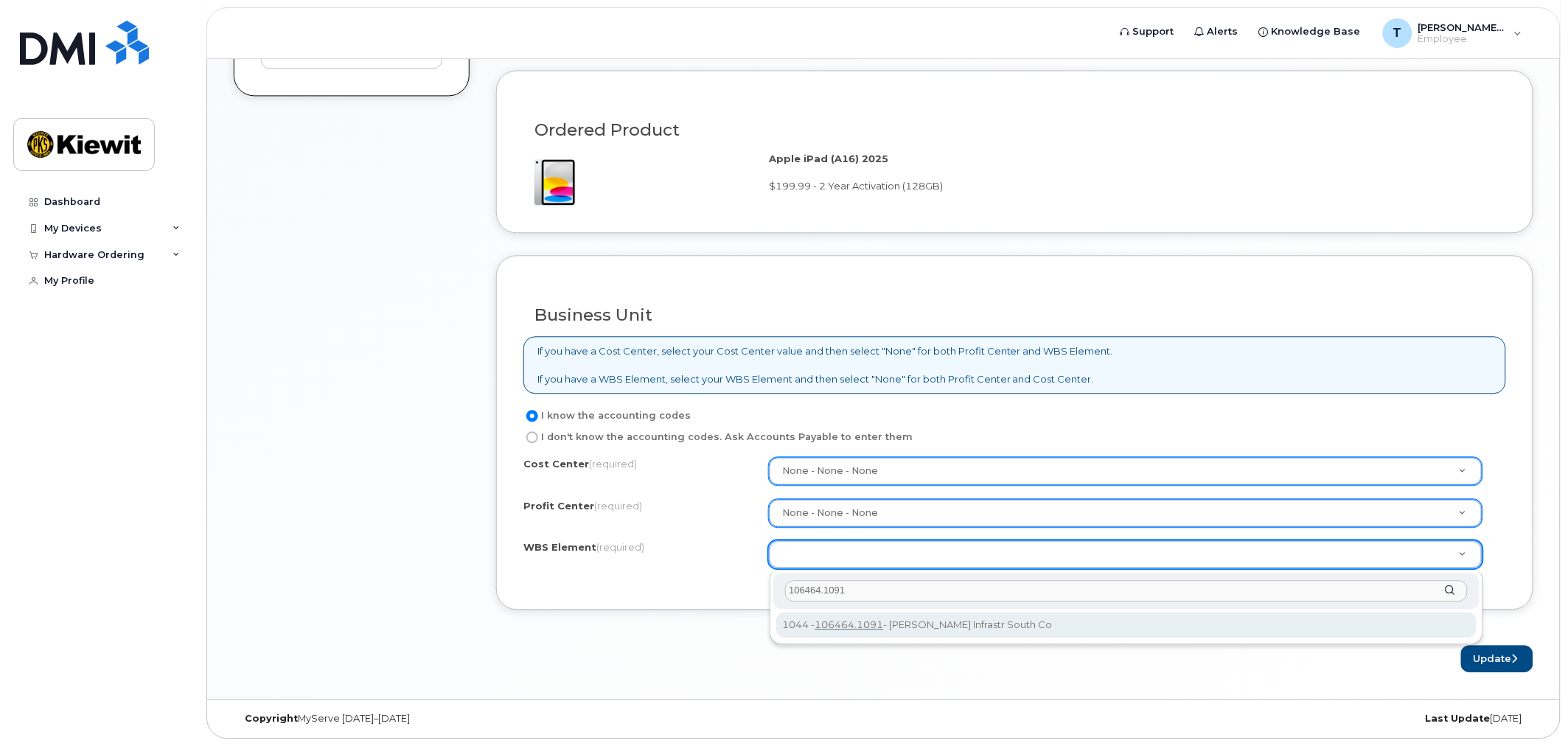
type input "106464.1091"
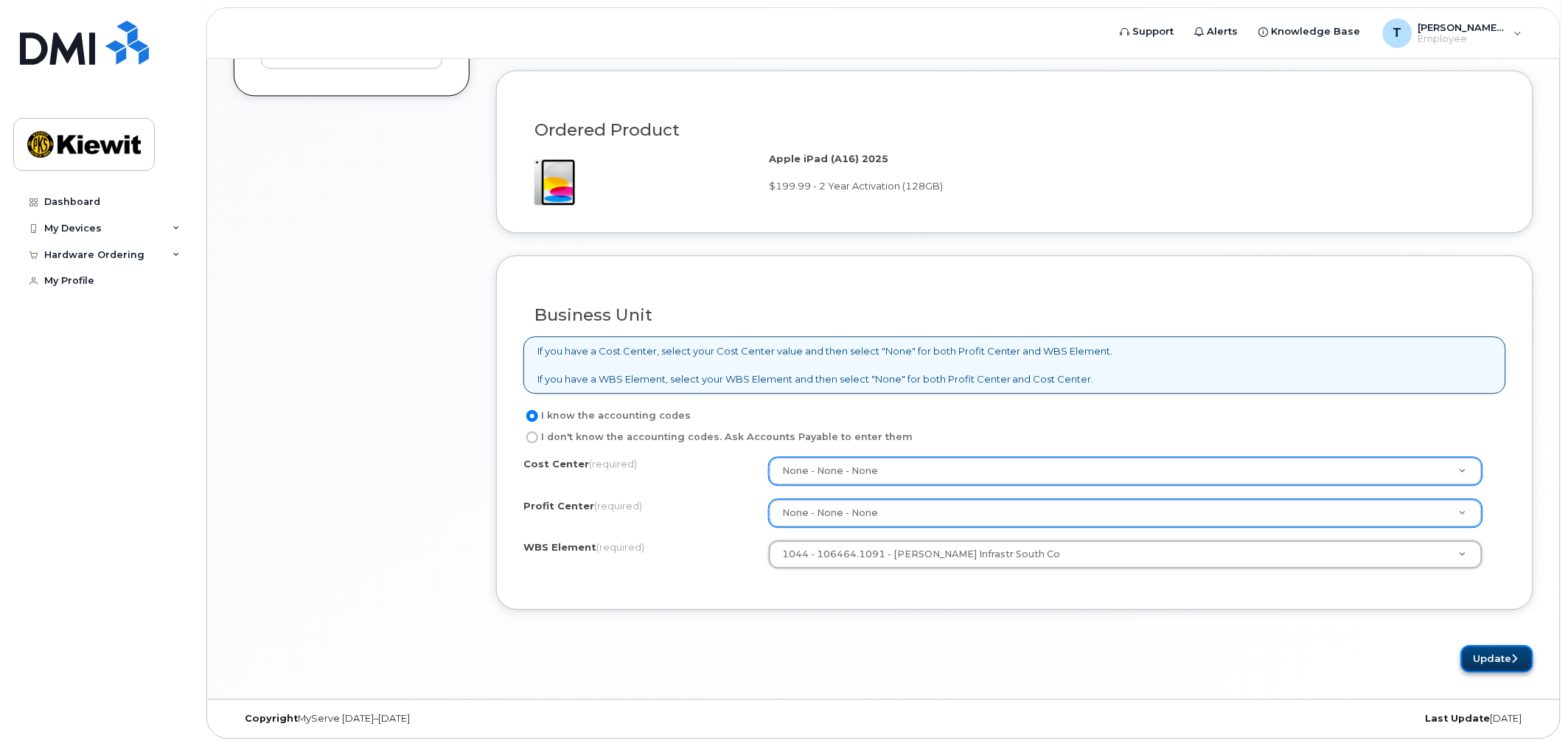
click at [1491, 647] on button "Update" at bounding box center [1497, 658] width 72 height 27
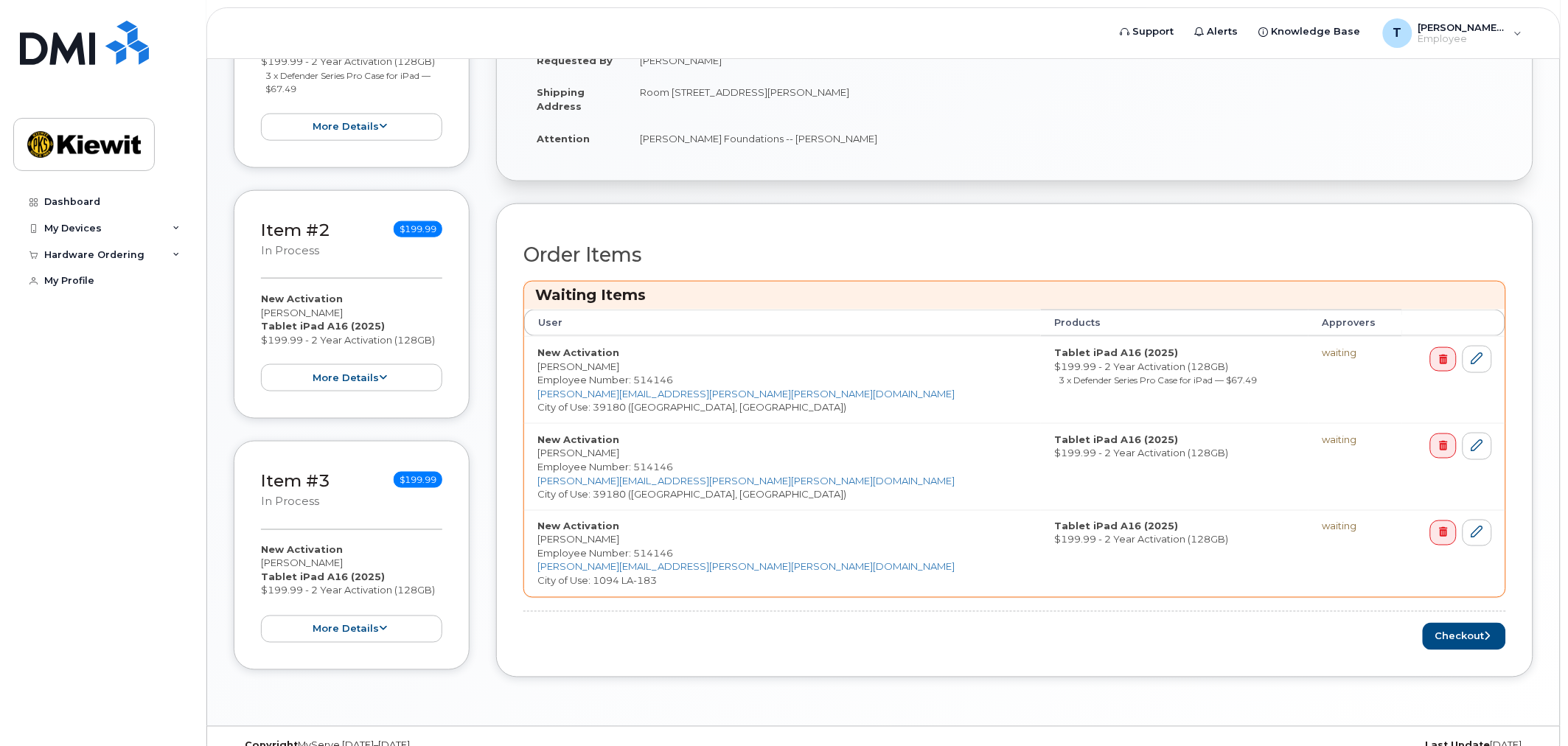
scroll to position [524, 0]
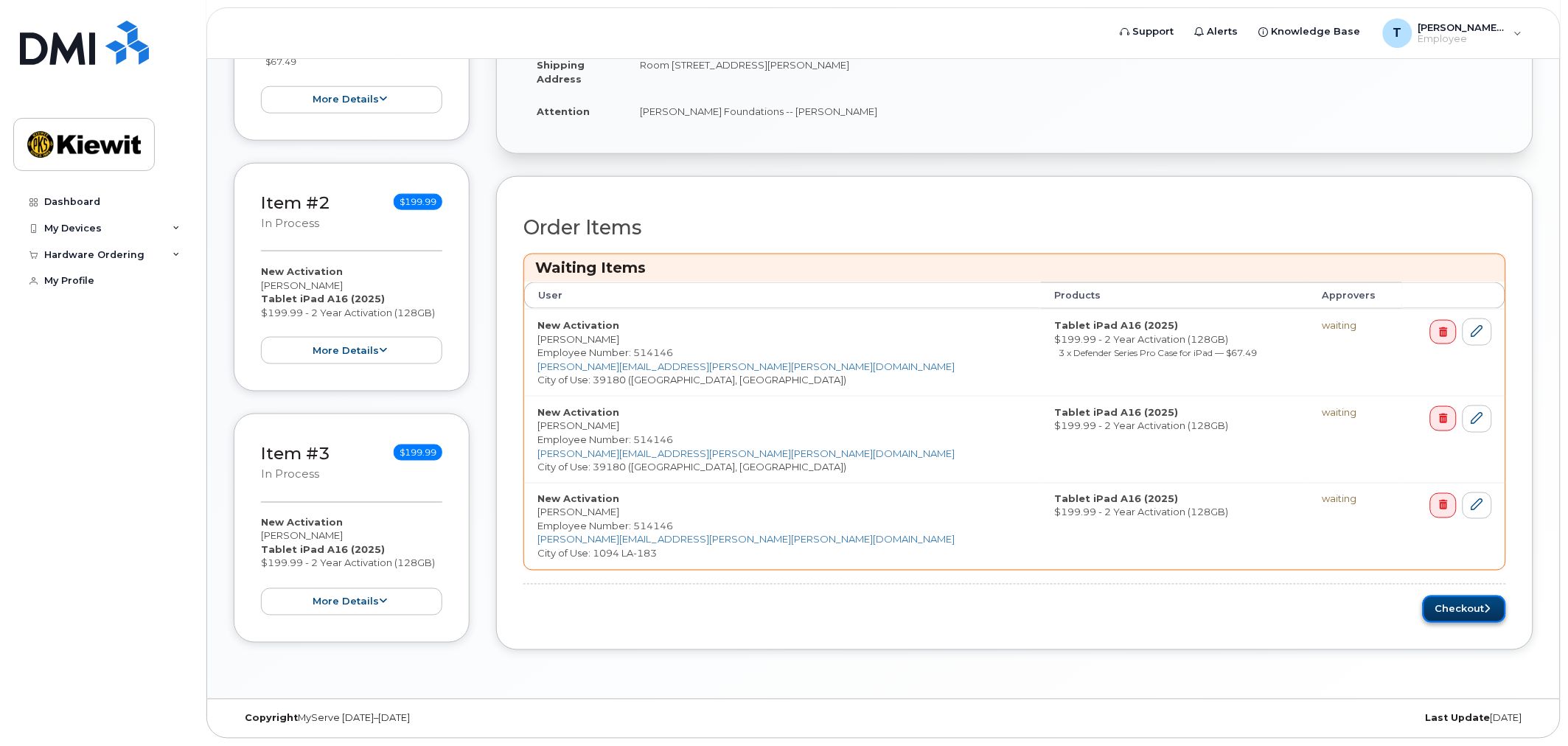
click at [1450, 612] on button "Checkout" at bounding box center [1464, 609] width 83 height 27
